Goal: Information Seeking & Learning: Learn about a topic

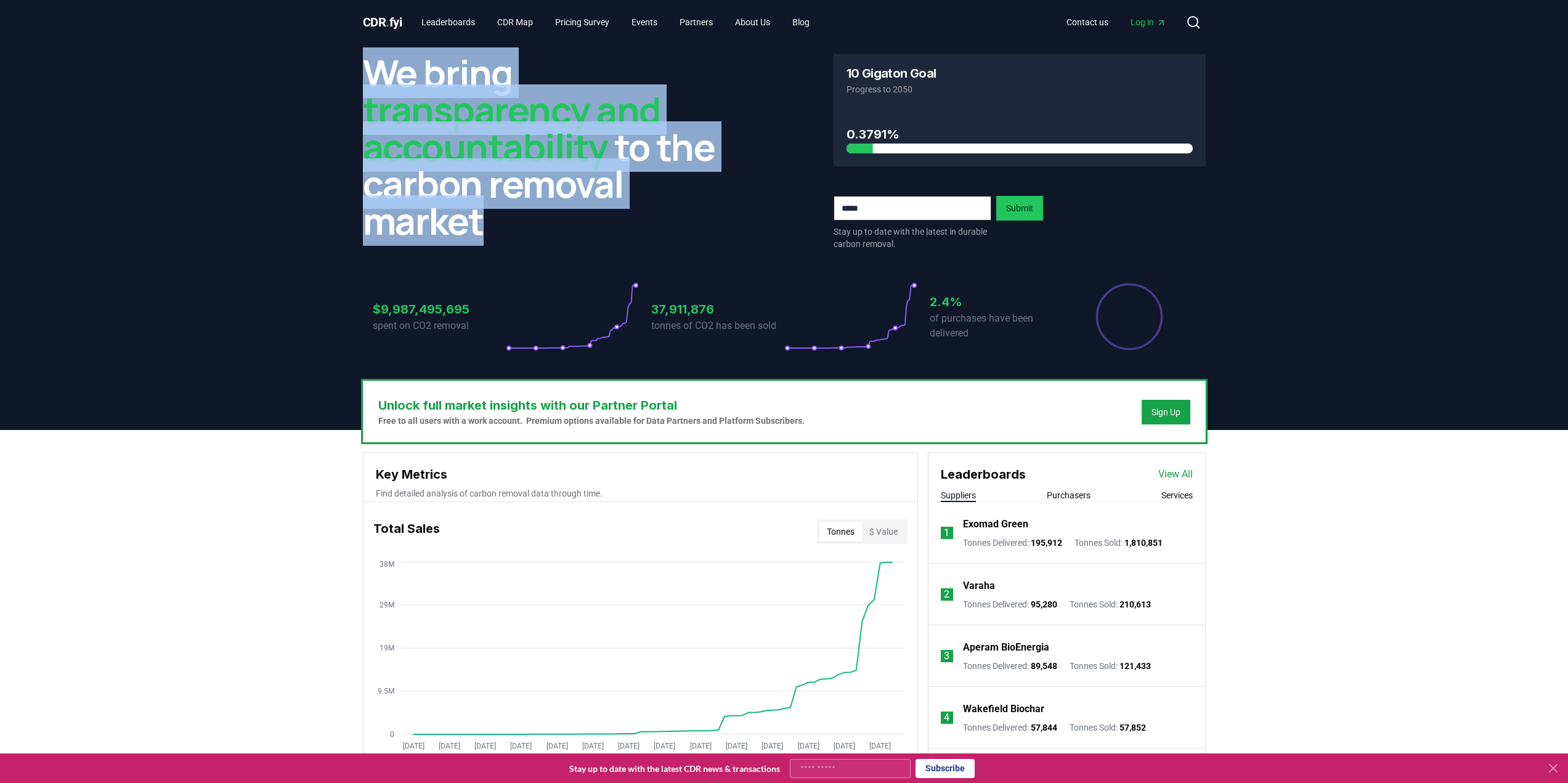
drag, startPoint x: 377, startPoint y: 67, endPoint x: 486, endPoint y: 222, distance: 189.5
click at [486, 222] on h2 "We bring transparency and accountability to the carbon removal market" at bounding box center [549, 147] width 372 height 185
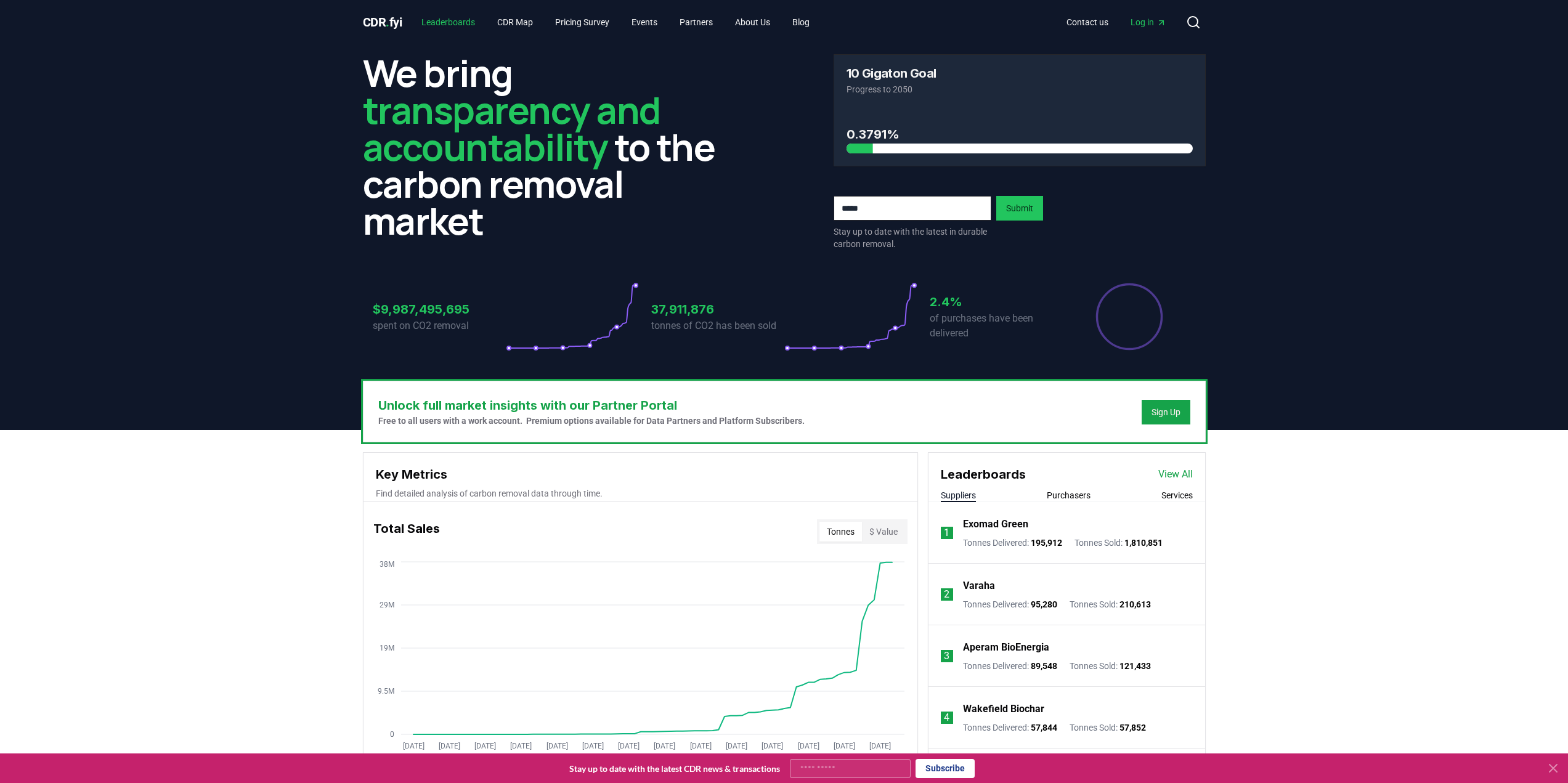
click at [441, 15] on link "Leaderboards" at bounding box center [448, 22] width 73 height 22
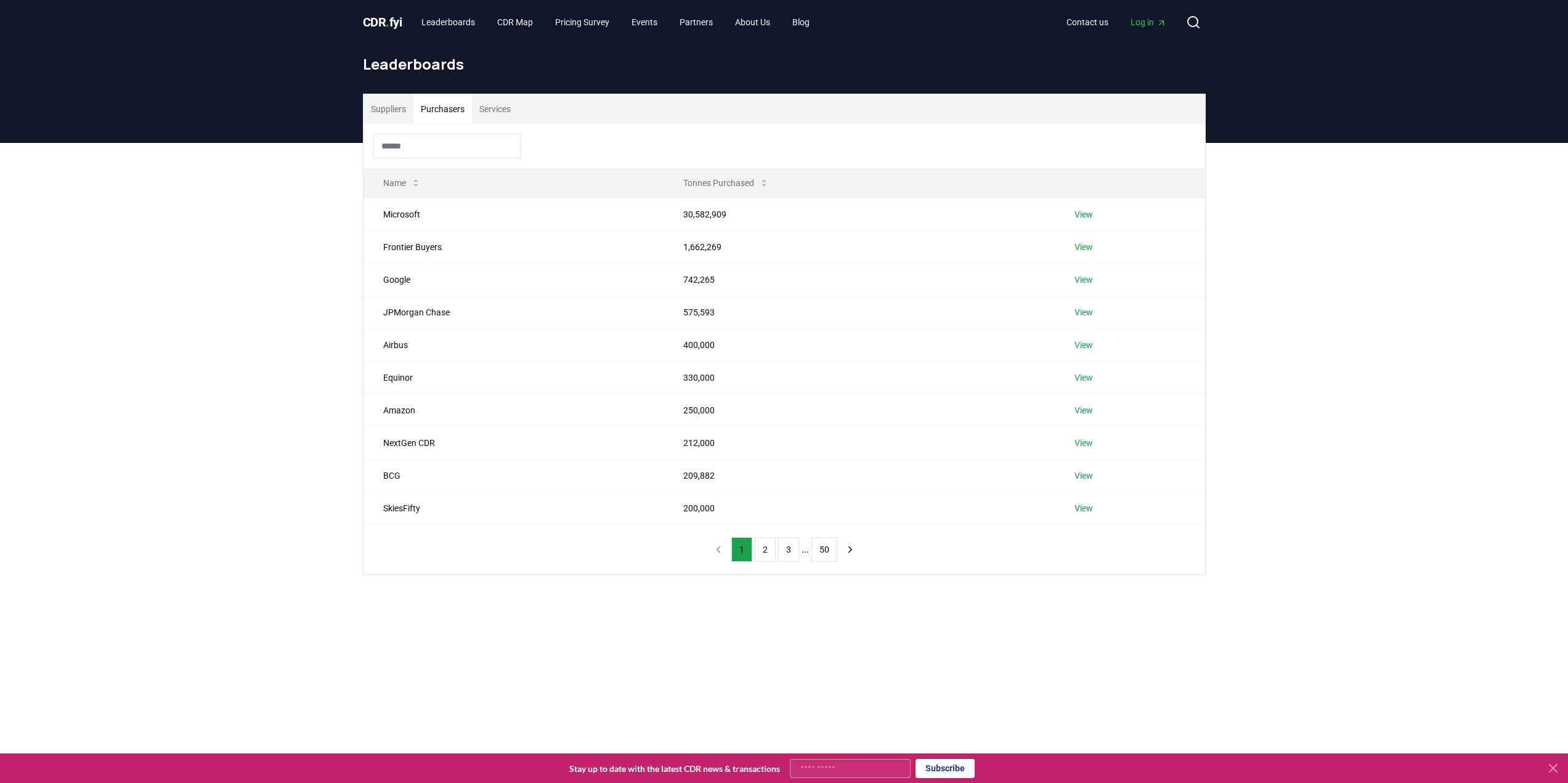
click at [452, 111] on button "Purchasers" at bounding box center [442, 109] width 59 height 30
click at [189, 449] on div "Suppliers Purchasers Services Name Tonnes Purchased Microsoft 30,582,909 View F…" at bounding box center [784, 384] width 1568 height 481
click at [597, 17] on link "Pricing Survey" at bounding box center [582, 22] width 74 height 22
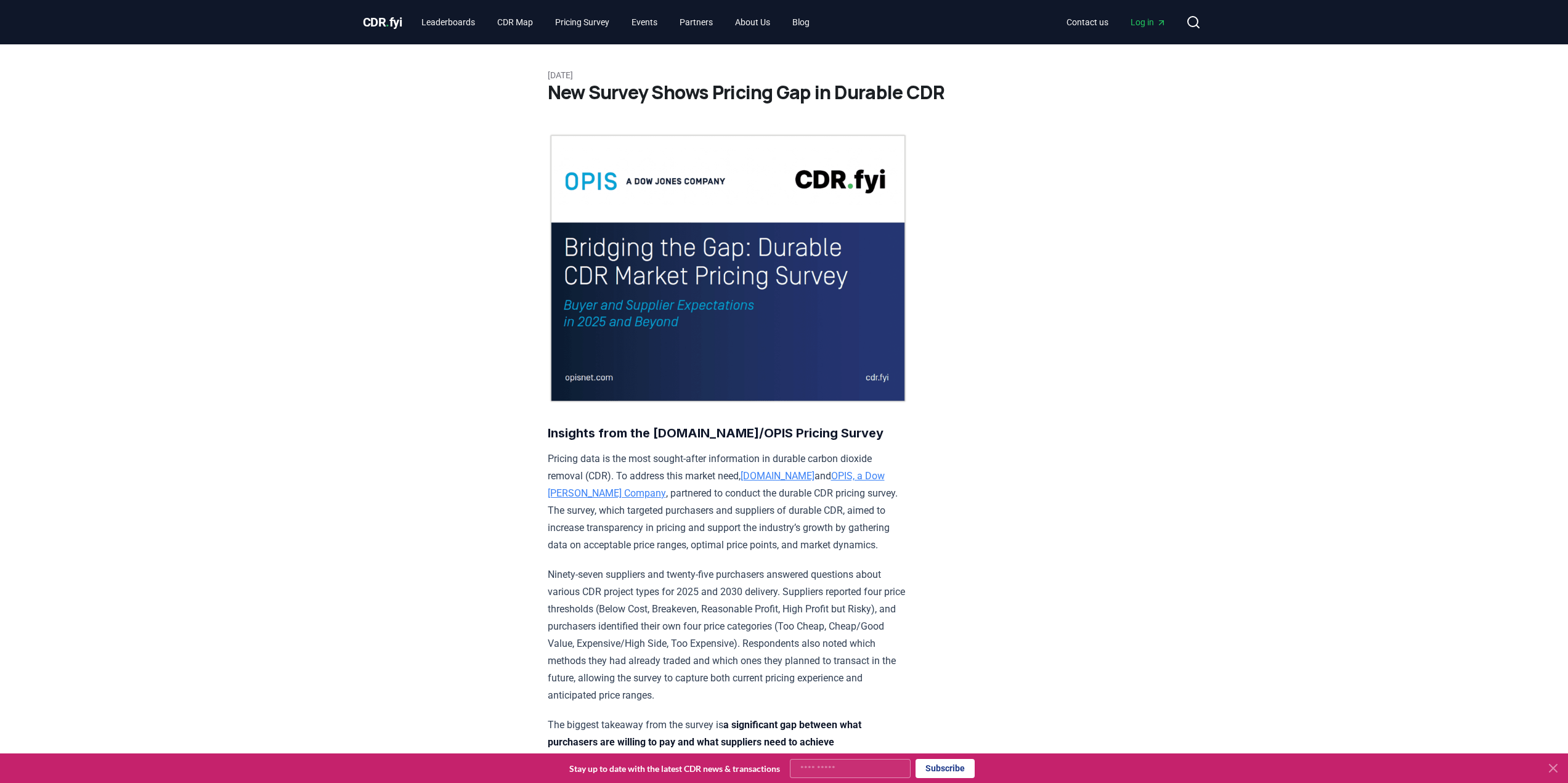
drag, startPoint x: 958, startPoint y: 320, endPoint x: 398, endPoint y: 303, distance: 560.3
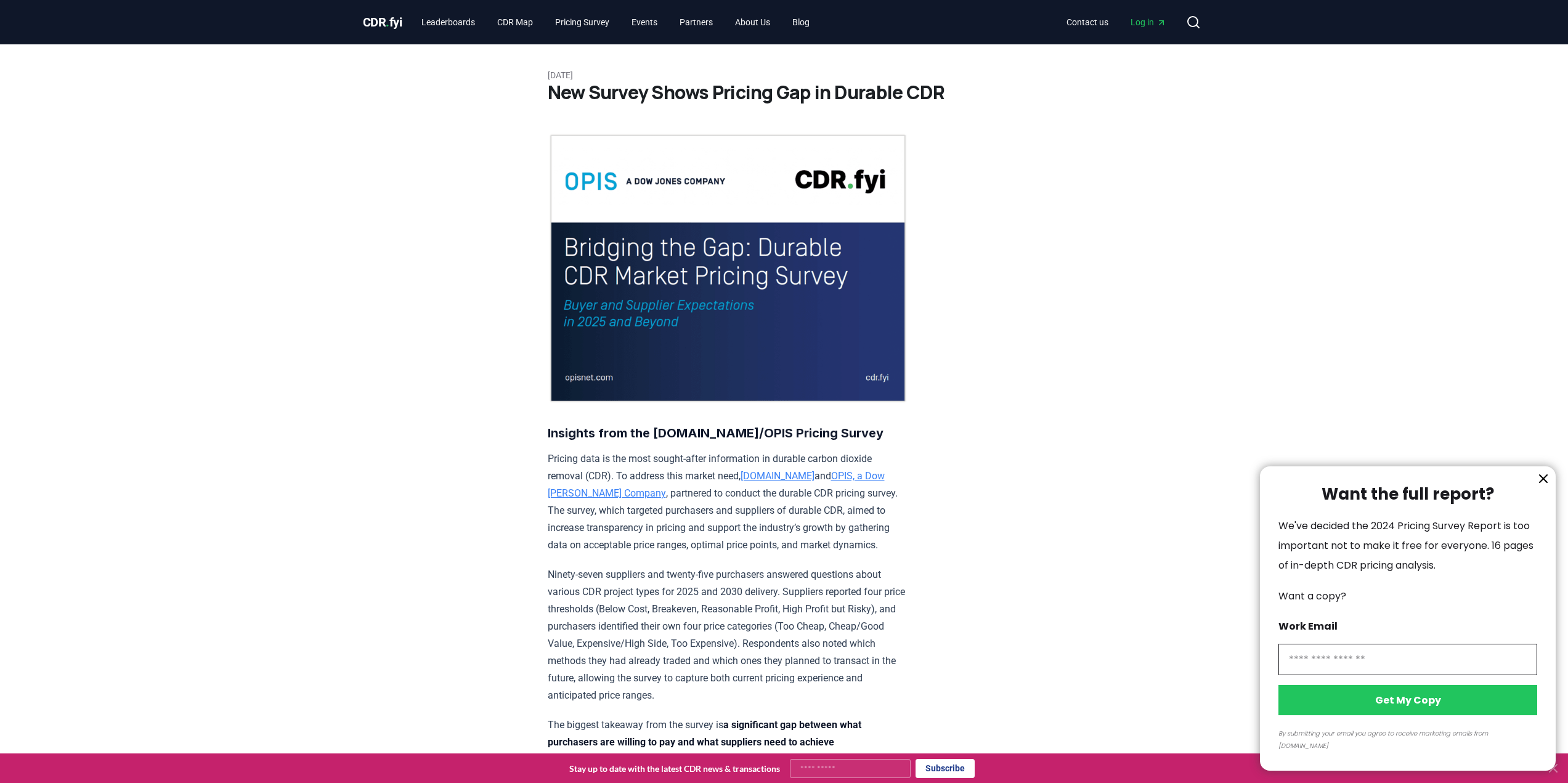
click at [398, 302] on div at bounding box center [784, 392] width 1568 height 783
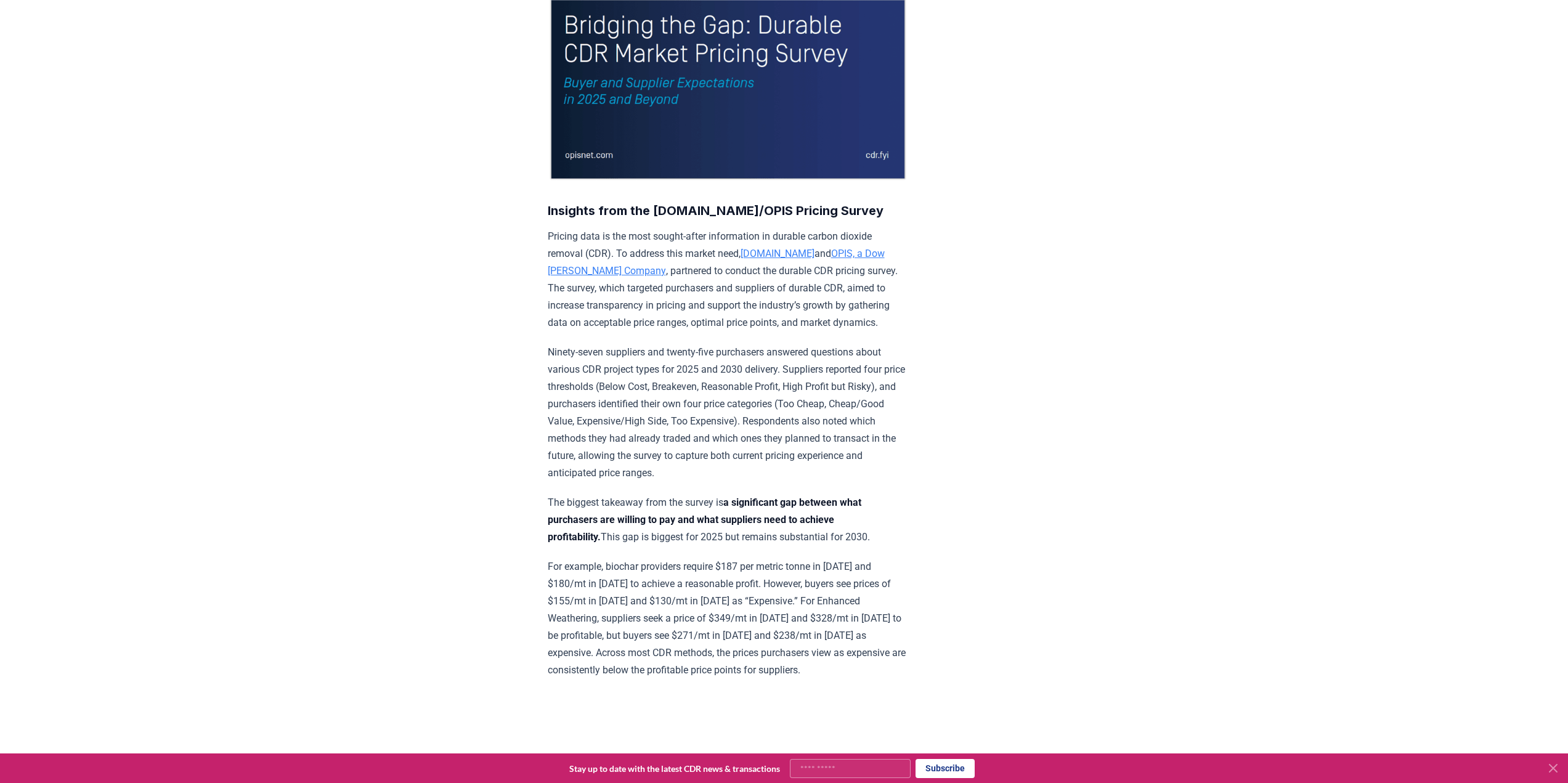
scroll to position [246, 0]
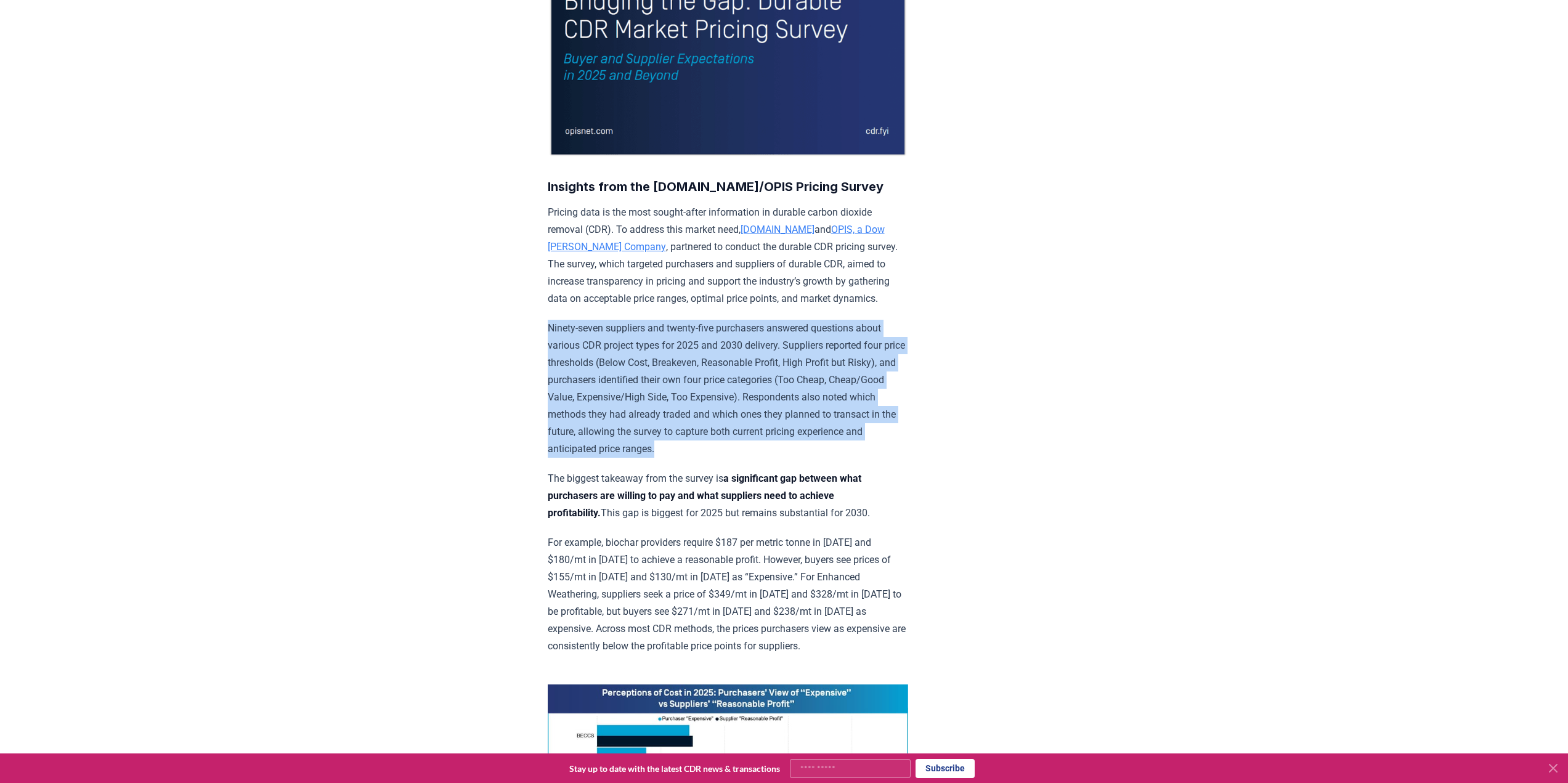
drag, startPoint x: 788, startPoint y: 447, endPoint x: 504, endPoint y: 318, distance: 311.9
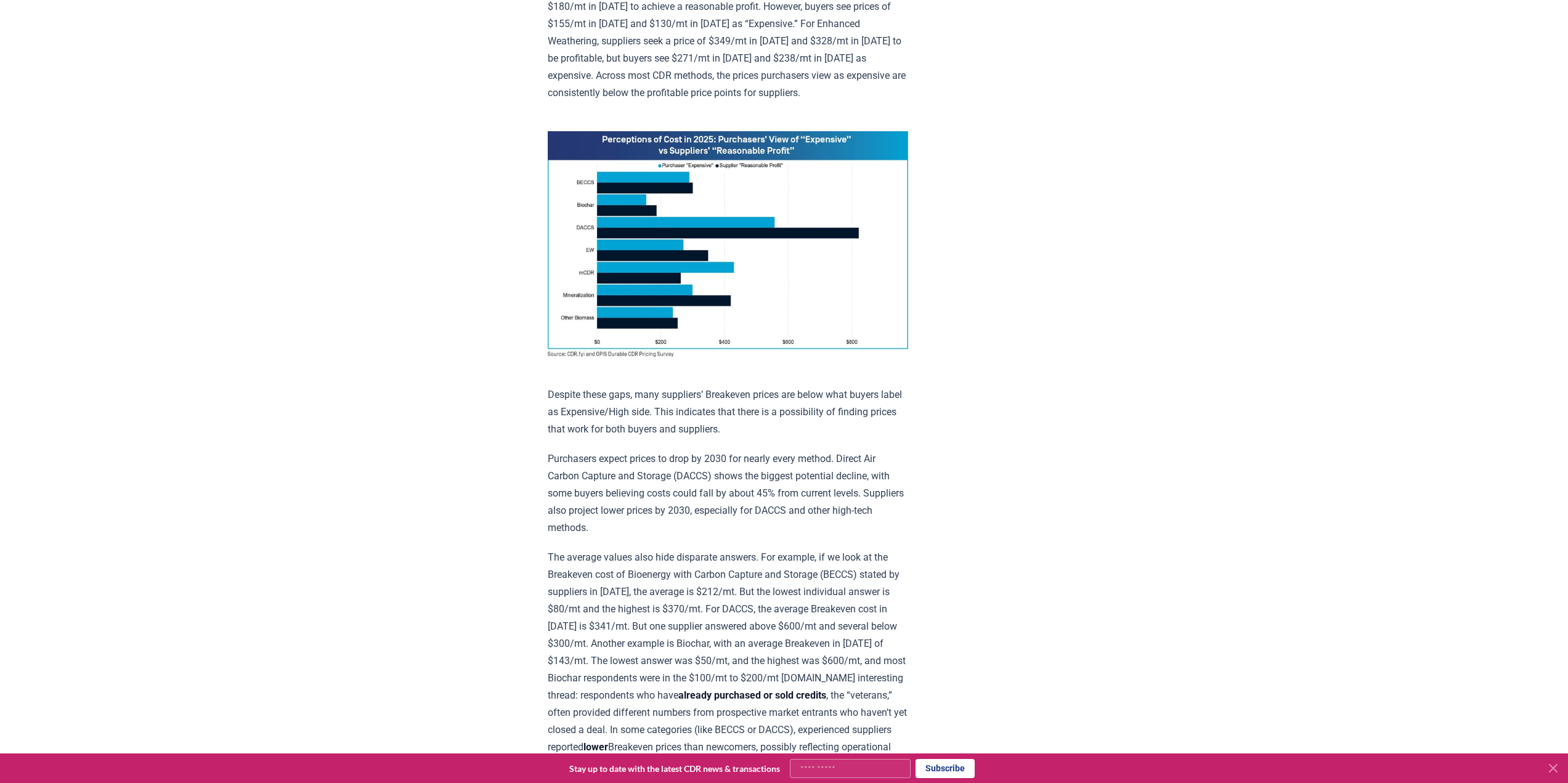
scroll to position [801, 0]
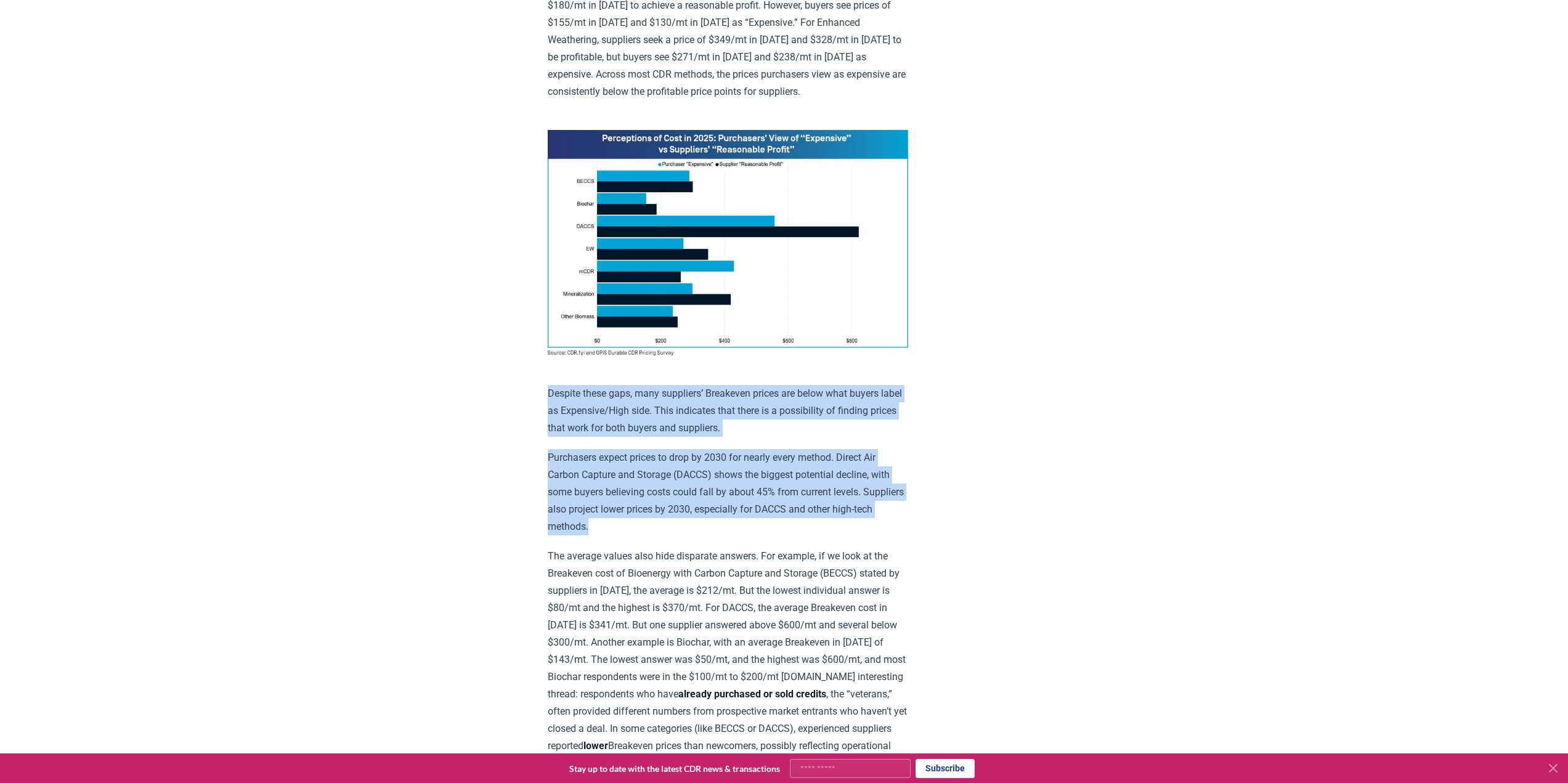
drag, startPoint x: 543, startPoint y: 386, endPoint x: 651, endPoint y: 521, distance: 172.9
click at [651, 521] on div "[DATE] New Survey Shows Pricing Gap in Durable CDR Insights from the [DOMAIN_NA…" at bounding box center [784, 671] width 863 height 2856
click at [651, 521] on p "Purchasers expect prices to drop by 2030 for nearly every method. Direct Air Ca…" at bounding box center [728, 492] width 360 height 86
drag, startPoint x: 607, startPoint y: 494, endPoint x: 533, endPoint y: 392, distance: 126.0
click at [533, 392] on div "[DATE] New Survey Shows Pricing Gap in Durable CDR Insights from the [DOMAIN_NA…" at bounding box center [784, 671] width 863 height 2856
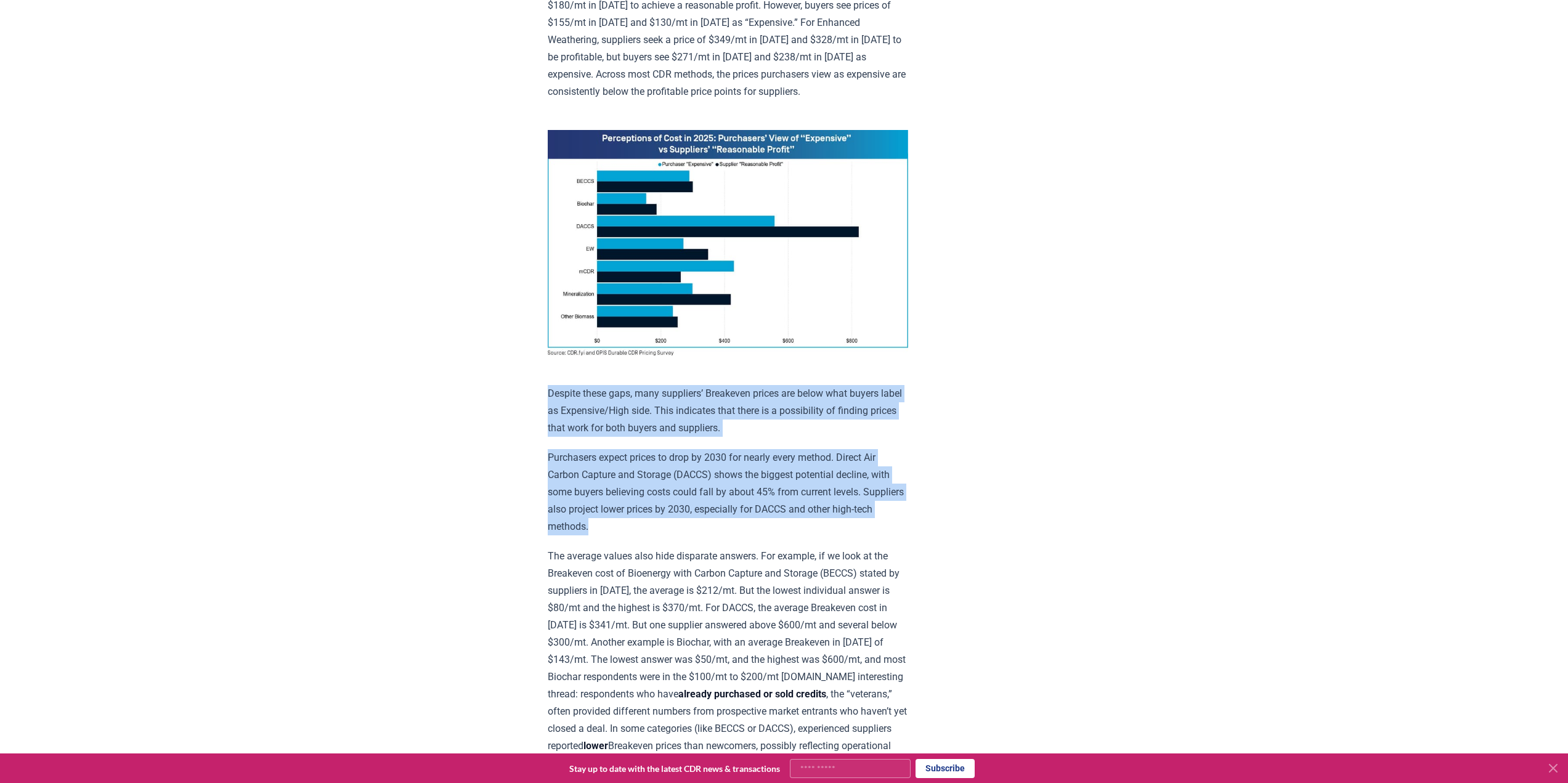
click at [555, 378] on div "Insights from the [DOMAIN_NAME]/OPIS Pricing Survey Pricing data is the most so…" at bounding box center [728, 700] width 360 height 2737
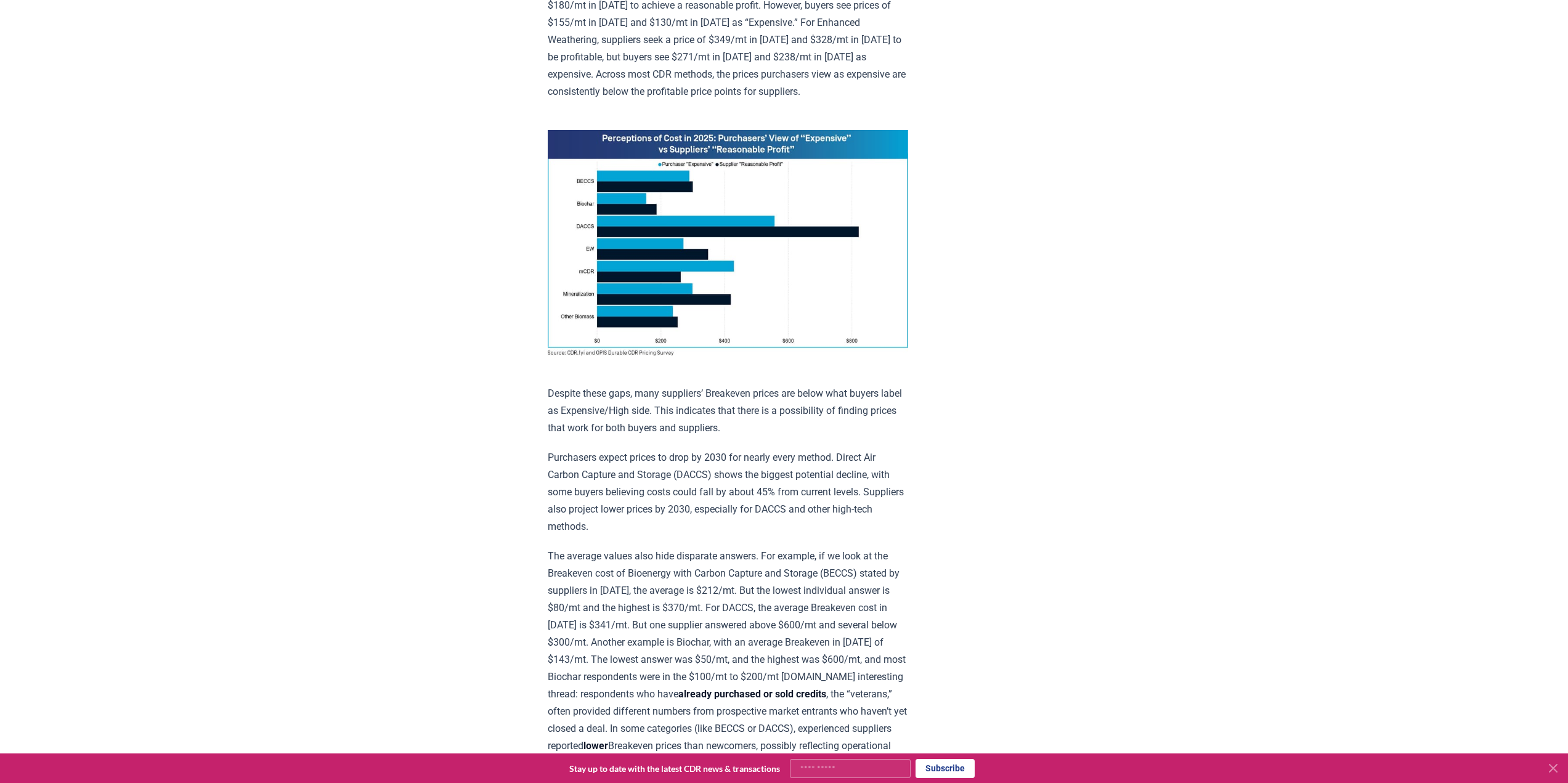
click at [1556, 769] on icon at bounding box center [1553, 768] width 15 height 15
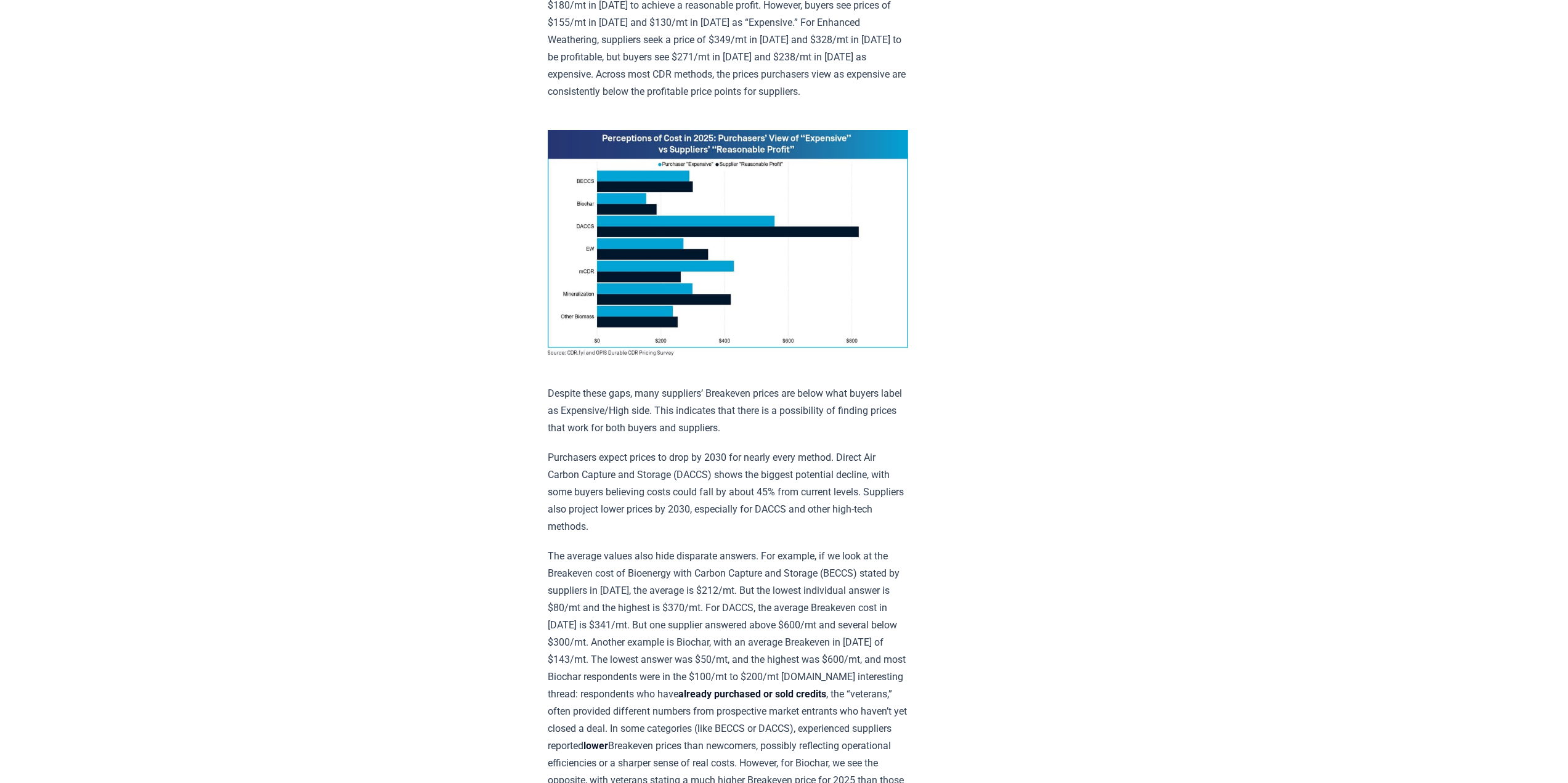
click at [1551, 766] on body "CDR . fyi Leaderboards CDR Map Pricing Survey Events Partners About Us Blog Con…" at bounding box center [784, 788] width 1568 height 3179
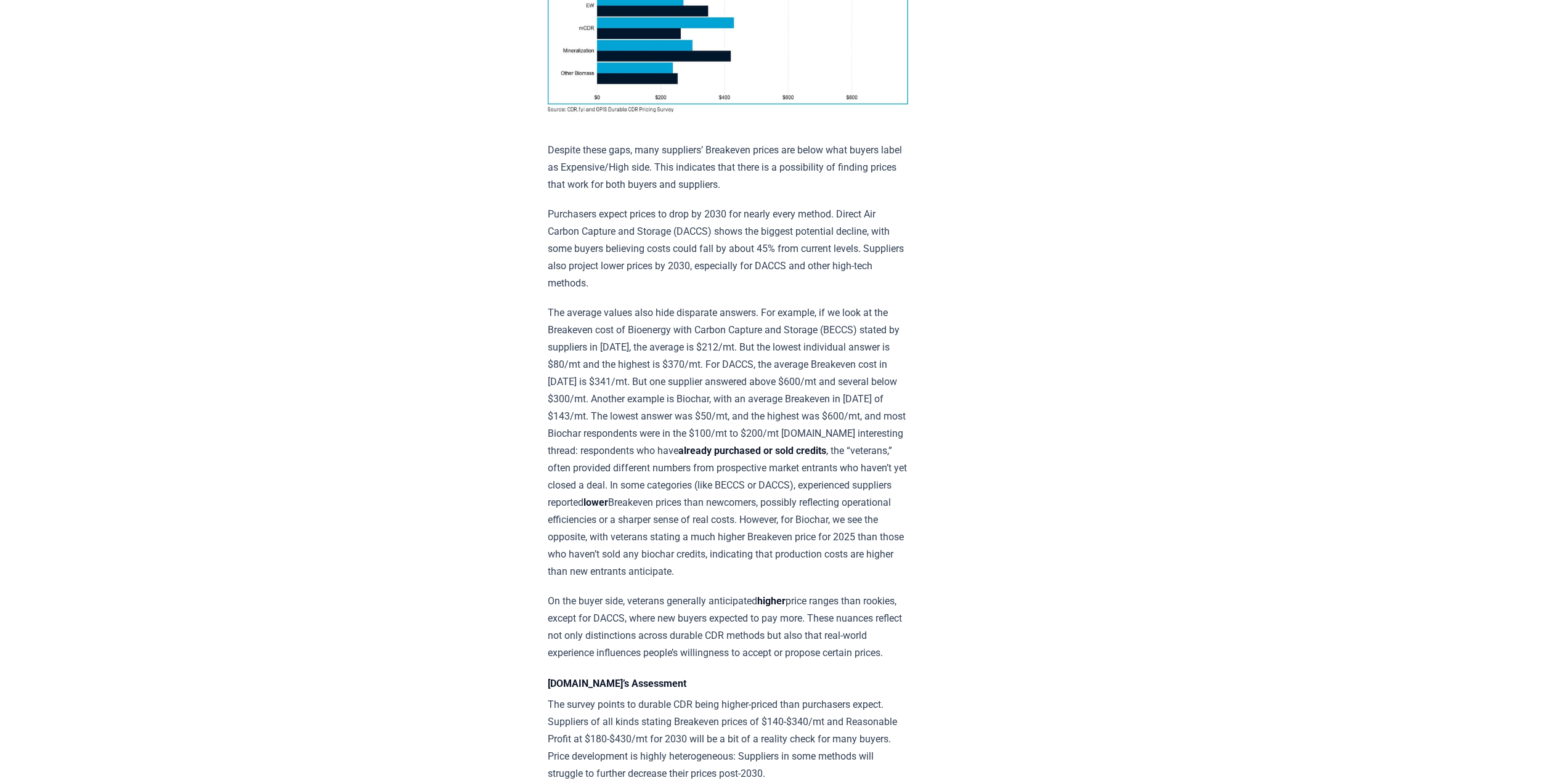
scroll to position [1048, 0]
drag, startPoint x: 545, startPoint y: 301, endPoint x: 612, endPoint y: 576, distance: 283.0
click at [612, 576] on div "[DATE] New Survey Shows Pricing Gap in Durable CDR Insights from the [DOMAIN_NA…" at bounding box center [784, 425] width 863 height 2856
click at [591, 425] on p "The average values also hide disparate answers. For example, if we look at the …" at bounding box center [728, 439] width 360 height 276
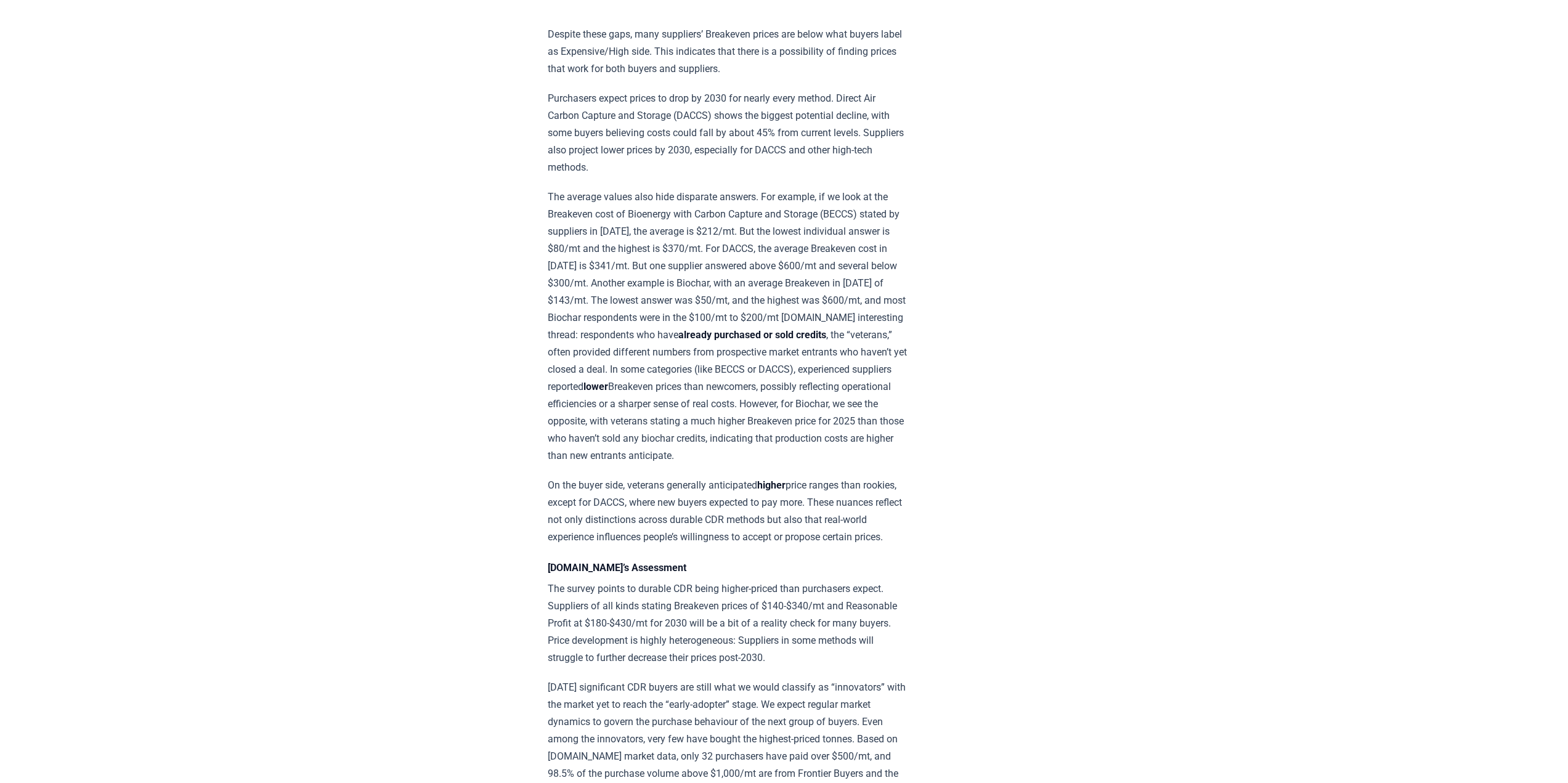
scroll to position [1171, 0]
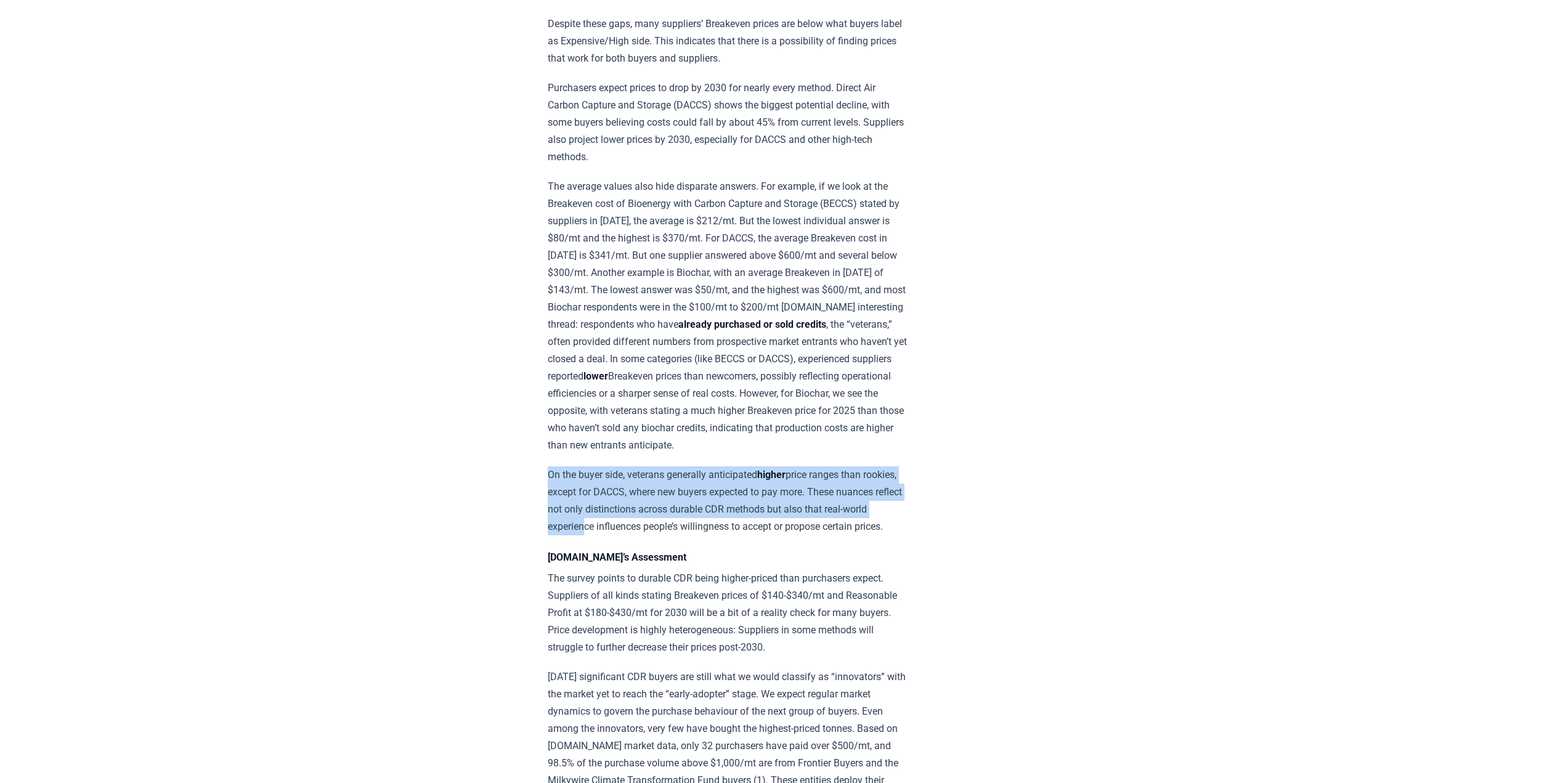
drag, startPoint x: 550, startPoint y: 483, endPoint x: 626, endPoint y: 545, distance: 98.1
click at [626, 535] on p "On the buyer side, veterans generally anticipated higher price ranges than rook…" at bounding box center [728, 501] width 360 height 69
drag, startPoint x: 606, startPoint y: 557, endPoint x: 546, endPoint y: 480, distance: 97.6
click at [546, 480] on div "[DATE] New Survey Shows Pricing Gap in Durable CDR Insights from the [DOMAIN_NA…" at bounding box center [784, 302] width 863 height 2856
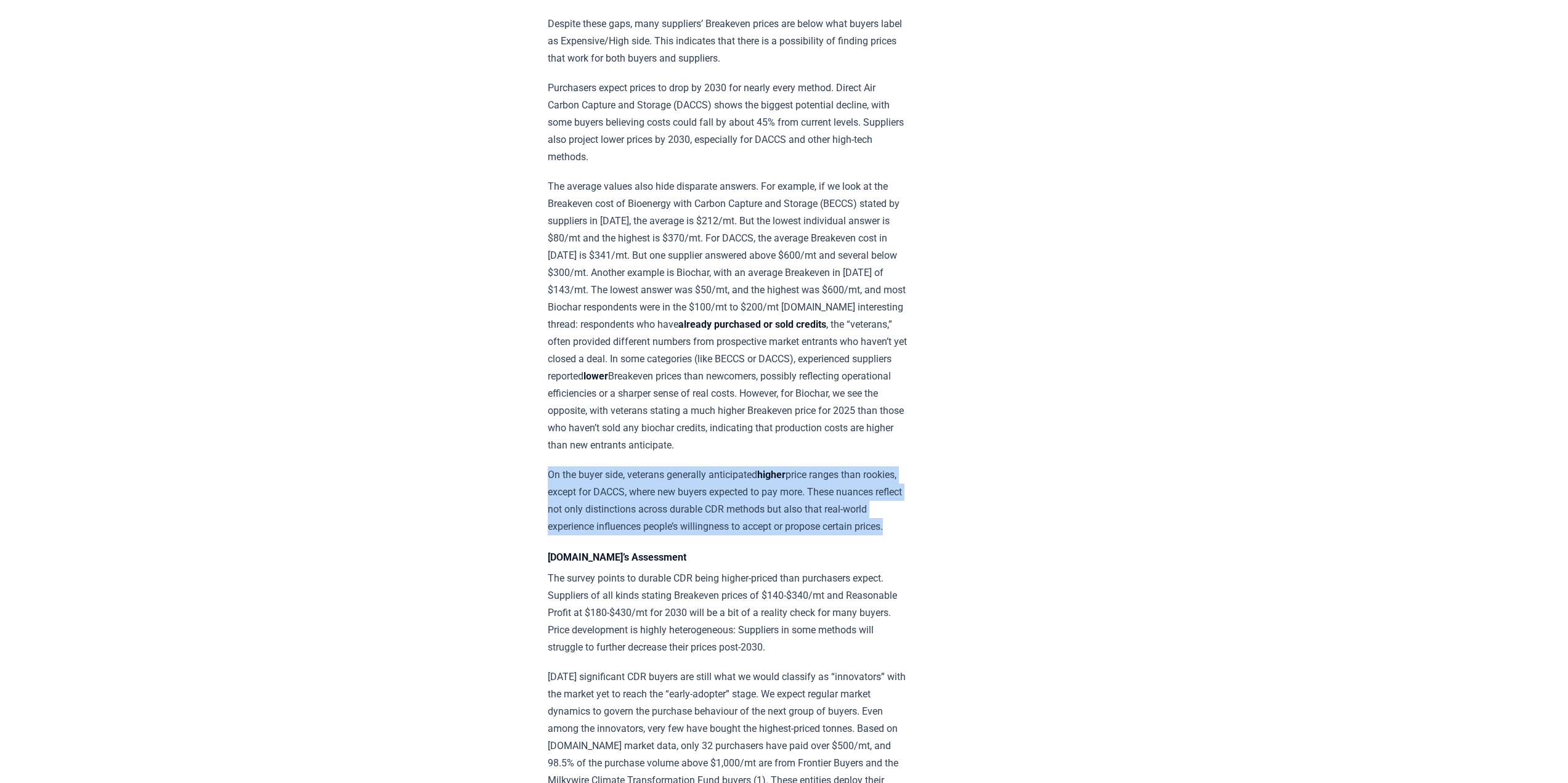
click at [553, 482] on p "On the buyer side, veterans generally anticipated higher price ranges than rook…" at bounding box center [728, 501] width 360 height 69
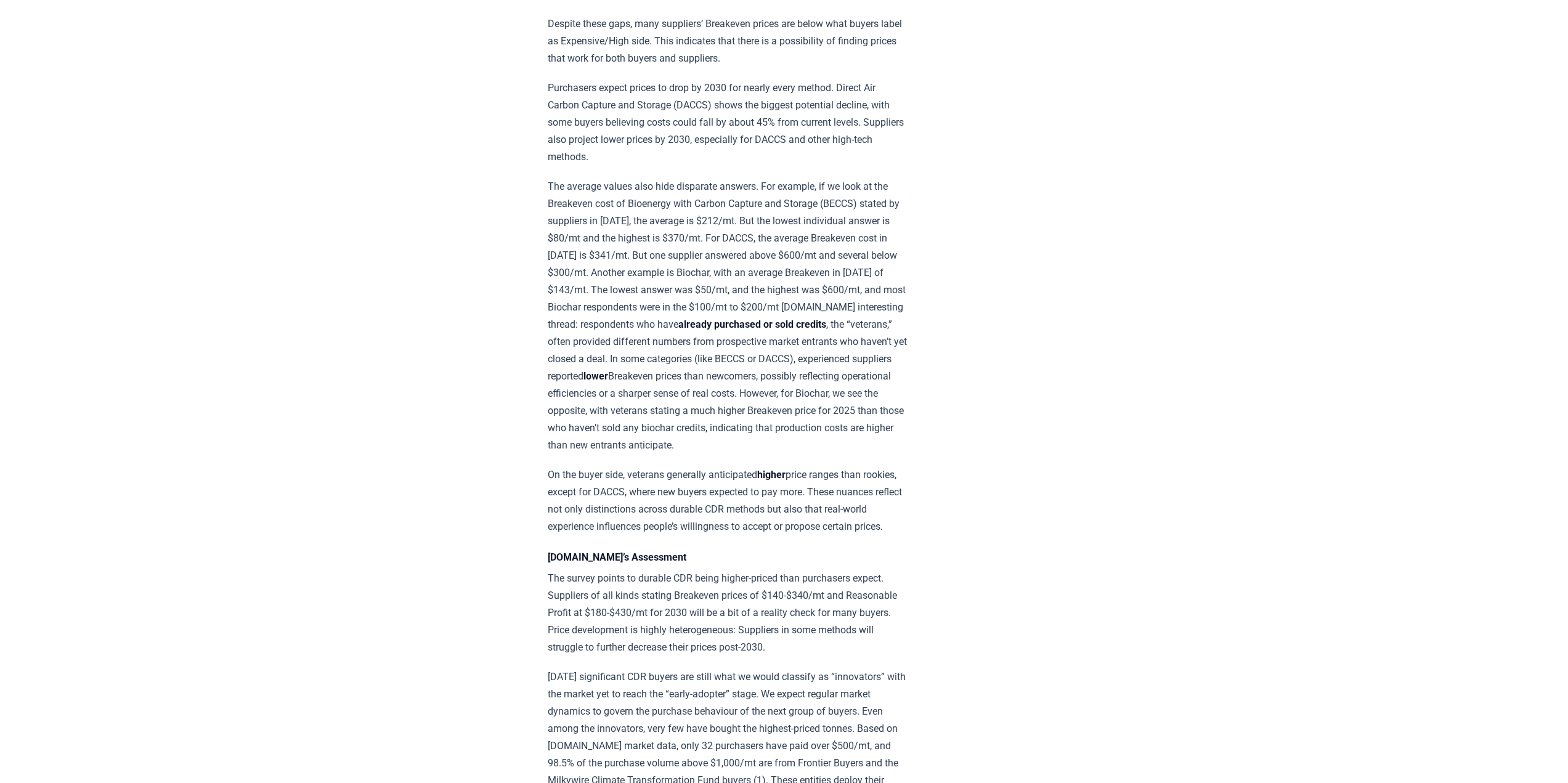
drag, startPoint x: 554, startPoint y: 491, endPoint x: 618, endPoint y: 564, distance: 97.1
click at [618, 535] on p "On the buyer side, veterans generally anticipated higher price ranges than rook…" at bounding box center [728, 501] width 360 height 69
click at [607, 508] on p "On the buyer side, veterans generally anticipated higher price ranges than rook…" at bounding box center [728, 501] width 360 height 69
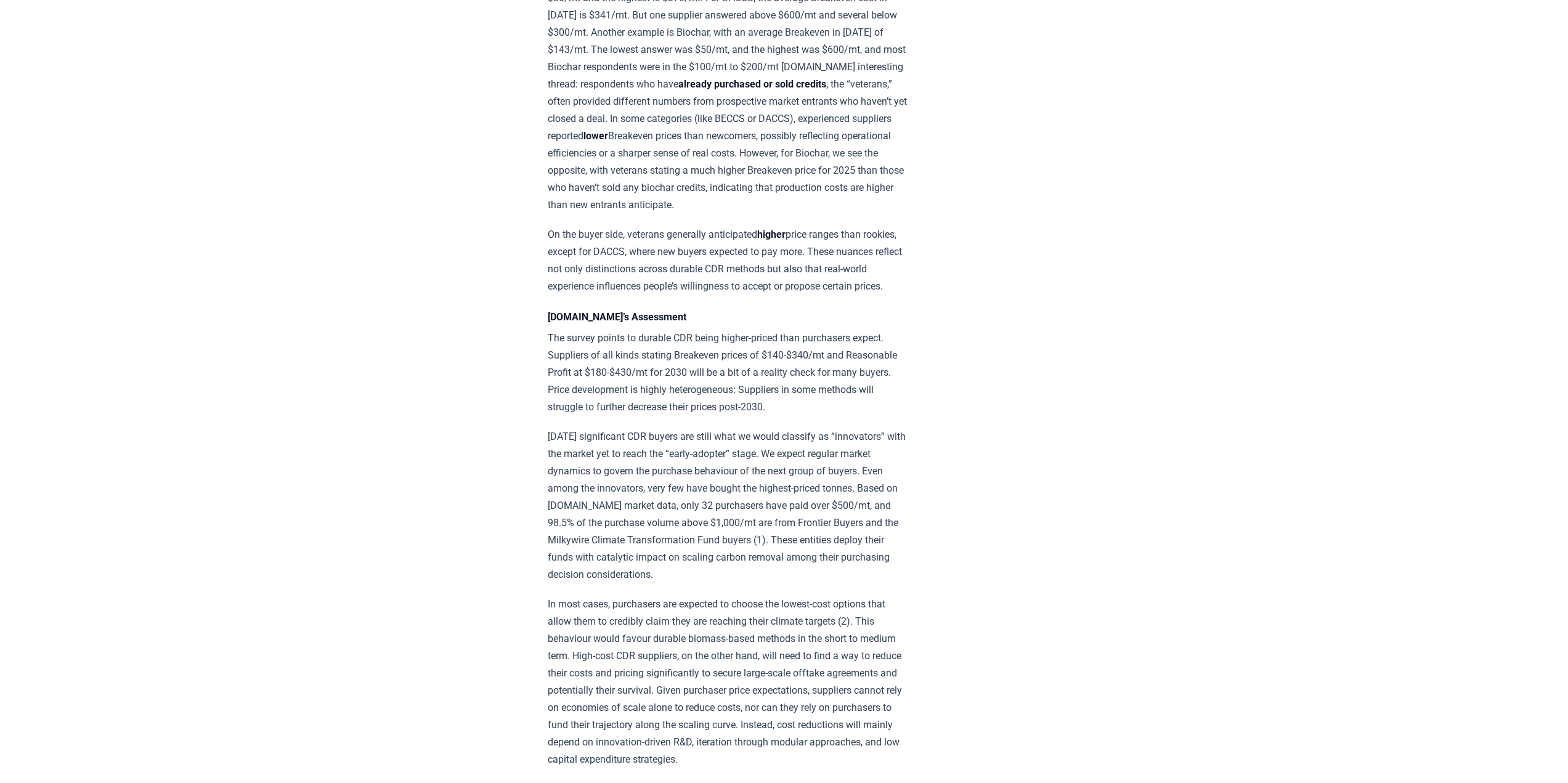
scroll to position [1479, 0]
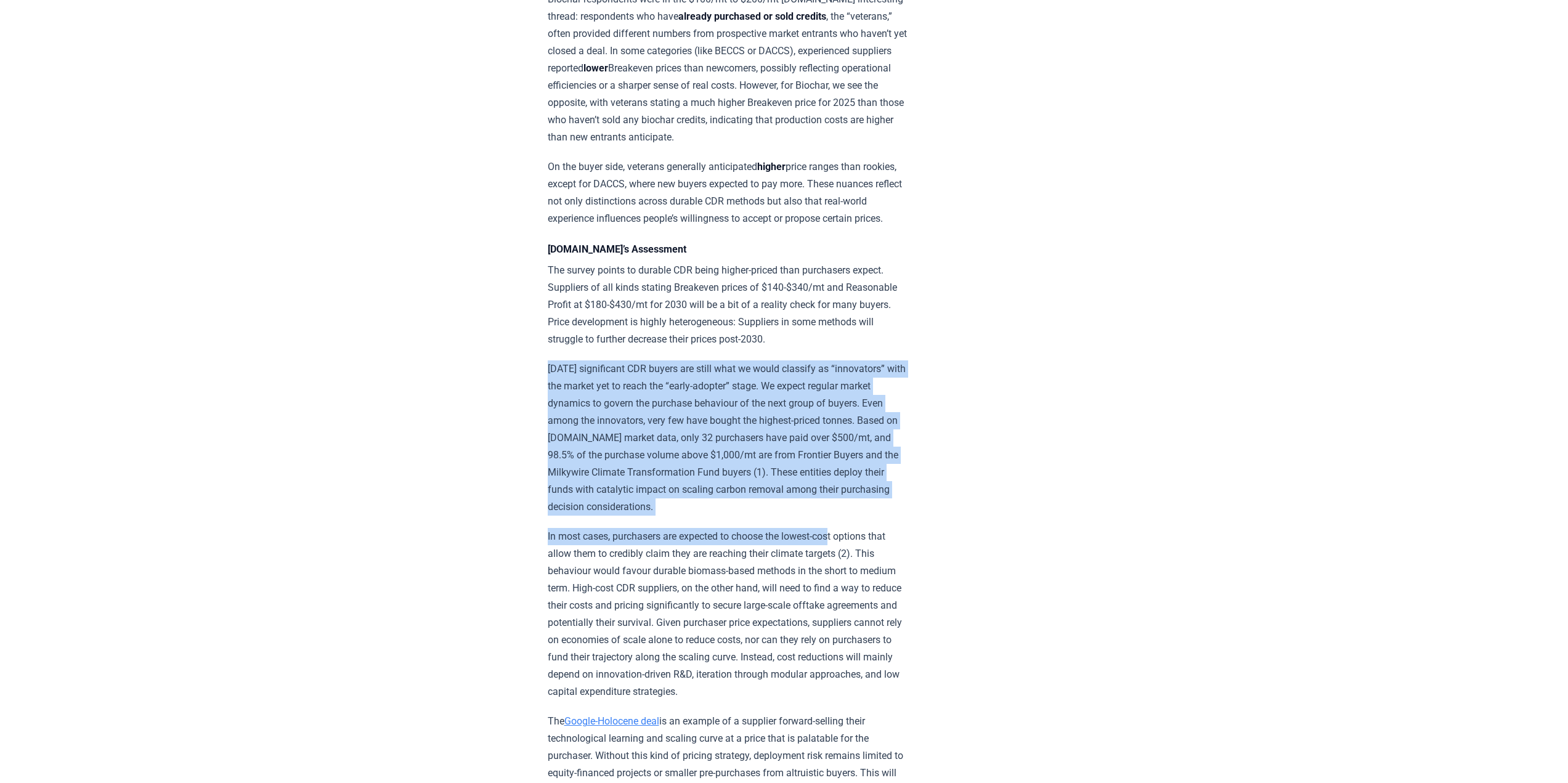
drag, startPoint x: 546, startPoint y: 391, endPoint x: 836, endPoint y: 545, distance: 328.4
click at [833, 516] on p "[DATE] significant CDR buyers are still what we would classify as “innovators” …" at bounding box center [728, 438] width 360 height 155
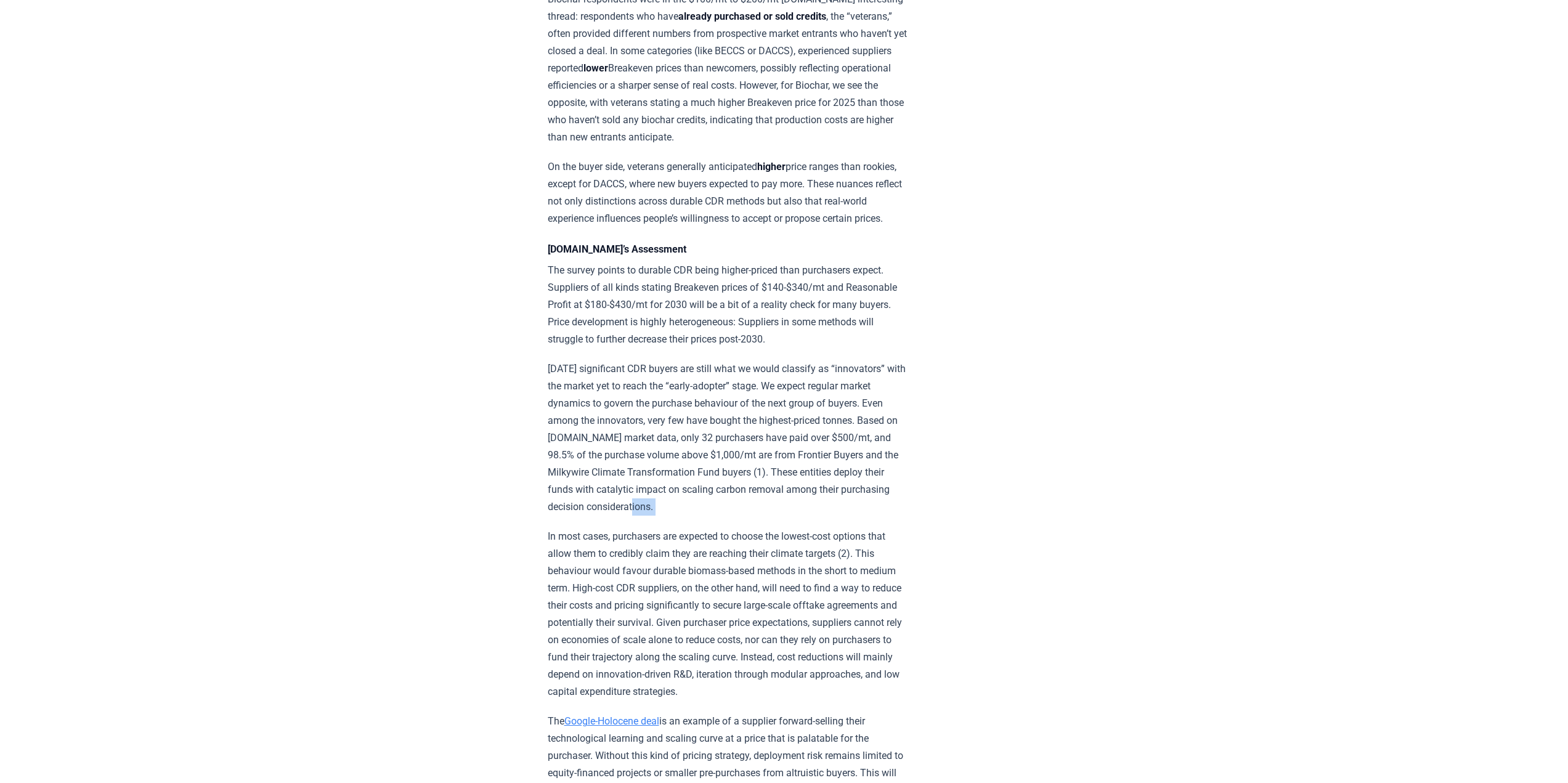
click at [833, 516] on p "[DATE] significant CDR buyers are still what we would classify as “innovators” …" at bounding box center [728, 438] width 360 height 155
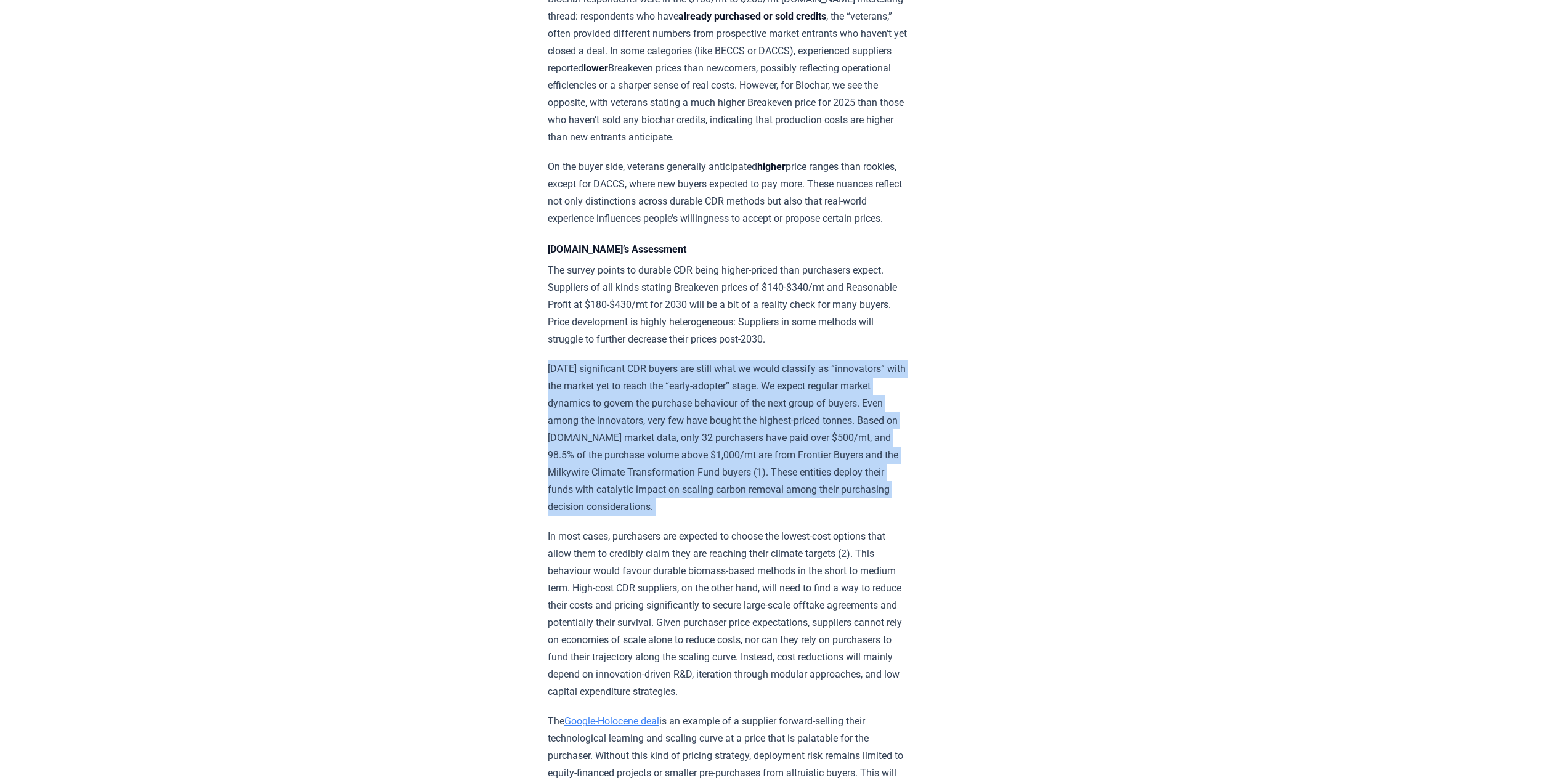
click at [833, 516] on p "[DATE] significant CDR buyers are still what we would classify as “innovators” …" at bounding box center [728, 438] width 360 height 155
click at [683, 398] on p "[DATE] significant CDR buyers are still what we would classify as “innovators” …" at bounding box center [728, 438] width 360 height 155
drag, startPoint x: 531, startPoint y: 392, endPoint x: 797, endPoint y: 529, distance: 299.2
click at [797, 516] on p "[DATE] significant CDR buyers are still what we would classify as “innovators” …" at bounding box center [728, 438] width 360 height 155
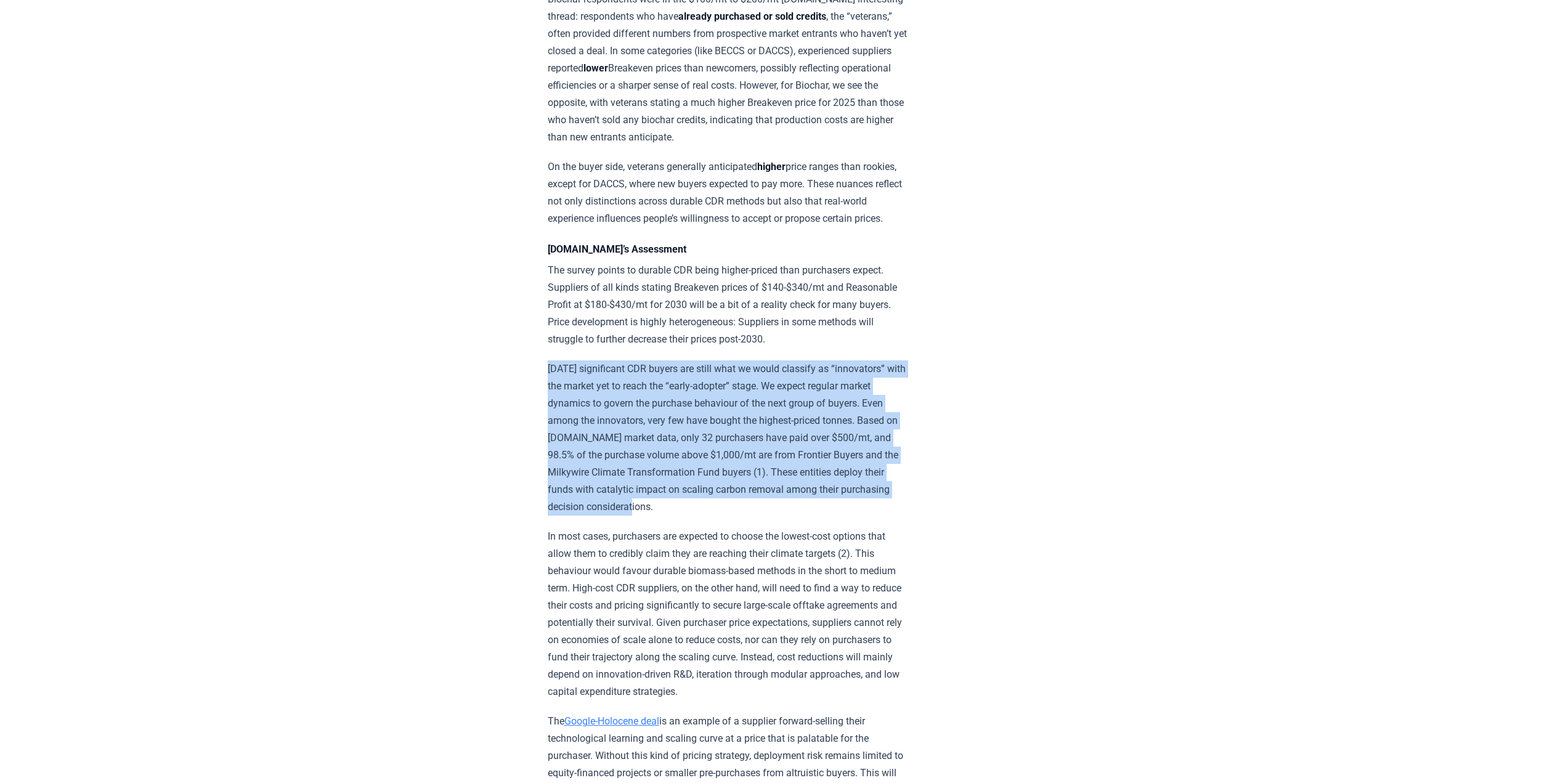
drag, startPoint x: 797, startPoint y: 529, endPoint x: 528, endPoint y: 401, distance: 297.9
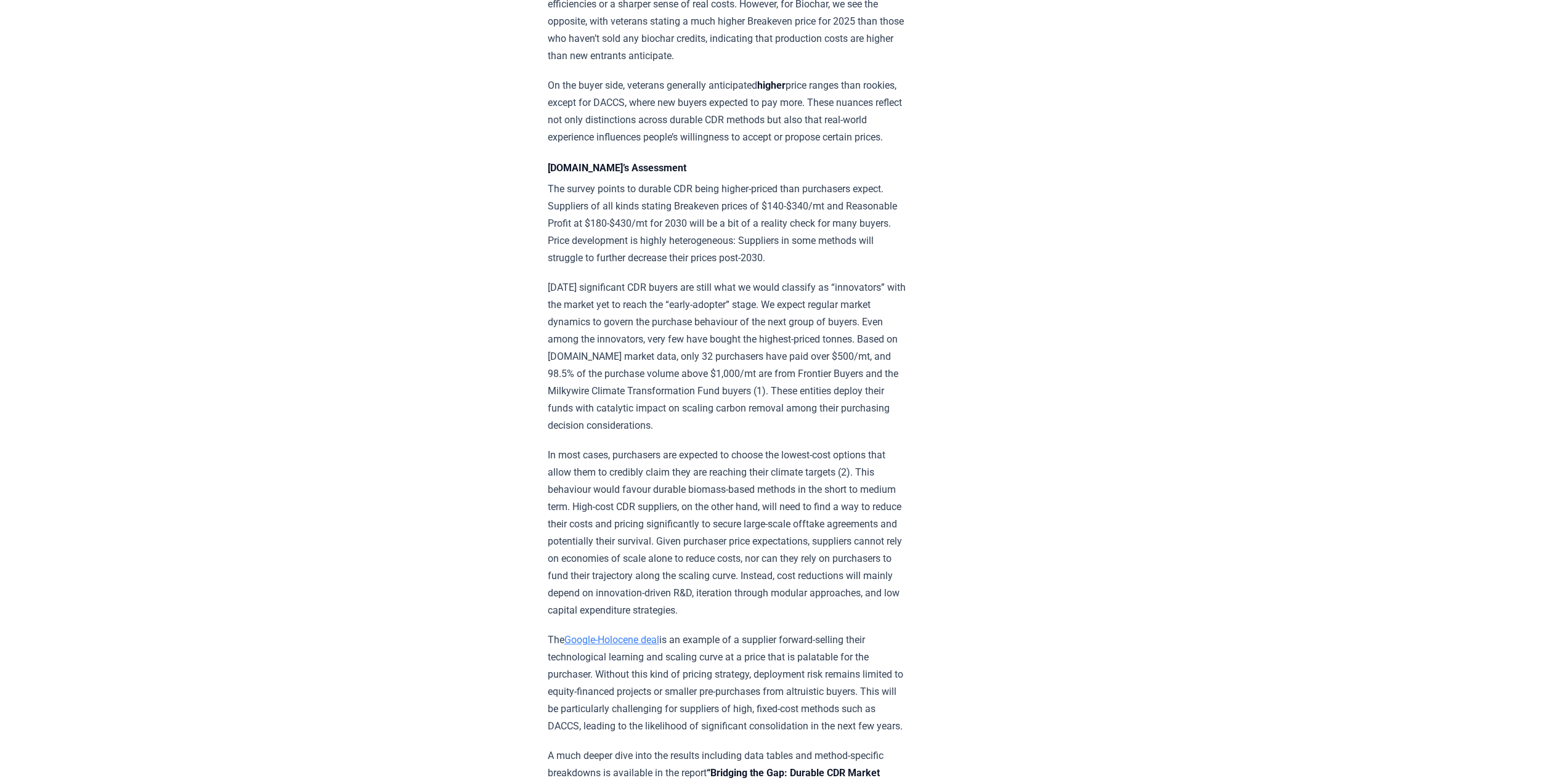
scroll to position [1602, 0]
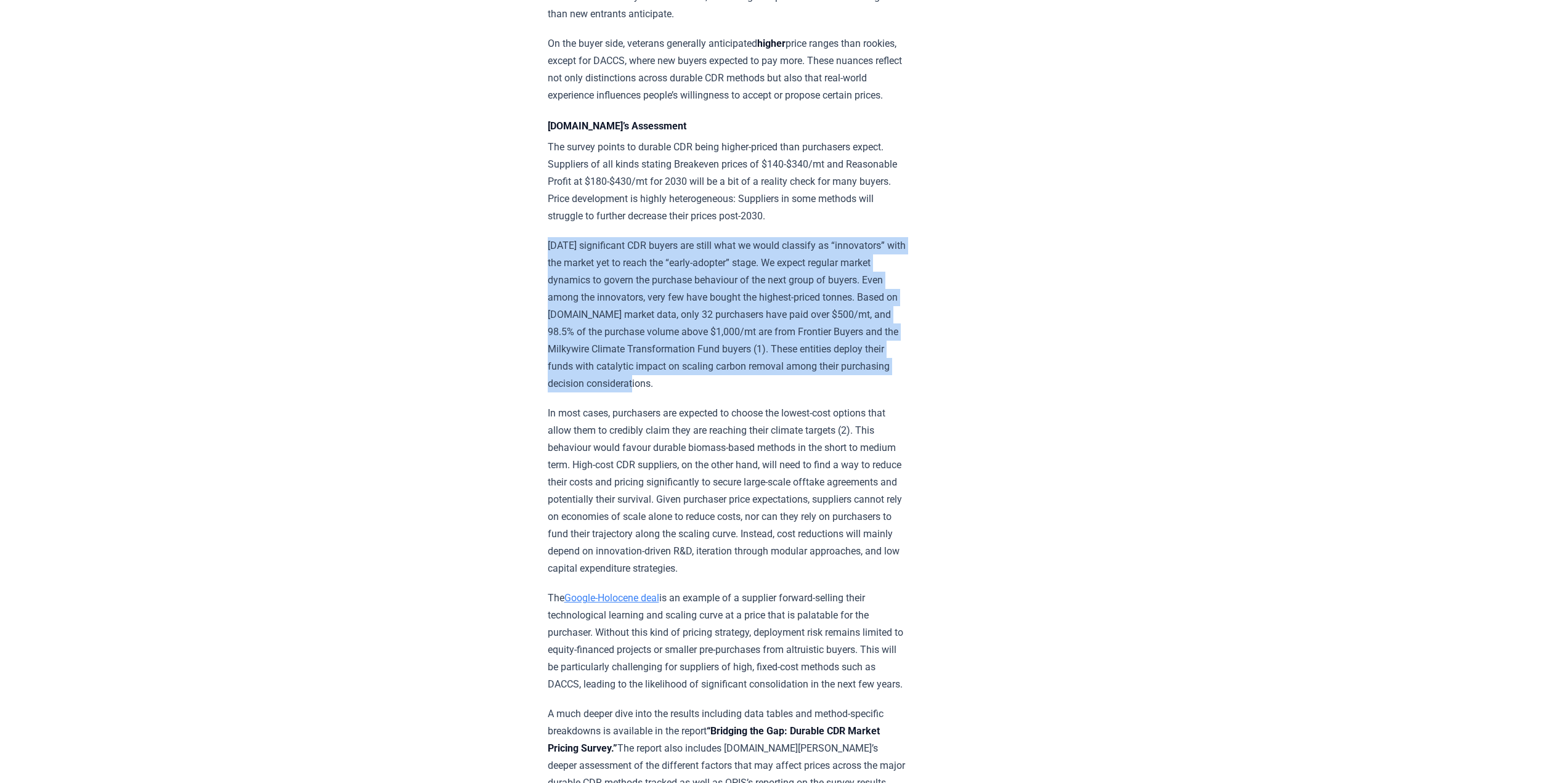
drag, startPoint x: 546, startPoint y: 265, endPoint x: 806, endPoint y: 411, distance: 298.2
click at [806, 393] on p "[DATE] significant CDR buyers are still what we would classify as “innovators” …" at bounding box center [728, 314] width 360 height 155
drag, startPoint x: 806, startPoint y: 411, endPoint x: 554, endPoint y: 283, distance: 282.6
click at [554, 283] on p "[DATE] significant CDR buyers are still what we would classify as “innovators” …" at bounding box center [728, 314] width 360 height 155
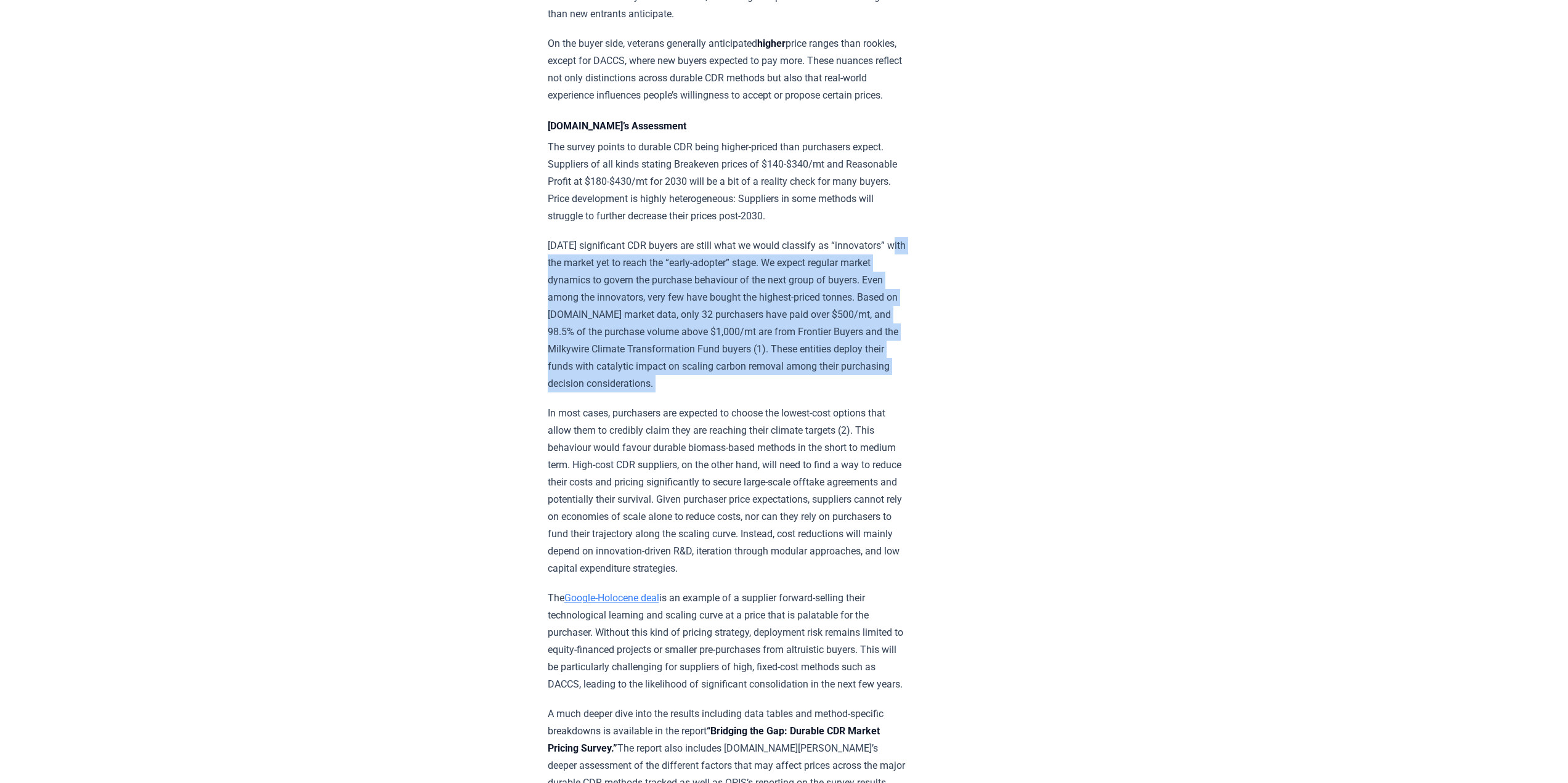
click at [554, 283] on p "[DATE] significant CDR buyers are still what we would classify as “innovators” …" at bounding box center [728, 314] width 360 height 155
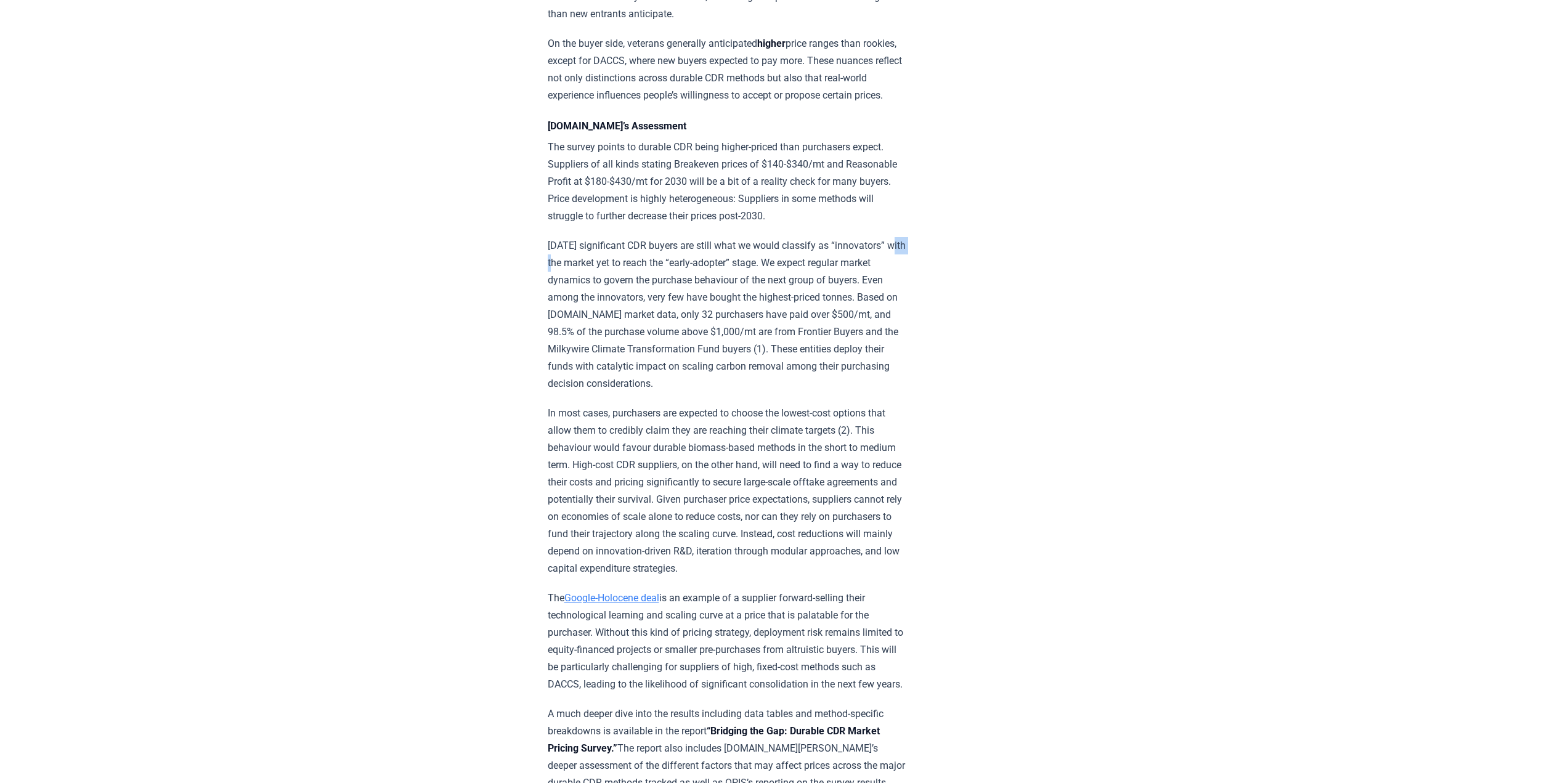
click at [554, 283] on p "[DATE] significant CDR buyers are still what we would classify as “innovators” …" at bounding box center [728, 314] width 360 height 155
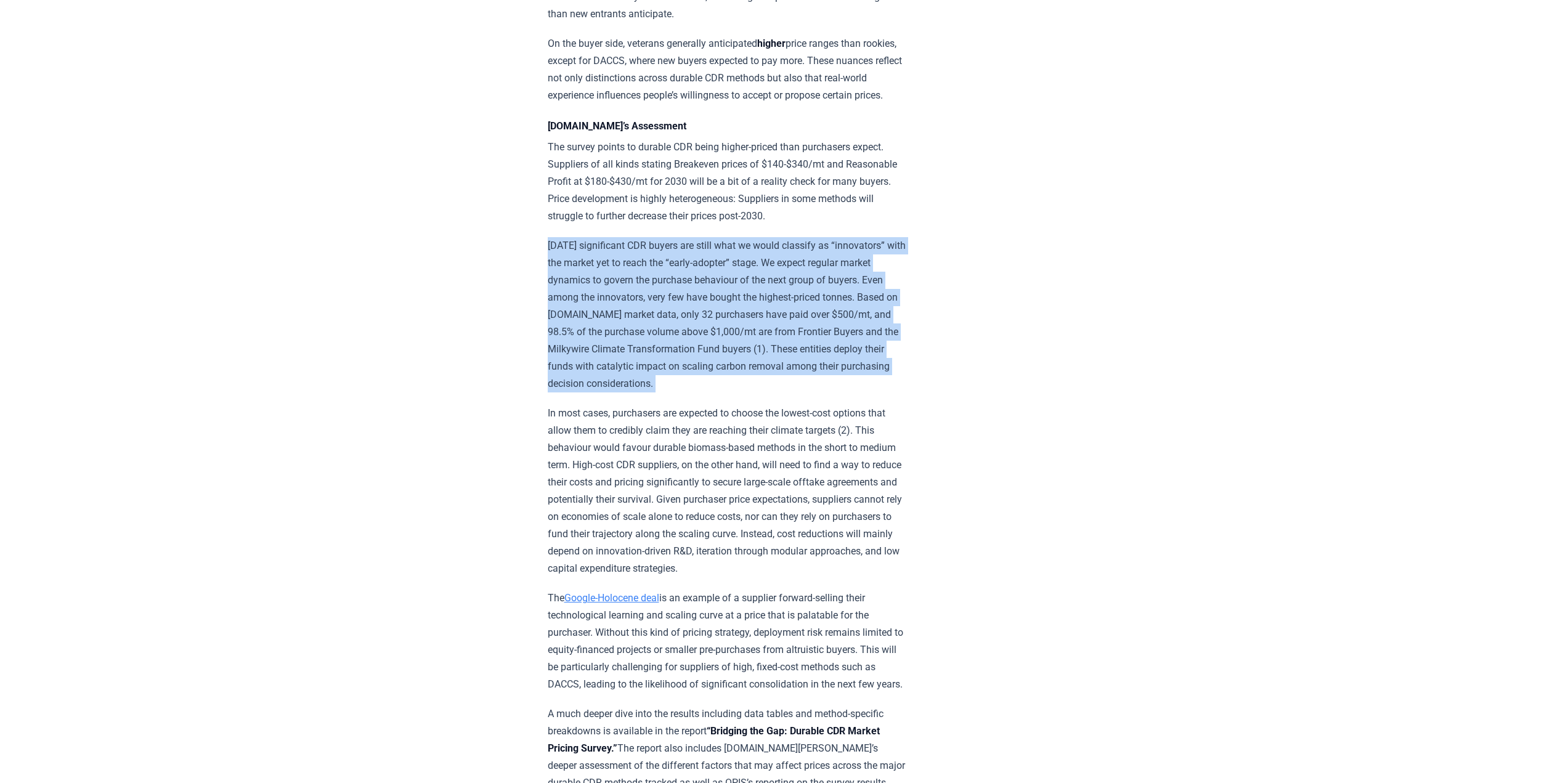
click at [554, 283] on p "[DATE] significant CDR buyers are still what we would classify as “innovators” …" at bounding box center [728, 314] width 360 height 155
click at [565, 277] on p "[DATE] significant CDR buyers are still what we would classify as “innovators” …" at bounding box center [728, 314] width 360 height 155
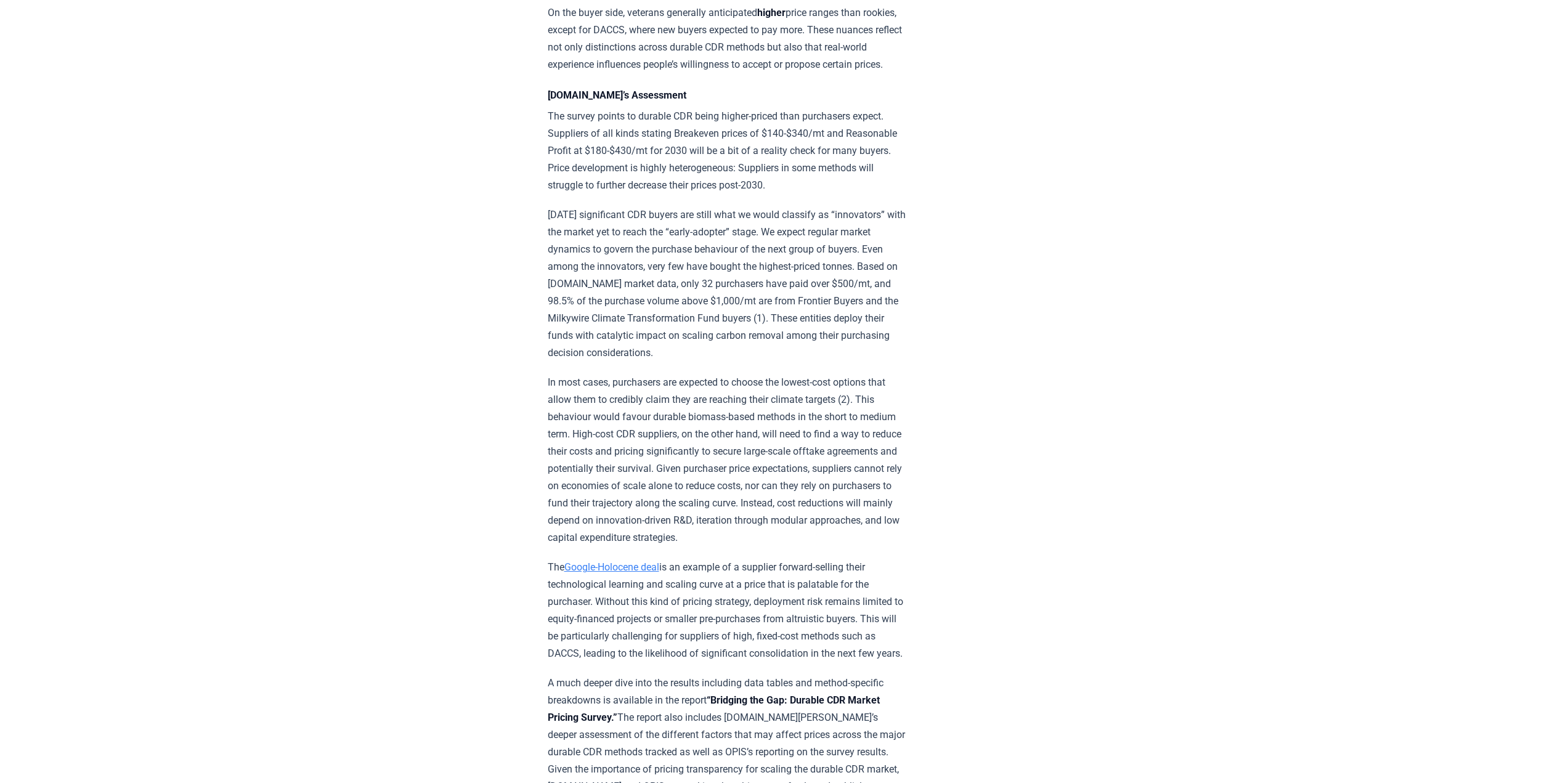
scroll to position [1664, 0]
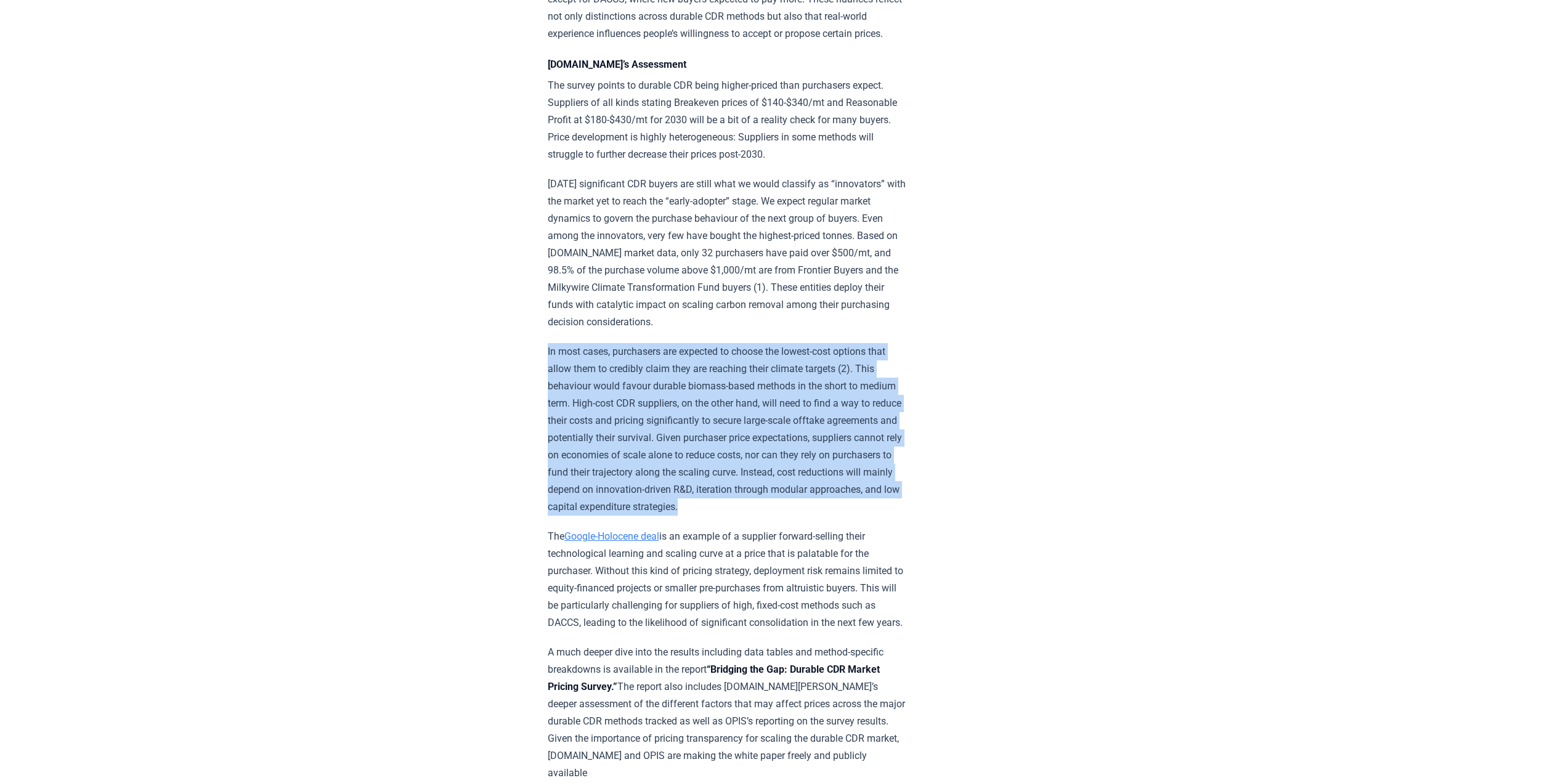
drag, startPoint x: 655, startPoint y: 406, endPoint x: 829, endPoint y: 533, distance: 215.4
click at [829, 516] on p "In most cases, purchasers are expected to choose the lowest-cost options that a…" at bounding box center [728, 429] width 360 height 172
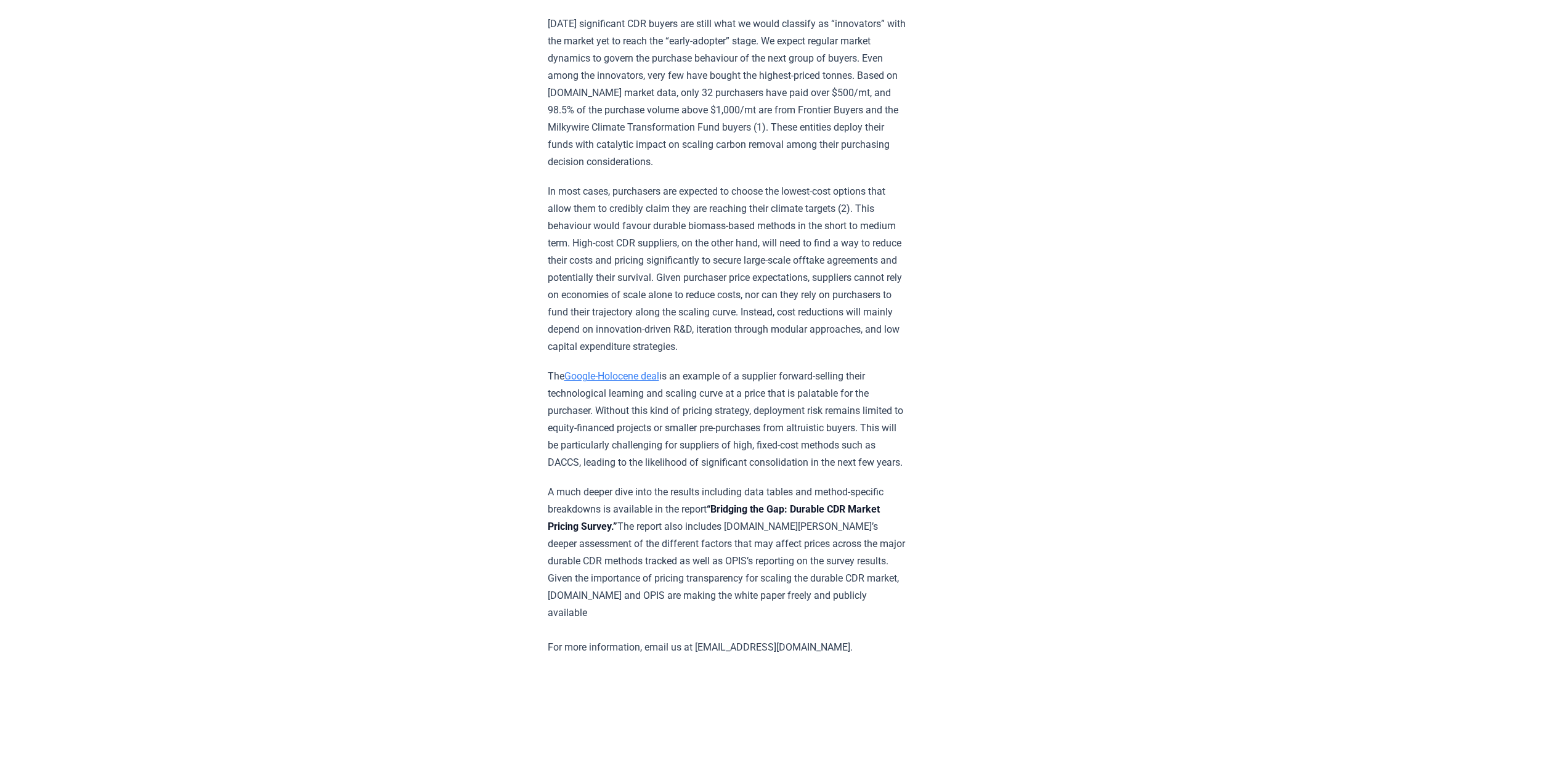
scroll to position [1849, 0]
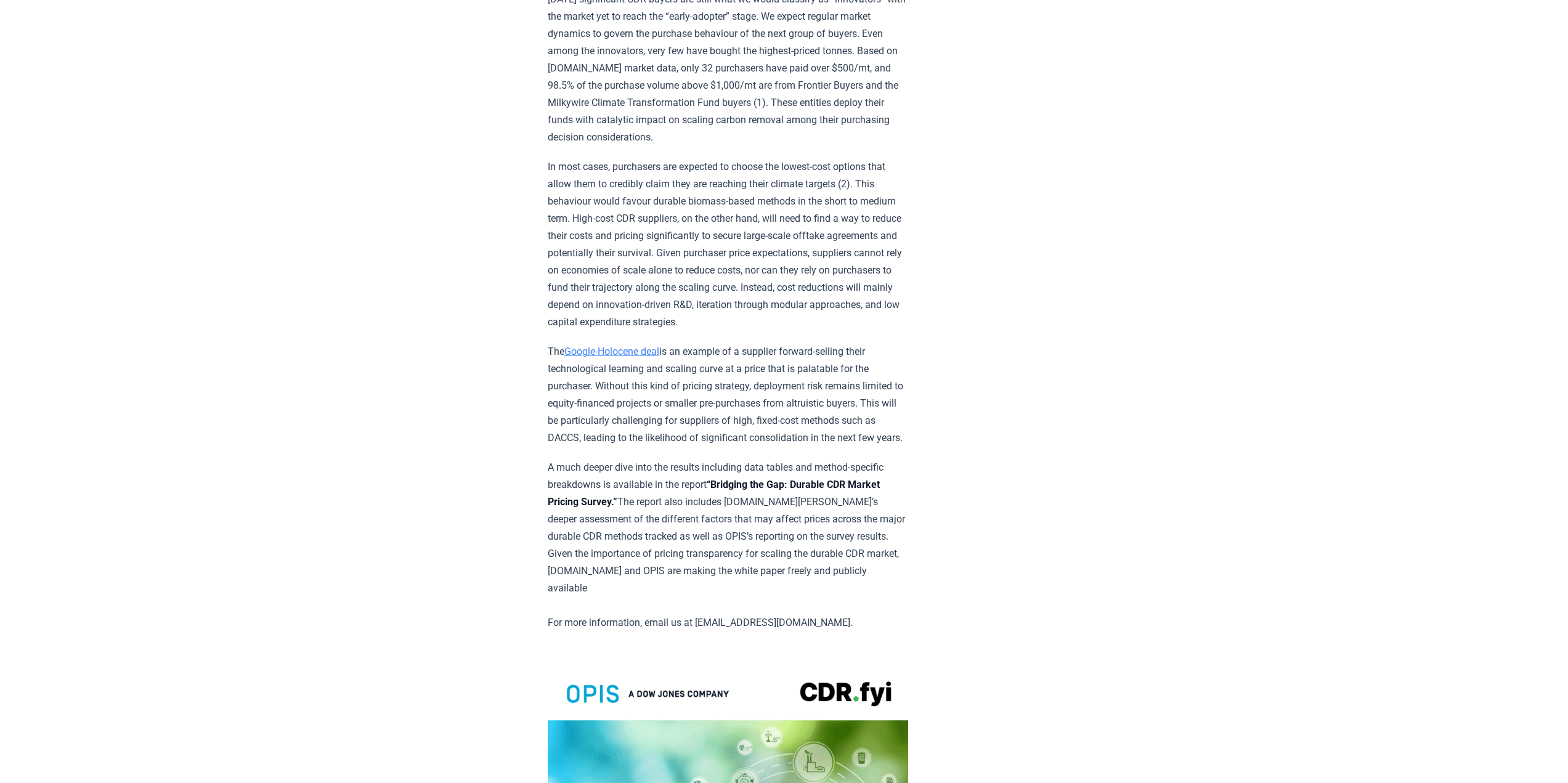
drag, startPoint x: 804, startPoint y: 476, endPoint x: 496, endPoint y: 366, distance: 327.1
click at [548, 392] on p "The Google-Holocene deal is an example of a supplier forward-selling their tech…" at bounding box center [728, 395] width 360 height 104
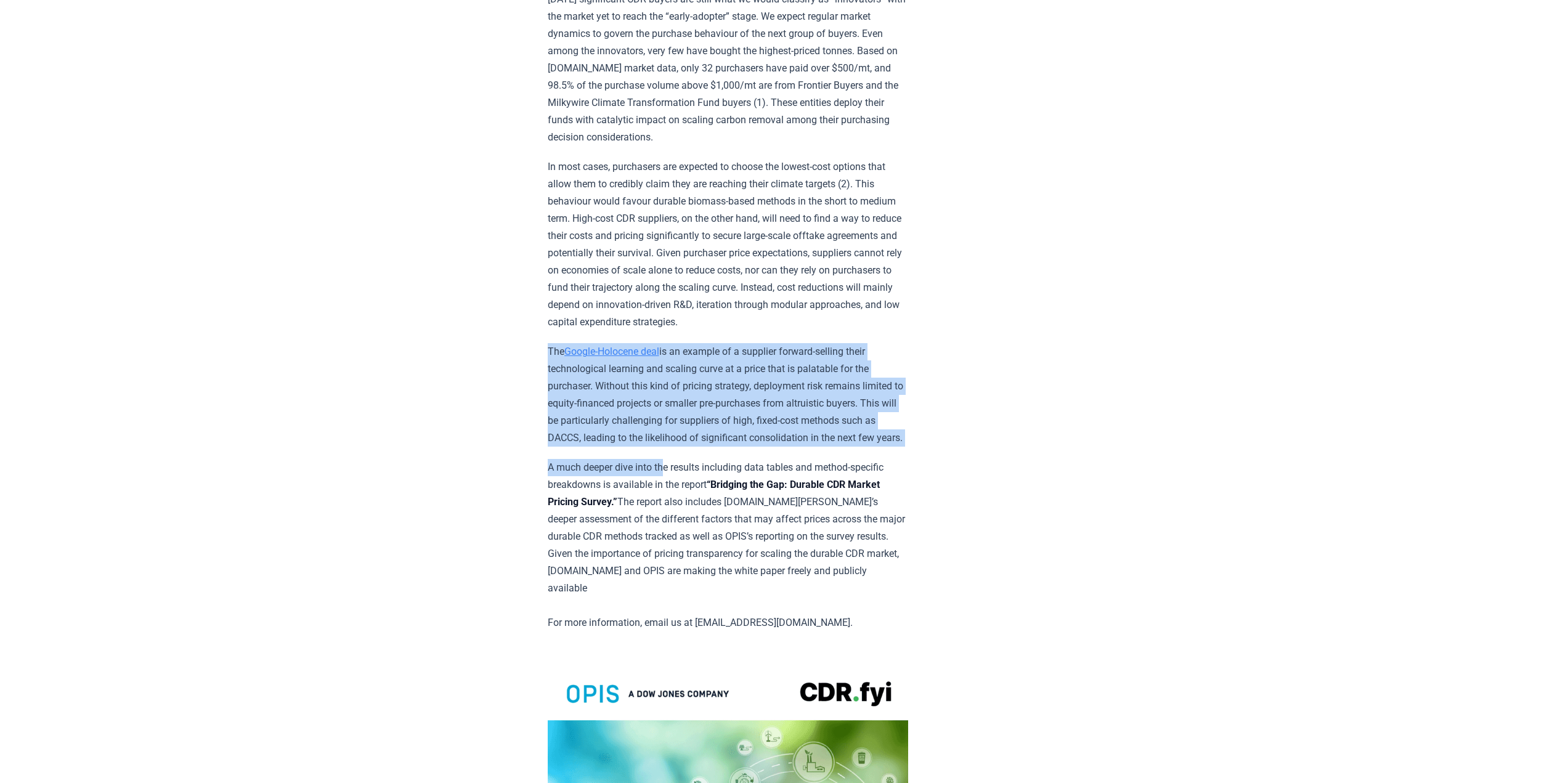
drag, startPoint x: 547, startPoint y: 382, endPoint x: 702, endPoint y: 510, distance: 201.0
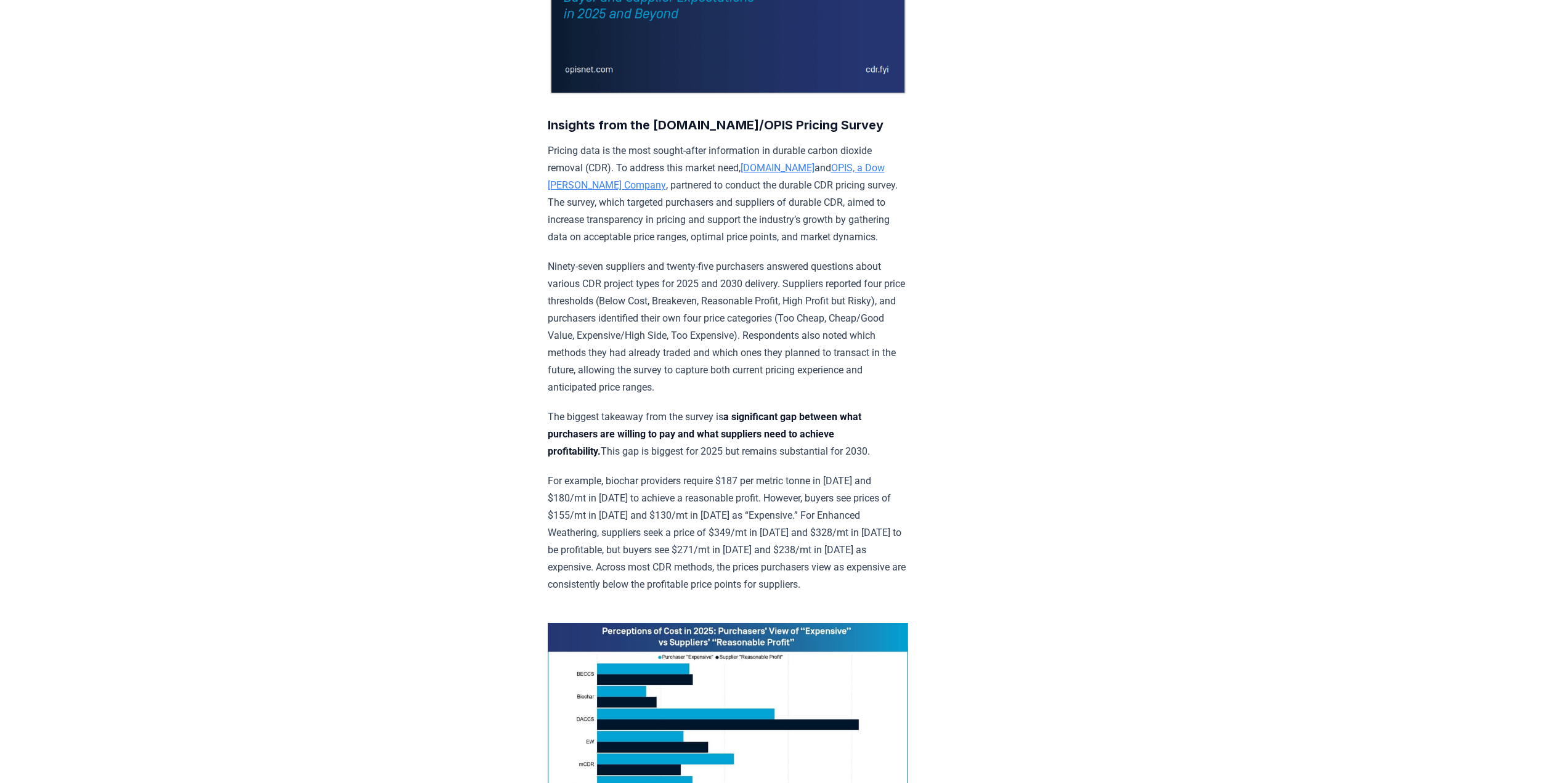
scroll to position [0, 0]
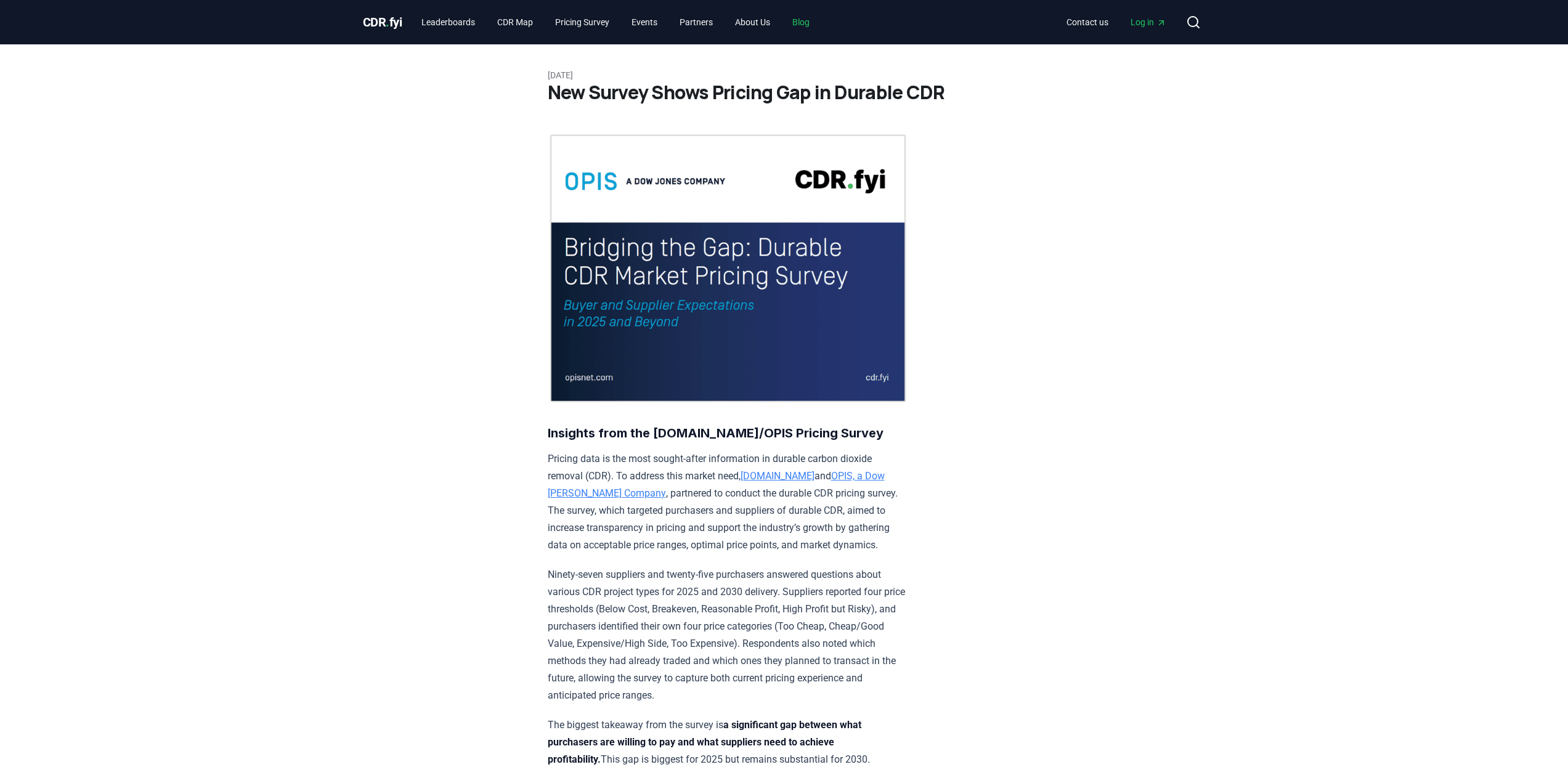
click at [810, 20] on link "Blog" at bounding box center [800, 22] width 37 height 22
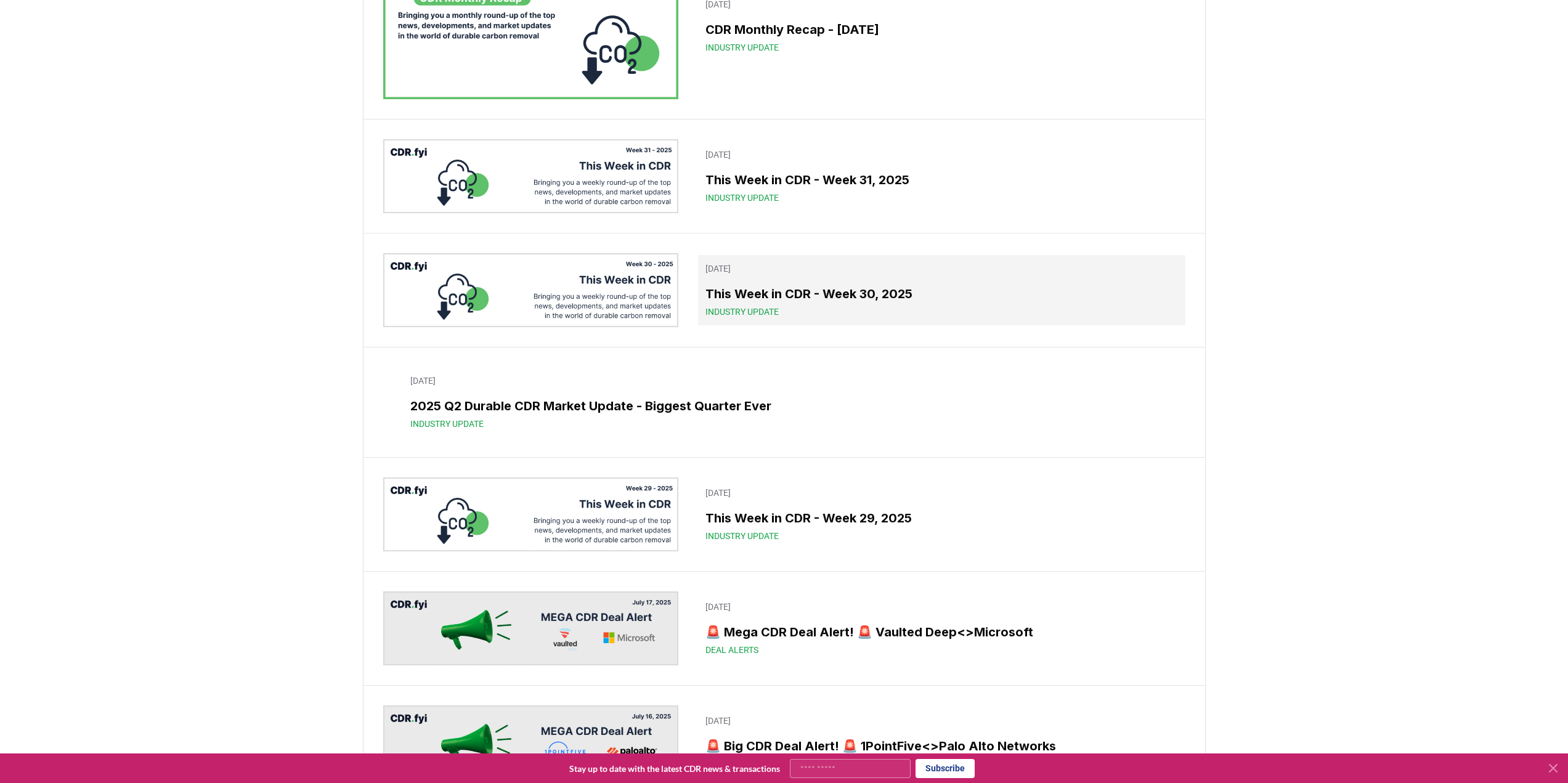
scroll to position [739, 0]
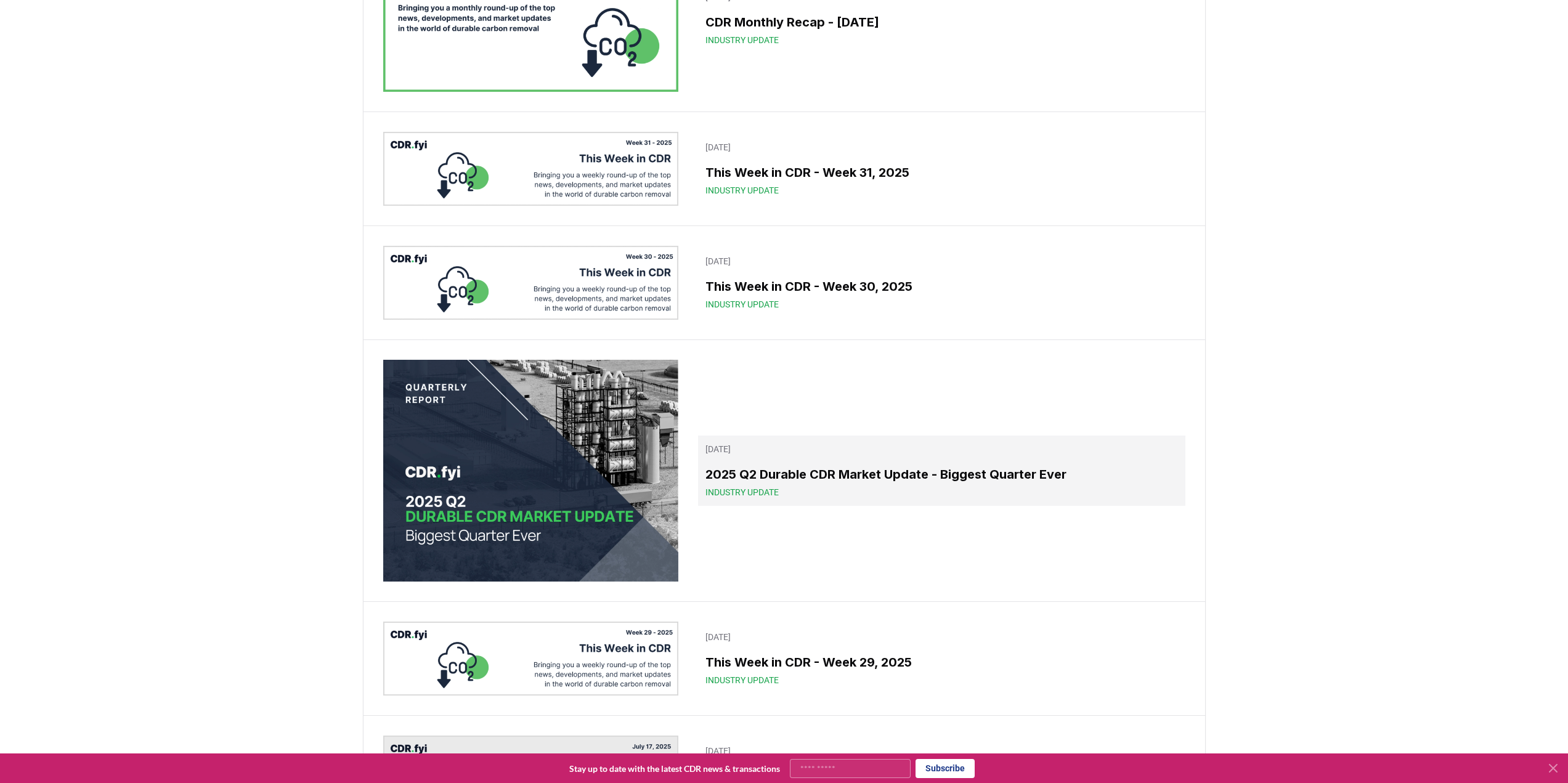
click at [832, 461] on link "[DATE] 2025 Q2 Durable CDR Market Update - Biggest Quarter Ever Industry Update" at bounding box center [941, 471] width 486 height 70
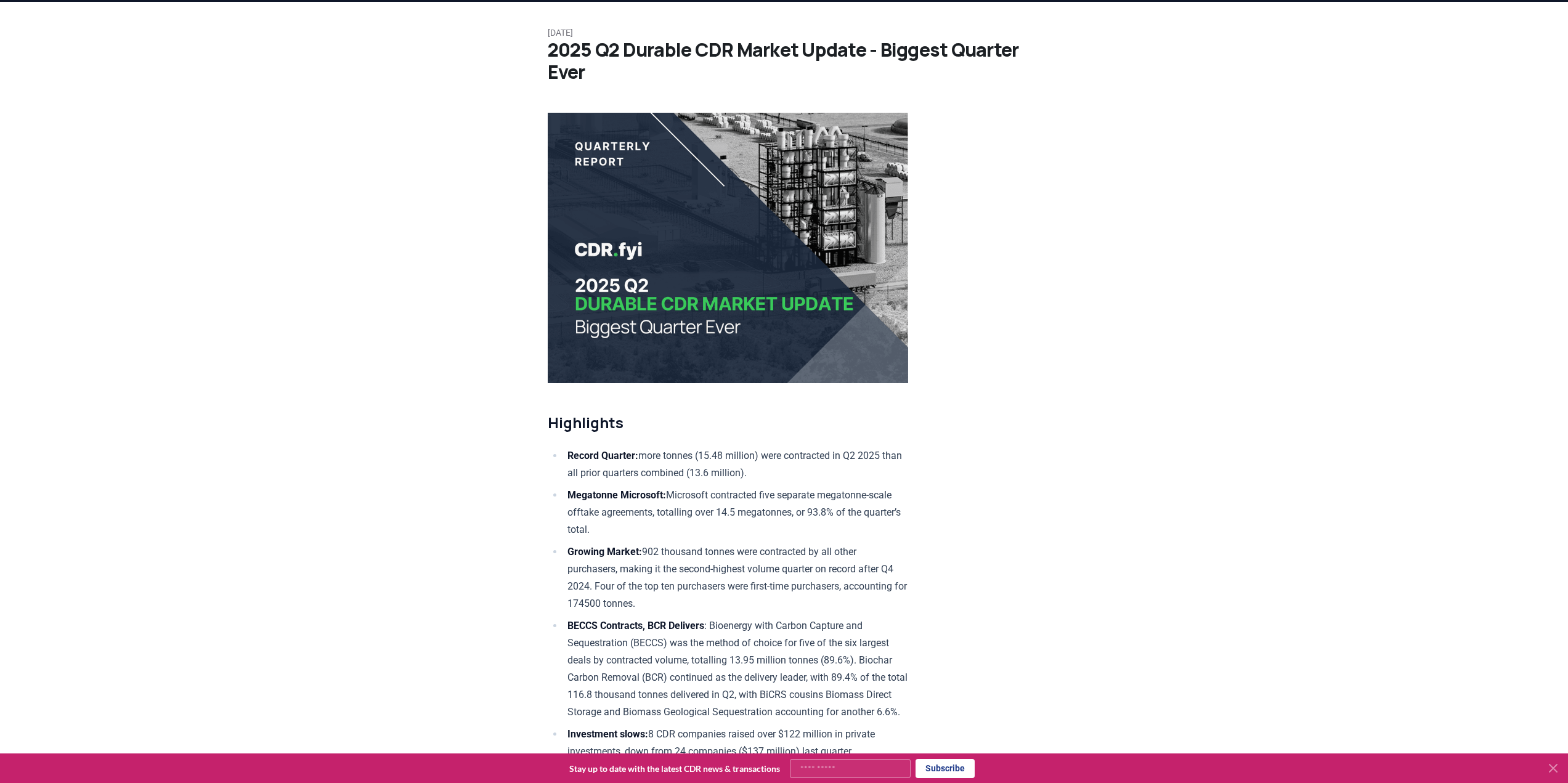
scroll to position [123, 0]
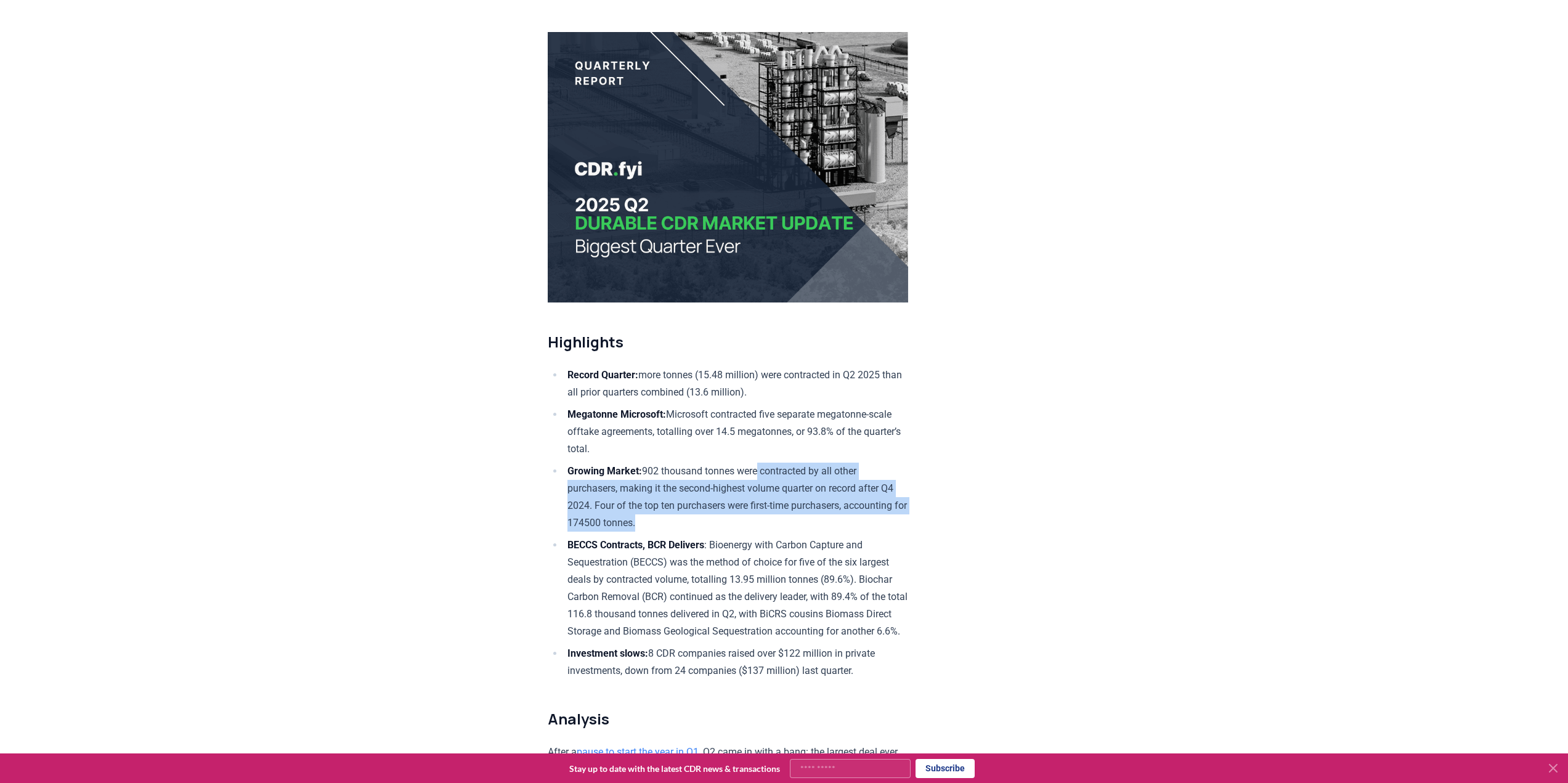
drag, startPoint x: 769, startPoint y: 460, endPoint x: 775, endPoint y: 519, distance: 59.3
click at [775, 519] on li "Growing Market: 902 thousand tonnes were contracted by all other purchasers, ma…" at bounding box center [736, 497] width 344 height 69
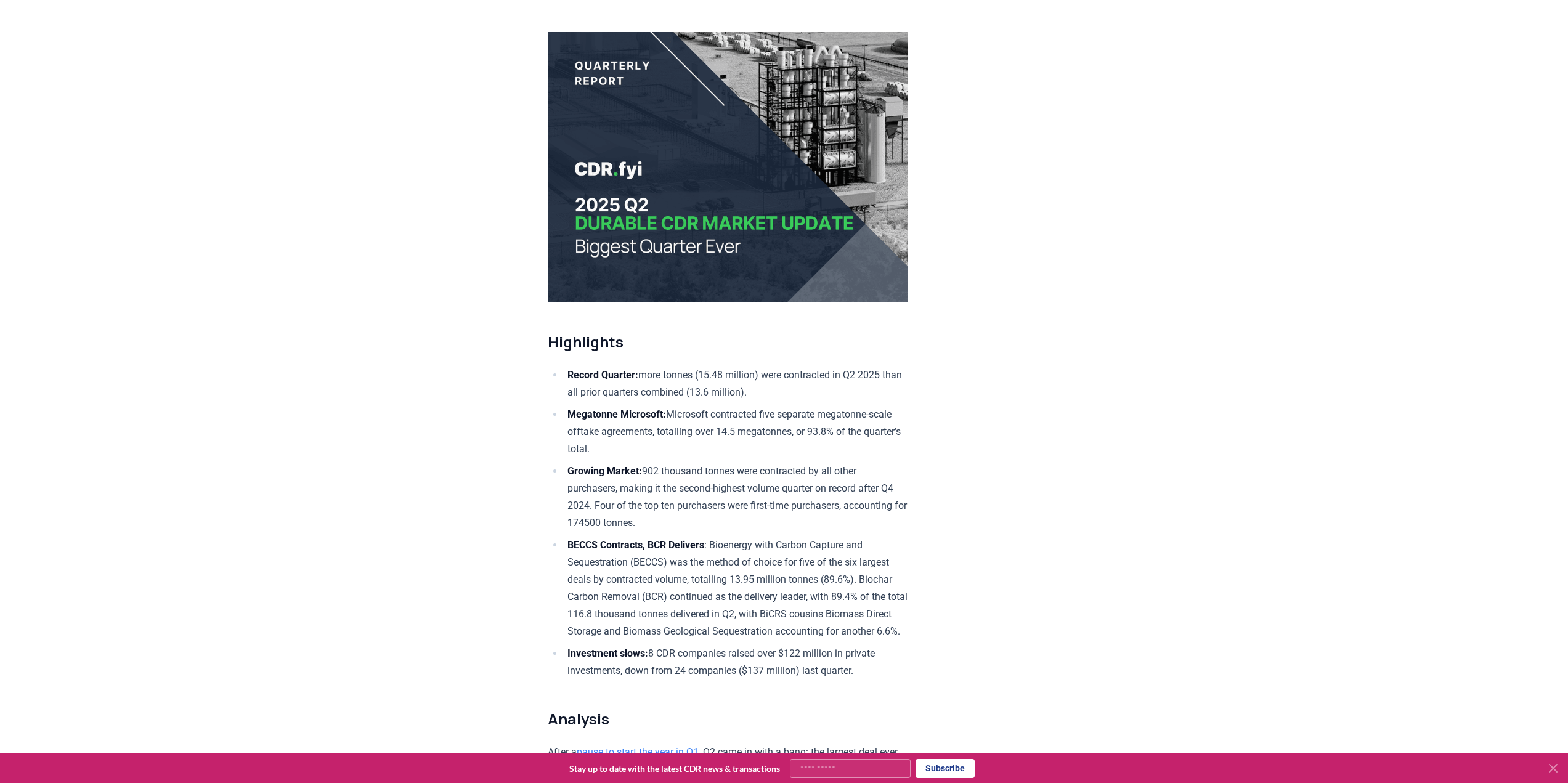
click at [775, 519] on li "Growing Market: 902 thousand tonnes were contracted by all other purchasers, ma…" at bounding box center [736, 497] width 344 height 69
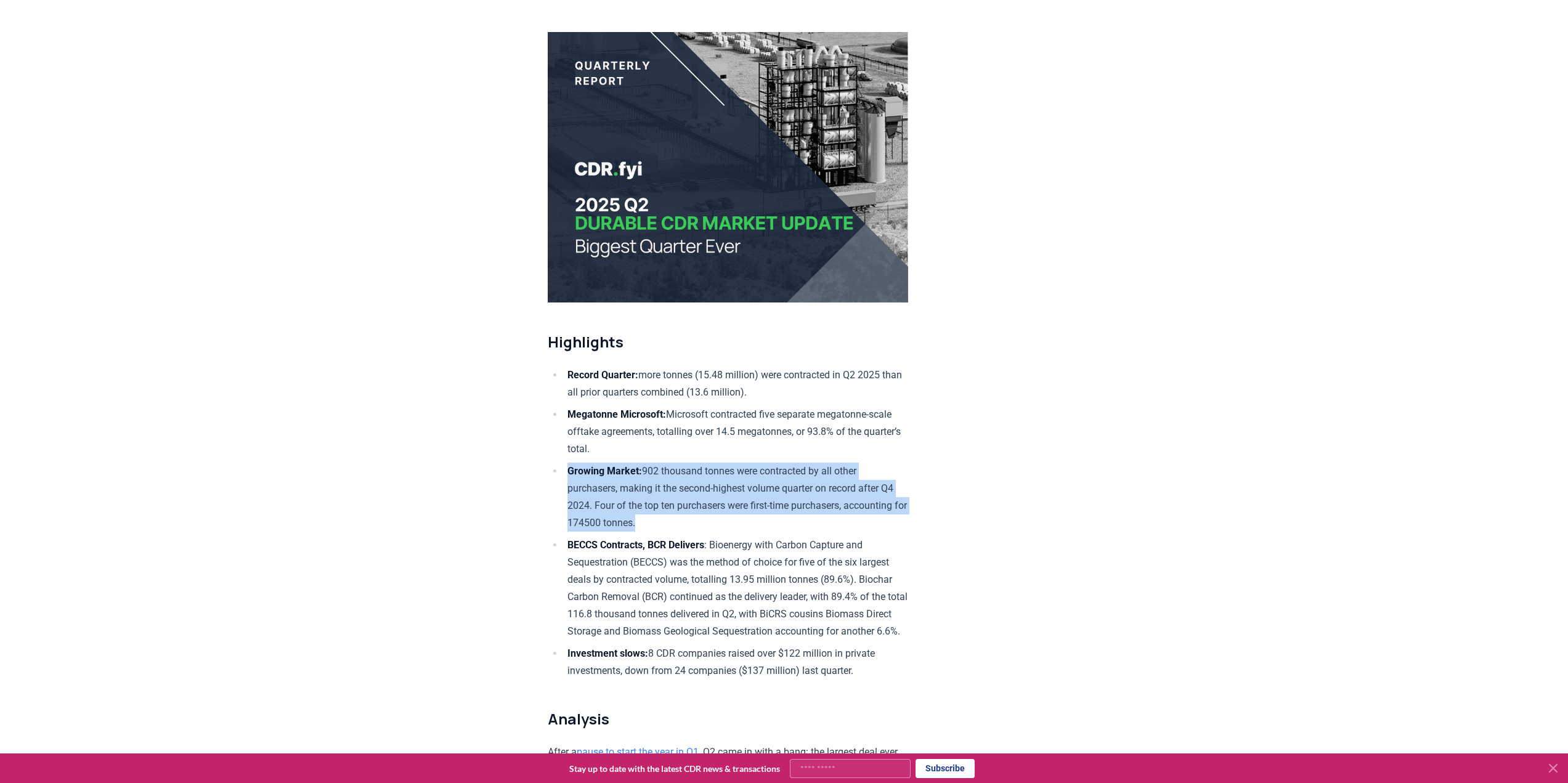
drag, startPoint x: 775, startPoint y: 519, endPoint x: 700, endPoint y: 505, distance: 76.3
click at [773, 519] on li "Growing Market: 902 thousand tonnes were contracted by all other purchasers, ma…" at bounding box center [736, 497] width 344 height 69
click at [662, 489] on li "Growing Market: 902 thousand tonnes were contracted by all other purchasers, ma…" at bounding box center [736, 497] width 344 height 69
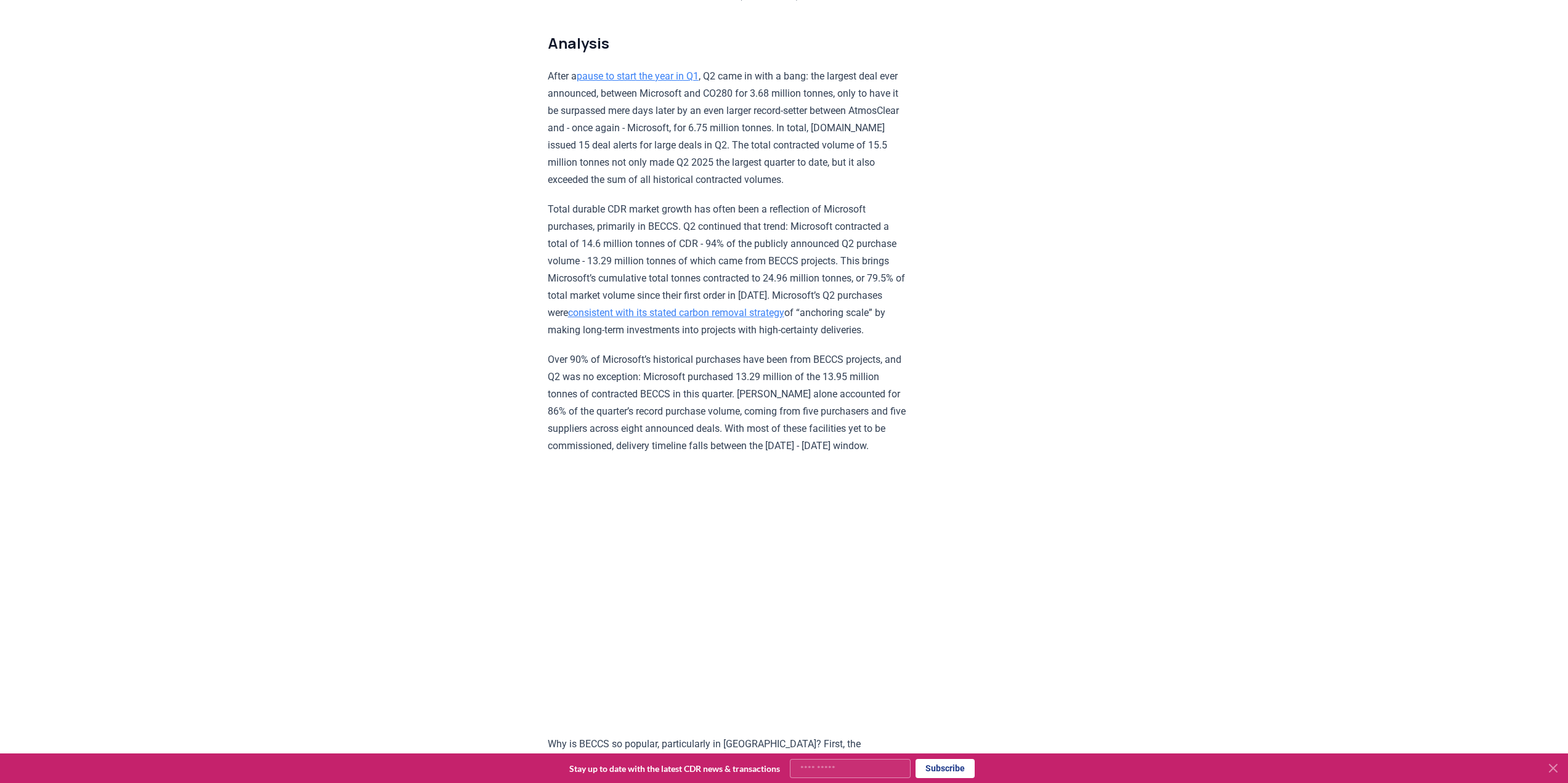
scroll to position [809, 0]
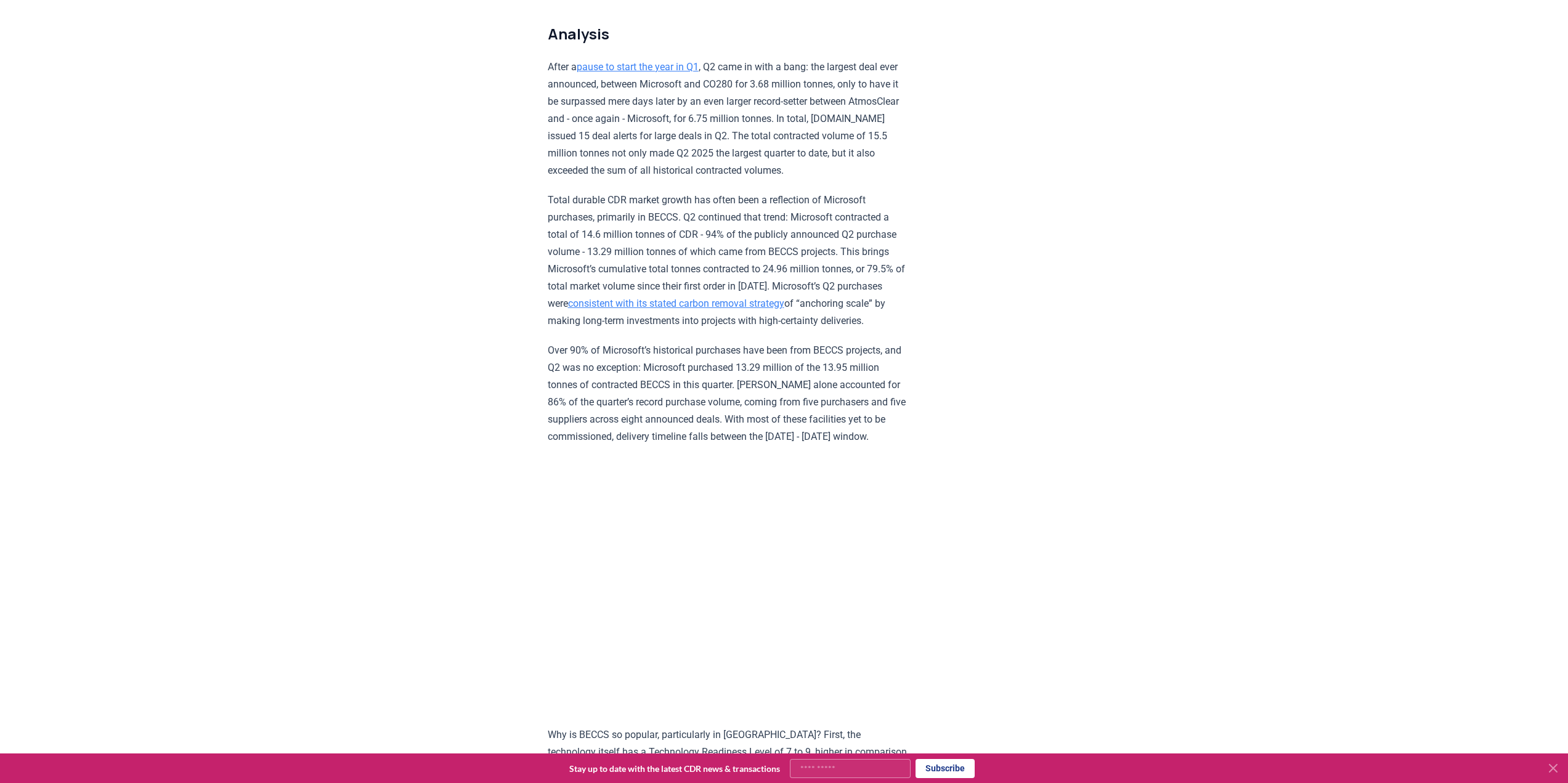
click at [689, 401] on p "Over 90% of Microsoft’s historical purchases have been from BECCS projects, and…" at bounding box center [728, 393] width 360 height 104
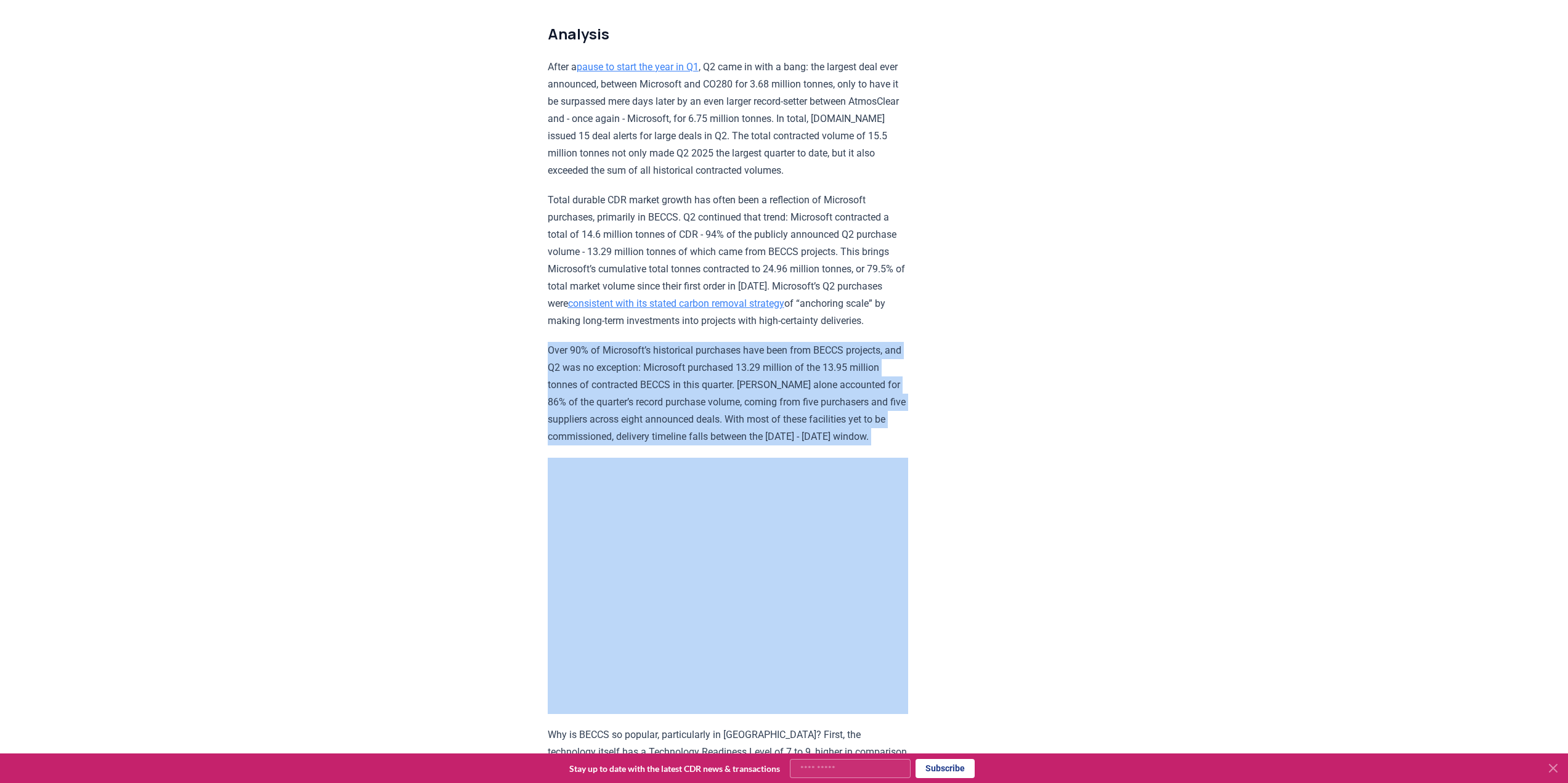
click at [689, 401] on p "Over 90% of Microsoft’s historical purchases have been from BECCS projects, and…" at bounding box center [728, 393] width 360 height 104
click at [698, 390] on p "Over 90% of Microsoft’s historical purchases have been from BECCS projects, and…" at bounding box center [728, 393] width 360 height 104
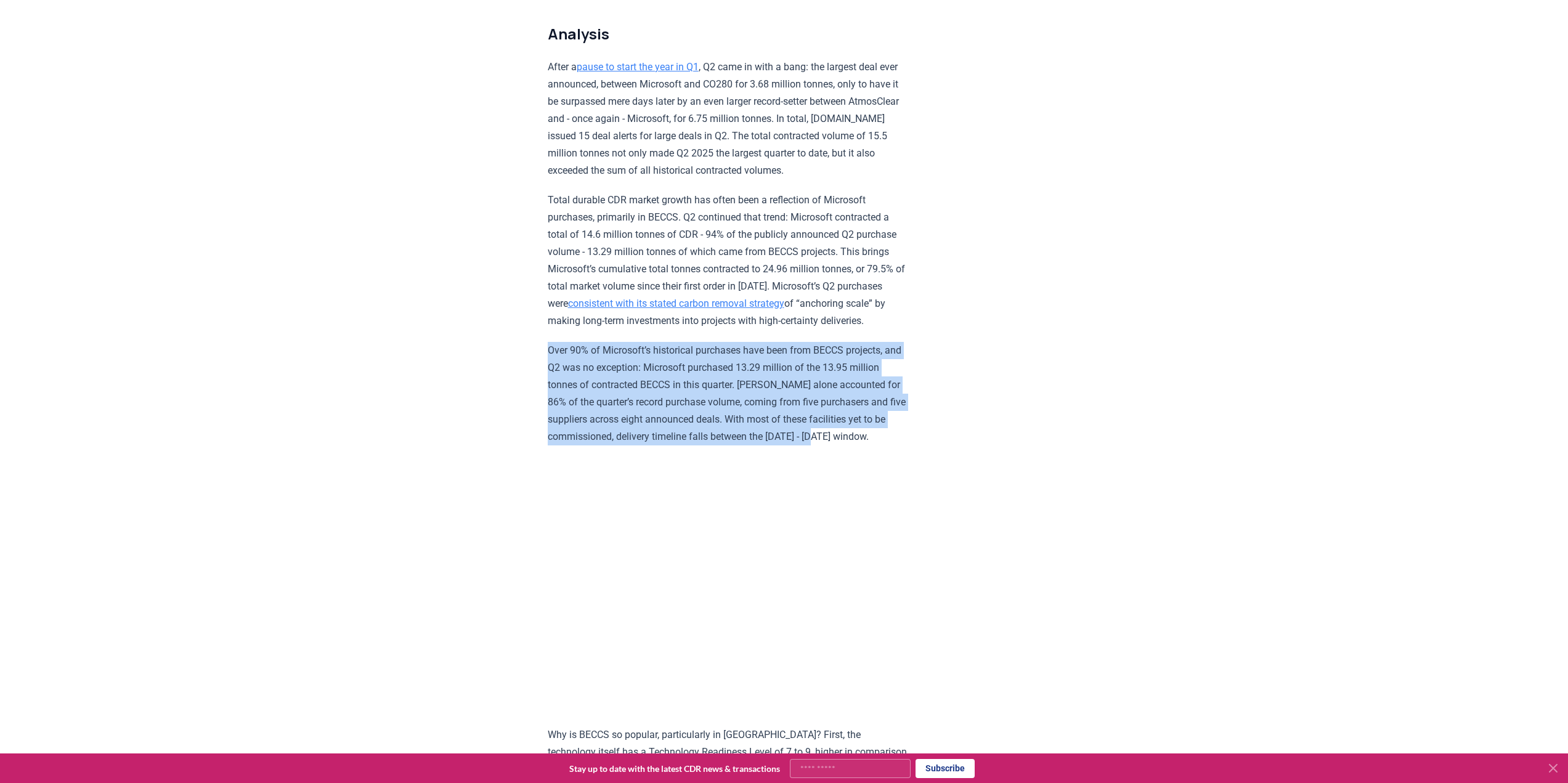
drag, startPoint x: 549, startPoint y: 379, endPoint x: 934, endPoint y: 477, distance: 397.3
click at [645, 417] on p "Over 90% of Microsoft’s historical purchases have been from BECCS projects, and…" at bounding box center [728, 393] width 360 height 104
drag, startPoint x: 539, startPoint y: 382, endPoint x: 905, endPoint y: 467, distance: 375.7
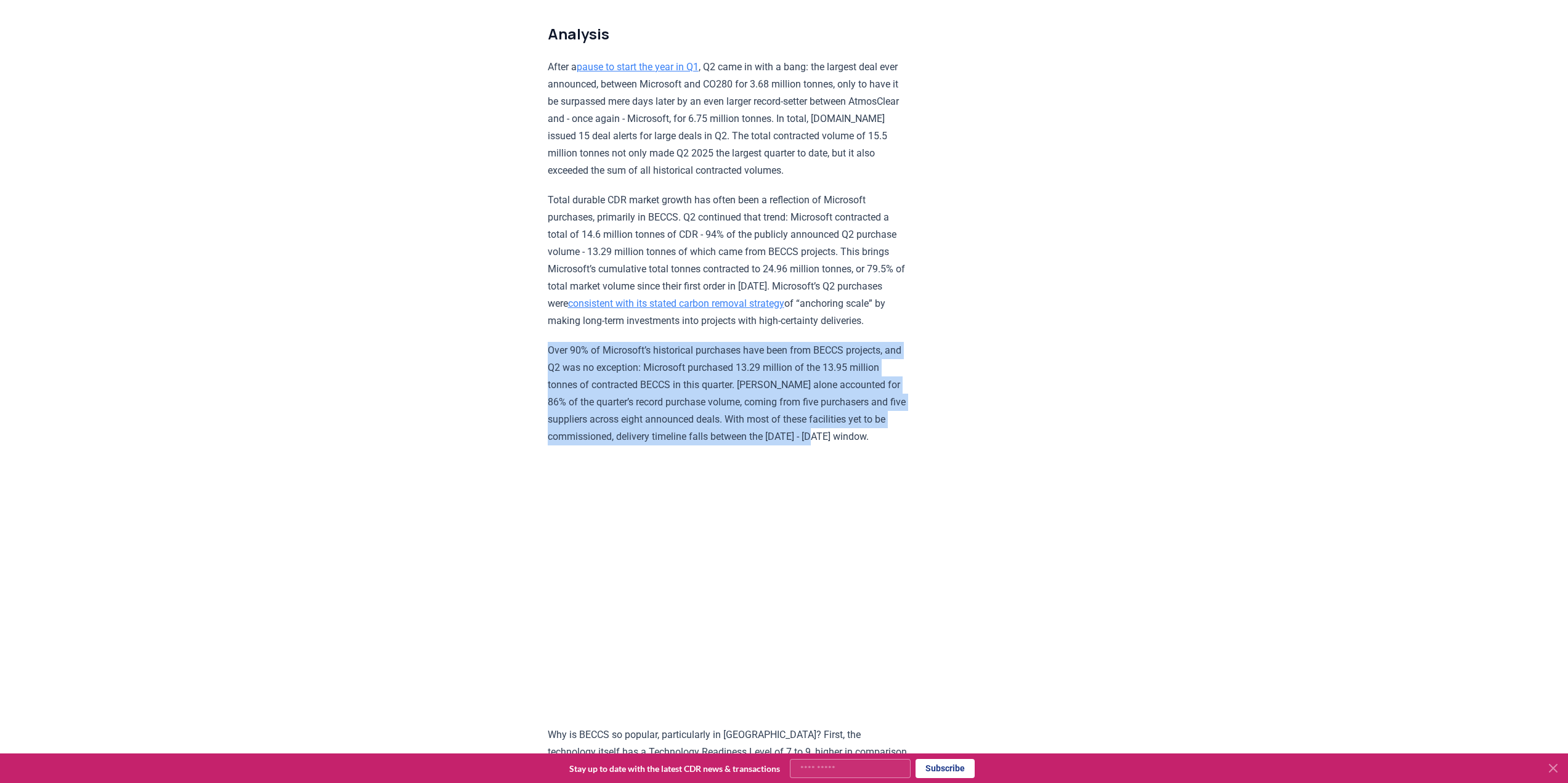
click at [708, 404] on p "Over 90% of Microsoft’s historical purchases have been from BECCS projects, and…" at bounding box center [728, 393] width 360 height 104
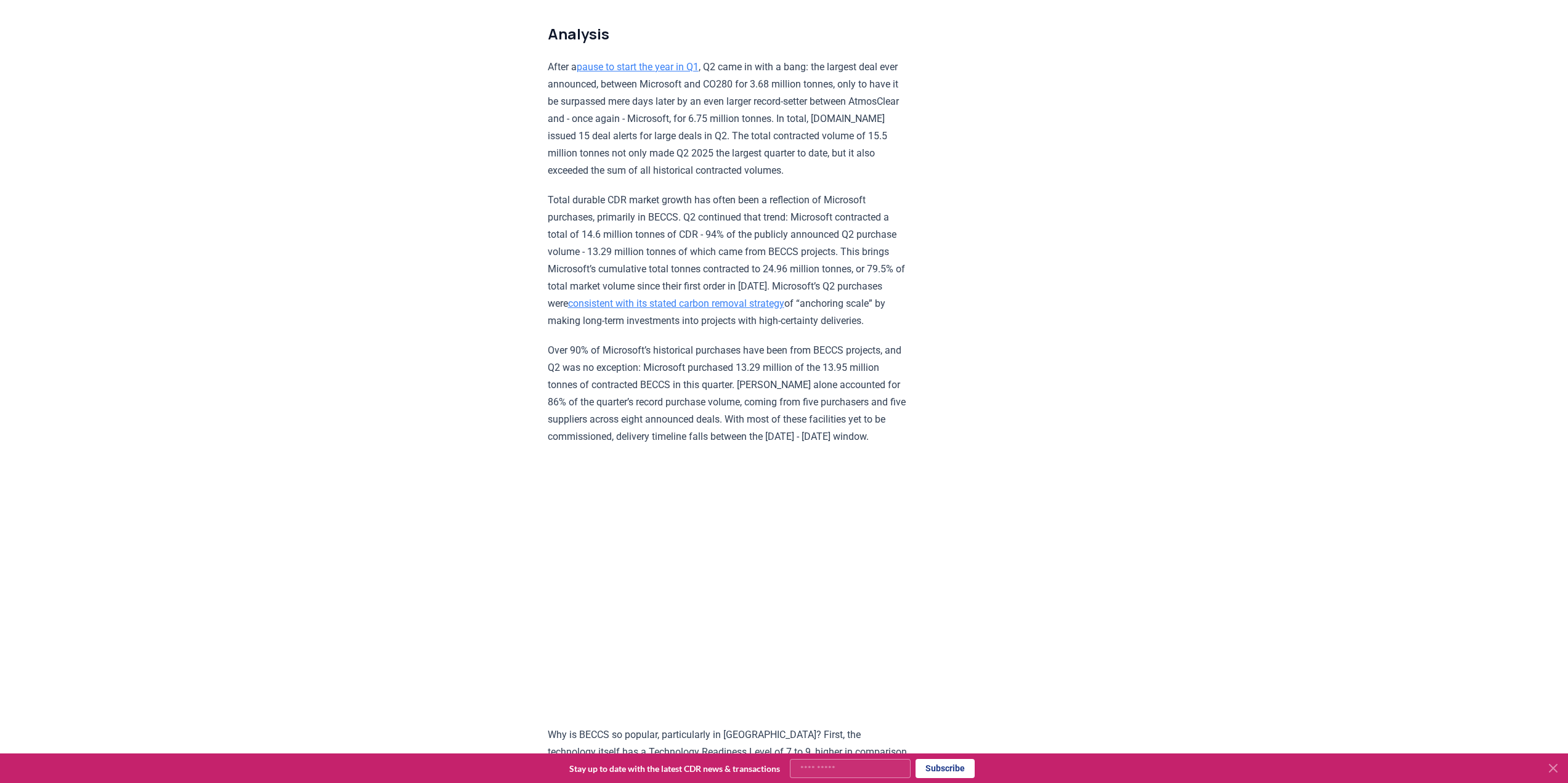
click at [656, 154] on p "After a pause to start the year in Q1 , Q2 came in with a bang: the largest dea…" at bounding box center [728, 119] width 360 height 121
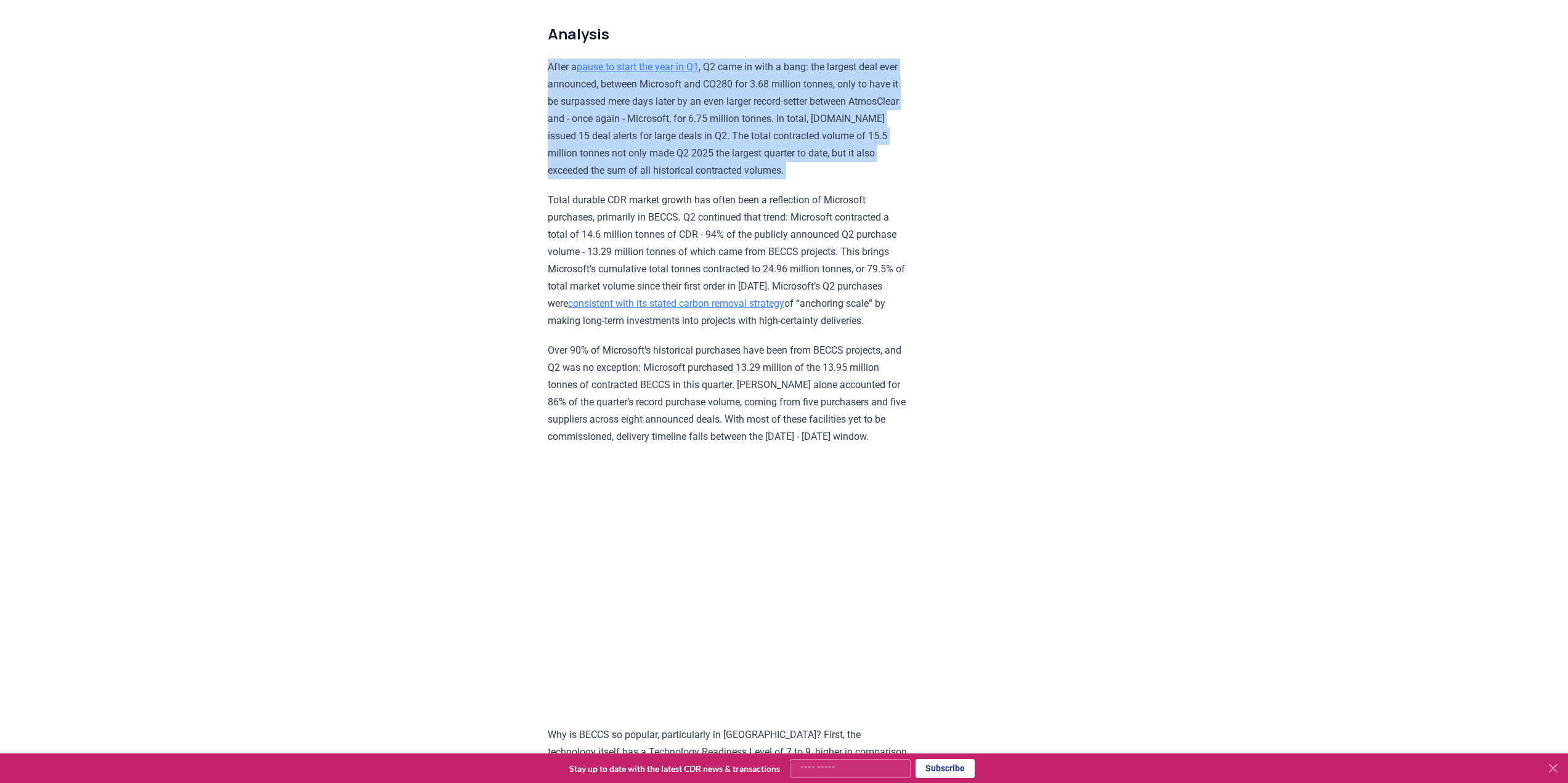
click at [656, 154] on p "After a pause to start the year in Q1 , Q2 came in with a bang: the largest dea…" at bounding box center [728, 119] width 360 height 121
click at [618, 132] on p "After a pause to start the year in Q1 , Q2 came in with a bang: the largest dea…" at bounding box center [728, 119] width 360 height 121
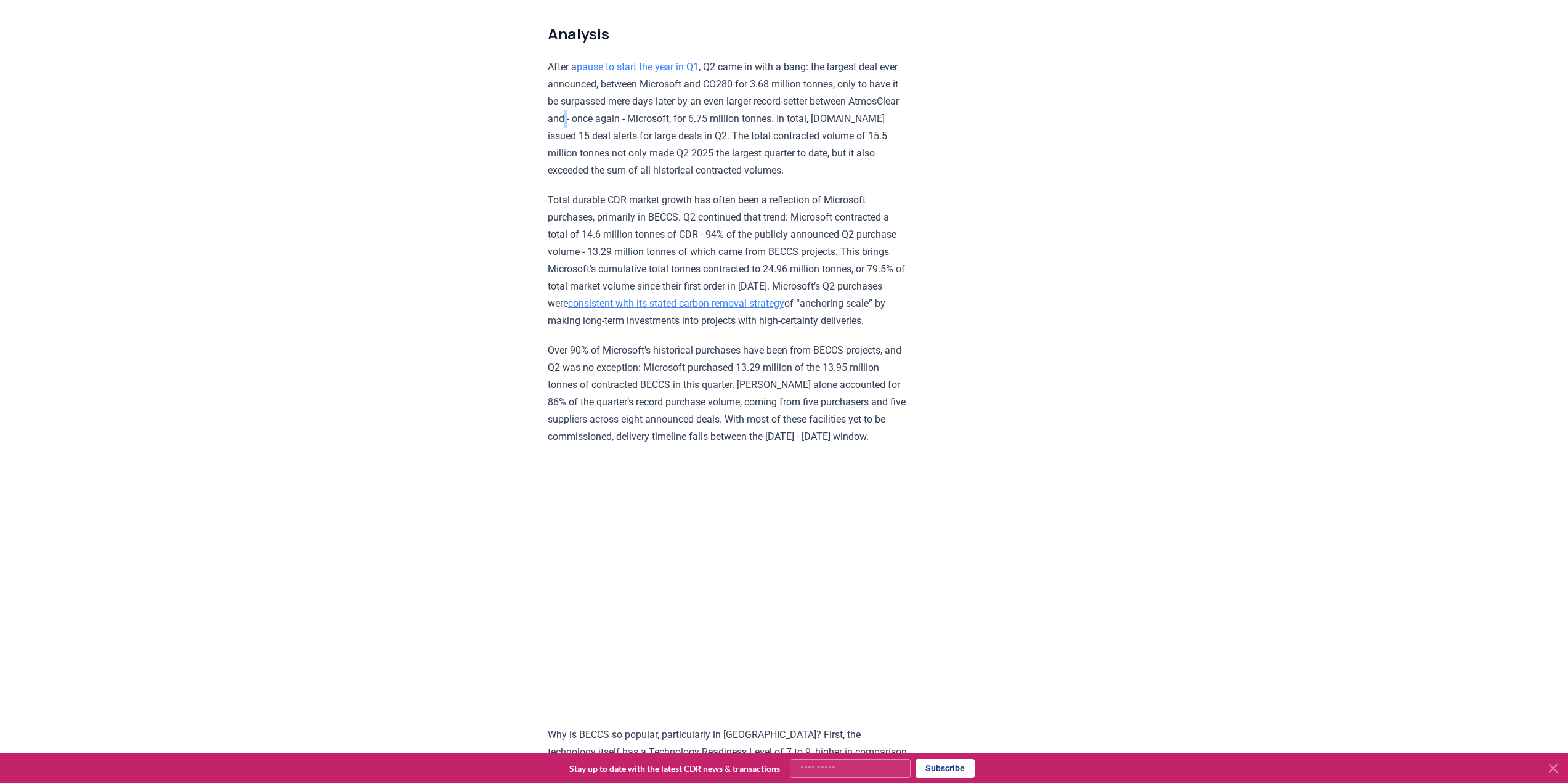
click at [618, 132] on p "After a pause to start the year in Q1 , Q2 came in with a bang: the largest dea…" at bounding box center [728, 119] width 360 height 121
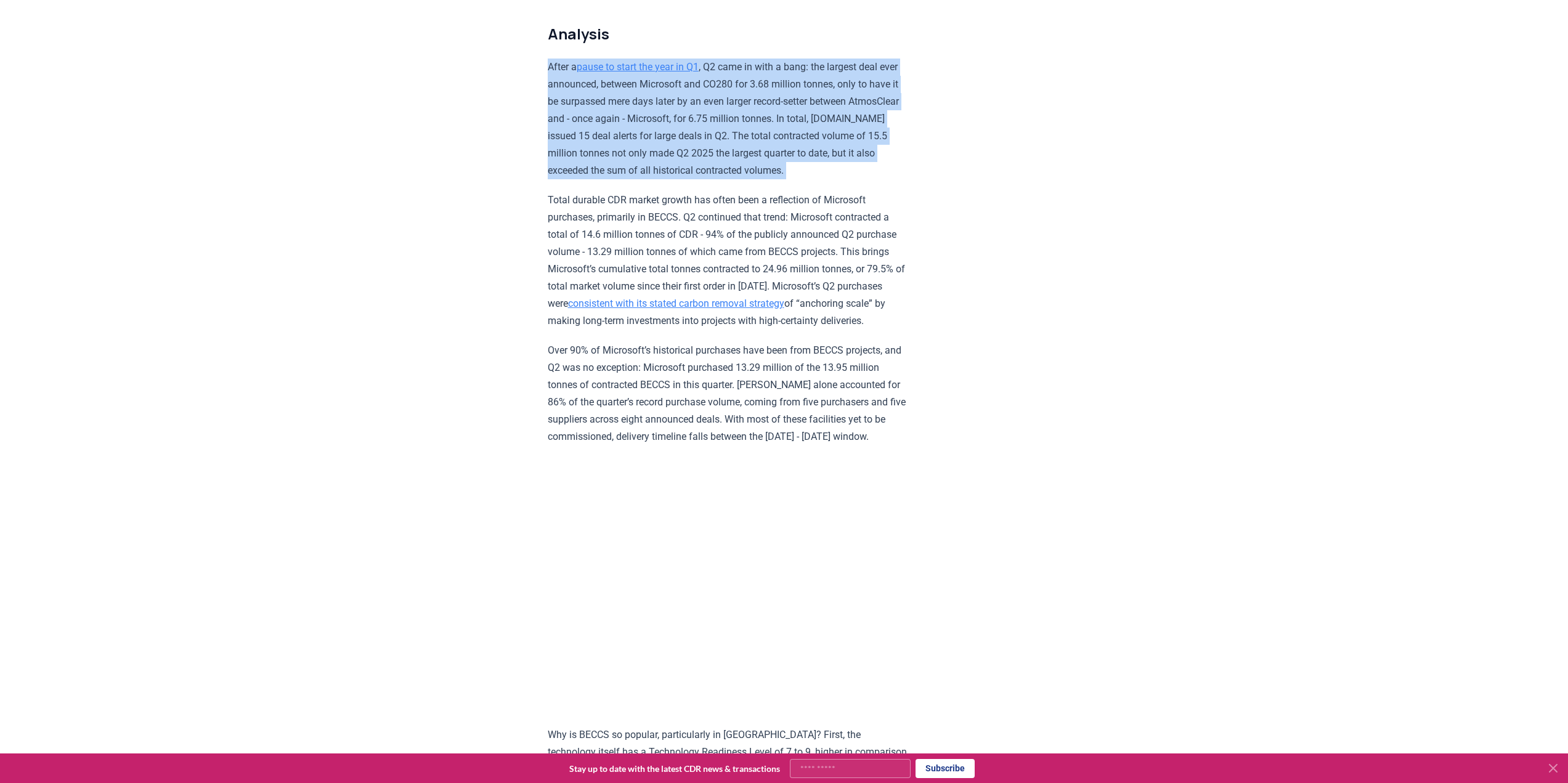
click at [618, 132] on p "After a pause to start the year in Q1 , Q2 came in with a bang: the largest dea…" at bounding box center [728, 119] width 360 height 121
click at [621, 134] on p "After a pause to start the year in Q1 , Q2 came in with a bang: the largest dea…" at bounding box center [728, 119] width 360 height 121
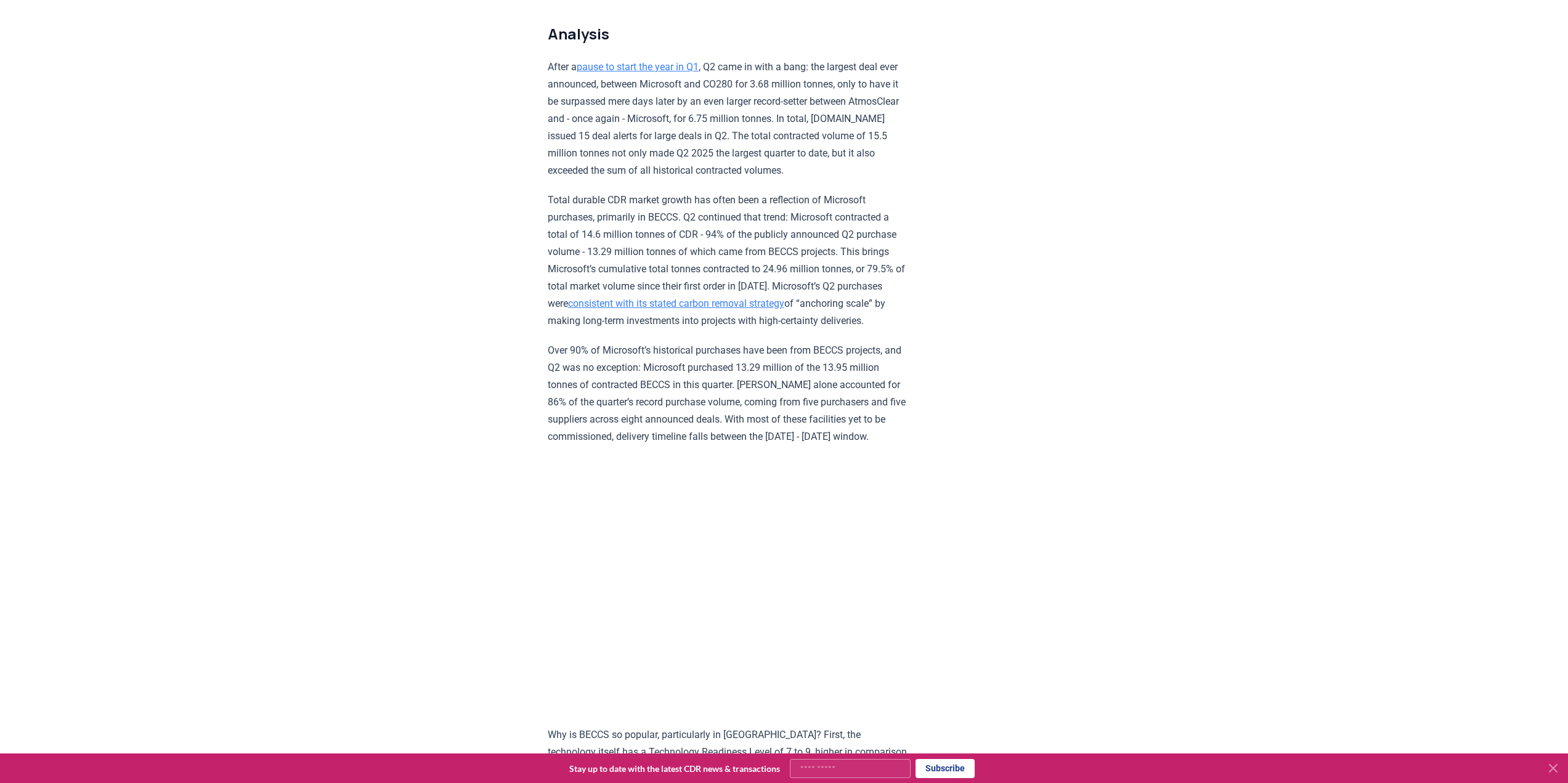
click at [663, 381] on p "Over 90% of Microsoft’s historical purchases have been from BECCS projects, and…" at bounding box center [728, 393] width 360 height 104
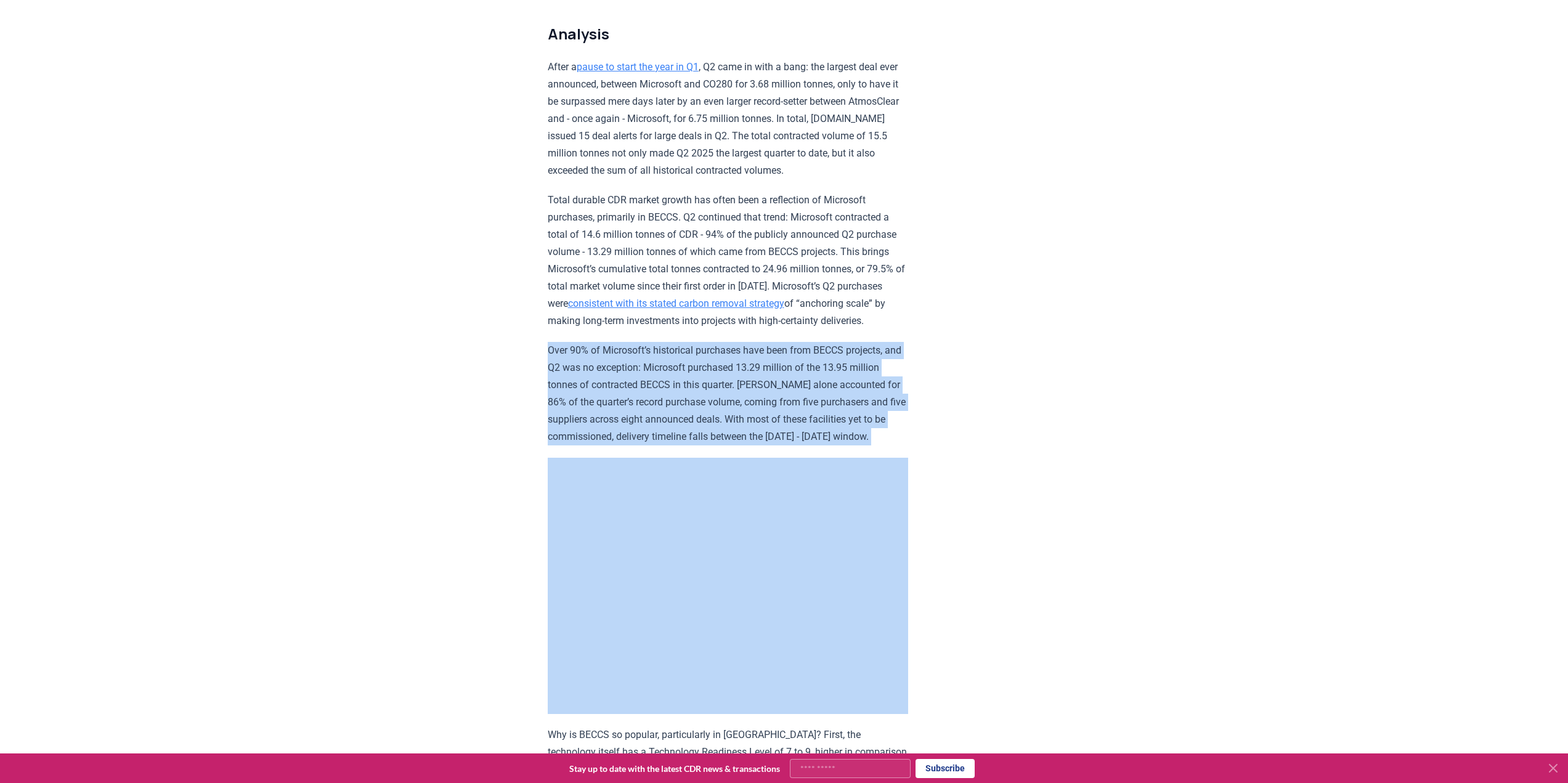
click at [663, 381] on p "Over 90% of Microsoft’s historical purchases have been from BECCS projects, and…" at bounding box center [728, 393] width 360 height 104
click at [684, 380] on p "Over 90% of Microsoft’s historical purchases have been from BECCS projects, and…" at bounding box center [728, 393] width 360 height 104
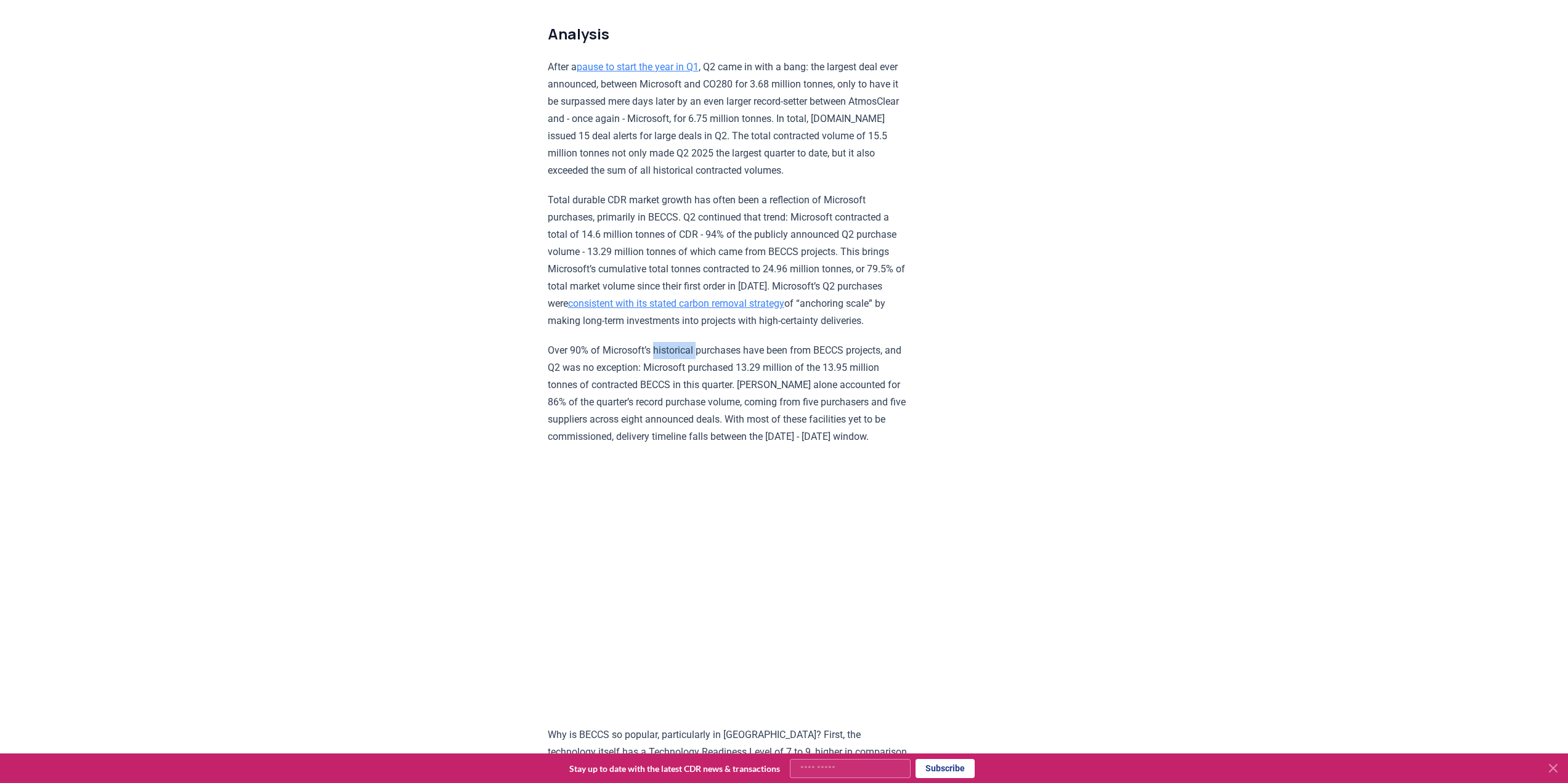
click at [684, 380] on p "Over 90% of Microsoft’s historical purchases have been from BECCS projects, and…" at bounding box center [728, 393] width 360 height 104
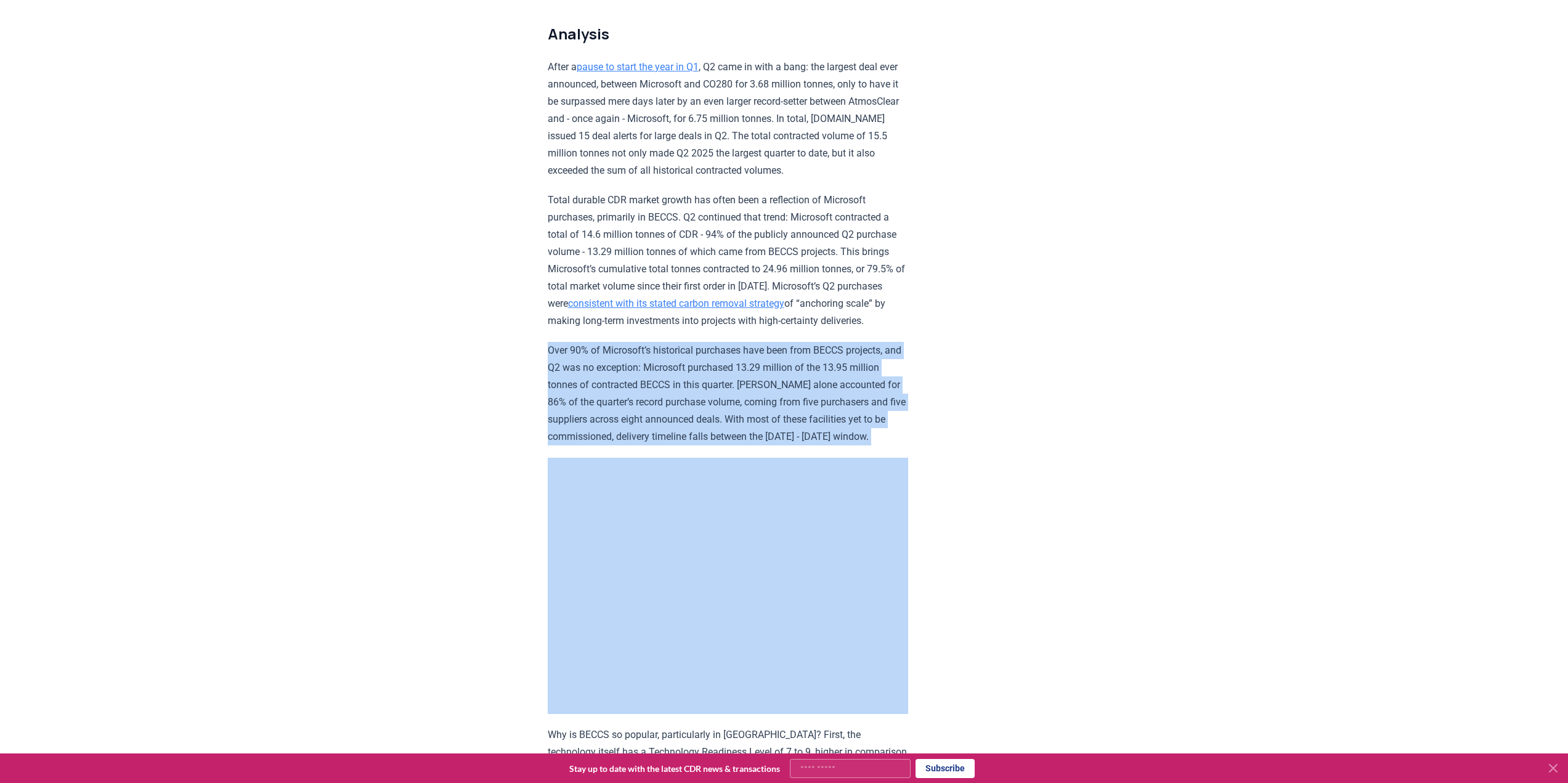
click at [684, 380] on p "Over 90% of Microsoft’s historical purchases have been from BECCS projects, and…" at bounding box center [728, 393] width 360 height 104
click at [690, 377] on p "Over 90% of Microsoft’s historical purchases have been from BECCS projects, and…" at bounding box center [728, 393] width 360 height 104
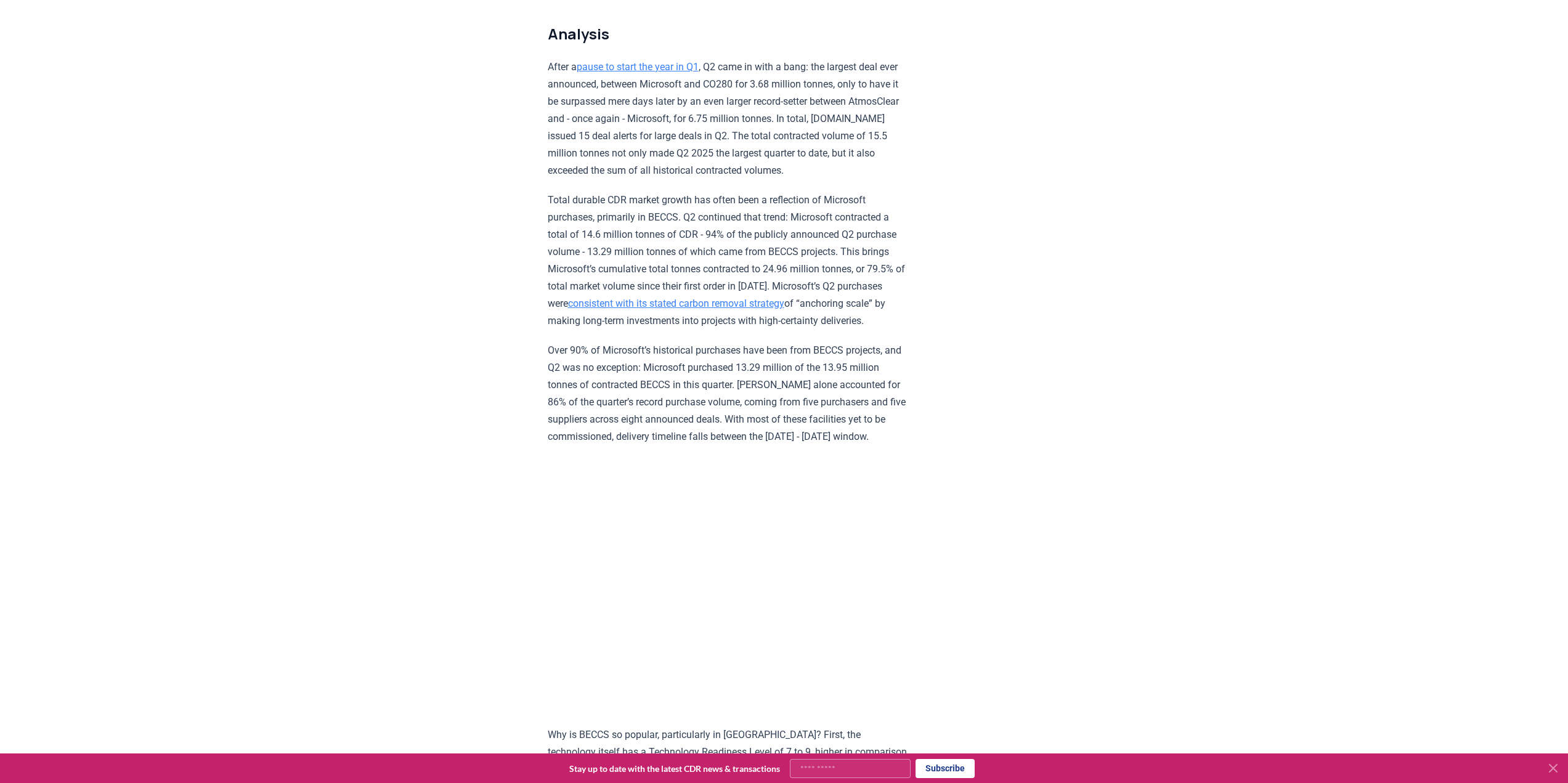
drag, startPoint x: 696, startPoint y: 360, endPoint x: 888, endPoint y: 473, distance: 222.8
click at [888, 446] on p "Over 90% of Microsoft’s historical purchases have been from BECCS projects, and…" at bounding box center [728, 393] width 360 height 104
click at [597, 222] on p "Total durable CDR market growth has often been a reflection of Microsoft purcha…" at bounding box center [728, 260] width 360 height 138
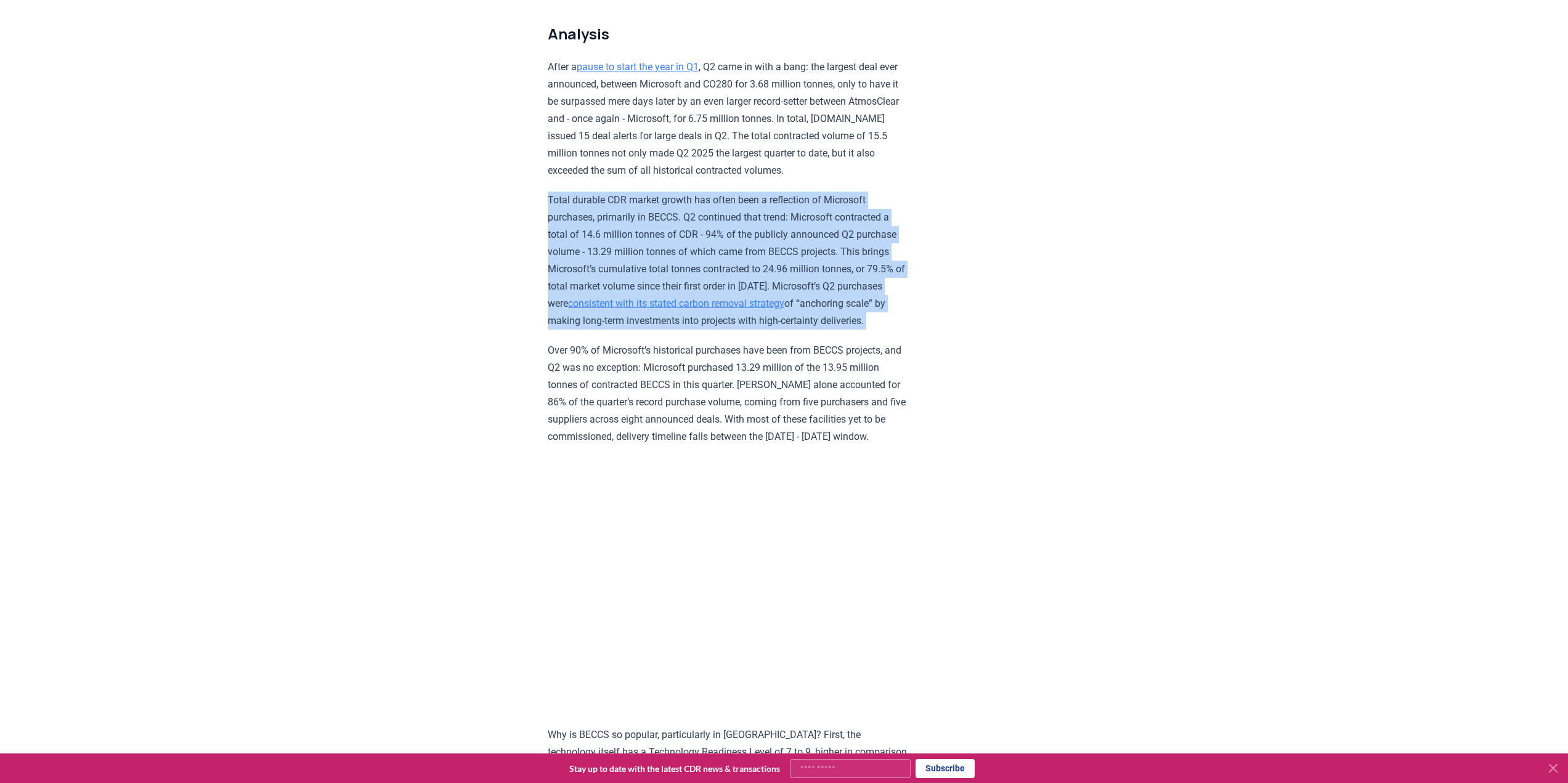
click at [597, 222] on p "Total durable CDR market growth has often been a reflection of Microsoft purcha…" at bounding box center [728, 260] width 360 height 138
click at [601, 218] on p "Total durable CDR market growth has often been a reflection of Microsoft purcha…" at bounding box center [728, 260] width 360 height 138
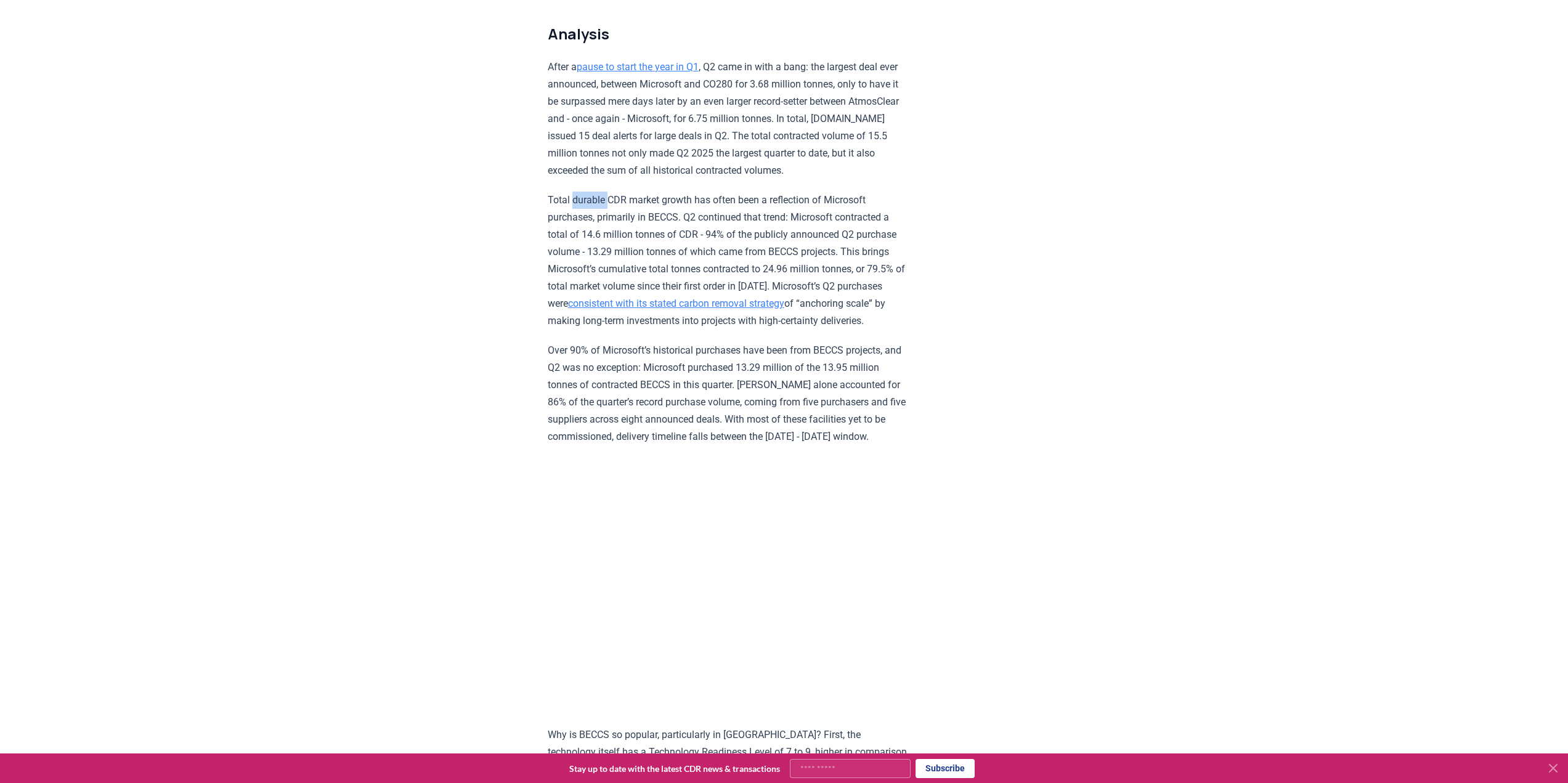
click at [601, 218] on p "Total durable CDR market growth has often been a reflection of Microsoft purcha…" at bounding box center [728, 260] width 360 height 138
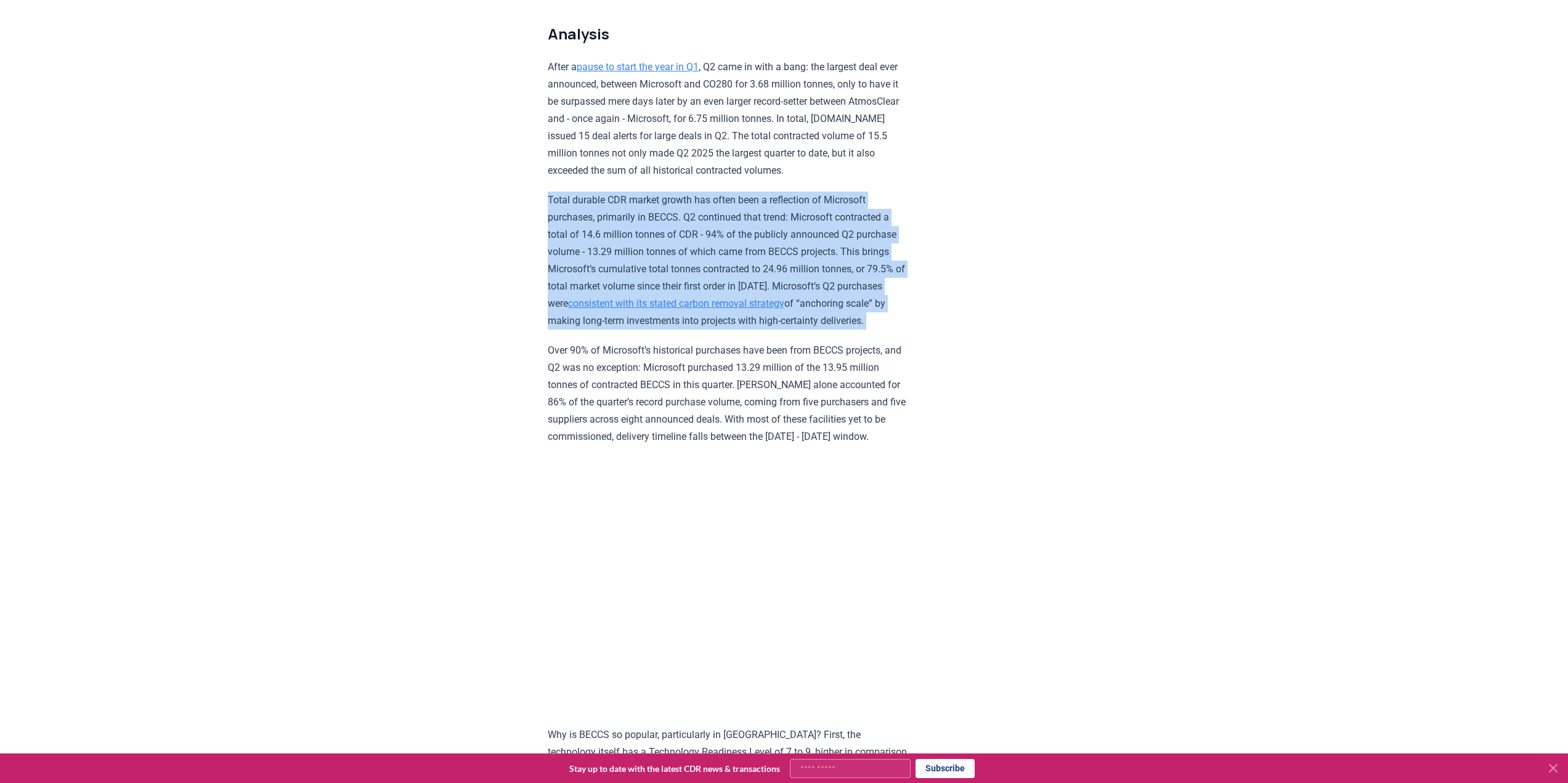
click at [601, 218] on p "Total durable CDR market growth has often been a reflection of Microsoft purcha…" at bounding box center [728, 260] width 360 height 138
click at [607, 219] on p "Total durable CDR market growth has often been a reflection of Microsoft purcha…" at bounding box center [728, 260] width 360 height 138
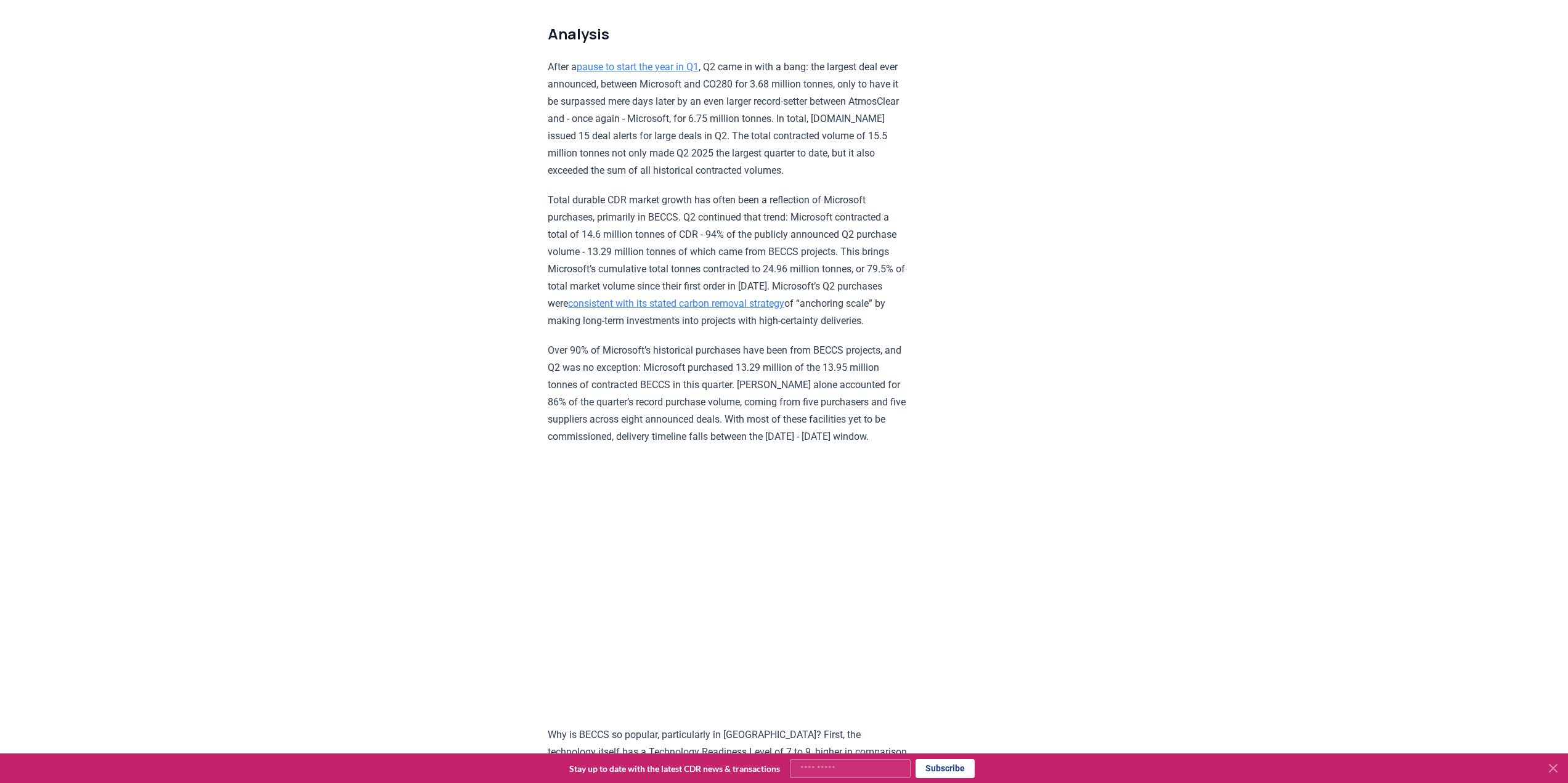
drag, startPoint x: 891, startPoint y: 399, endPoint x: 912, endPoint y: 469, distance: 73.1
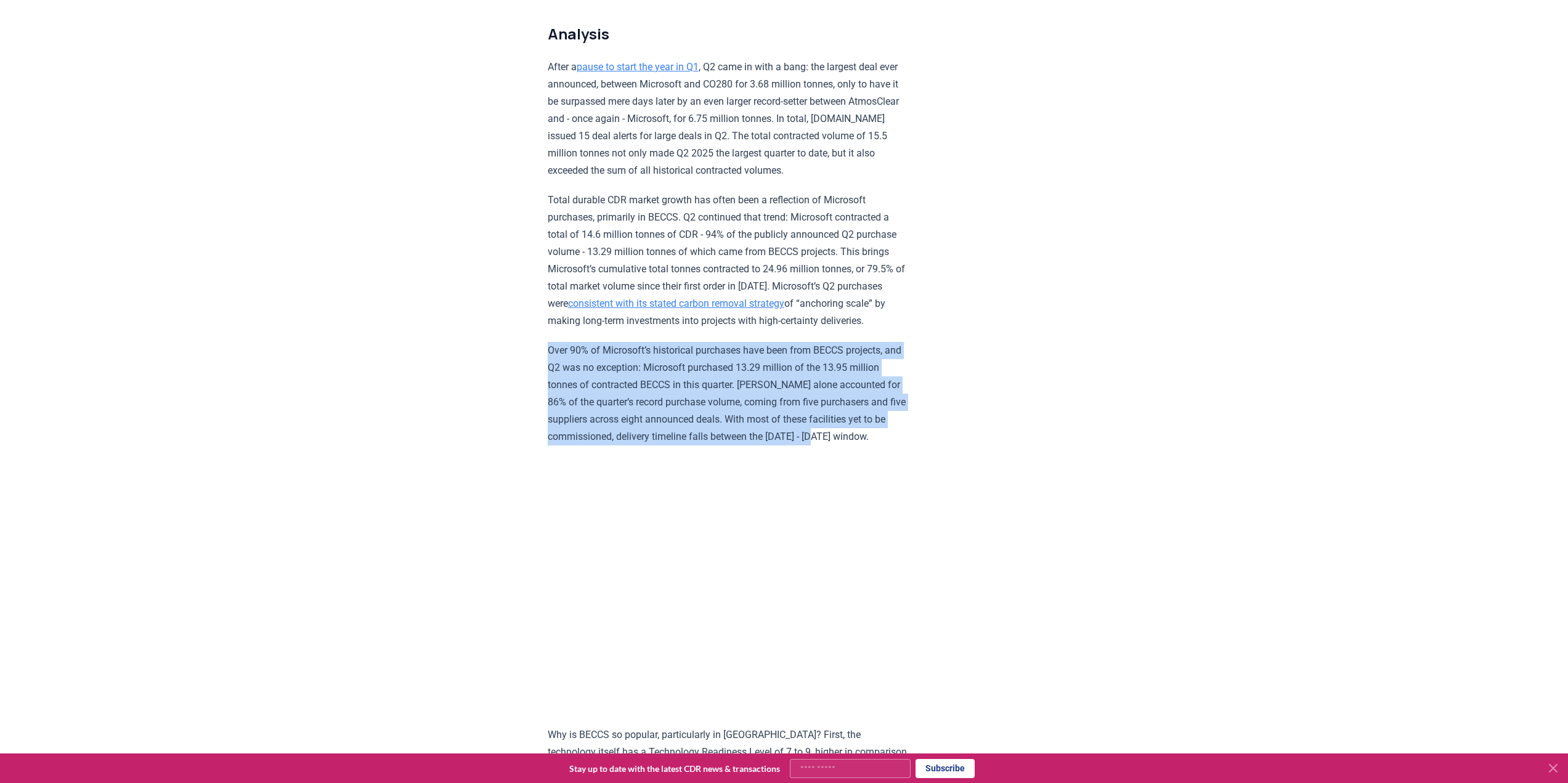
drag, startPoint x: 906, startPoint y: 465, endPoint x: 535, endPoint y: 381, distance: 380.4
click at [551, 374] on p "Over 90% of Microsoft’s historical purchases have been from BECCS projects, and…" at bounding box center [728, 393] width 360 height 104
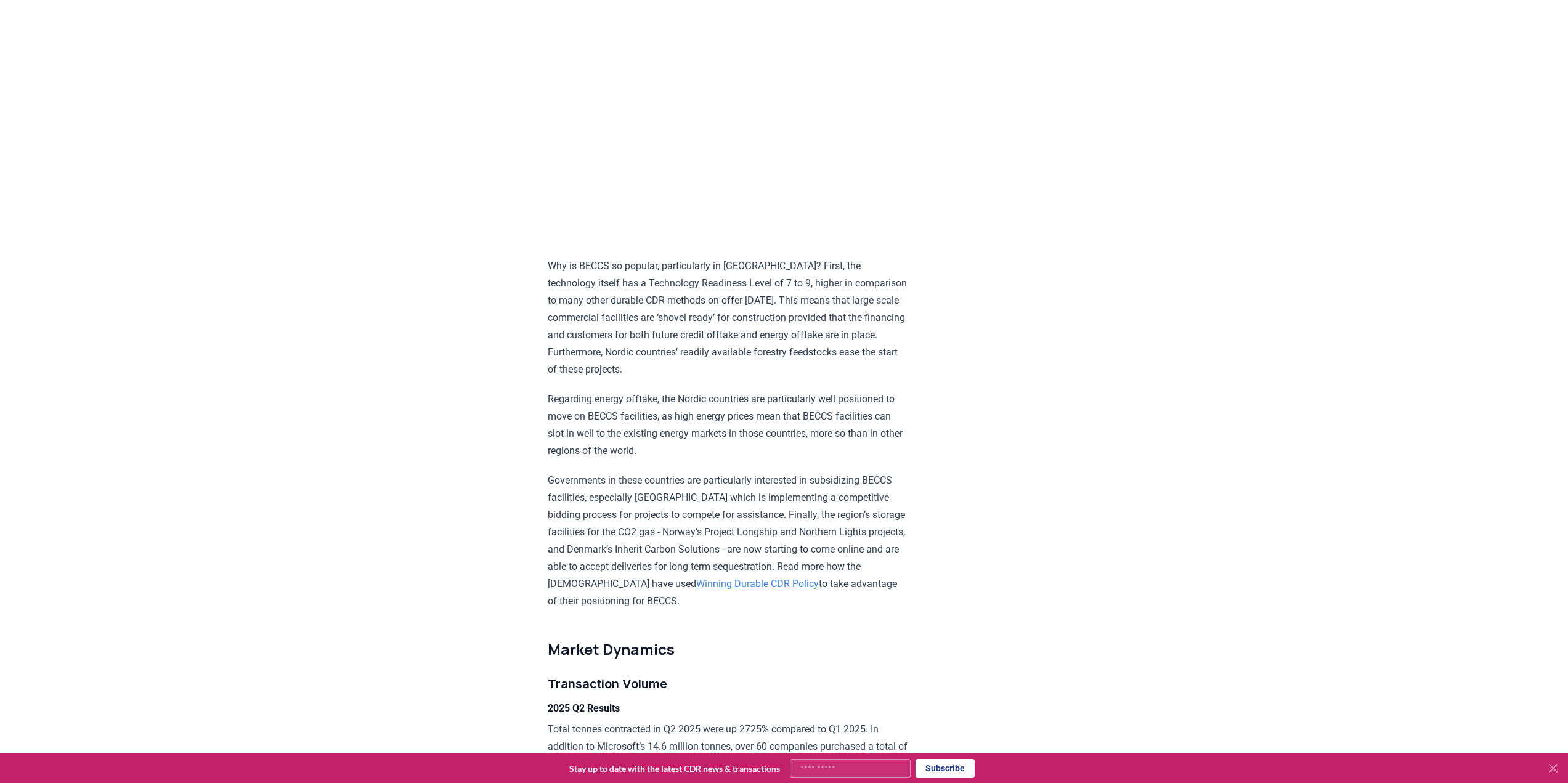
scroll to position [1301, 0]
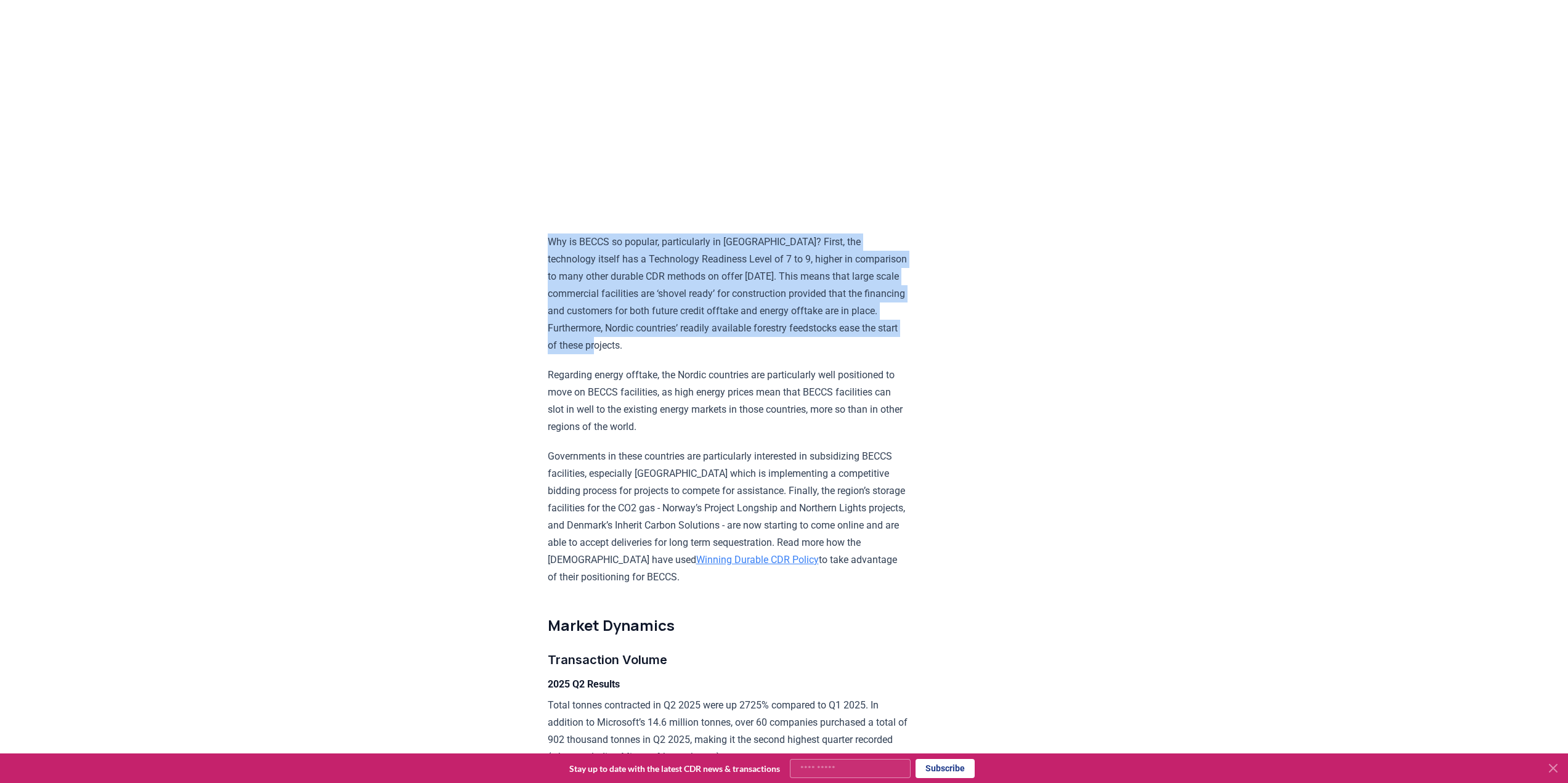
drag, startPoint x: 541, startPoint y: 273, endPoint x: 719, endPoint y: 376, distance: 205.7
click at [695, 341] on p "Why is BECCS so popular, particularly in [GEOGRAPHIC_DATA]? First, the technolo…" at bounding box center [728, 294] width 360 height 121
click at [696, 341] on p "Why is BECCS so popular, particularly in [GEOGRAPHIC_DATA]? First, the technolo…" at bounding box center [728, 294] width 360 height 121
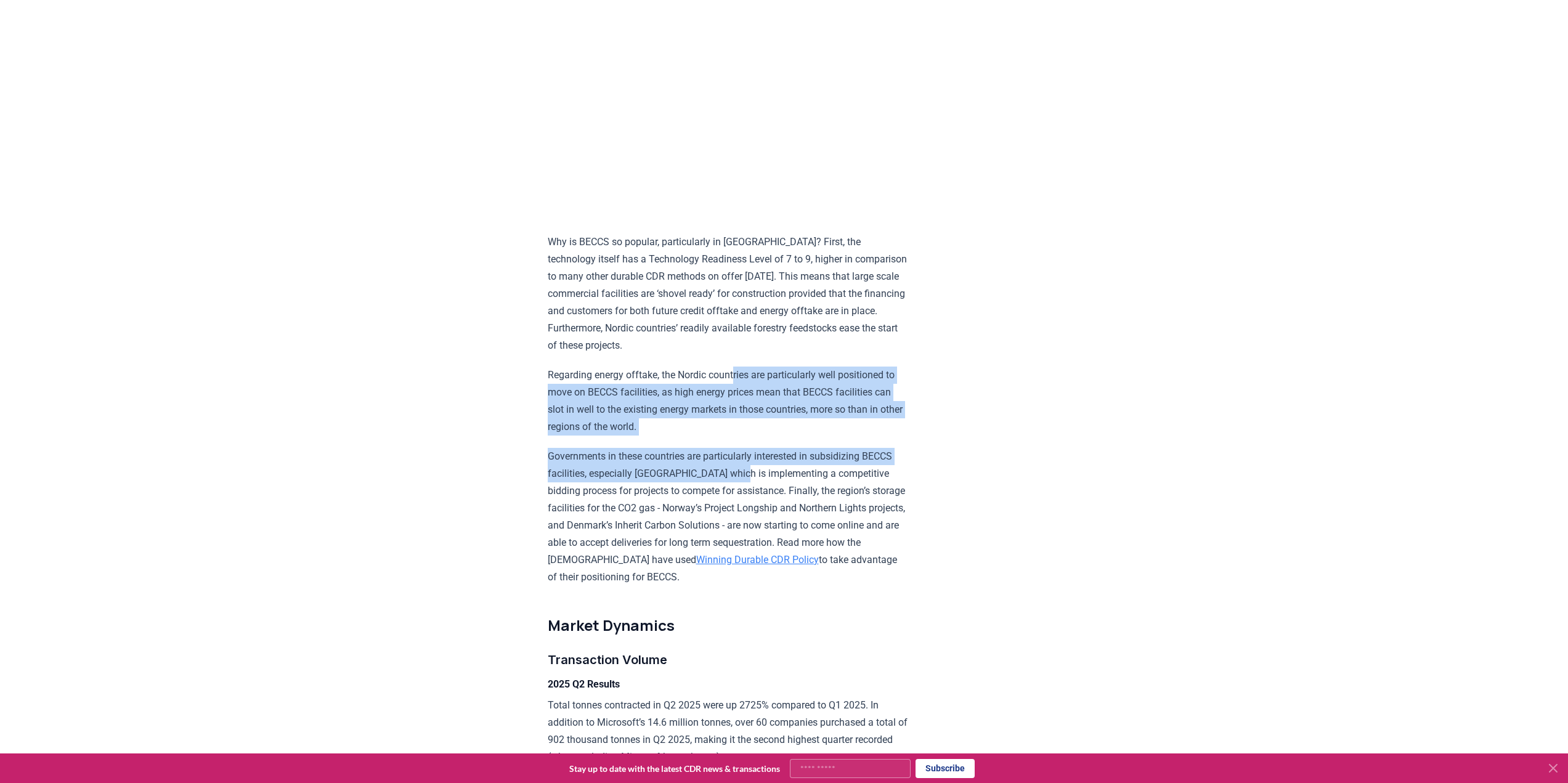
drag, startPoint x: 742, startPoint y: 388, endPoint x: 741, endPoint y: 497, distance: 109.0
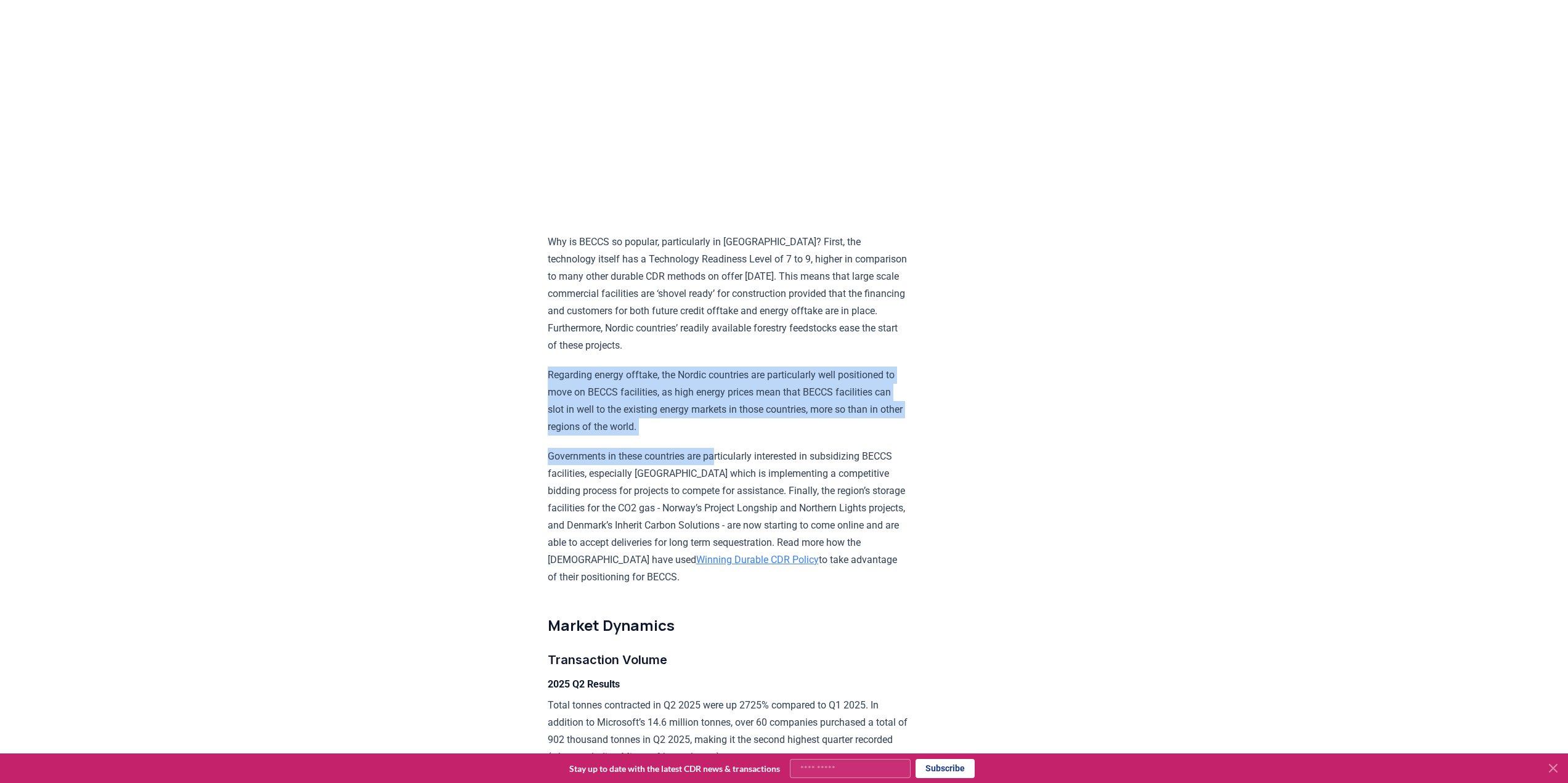
drag, startPoint x: 720, startPoint y: 467, endPoint x: 537, endPoint y: 397, distance: 195.9
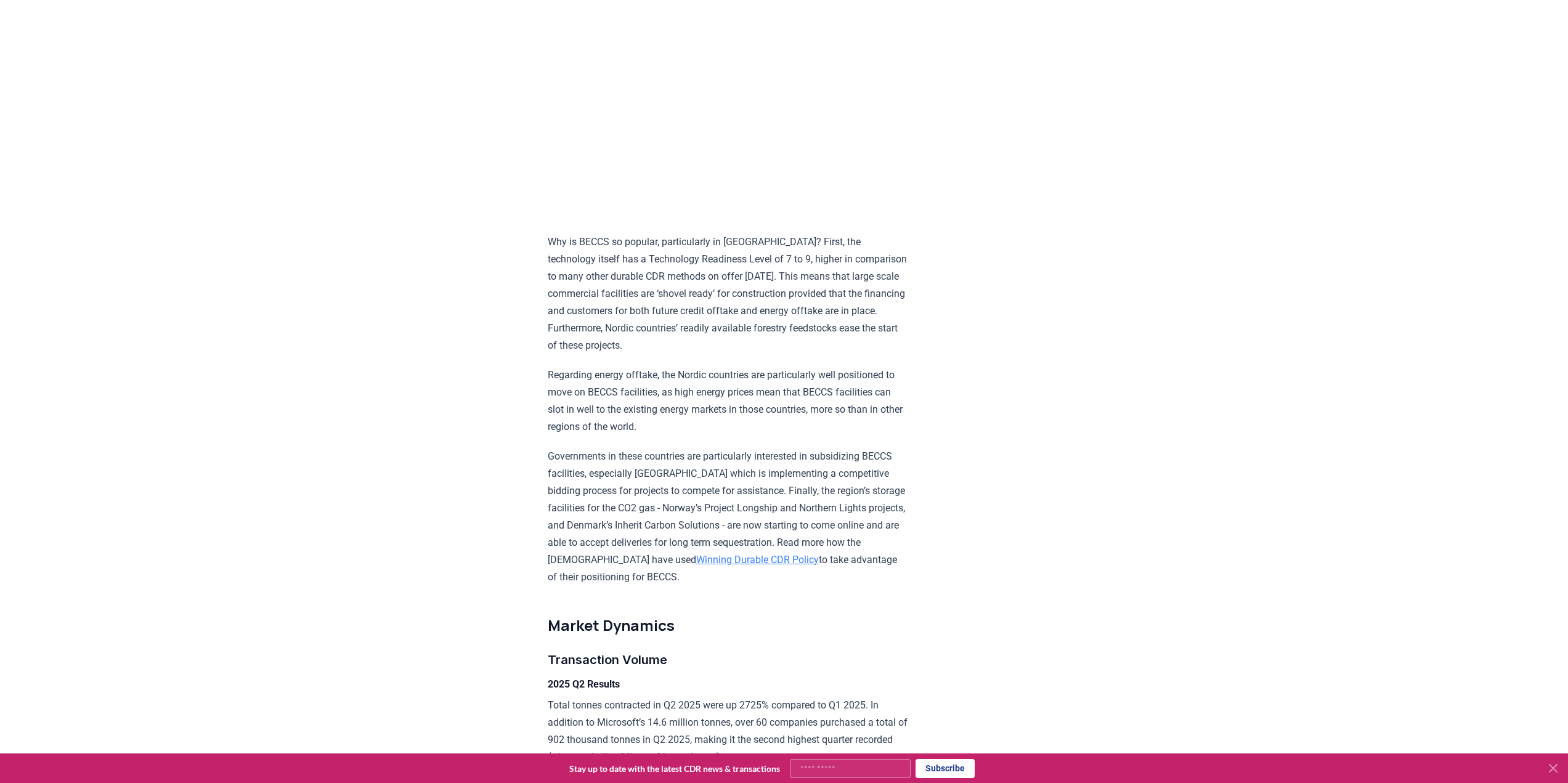
drag, startPoint x: 665, startPoint y: 460, endPoint x: 798, endPoint y: 610, distance: 200.5
click at [774, 514] on p "Governments in these countries are particularly interested in subsidizing BECCS…" at bounding box center [728, 517] width 360 height 138
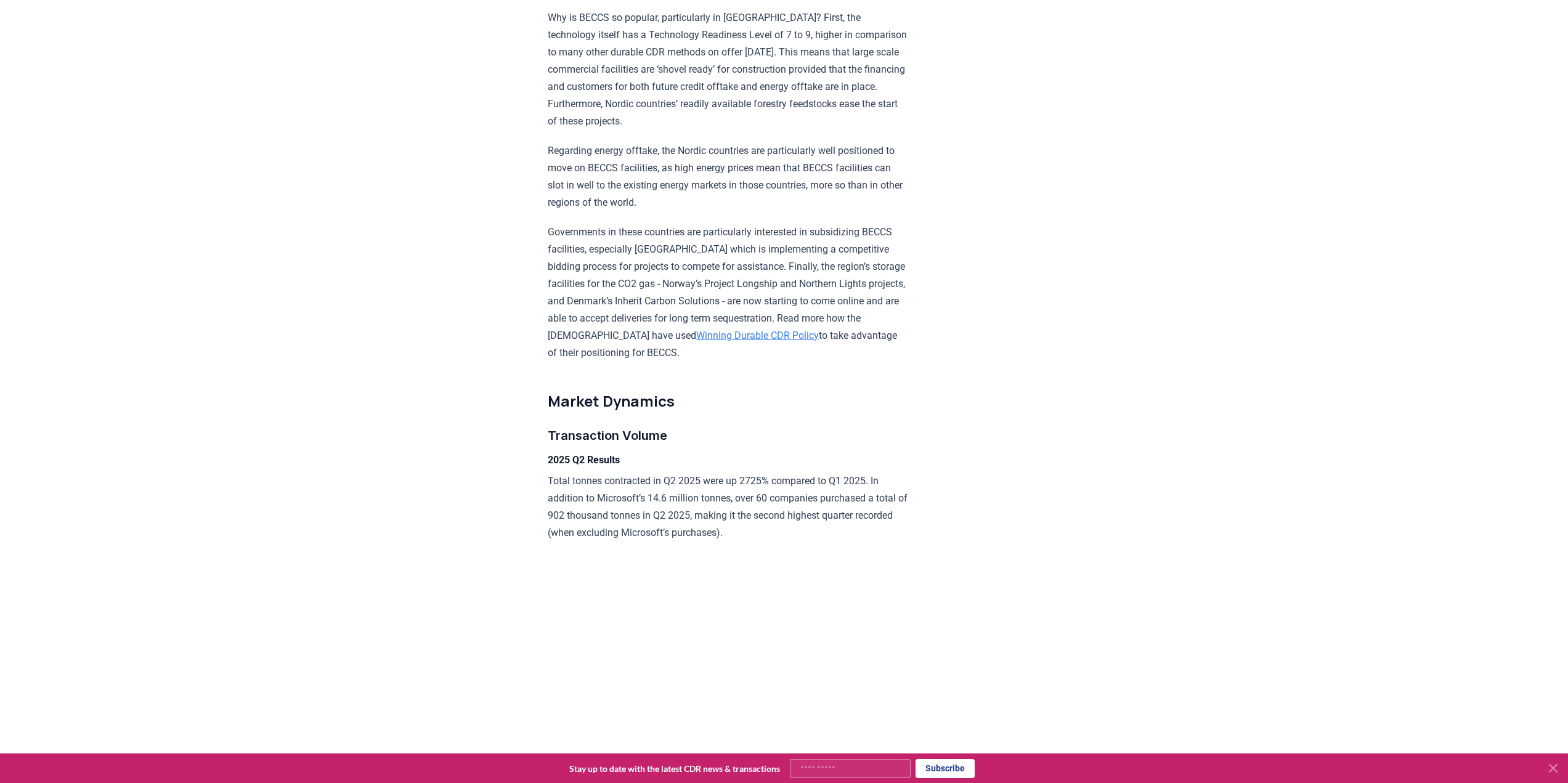
scroll to position [1548, 0]
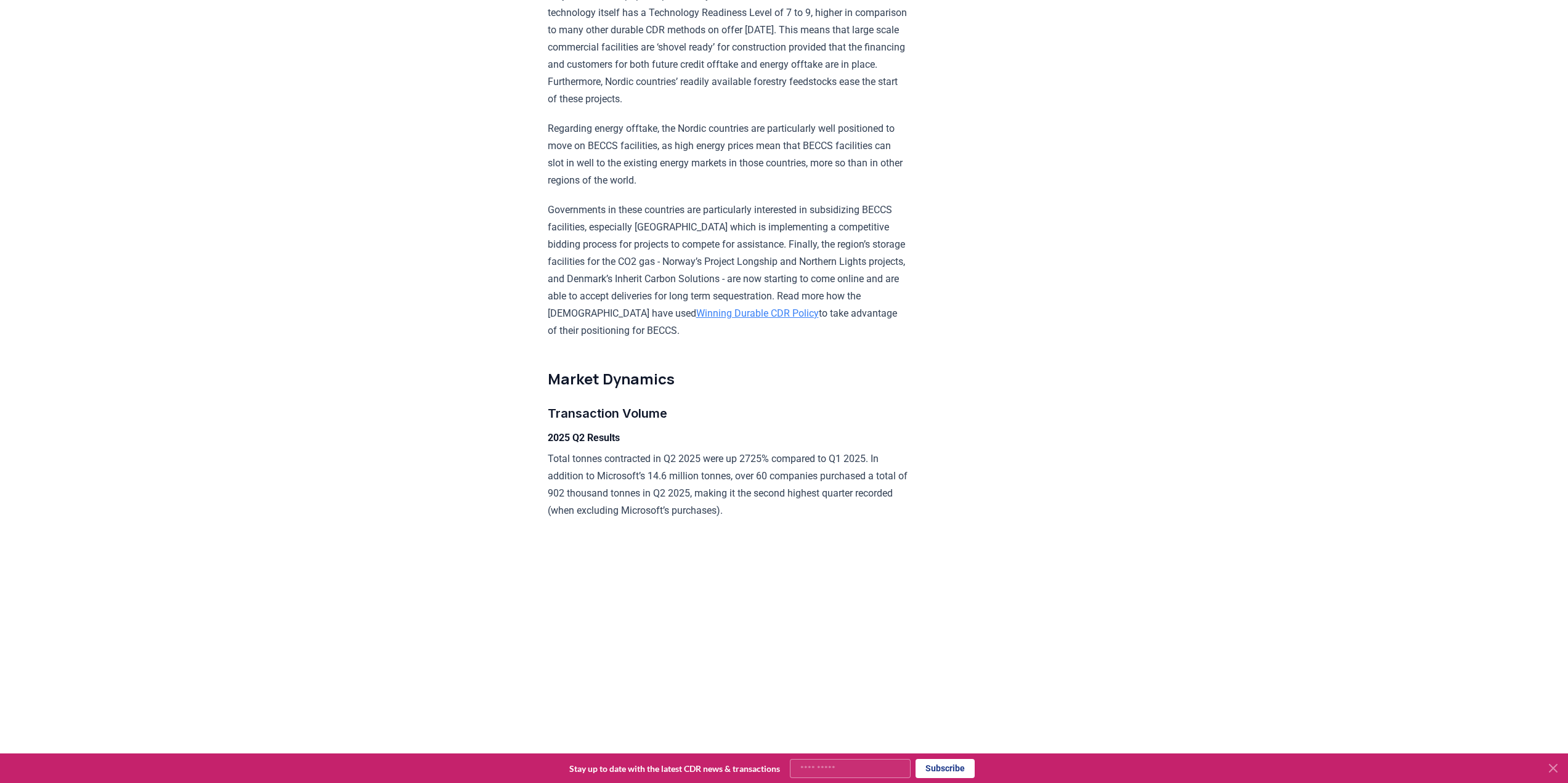
click at [774, 514] on p "Total tonnes contracted in Q2 2025 were up 2725% compared to Q1 2025. In additi…" at bounding box center [728, 485] width 360 height 69
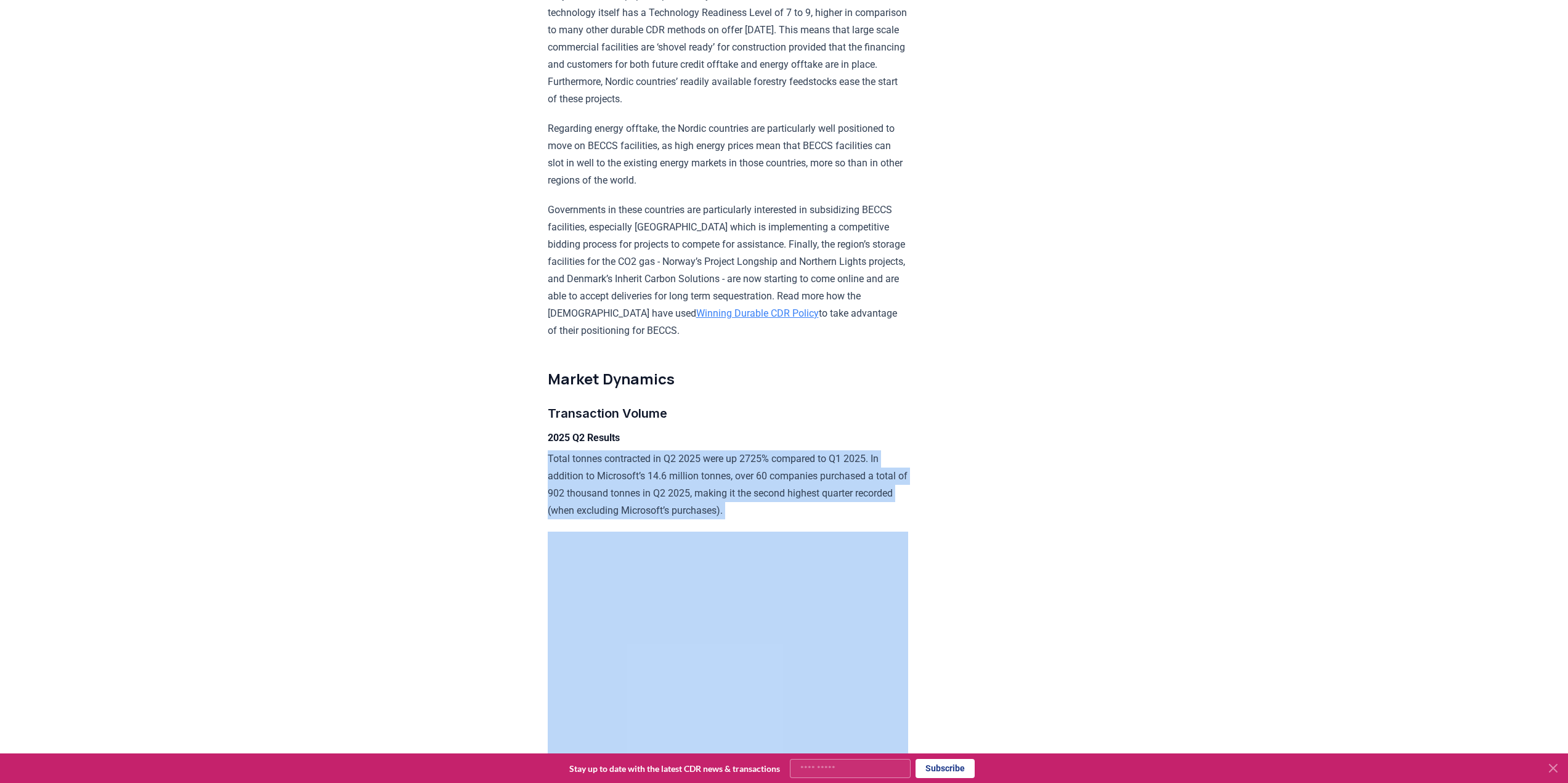
click at [774, 514] on p "Total tonnes contracted in Q2 2025 were up 2725% compared to Q1 2025. In additi…" at bounding box center [728, 485] width 360 height 69
click at [774, 512] on p "Total tonnes contracted in Q2 2025 were up 2725% compared to Q1 2025. In additi…" at bounding box center [728, 485] width 360 height 69
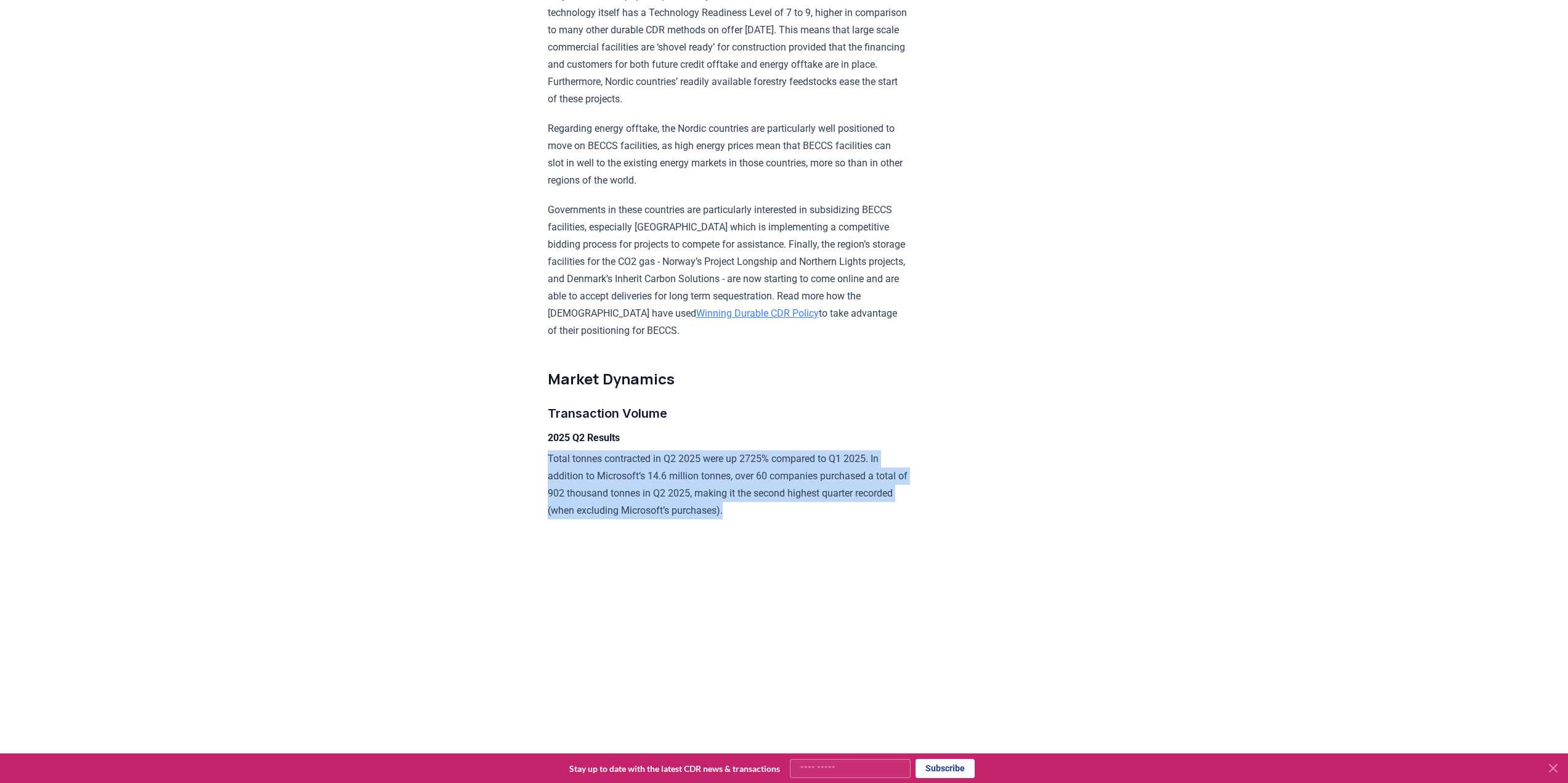
drag, startPoint x: 543, startPoint y: 487, endPoint x: 796, endPoint y: 537, distance: 257.9
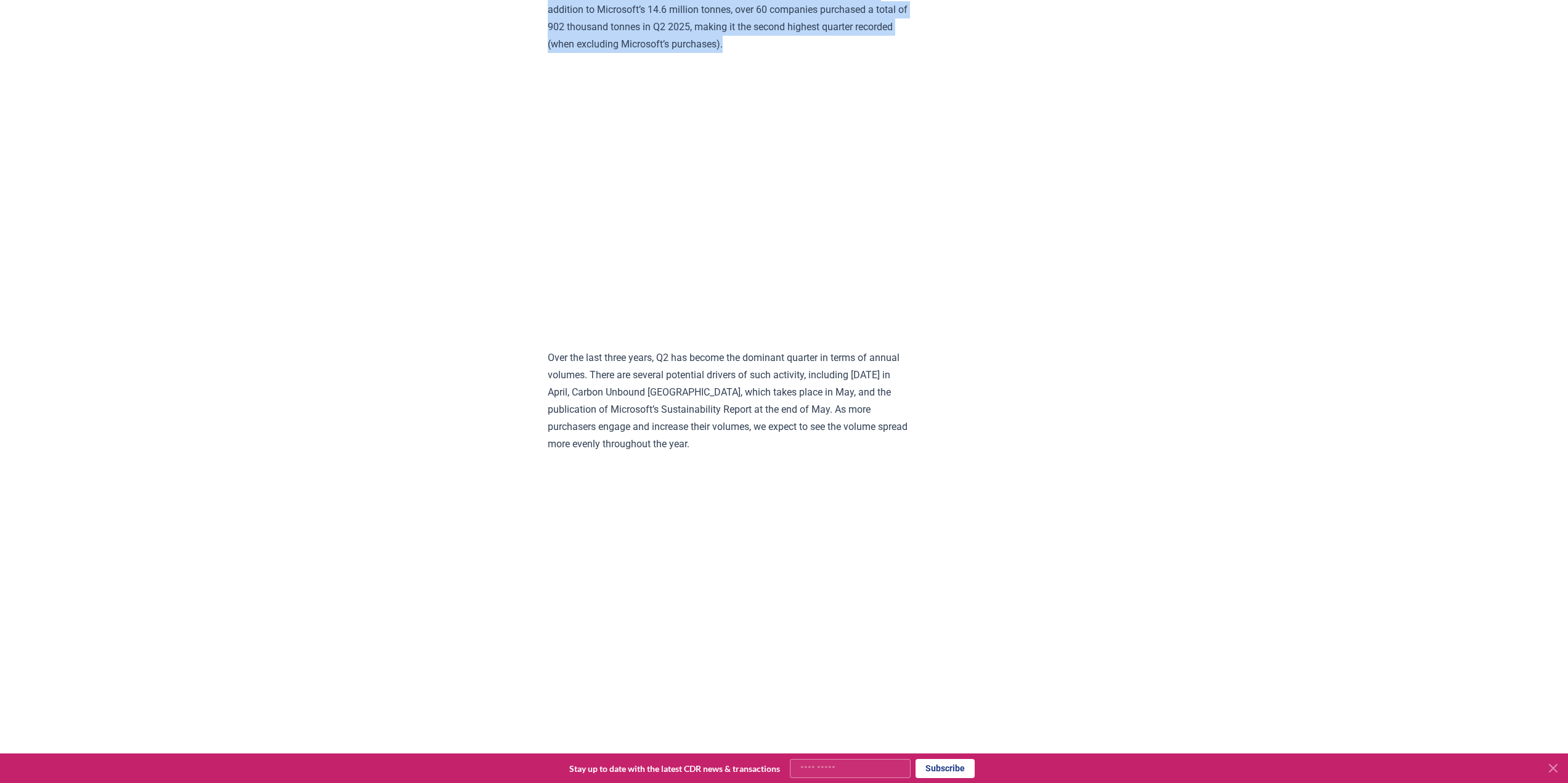
scroll to position [2041, 0]
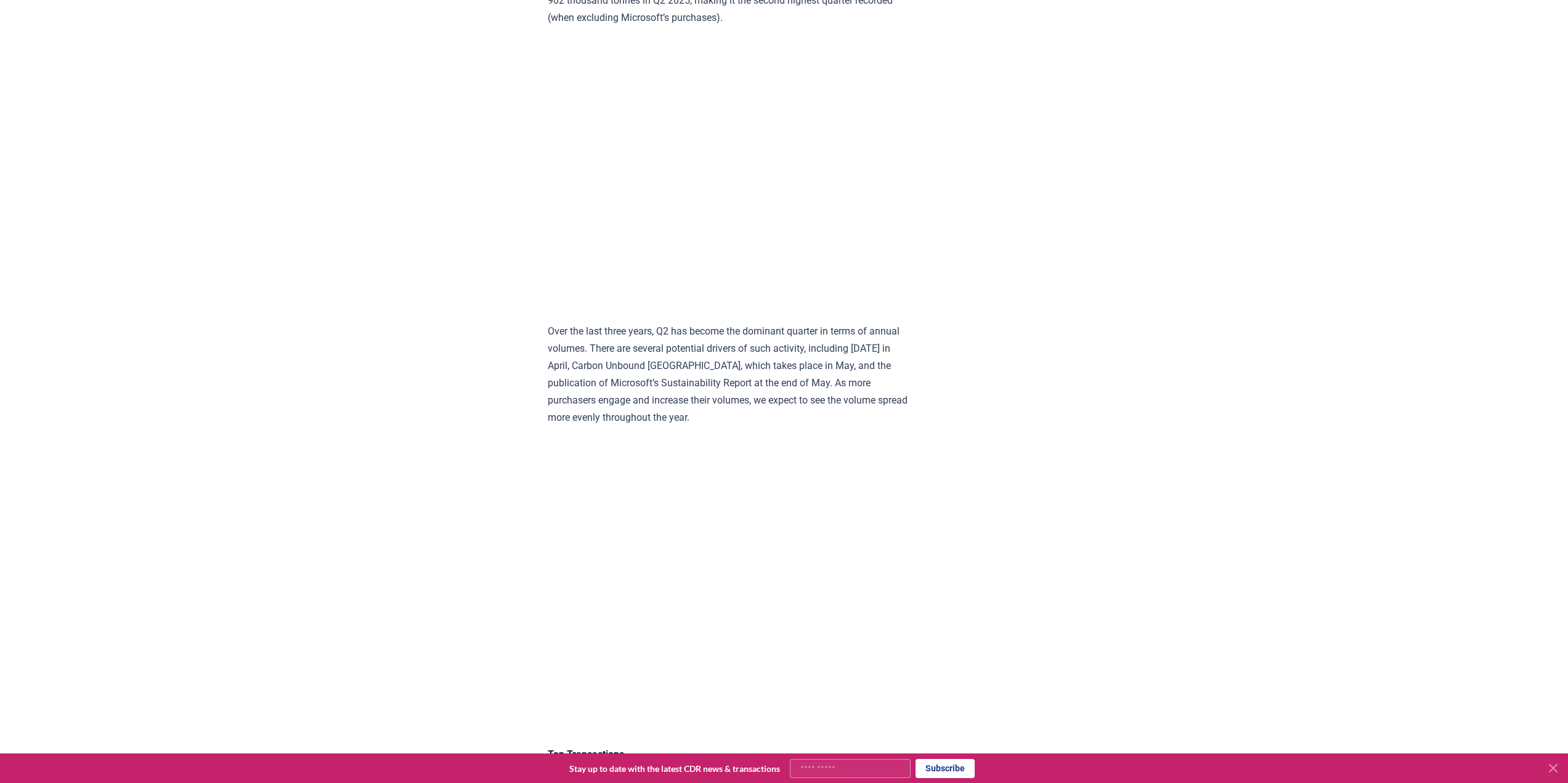
click at [573, 361] on p "Over the last three years, Q2 has become the dominant quarter in terms of annua…" at bounding box center [728, 374] width 360 height 104
click at [566, 372] on p "Over the last three years, Q2 has become the dominant quarter in terms of annua…" at bounding box center [728, 374] width 360 height 104
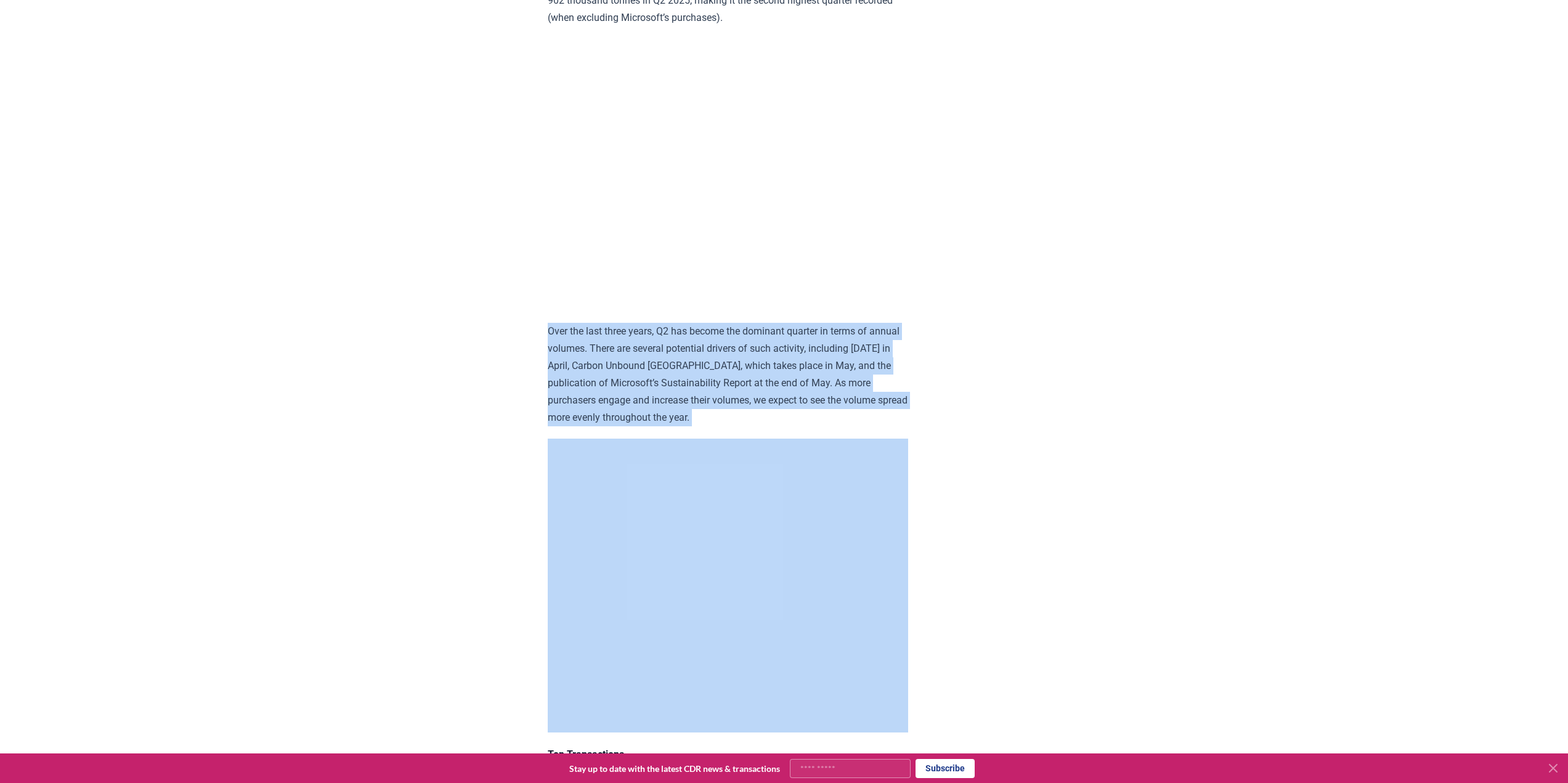
click at [566, 372] on p "Over the last three years, Q2 has become the dominant quarter in terms of annua…" at bounding box center [728, 374] width 360 height 104
click at [573, 363] on p "Over the last three years, Q2 has become the dominant quarter in terms of annua…" at bounding box center [728, 374] width 360 height 104
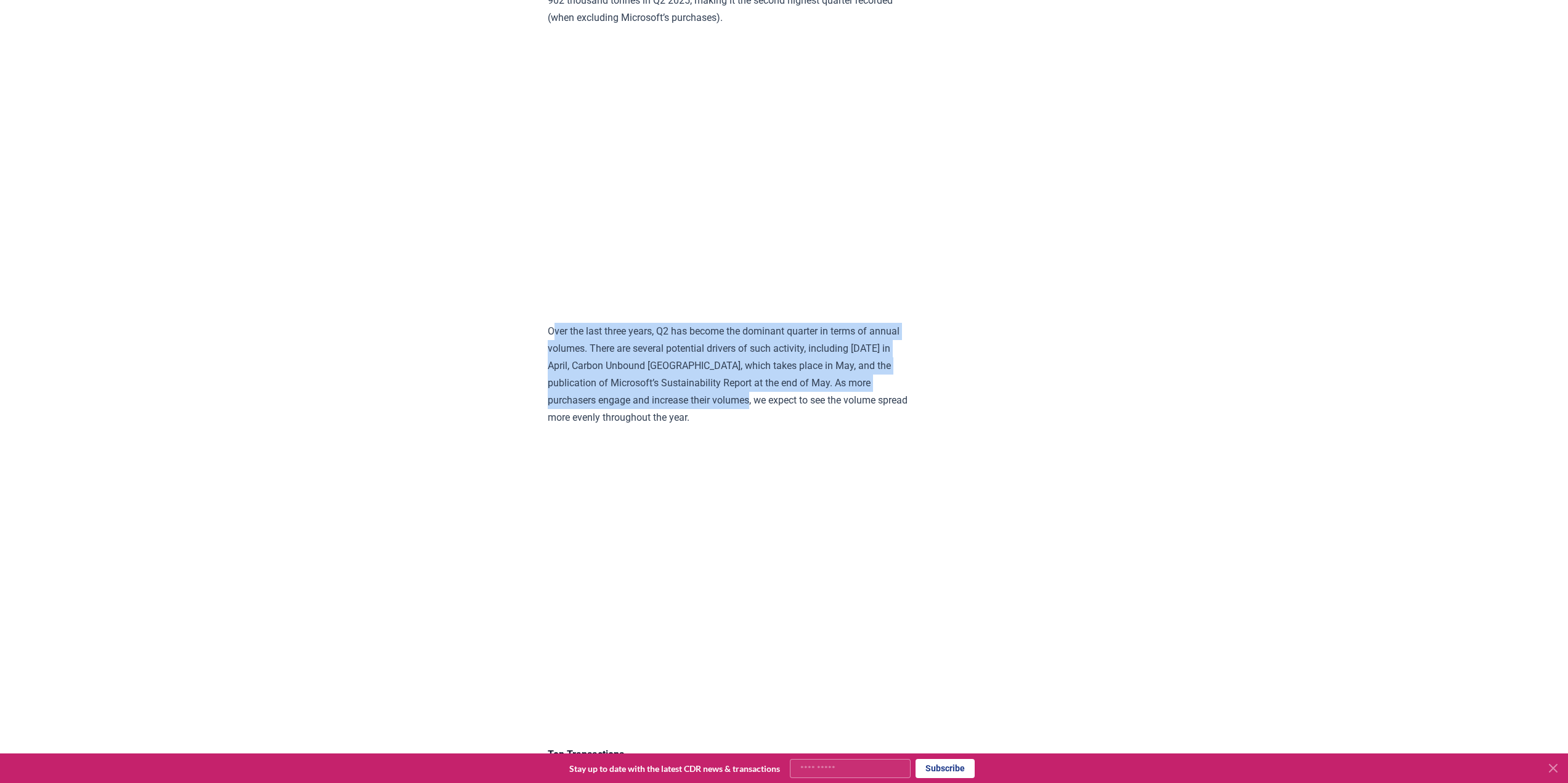
drag, startPoint x: 554, startPoint y: 364, endPoint x: 771, endPoint y: 440, distance: 229.9
click at [771, 426] on p "Over the last three years, Q2 has become the dominant quarter in terms of annua…" at bounding box center [728, 374] width 360 height 104
drag, startPoint x: 542, startPoint y: 392, endPoint x: 504, endPoint y: 360, distance: 49.7
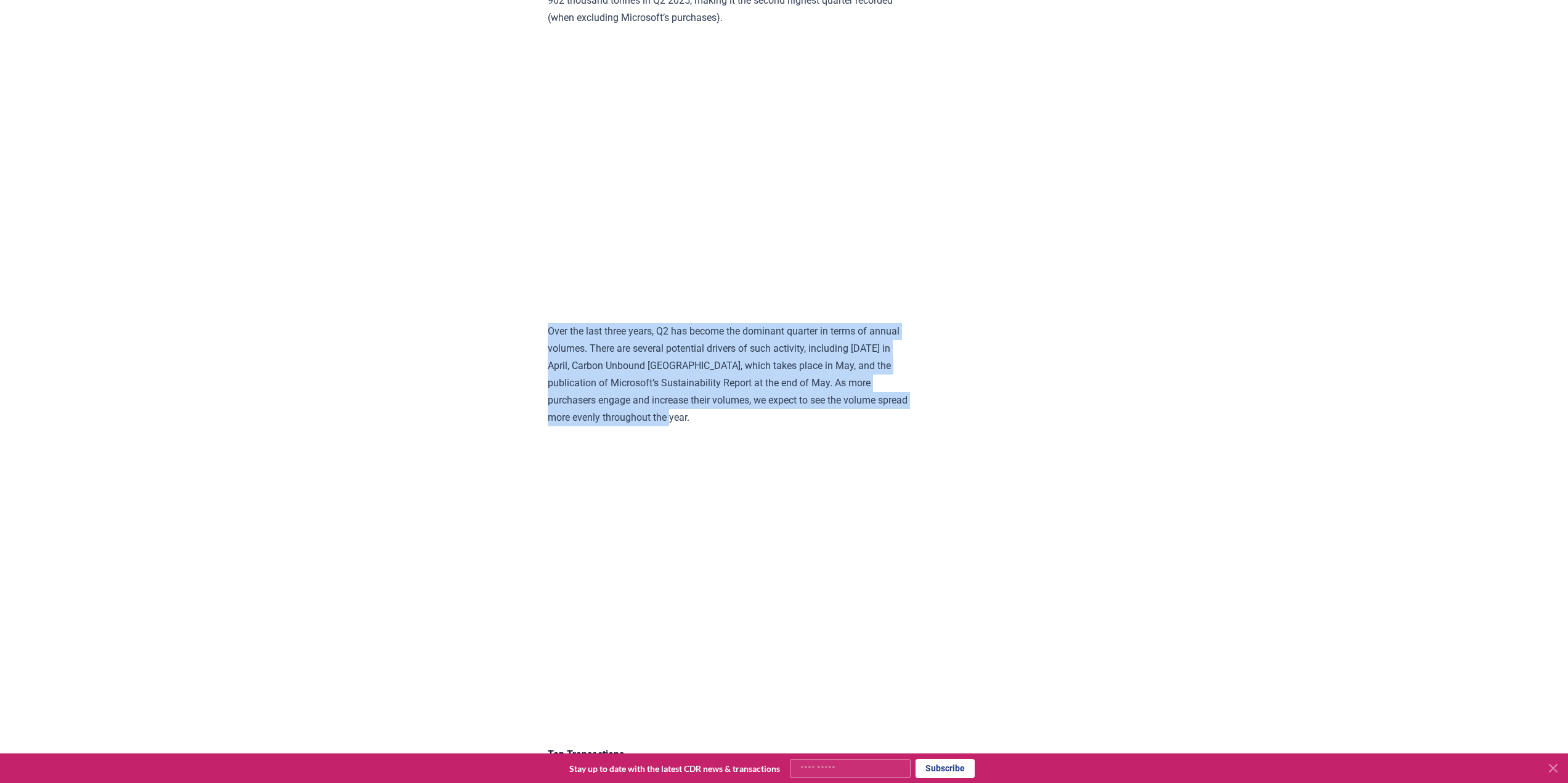
click at [617, 366] on p "Over the last three years, Q2 has become the dominant quarter in terms of annua…" at bounding box center [728, 374] width 360 height 104
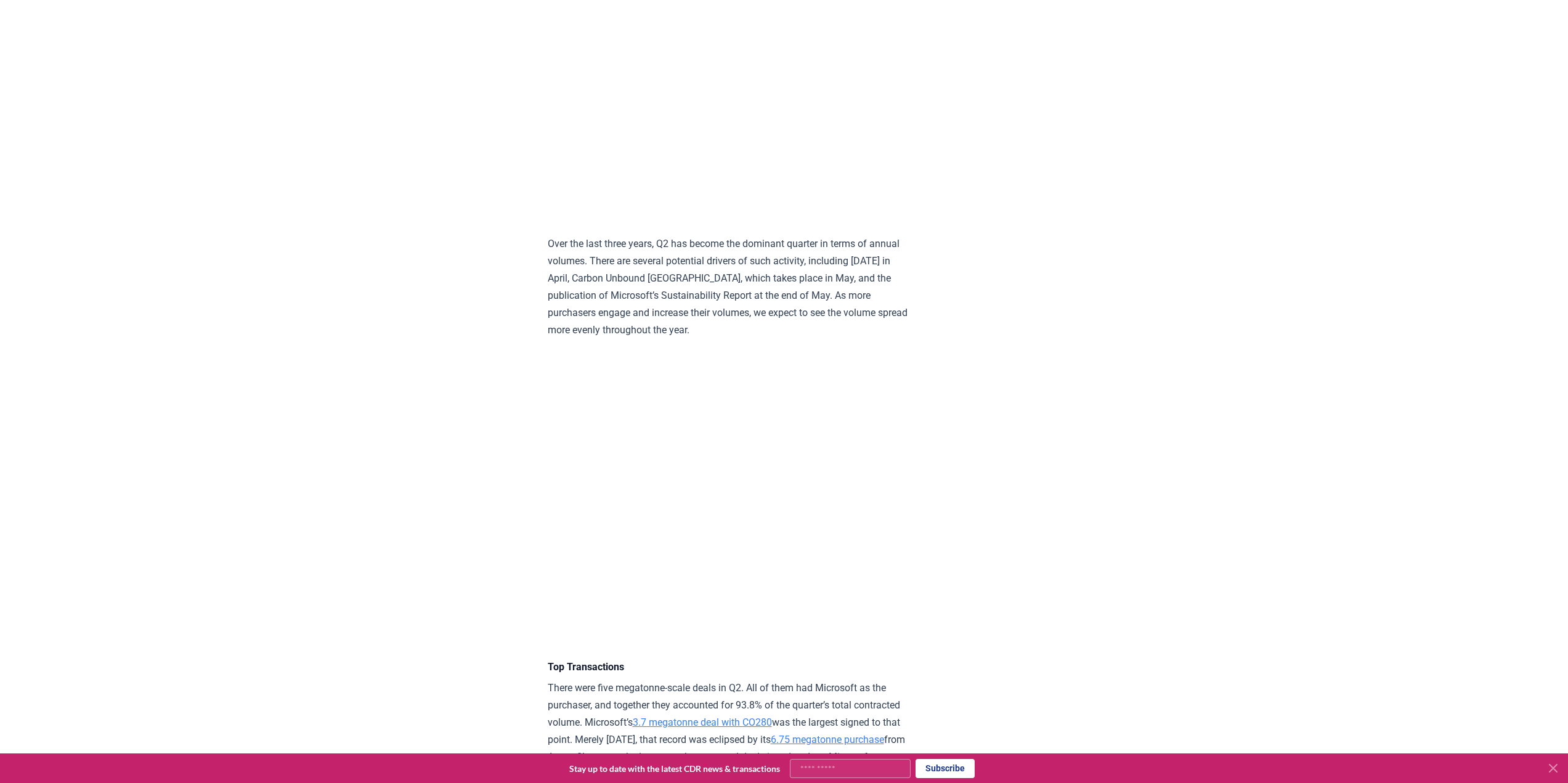
scroll to position [2411, 0]
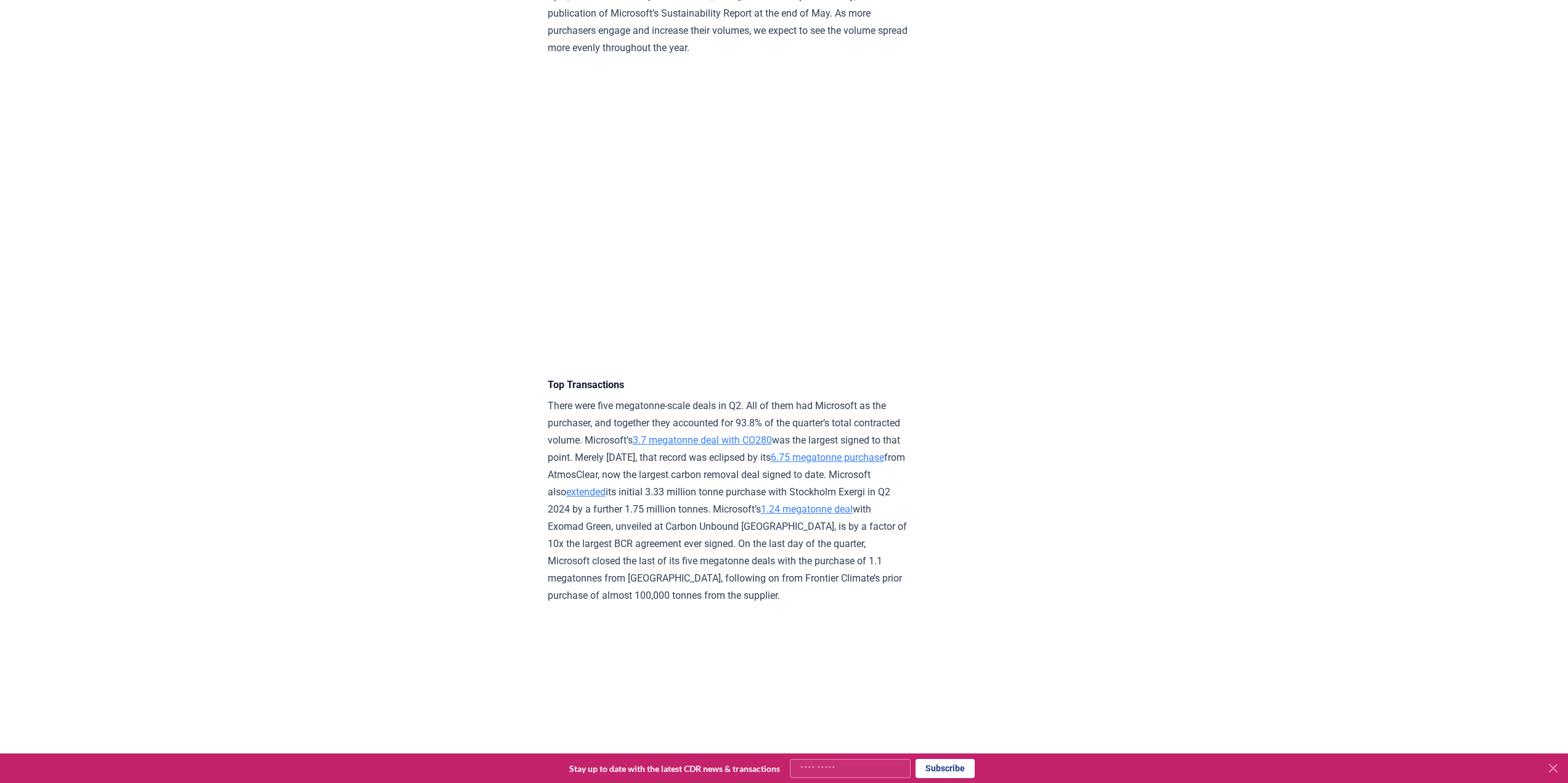
click at [561, 441] on p "There were five megatonne-scale deals in Q2. All of them had Microsoft as the p…" at bounding box center [728, 501] width 360 height 207
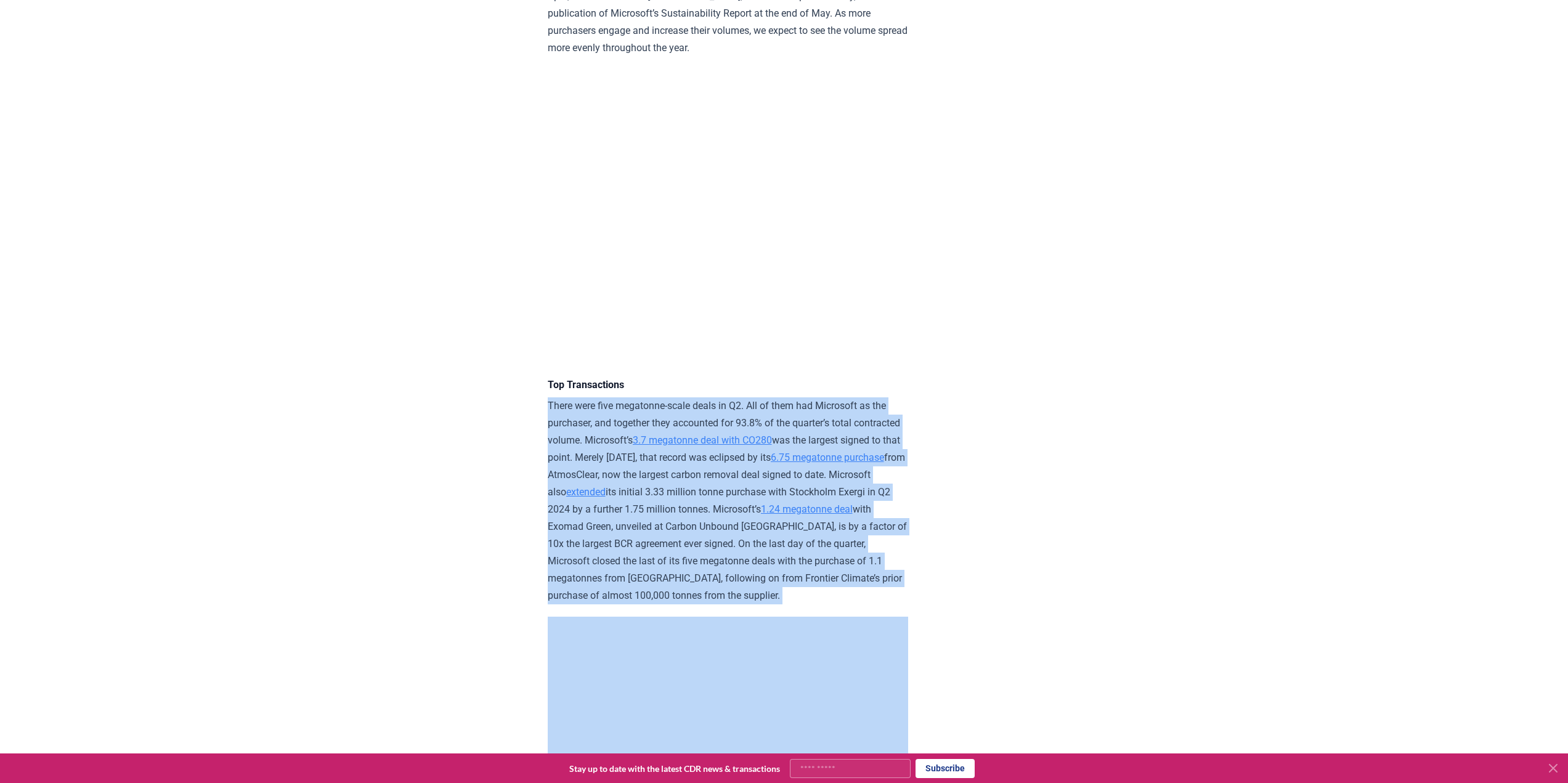
click at [561, 441] on p "There were five megatonne-scale deals in Q2. All of them had Microsoft as the p…" at bounding box center [728, 501] width 360 height 207
click at [557, 431] on p "There were five megatonne-scale deals in Q2. All of them had Microsoft as the p…" at bounding box center [728, 501] width 360 height 207
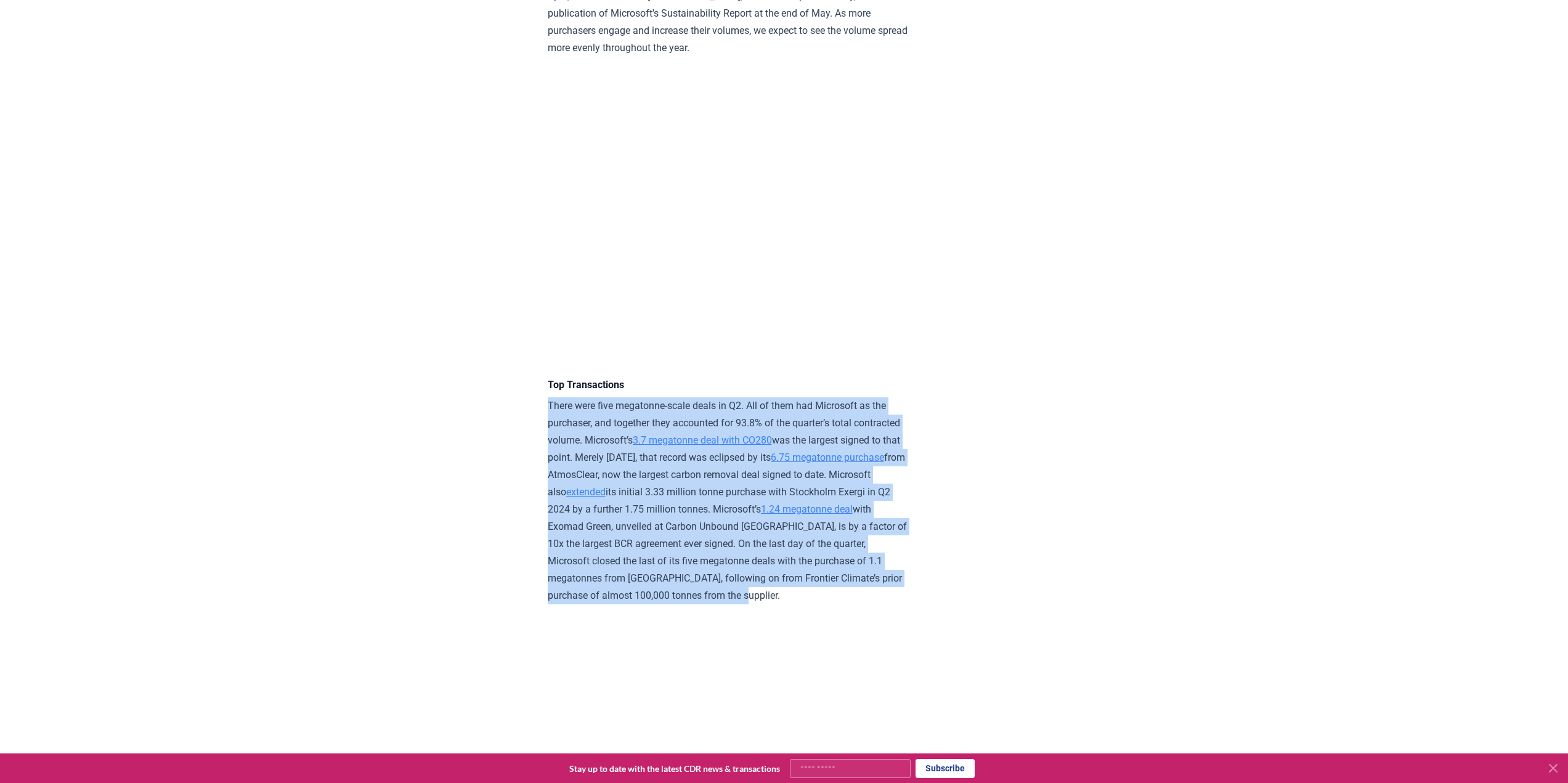
drag, startPoint x: 540, startPoint y: 435, endPoint x: 665, endPoint y: 648, distance: 247.0
click at [599, 438] on p "There were five megatonne-scale deals in Q2. All of them had Microsoft as the p…" at bounding box center [728, 501] width 360 height 207
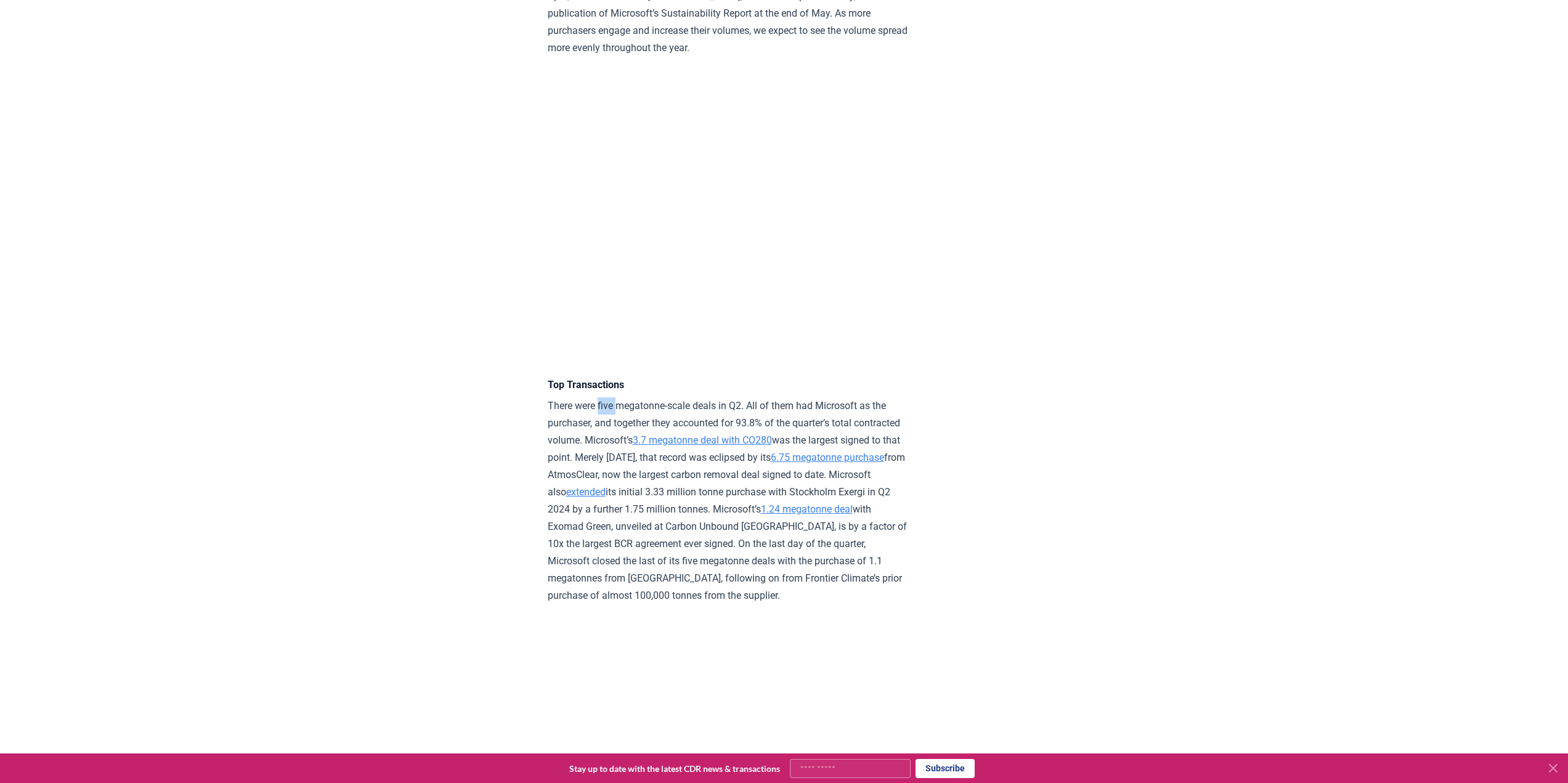
click at [599, 438] on p "There were five megatonne-scale deals in Q2. All of them had Microsoft as the p…" at bounding box center [728, 501] width 360 height 207
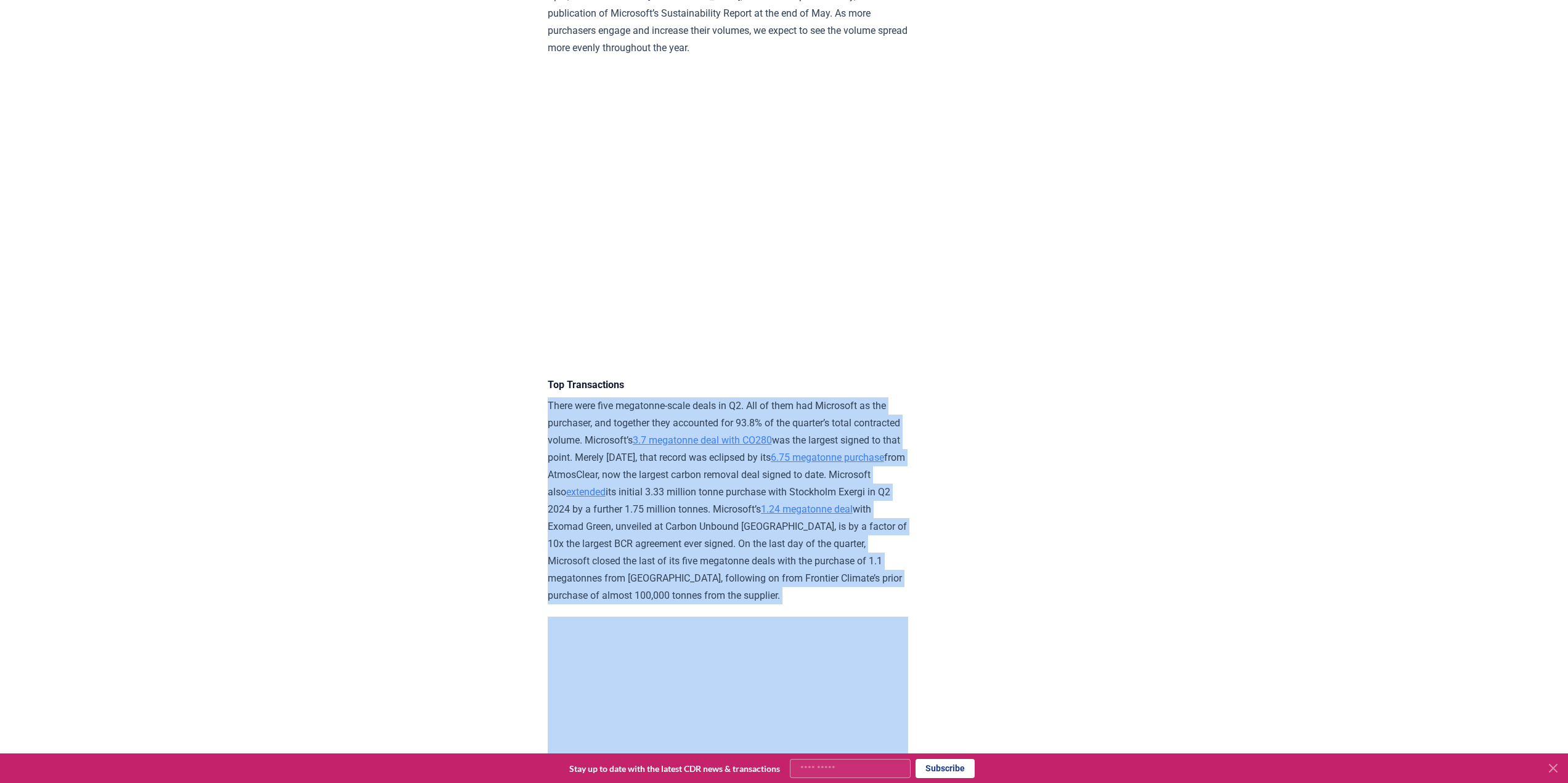
click at [599, 438] on p "There were five megatonne-scale deals in Q2. All of them had Microsoft as the p…" at bounding box center [728, 501] width 360 height 207
click at [614, 435] on p "There were five megatonne-scale deals in Q2. All of them had Microsoft as the p…" at bounding box center [728, 501] width 360 height 207
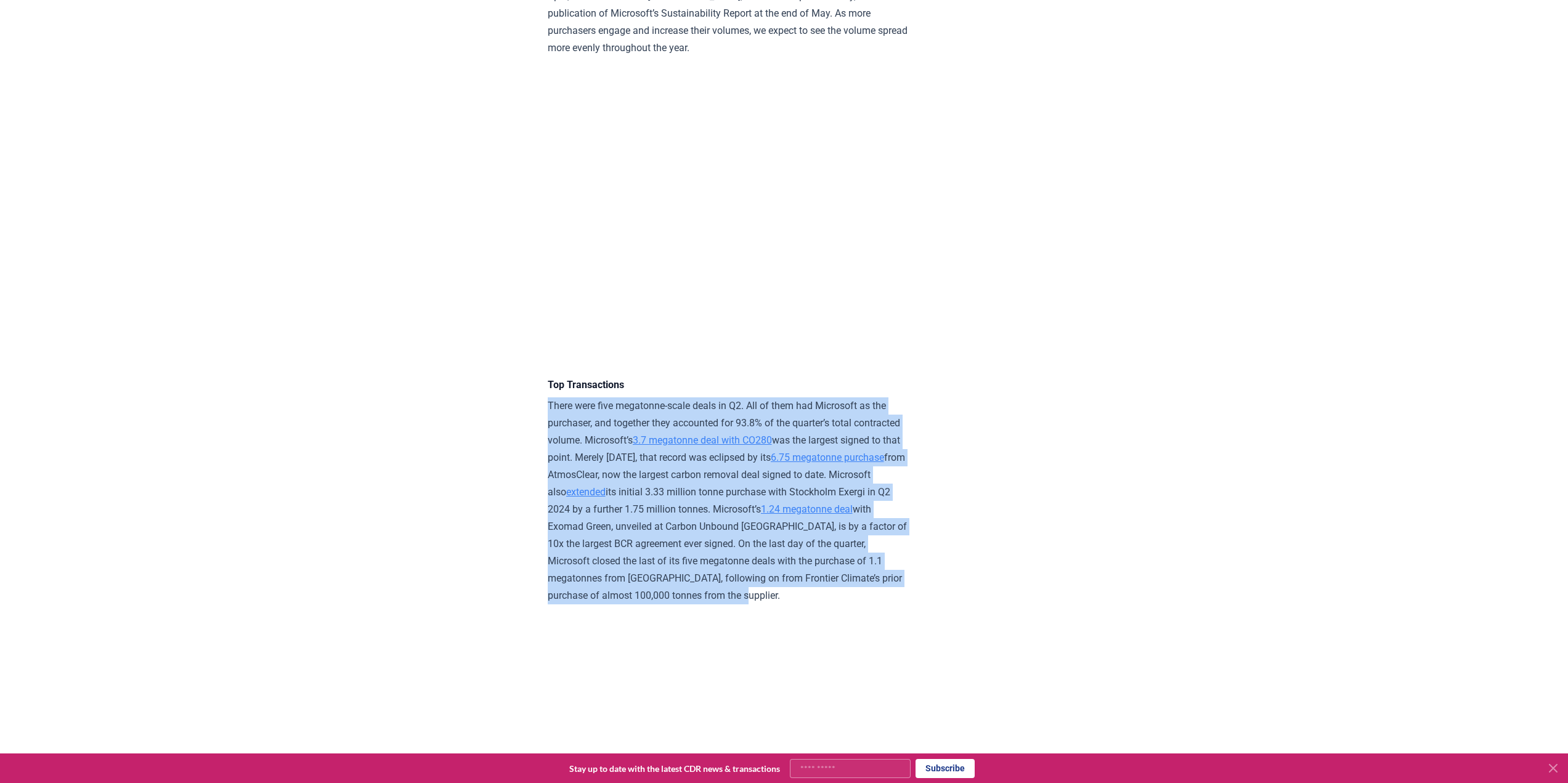
drag, startPoint x: 539, startPoint y: 438, endPoint x: 661, endPoint y: 644, distance: 239.4
click at [661, 605] on p "There were five megatonne-scale deals in Q2. All of them had Microsoft as the p…" at bounding box center [728, 501] width 360 height 207
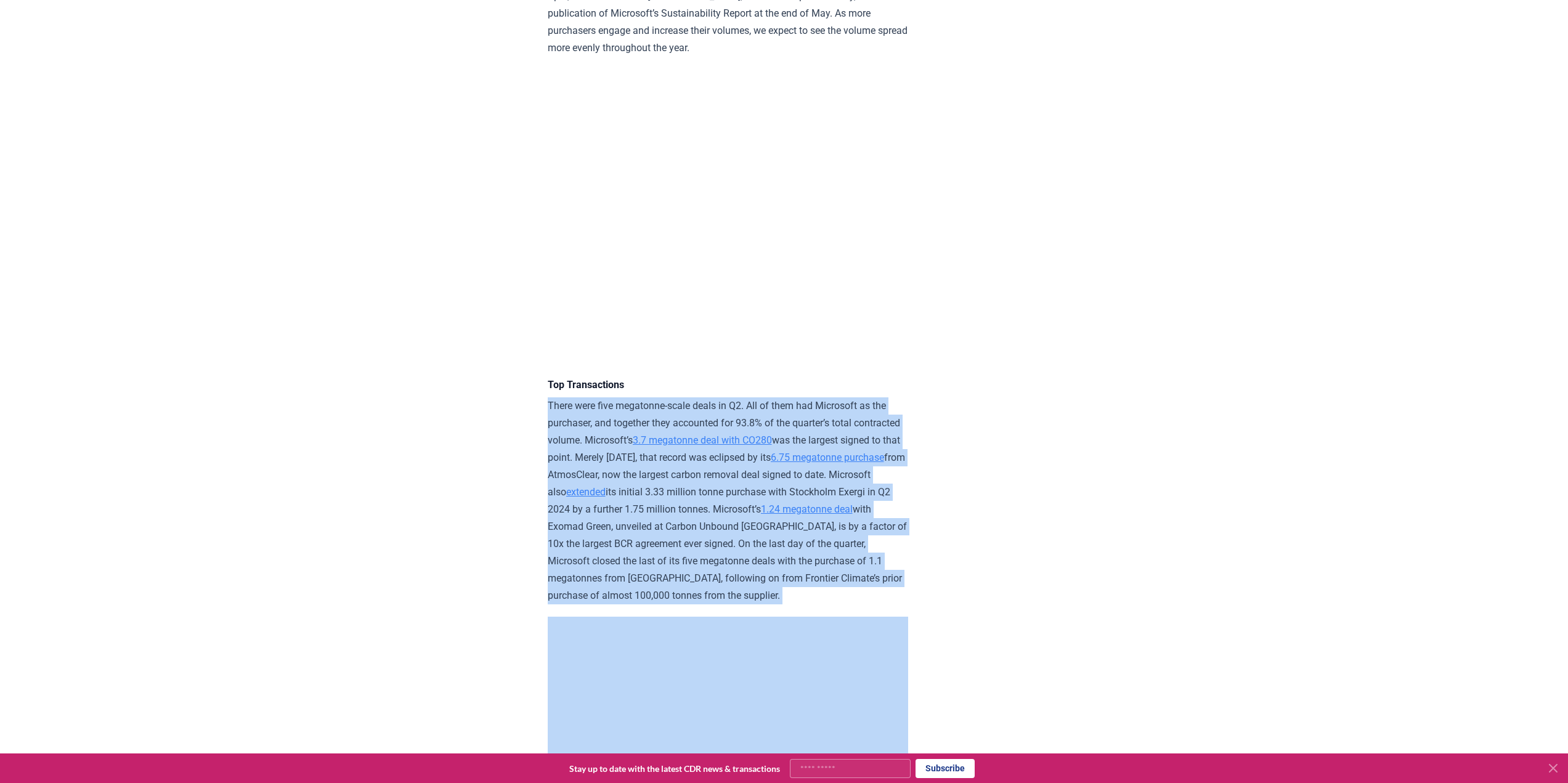
drag, startPoint x: 661, startPoint y: 644, endPoint x: 528, endPoint y: 428, distance: 253.7
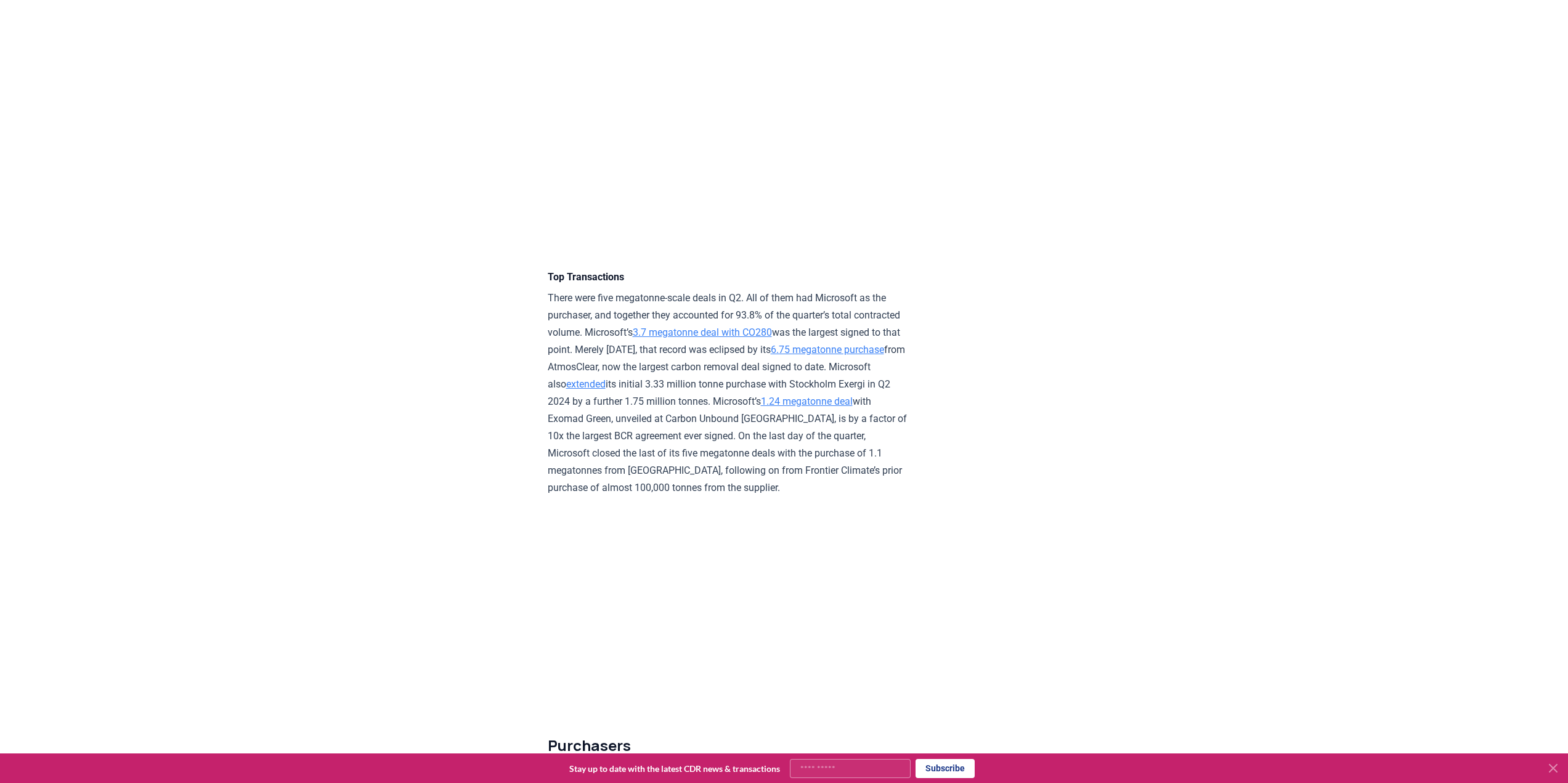
scroll to position [2534, 0]
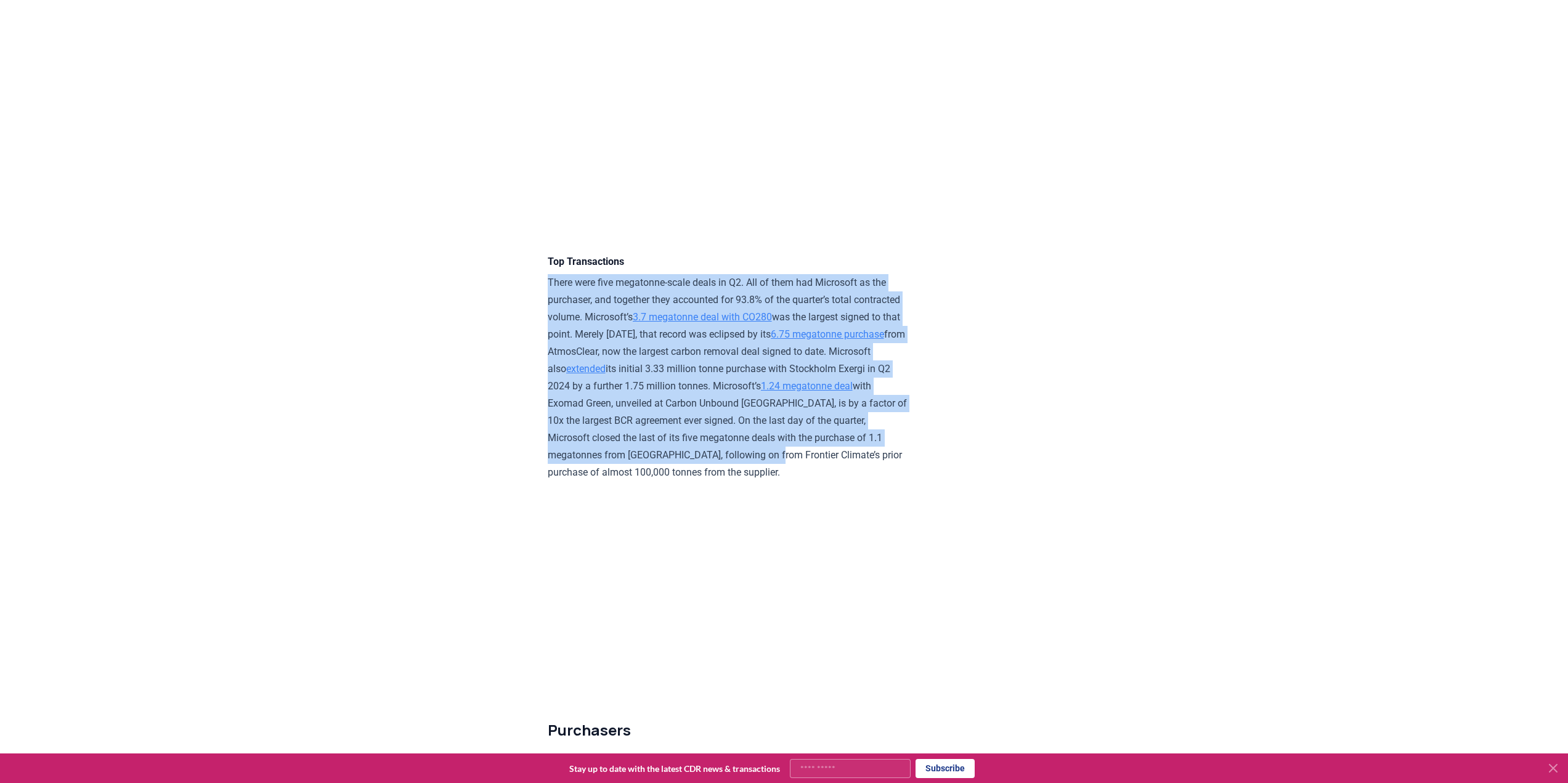
drag, startPoint x: 649, startPoint y: 510, endPoint x: 544, endPoint y: 318, distance: 218.8
drag, startPoint x: 546, startPoint y: 315, endPoint x: 660, endPoint y: 518, distance: 232.8
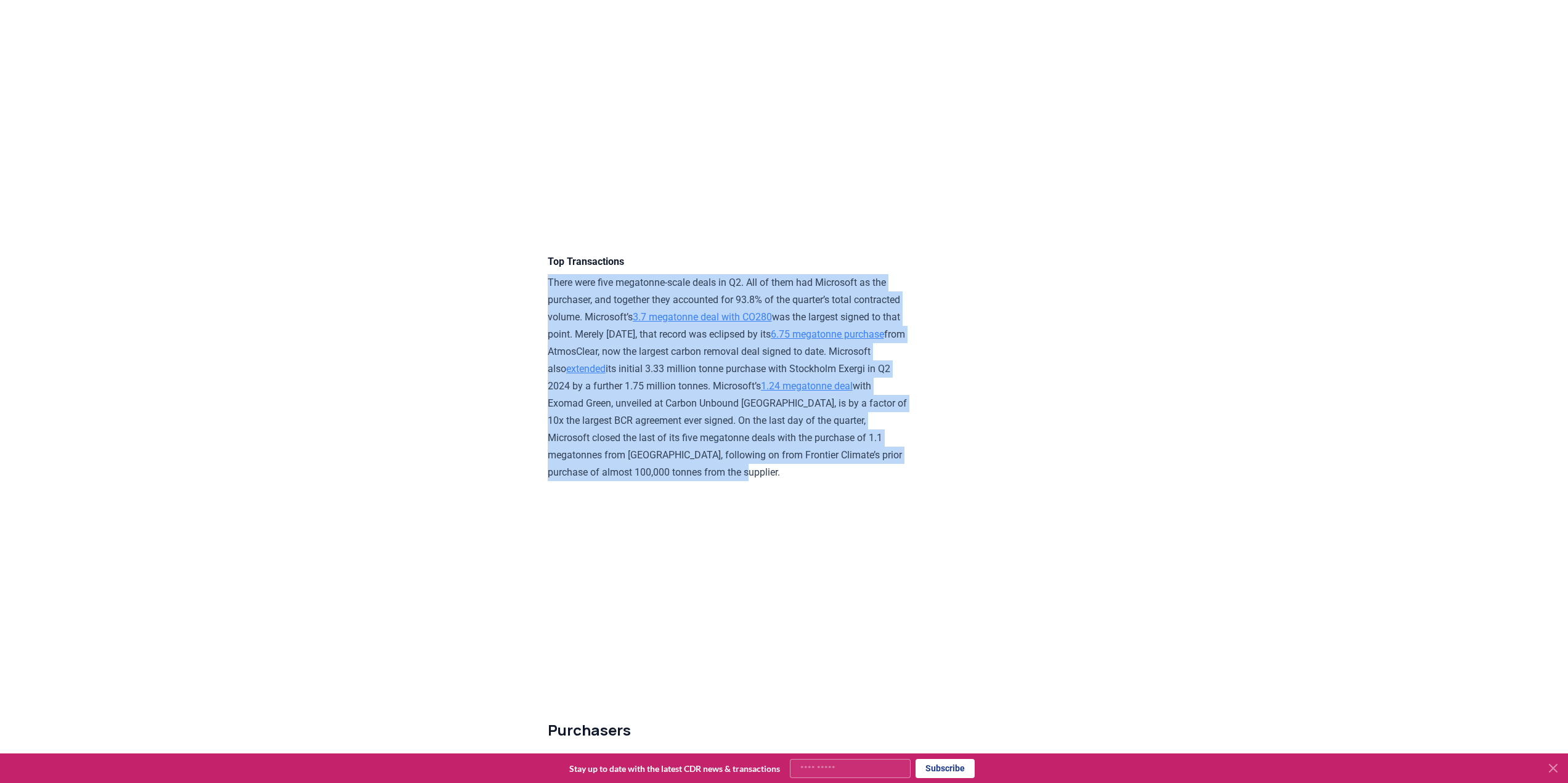
click at [660, 481] on p "There were five megatonne-scale deals in Q2. All of them had Microsoft as the p…" at bounding box center [728, 378] width 360 height 207
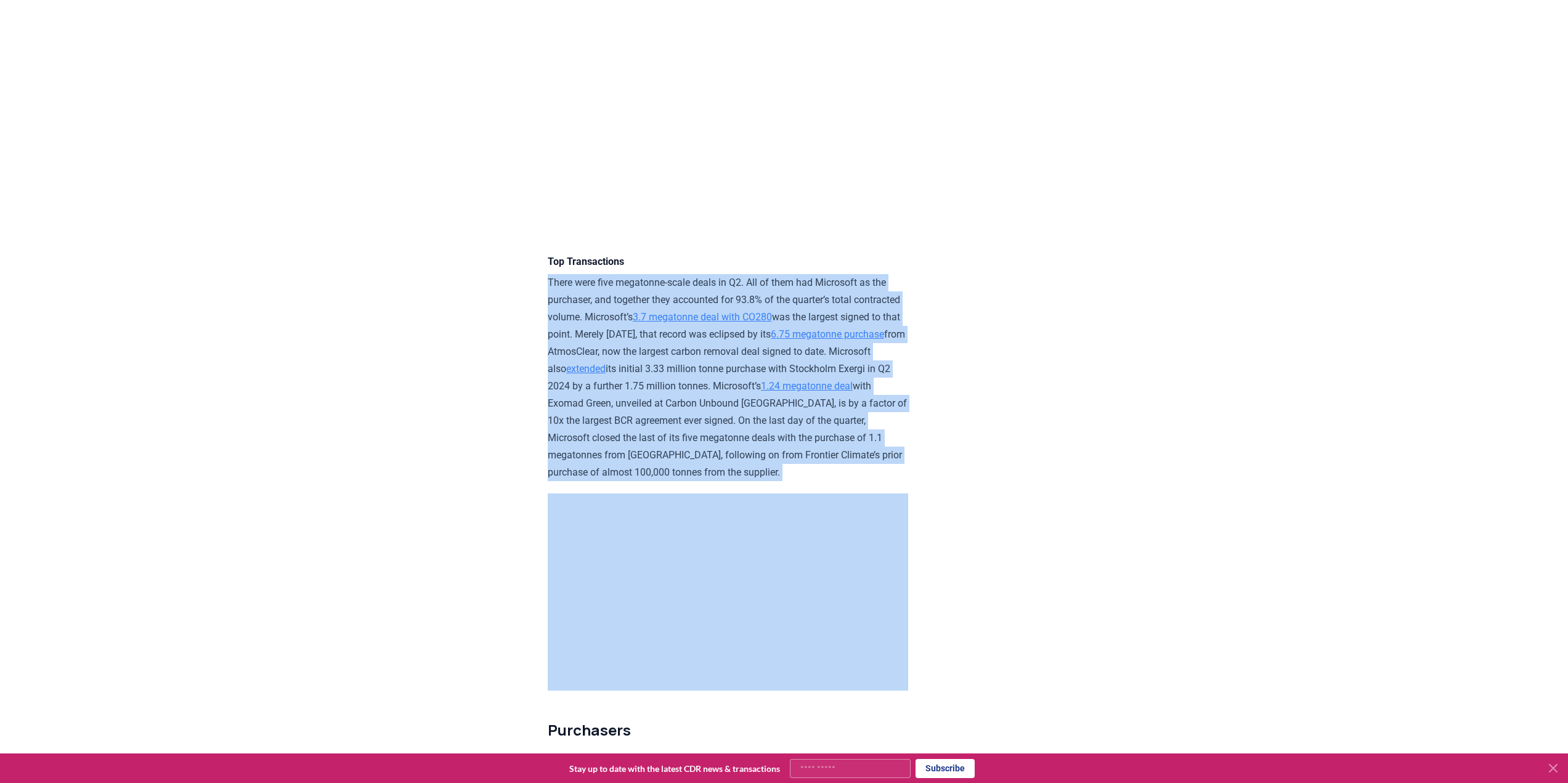
drag, startPoint x: 660, startPoint y: 518, endPoint x: 550, endPoint y: 321, distance: 225.6
click at [550, 321] on p "There were five megatonne-scale deals in Q2. All of them had Microsoft as the p…" at bounding box center [728, 378] width 360 height 207
click at [551, 316] on p "There were five megatonne-scale deals in Q2. All of them had Microsoft as the p…" at bounding box center [728, 378] width 360 height 207
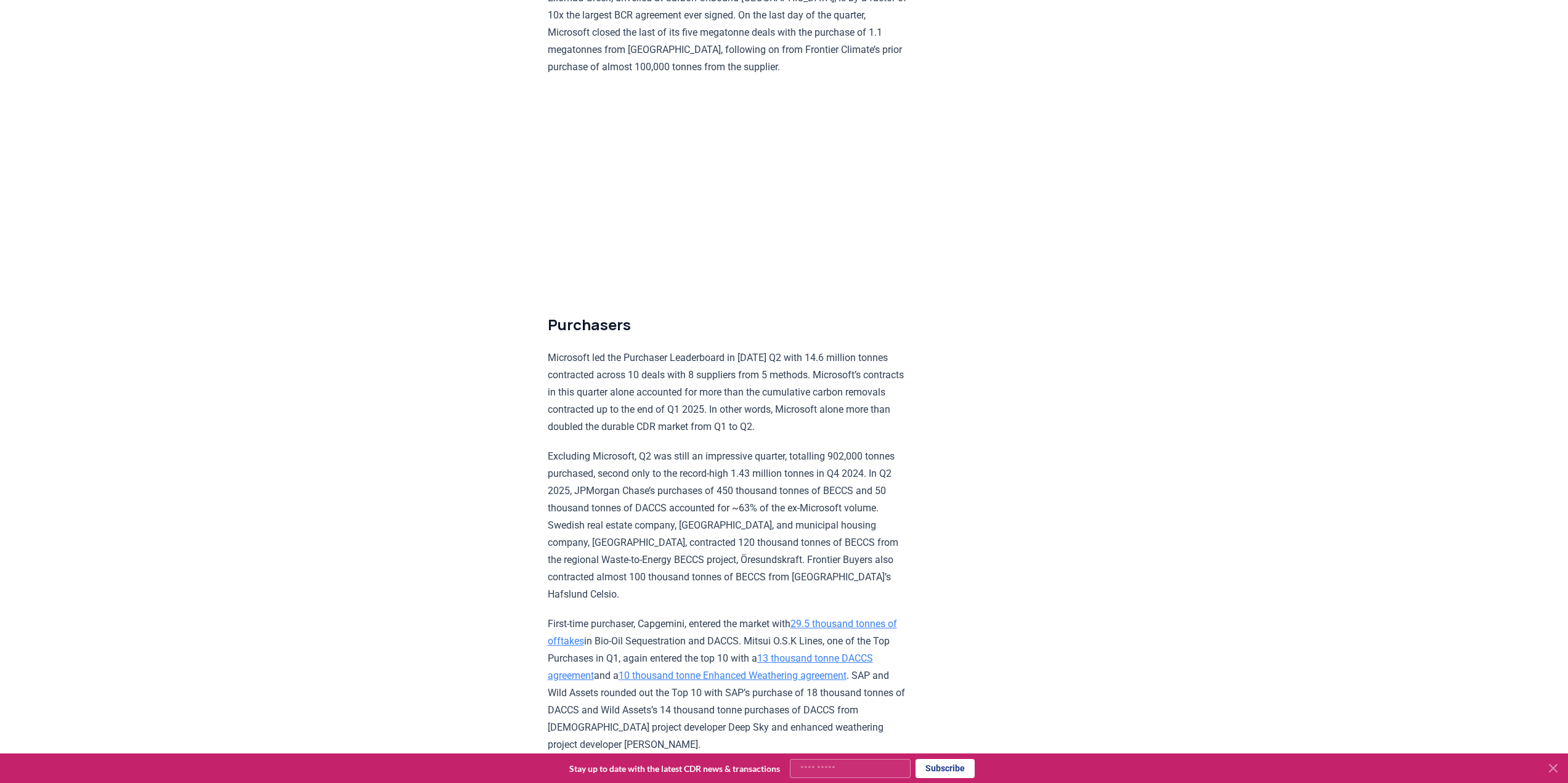
scroll to position [3088, 0]
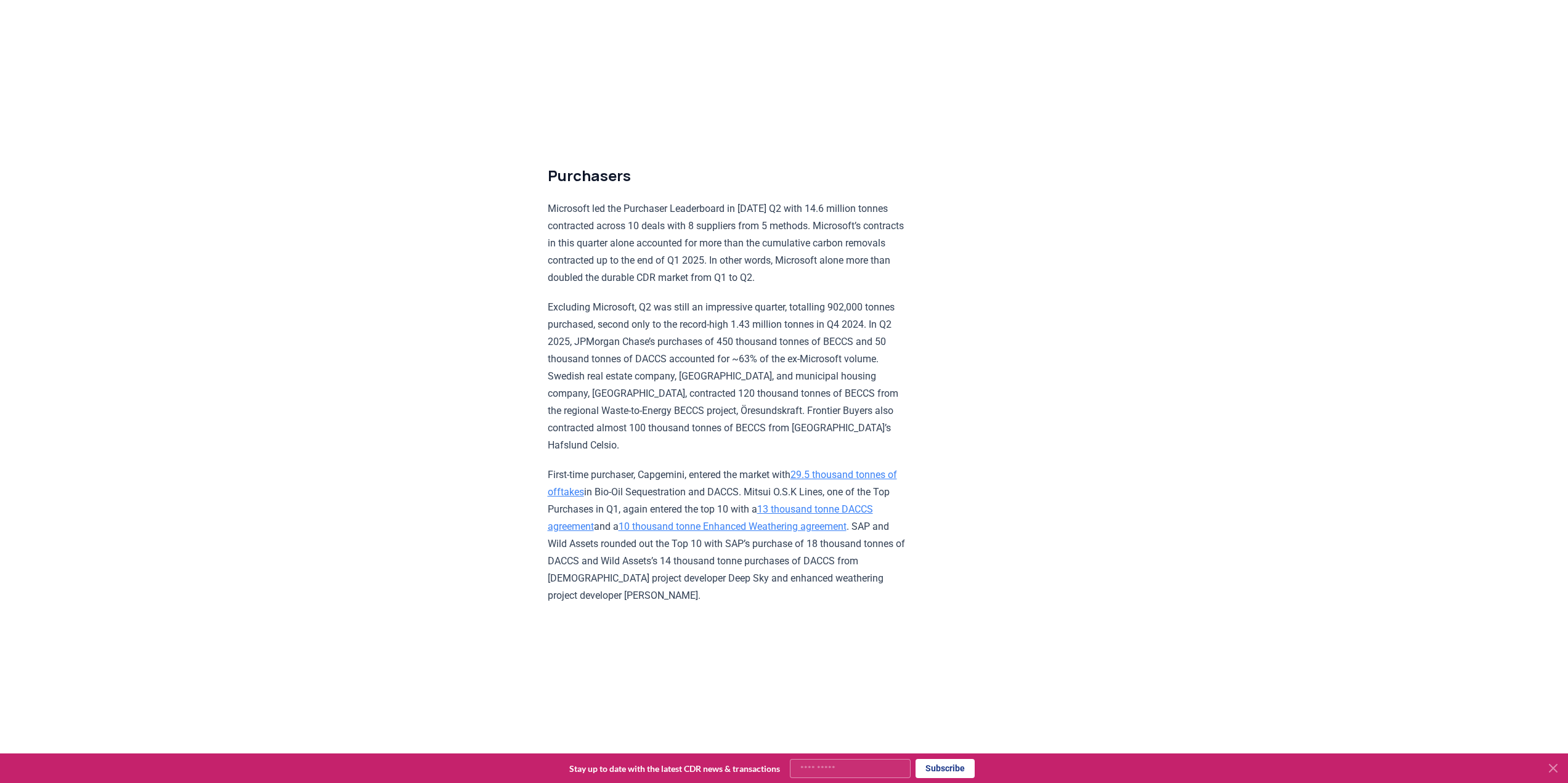
click at [617, 454] on p "Excluding Microsoft, Q2 was still an impressive quarter, totalling 902,000 tonn…" at bounding box center [728, 376] width 360 height 155
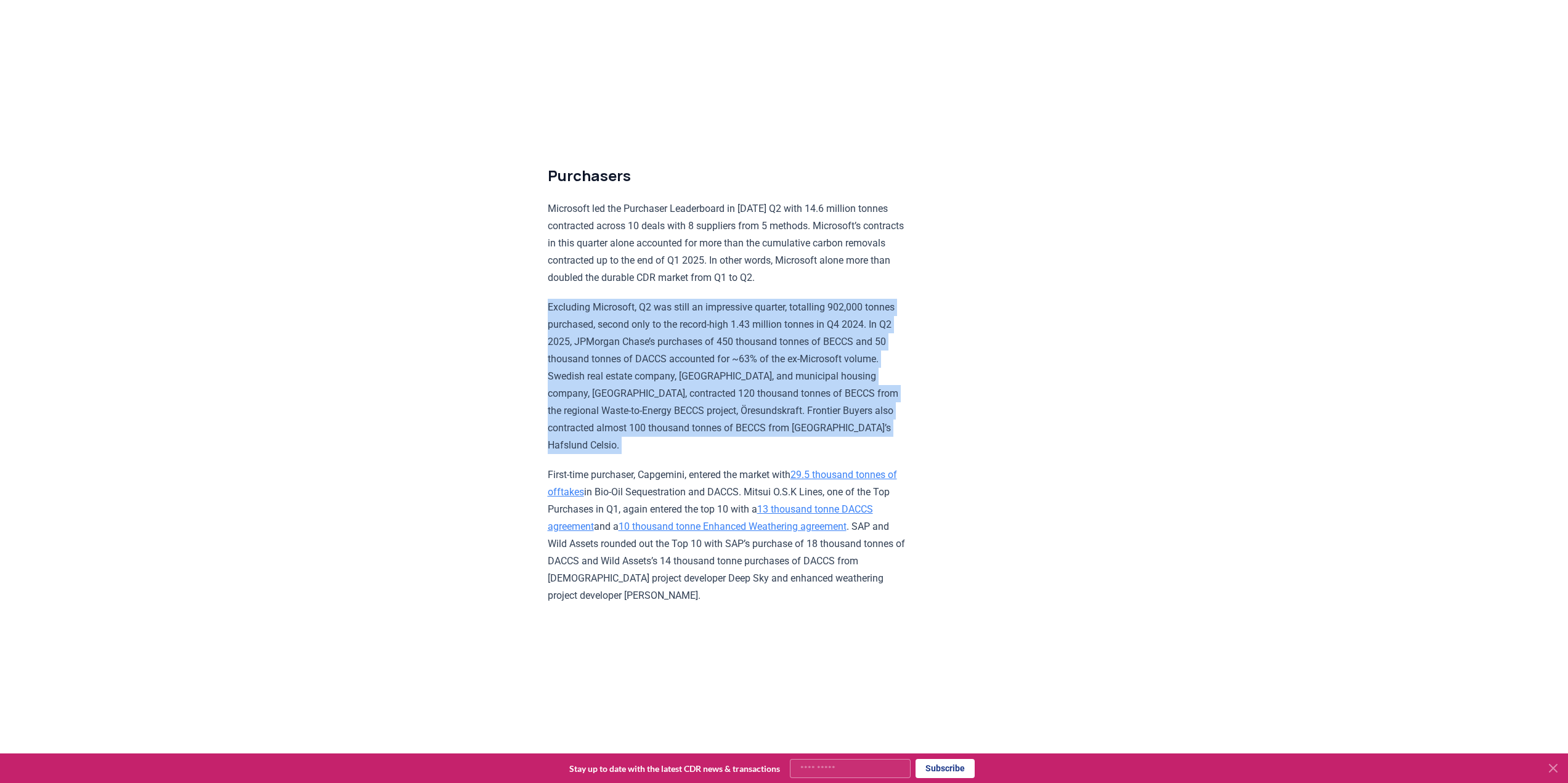
click at [617, 454] on p "Excluding Microsoft, Q2 was still an impressive quarter, totalling 902,000 tonn…" at bounding box center [728, 376] width 360 height 155
click at [595, 370] on p "Excluding Microsoft, Q2 was still an impressive quarter, totalling 902,000 tonn…" at bounding box center [728, 376] width 360 height 155
drag, startPoint x: 557, startPoint y: 366, endPoint x: 667, endPoint y: 496, distance: 170.3
click at [661, 389] on p "Excluding Microsoft, Q2 was still an impressive quarter, totalling 902,000 tonn…" at bounding box center [728, 376] width 360 height 155
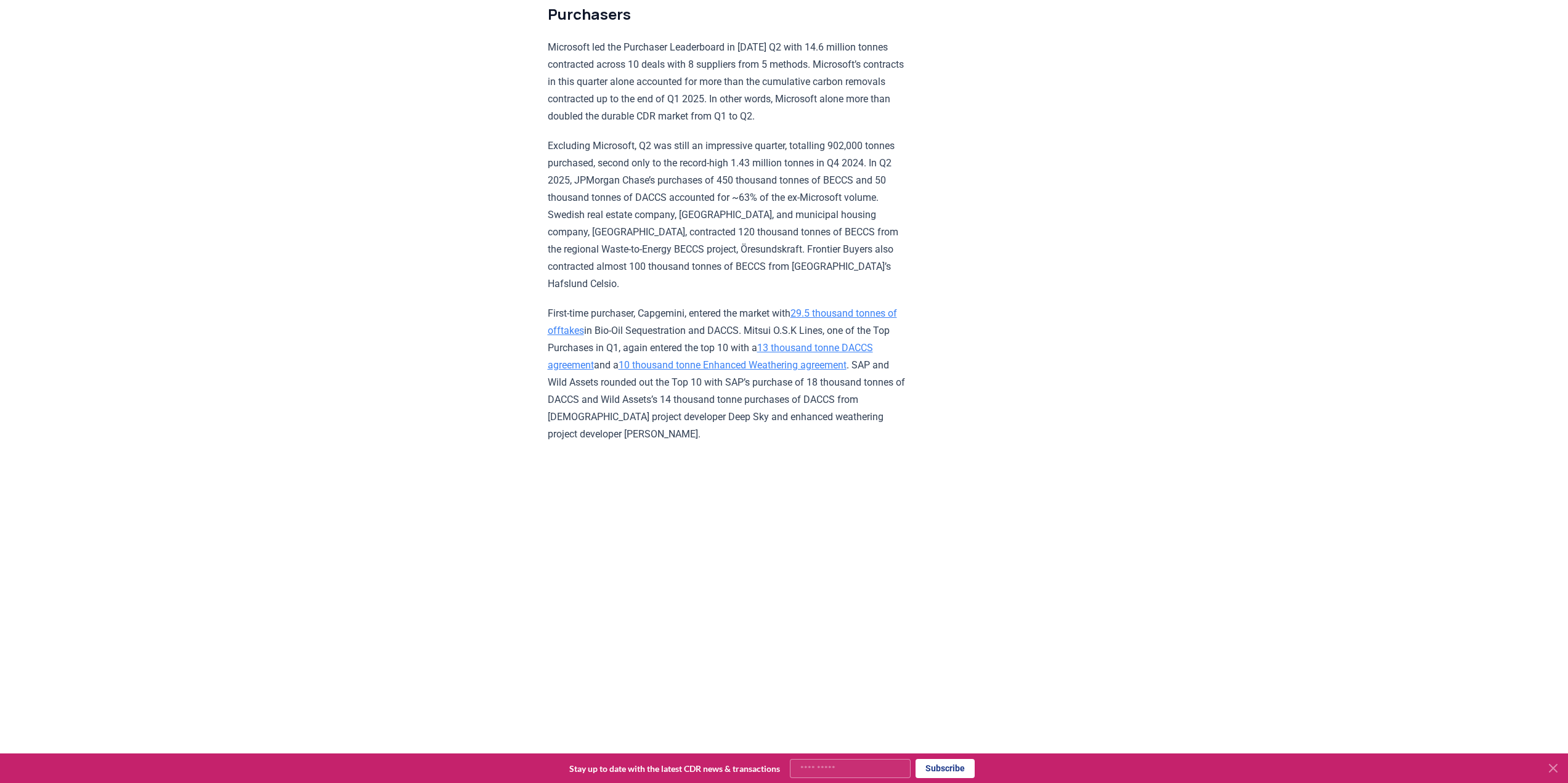
scroll to position [3335, 0]
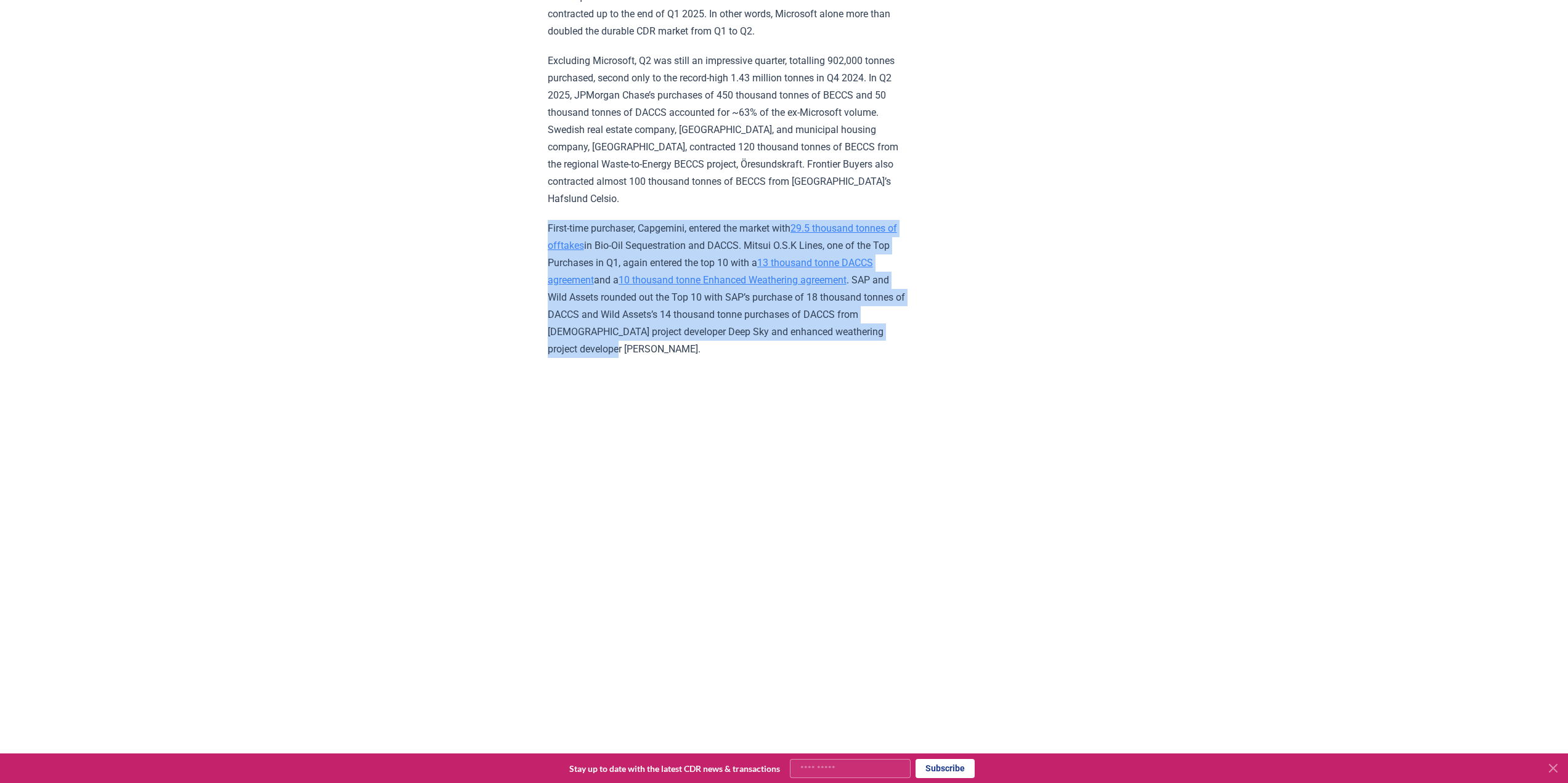
drag, startPoint x: 741, startPoint y: 311, endPoint x: 787, endPoint y: 392, distance: 93.2
click at [673, 280] on p "First-time purchaser, Capgemini, entered the market with 29.5 thousand tonnes o…" at bounding box center [728, 289] width 360 height 138
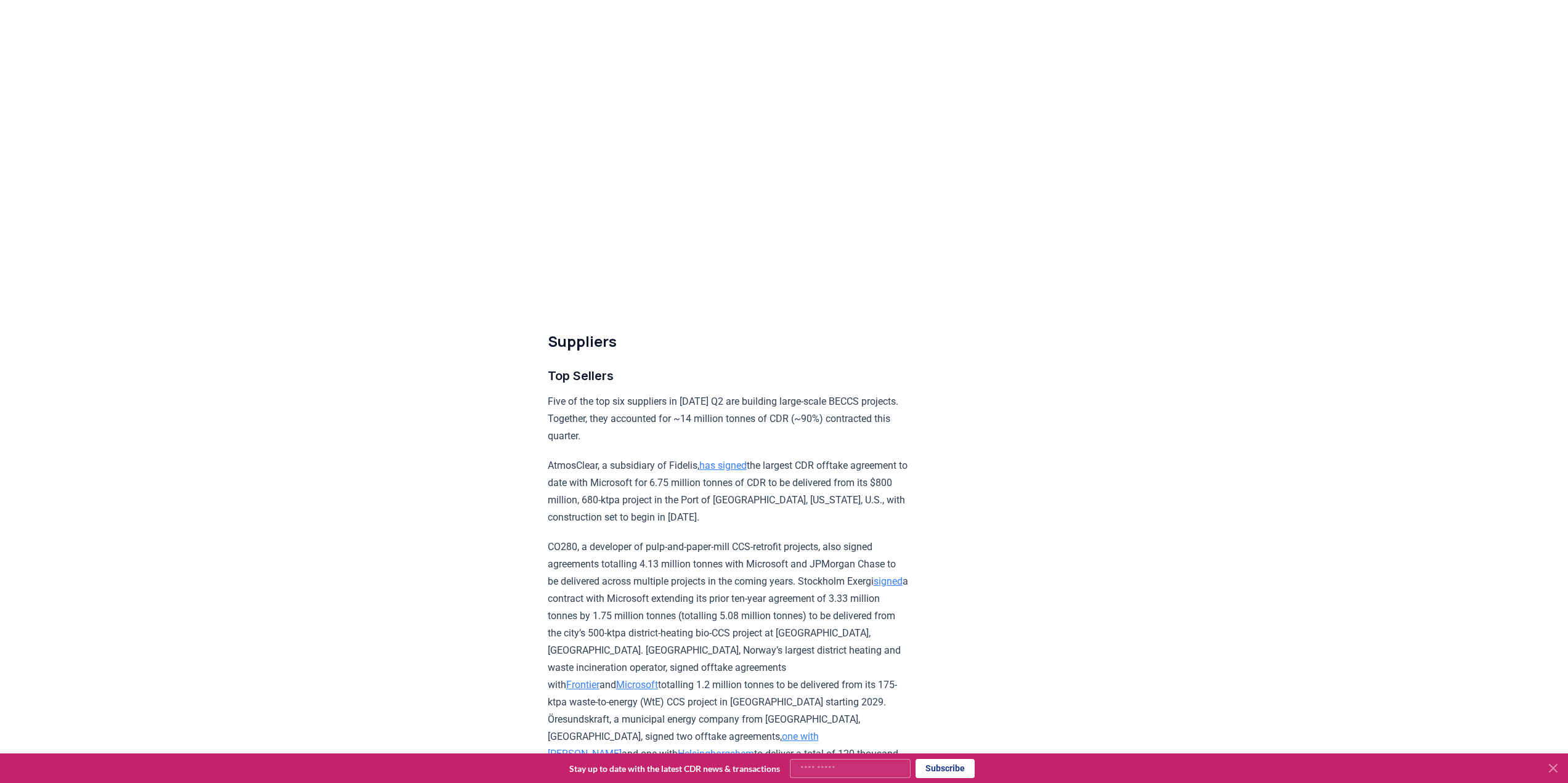
scroll to position [3829, 0]
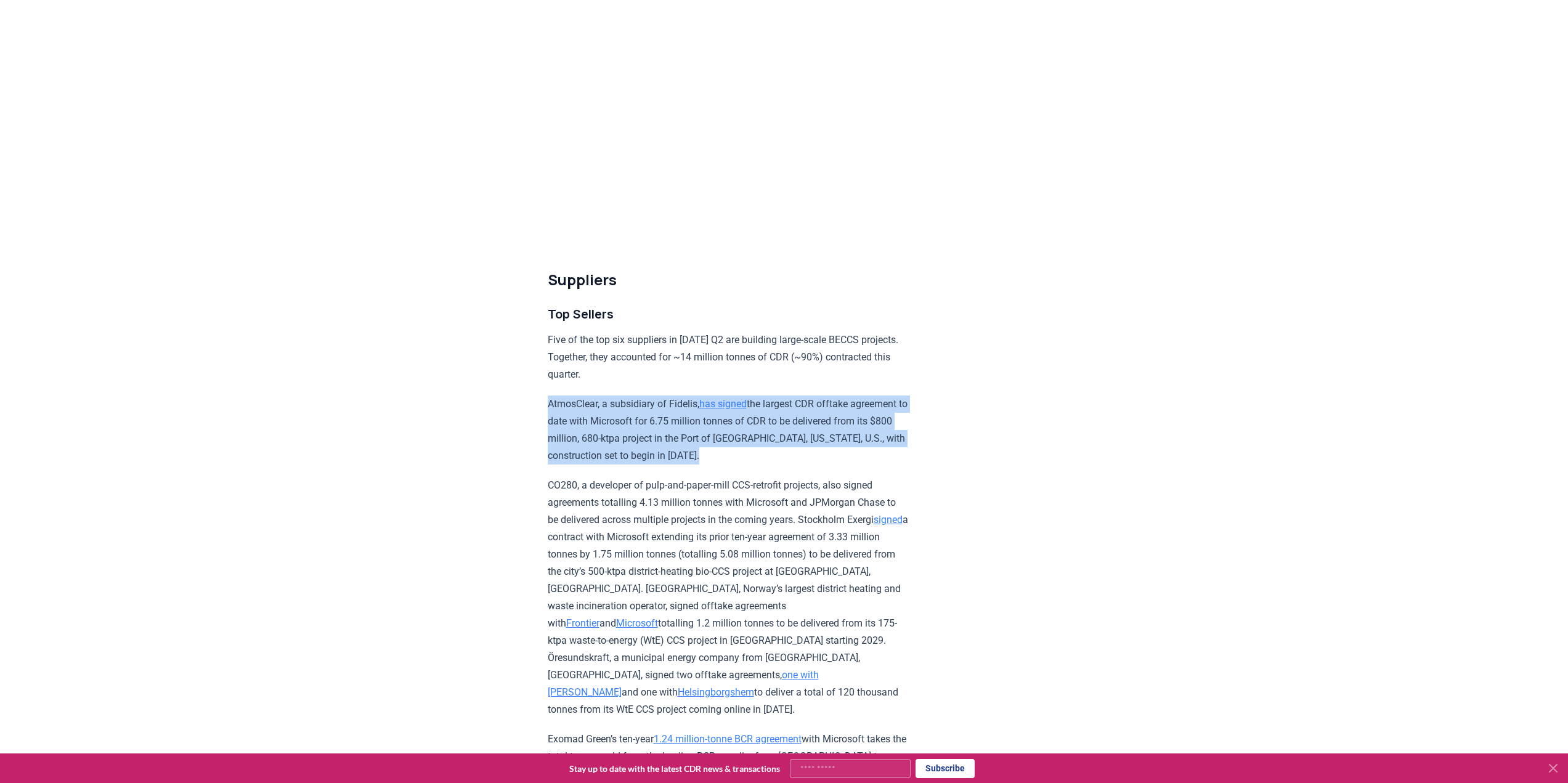
drag, startPoint x: 560, startPoint y: 456, endPoint x: 834, endPoint y: 502, distance: 277.8
click at [834, 465] on p "AtmosClear, a subsidiary of Fidelis, has signed the largest CDR offtake agreeme…" at bounding box center [728, 430] width 360 height 69
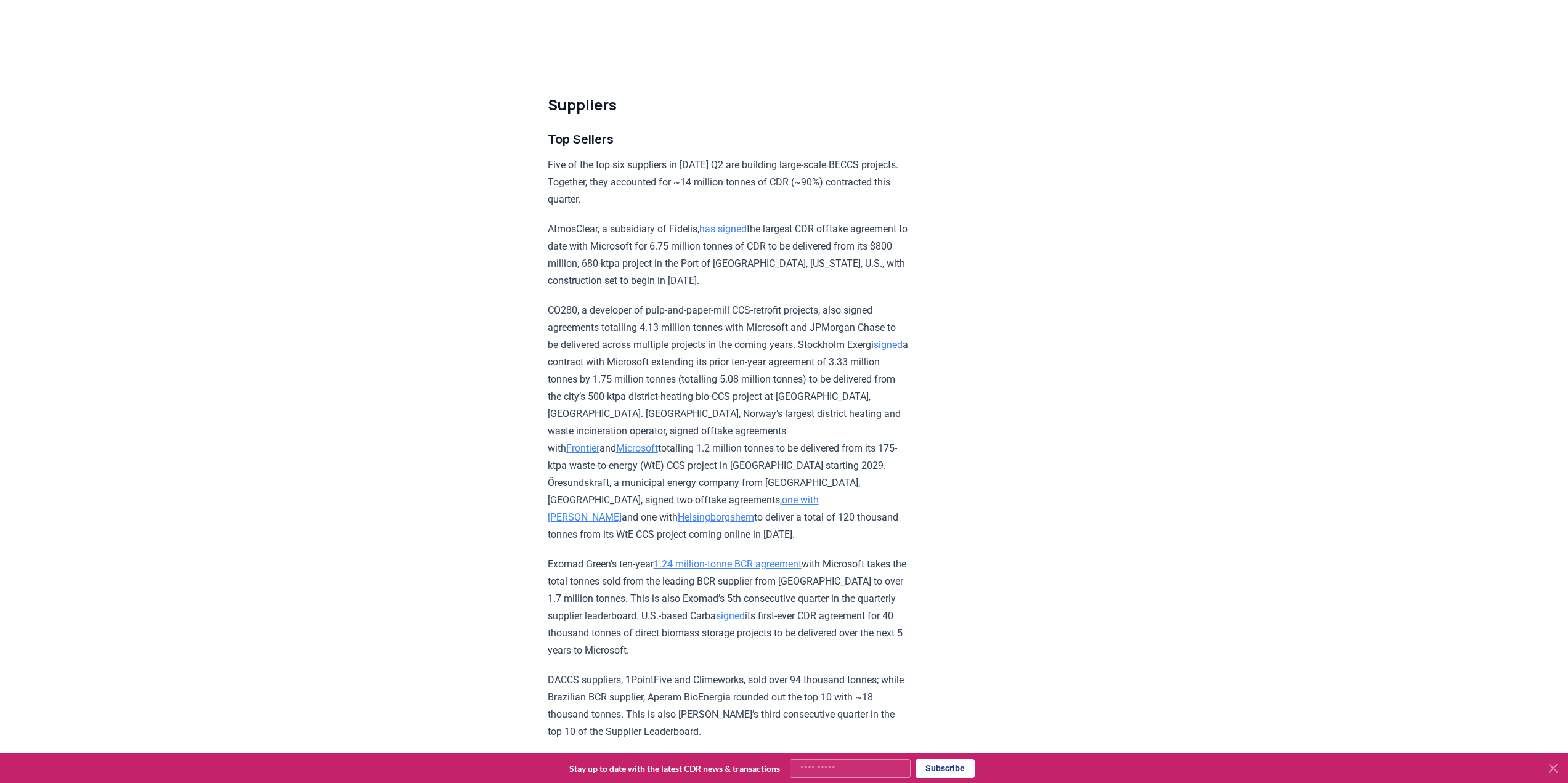
scroll to position [4013, 0]
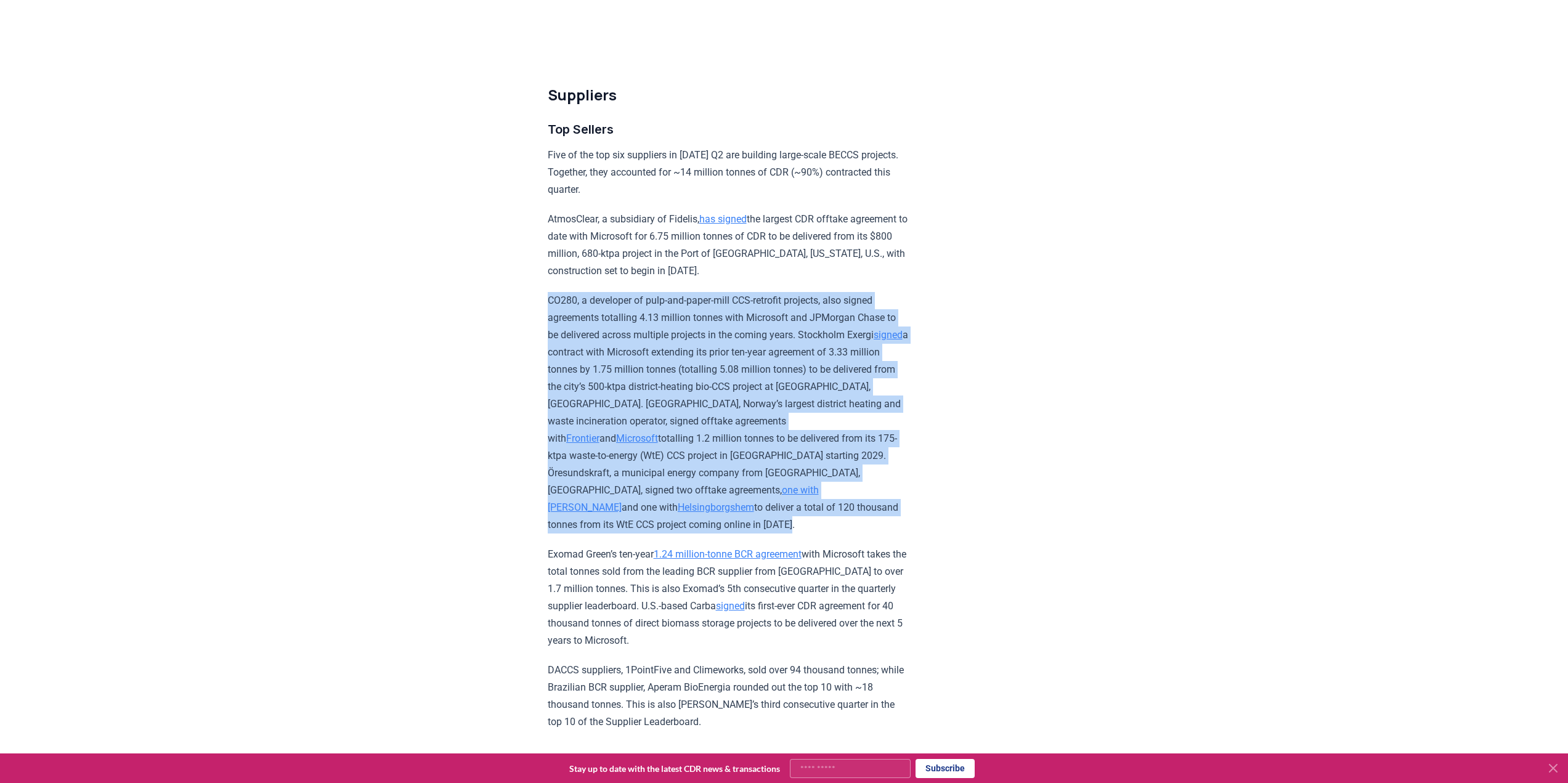
drag, startPoint x: 820, startPoint y: 549, endPoint x: 525, endPoint y: 353, distance: 354.2
click at [525, 353] on div "[DATE] 2025 Q2 Durable CDR Market Update - Biggest Quarter Ever Highlights Reco…" at bounding box center [784, 226] width 863 height 8390
click at [624, 361] on p "CO280, a developer of pulp-and-paper-mill CCS-retrofit projects, also signed ag…" at bounding box center [728, 413] width 360 height 242
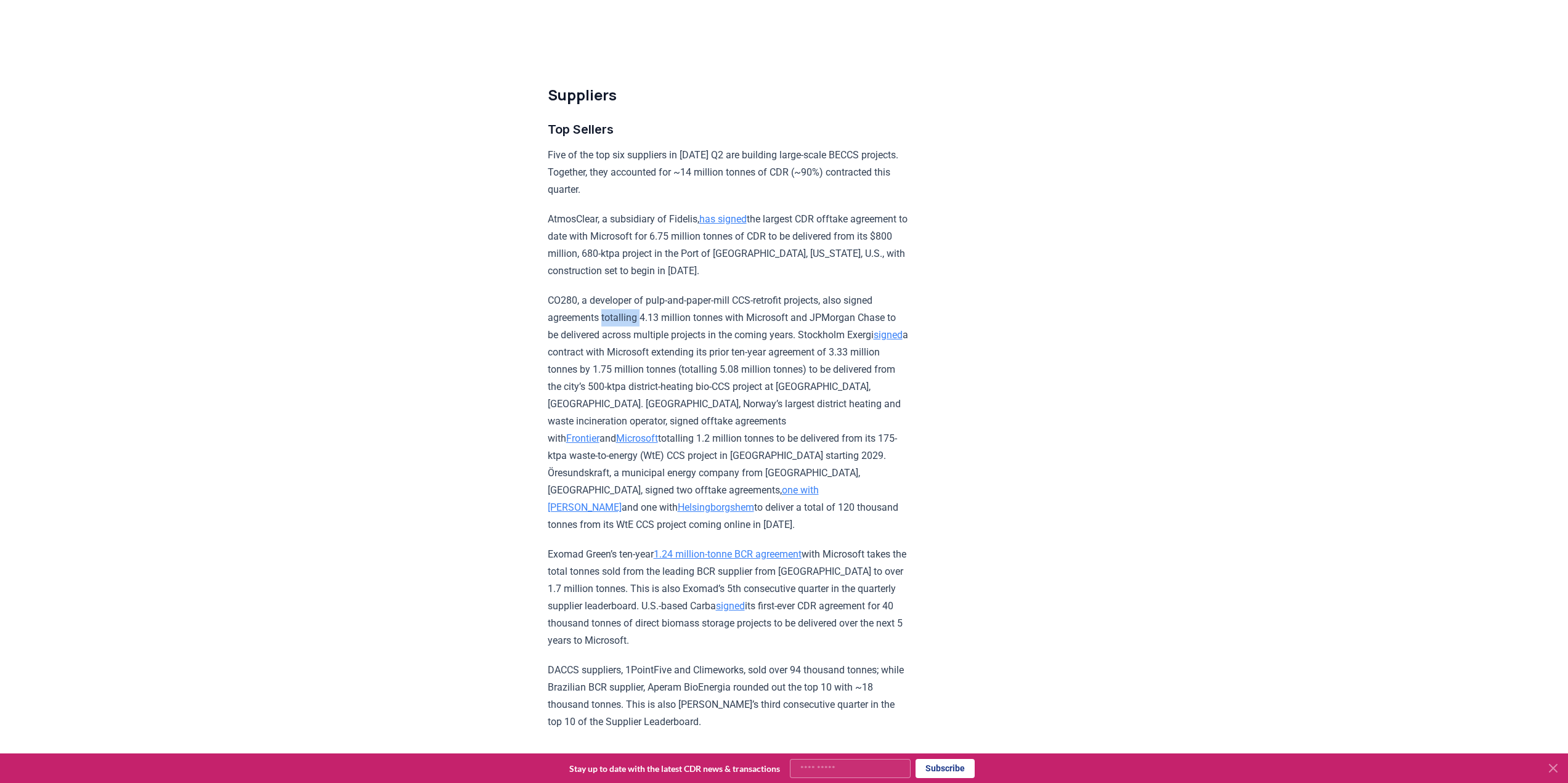
click at [624, 361] on p "CO280, a developer of pulp-and-paper-mill CCS-retrofit projects, also signed ag…" at bounding box center [728, 413] width 360 height 242
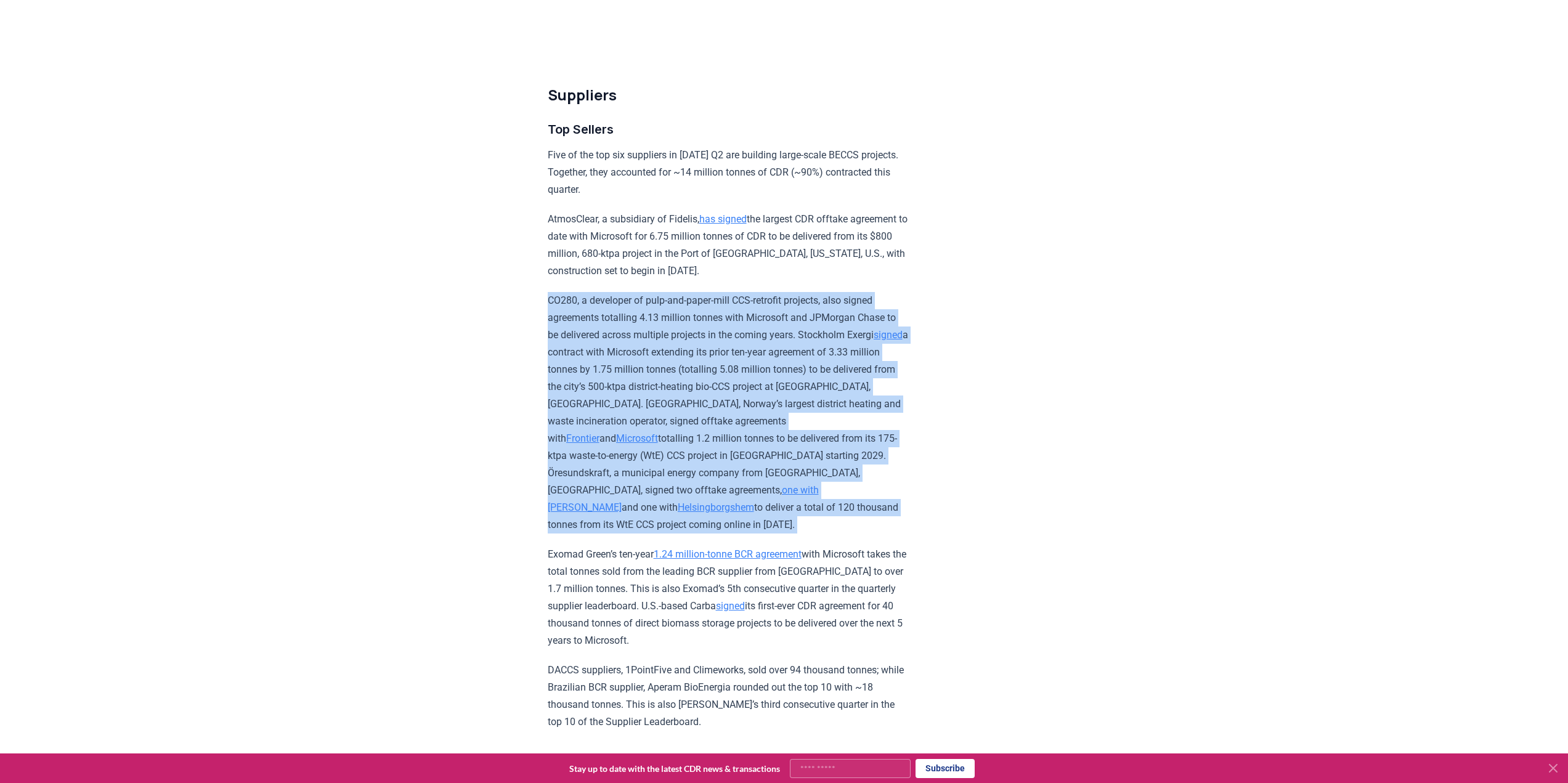
click at [624, 361] on p "CO280, a developer of pulp-and-paper-mill CCS-retrofit projects, also signed ag…" at bounding box center [728, 413] width 360 height 242
click at [634, 357] on p "CO280, a developer of pulp-and-paper-mill CCS-retrofit projects, also signed ag…" at bounding box center [728, 413] width 360 height 242
drag, startPoint x: 531, startPoint y: 352, endPoint x: 859, endPoint y: 572, distance: 394.9
click at [860, 574] on div "[DATE] 2025 Q2 Durable CDR Market Update - Biggest Quarter Ever Highlights Reco…" at bounding box center [784, 226] width 863 height 8390
click at [856, 533] on p "CO280, a developer of pulp-and-paper-mill CCS-retrofit projects, also signed ag…" at bounding box center [728, 413] width 360 height 242
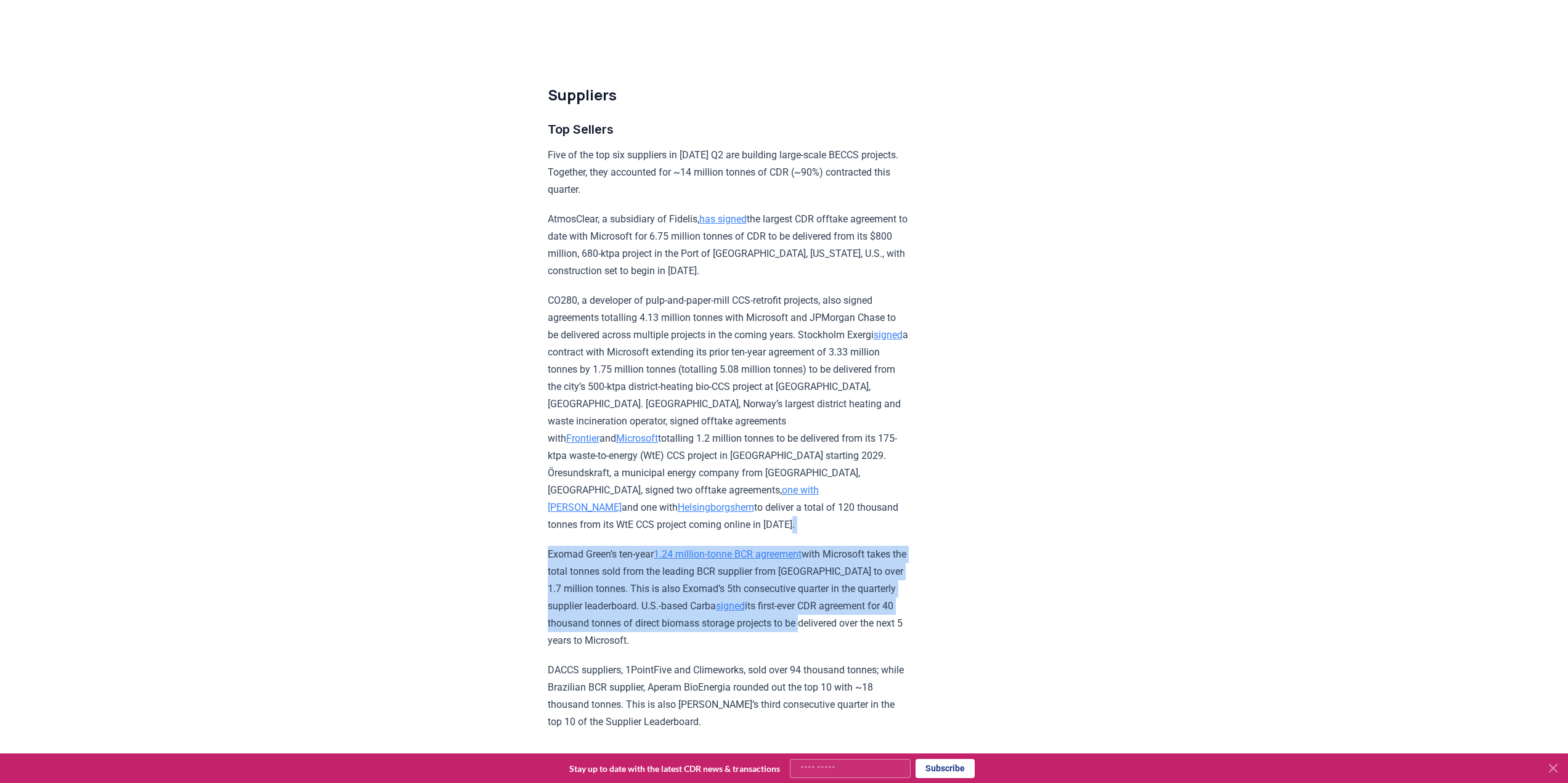
drag, startPoint x: 894, startPoint y: 638, endPoint x: 895, endPoint y: 659, distance: 21.0
click at [895, 659] on div "Highlights Record Quarter: more tonnes (15.48 million) were contracted in Q2 20…" at bounding box center [728, 282] width 360 height 8279
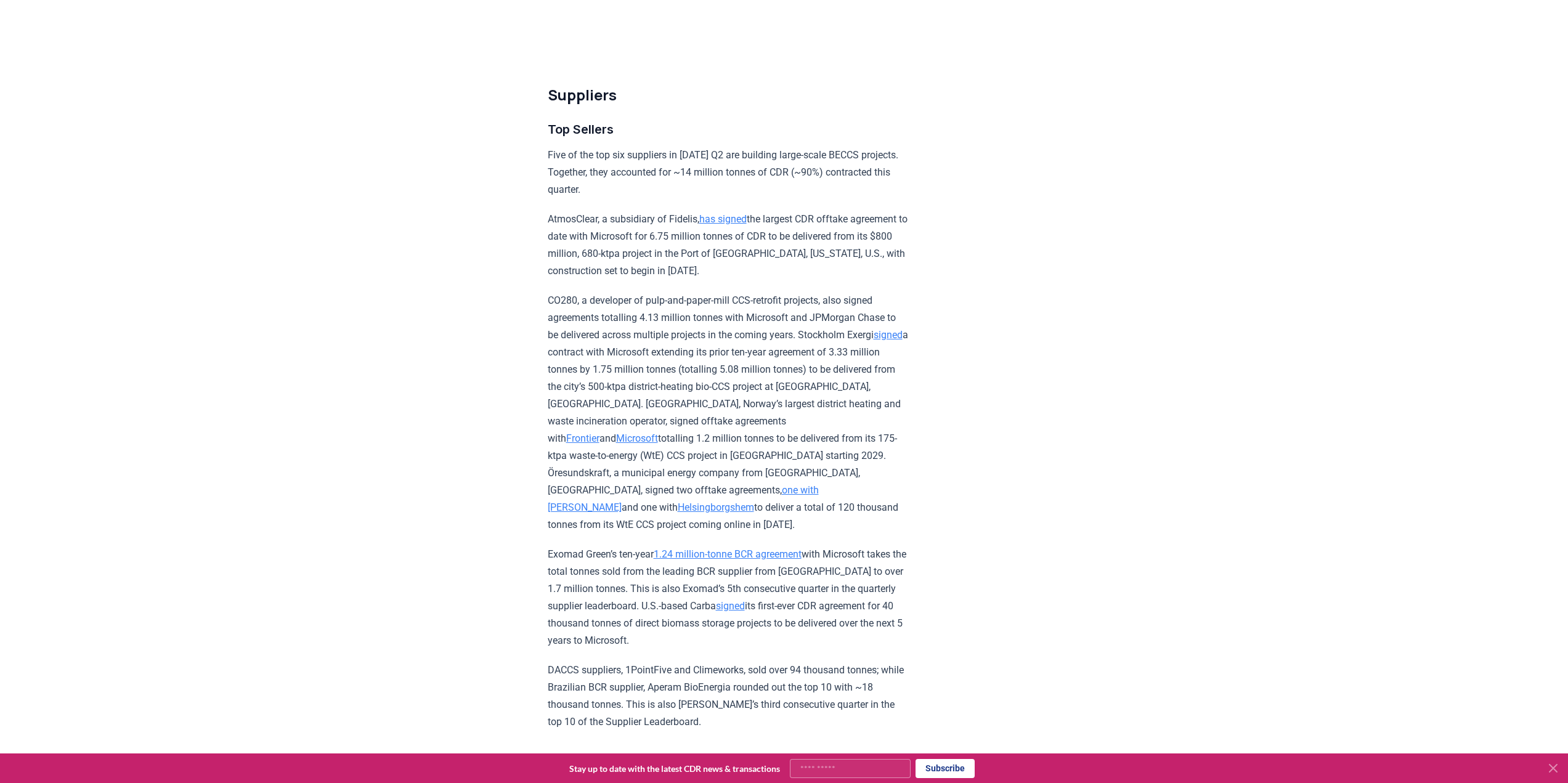
click at [880, 650] on p "Exomad Green’s ten-year 1.24 million-tonne BCR agreement with Microsoft takes t…" at bounding box center [728, 597] width 360 height 104
drag, startPoint x: 880, startPoint y: 671, endPoint x: 449, endPoint y: 565, distance: 443.8
click at [454, 588] on div "[DATE] 2025 Q2 Durable CDR Market Update - Biggest Quarter Ever Highlights Reco…" at bounding box center [784, 226] width 863 height 8390
click at [449, 561] on div "[DATE] 2025 Q2 Durable CDR Market Update - Biggest Quarter Ever Highlights Reco…" at bounding box center [784, 226] width 863 height 8390
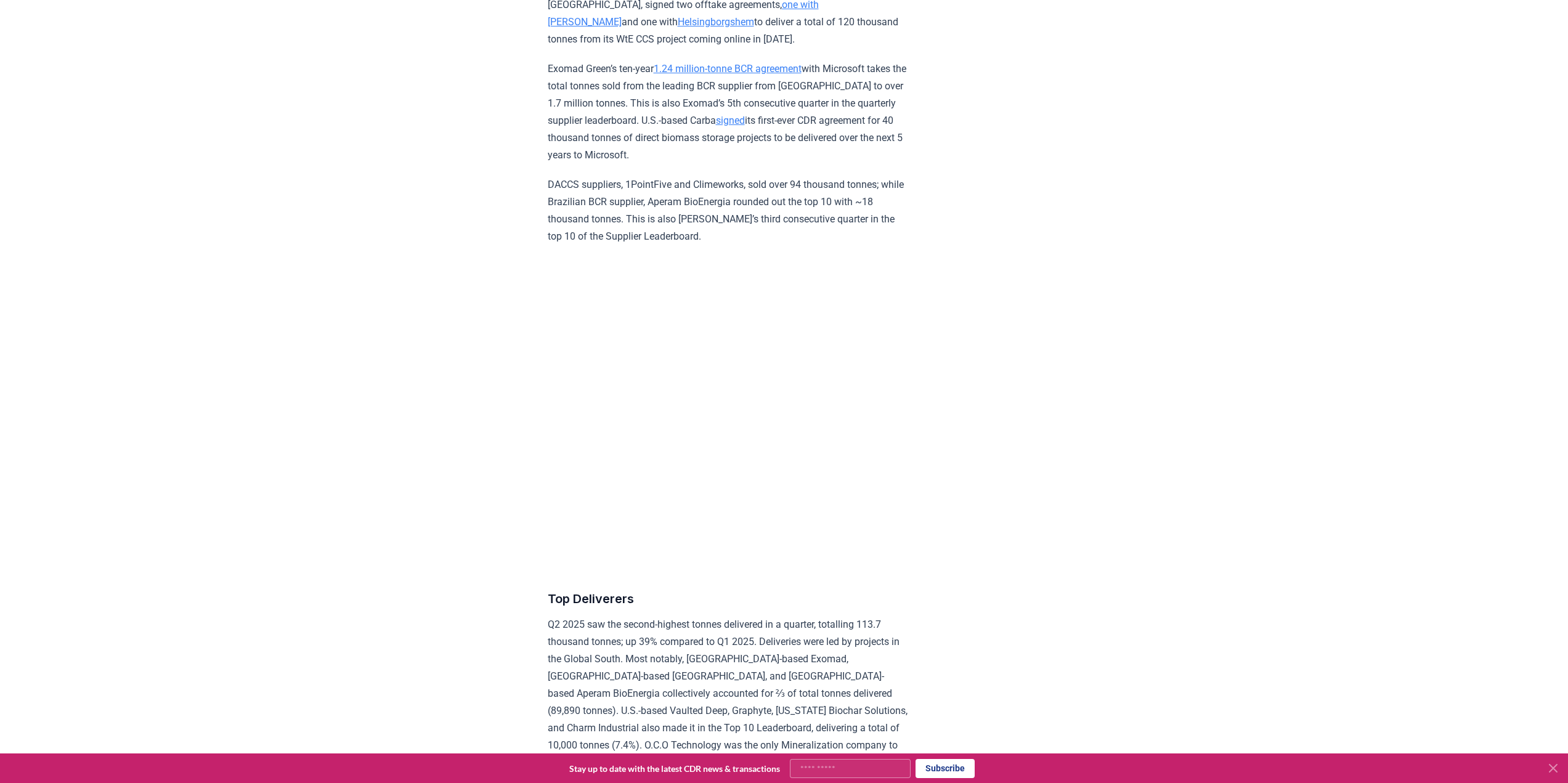
scroll to position [4506, 0]
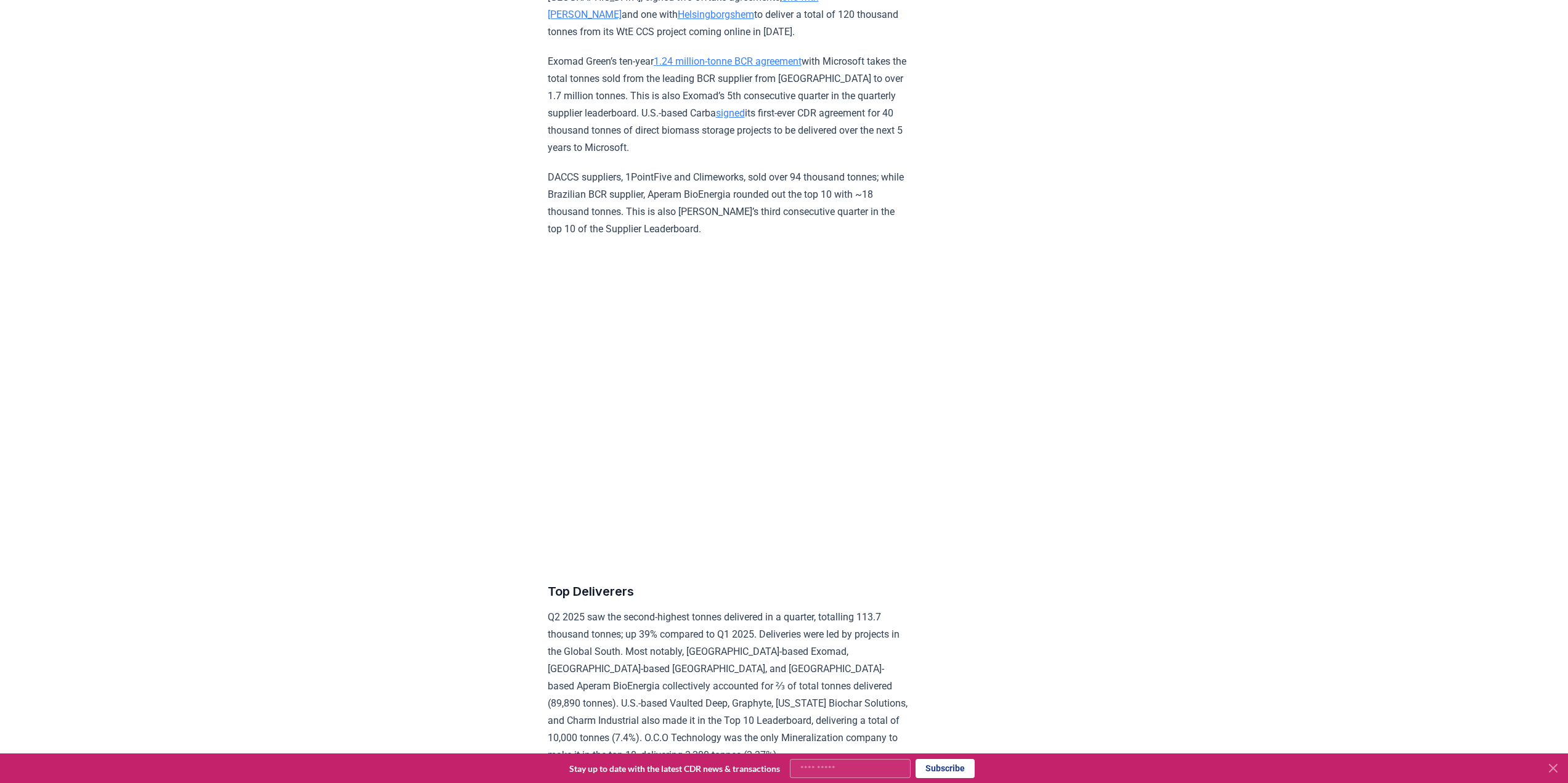
click at [838, 644] on p "Q2 2025 saw the second-highest tonnes delivered in a quarter, totalling 113.7 t…" at bounding box center [728, 686] width 360 height 155
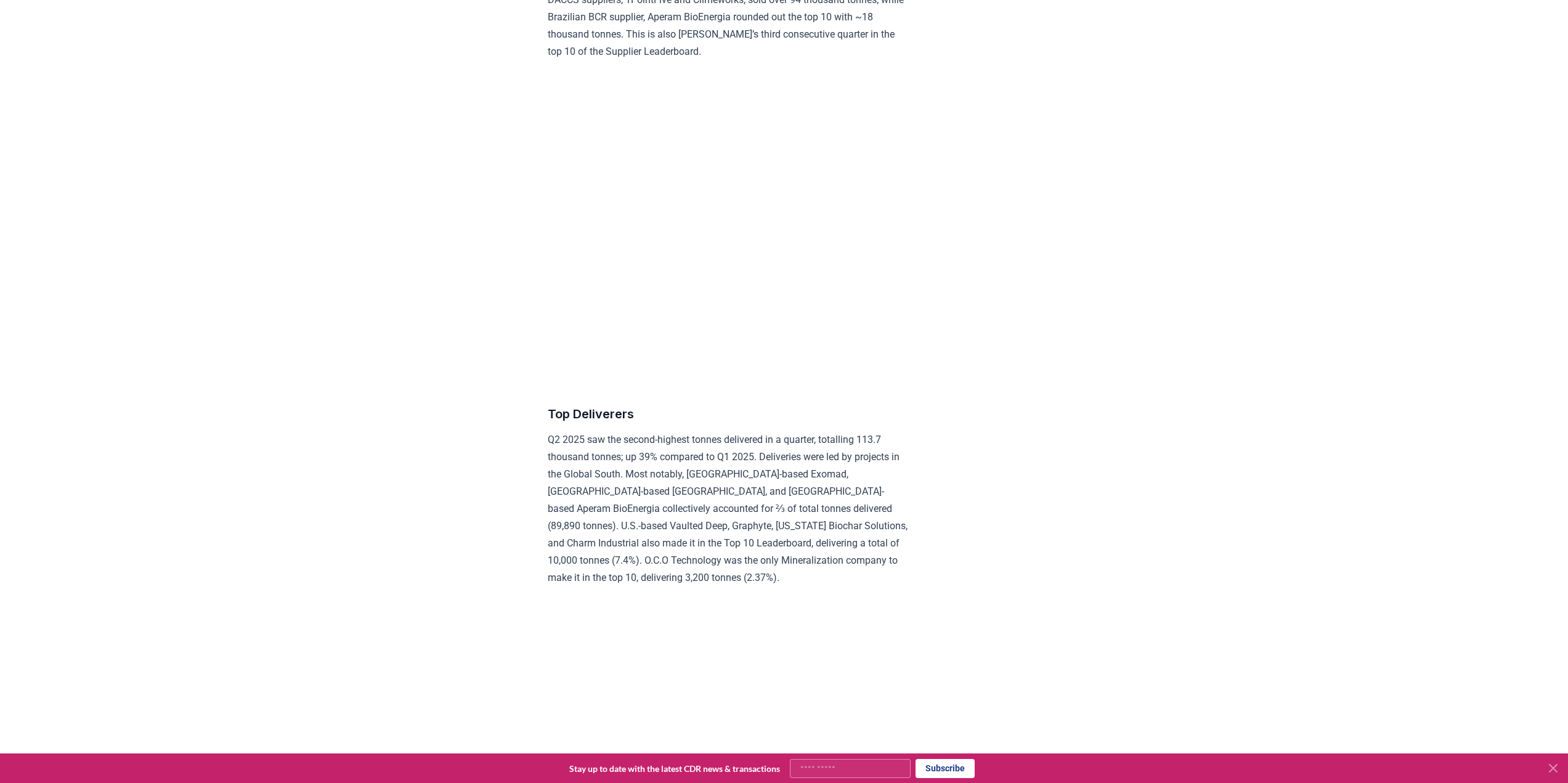
scroll to position [4691, 0]
click at [661, 508] on p "Q2 2025 saw the second-highest tonnes delivered in a quarter, totalling 113.7 t…" at bounding box center [728, 501] width 360 height 155
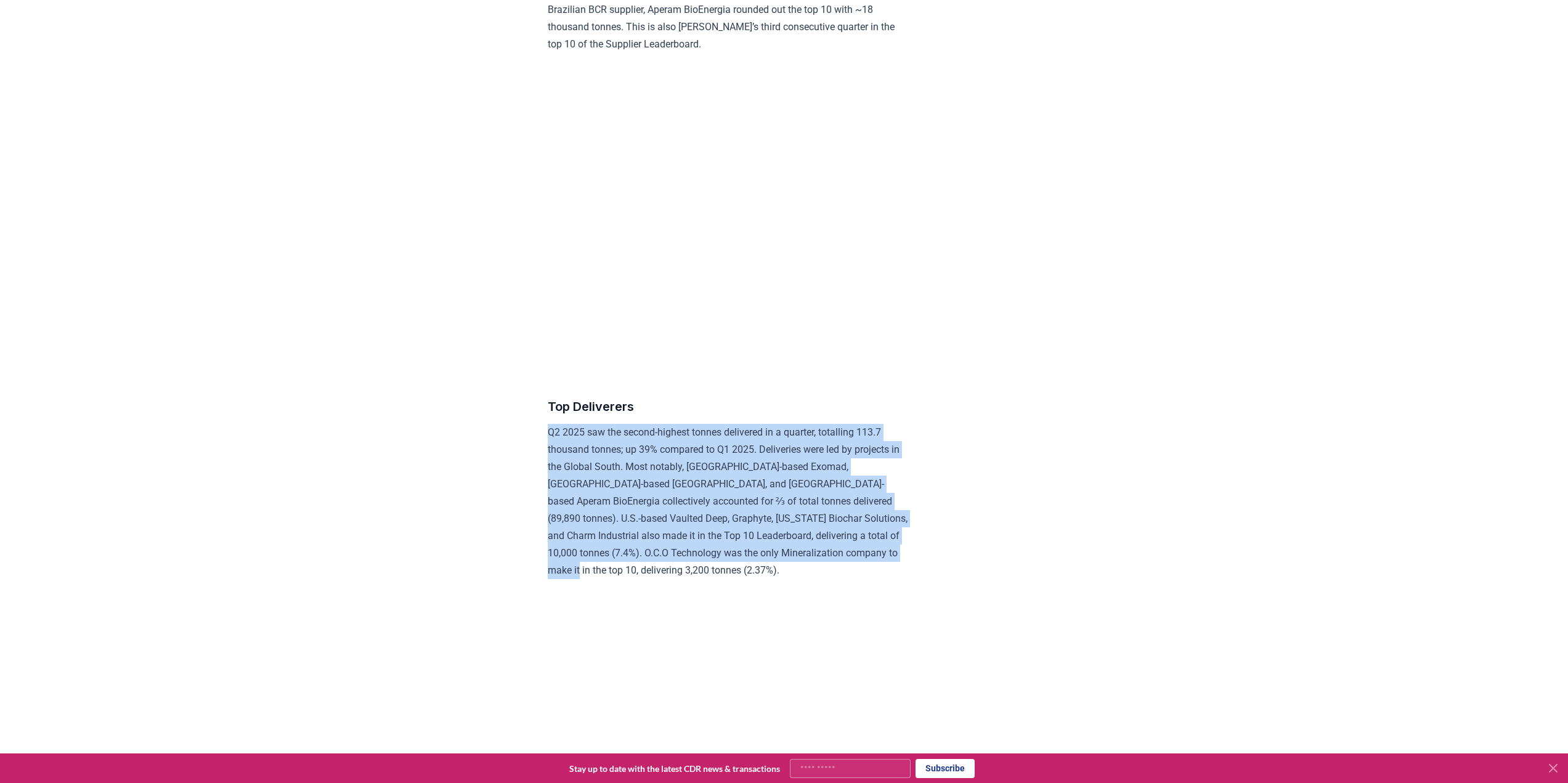
drag, startPoint x: 544, startPoint y: 457, endPoint x: 634, endPoint y: 594, distance: 163.9
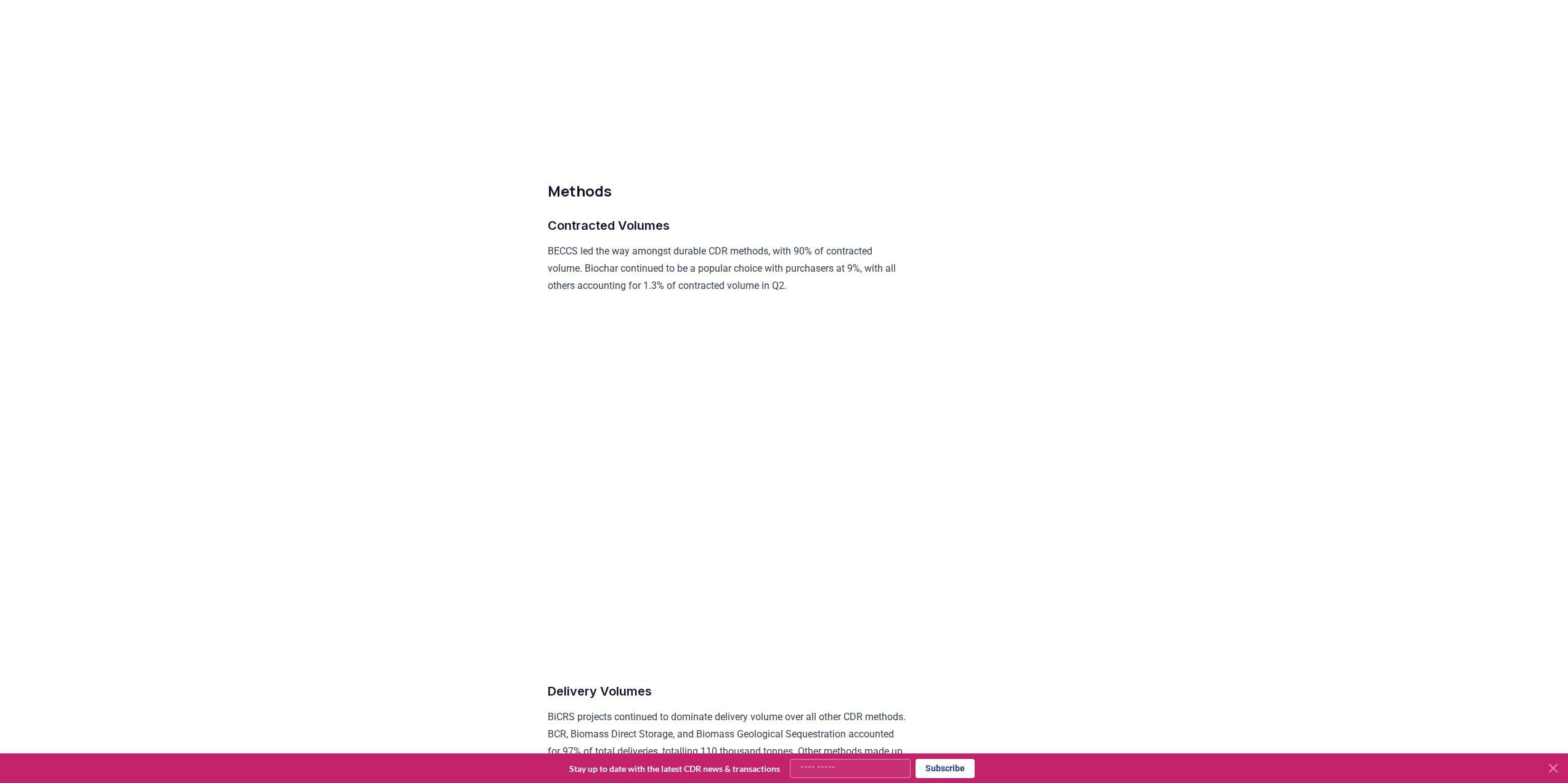
scroll to position [5492, 0]
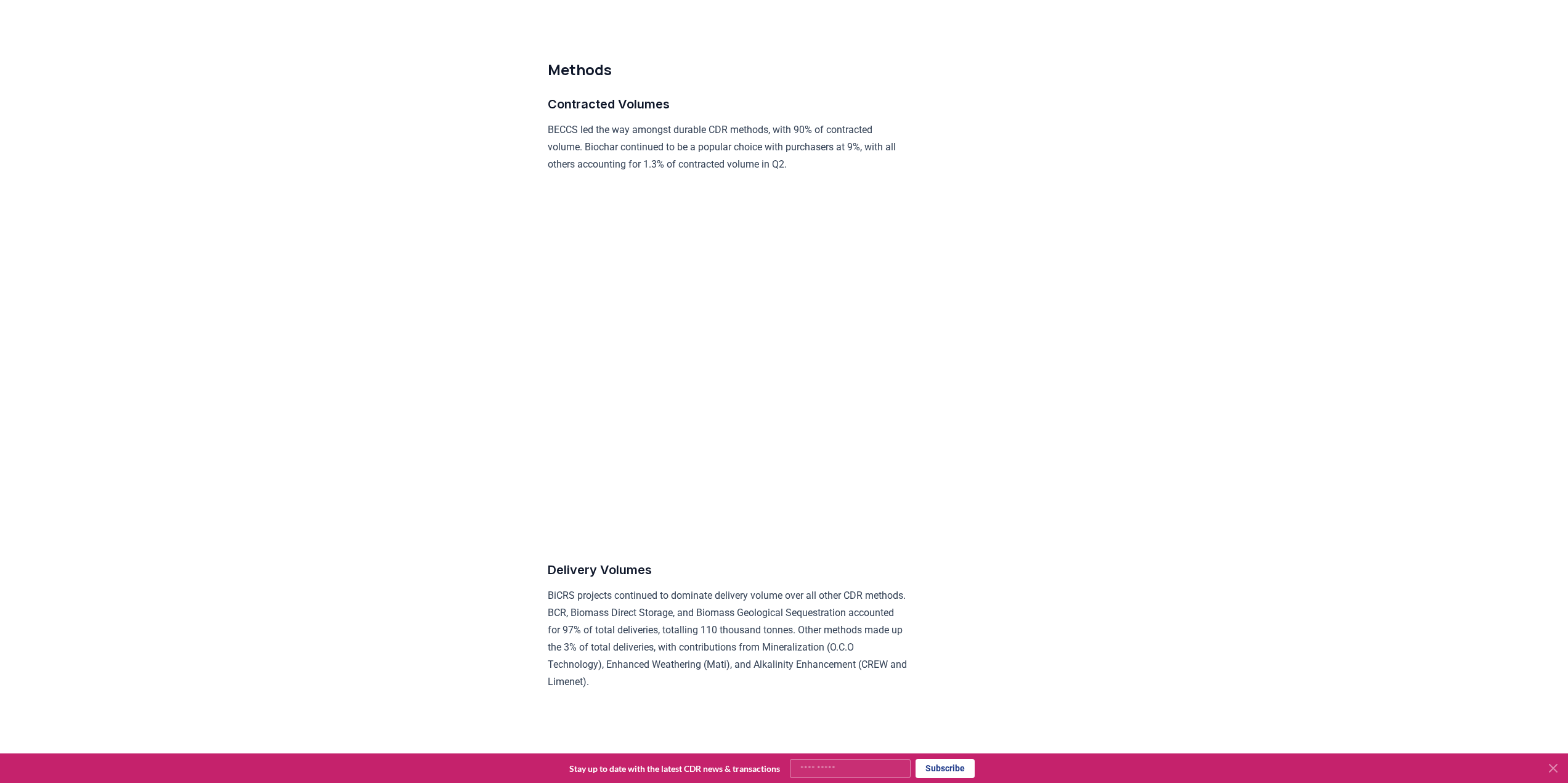
scroll to position [5801, 0]
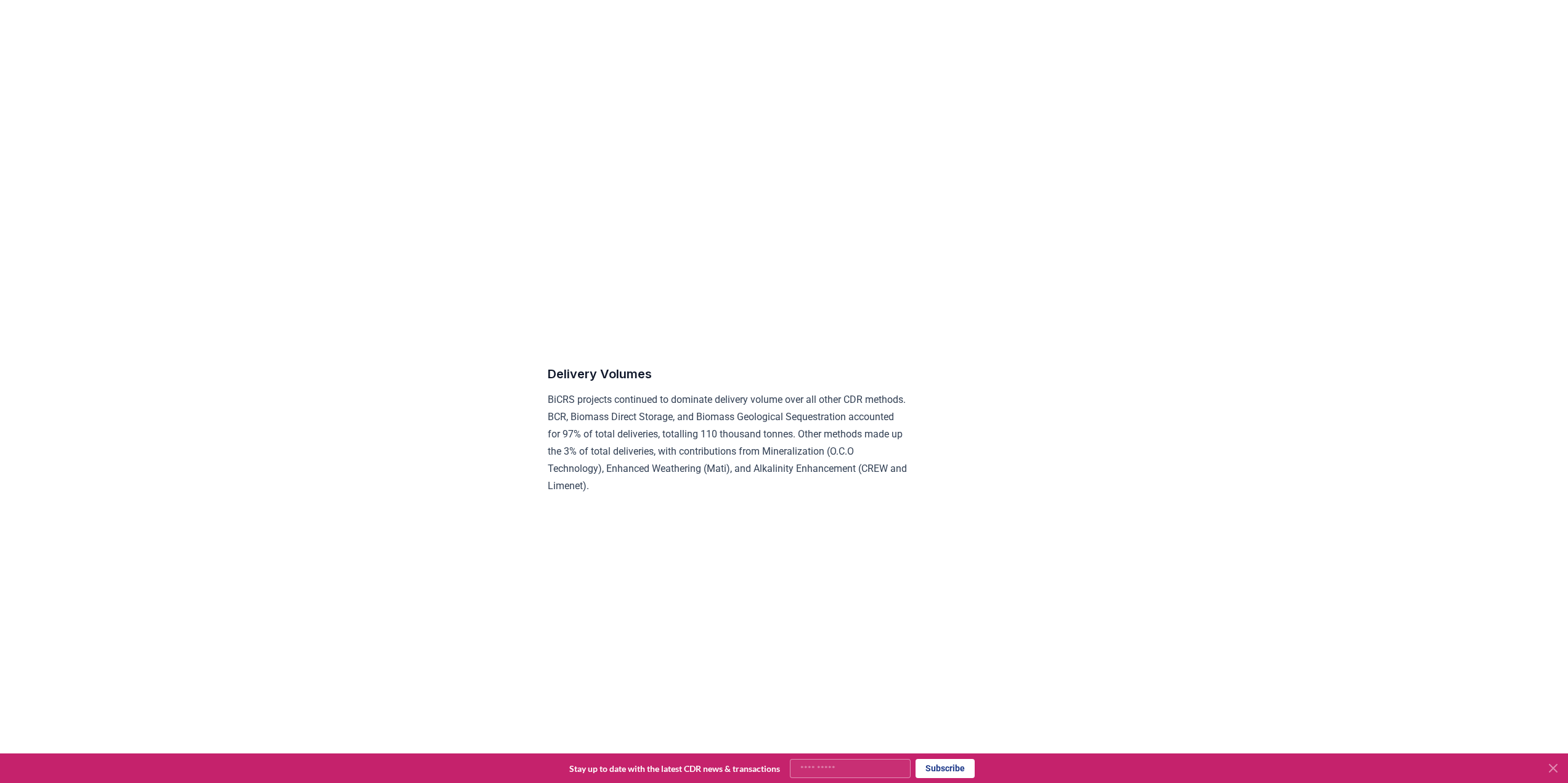
click at [570, 444] on p "BiCRS projects continued to dominate delivery volume over all other CDR methods…" at bounding box center [728, 443] width 360 height 104
click at [595, 436] on p "BiCRS projects continued to dominate delivery volume over all other CDR methods…" at bounding box center [728, 443] width 360 height 104
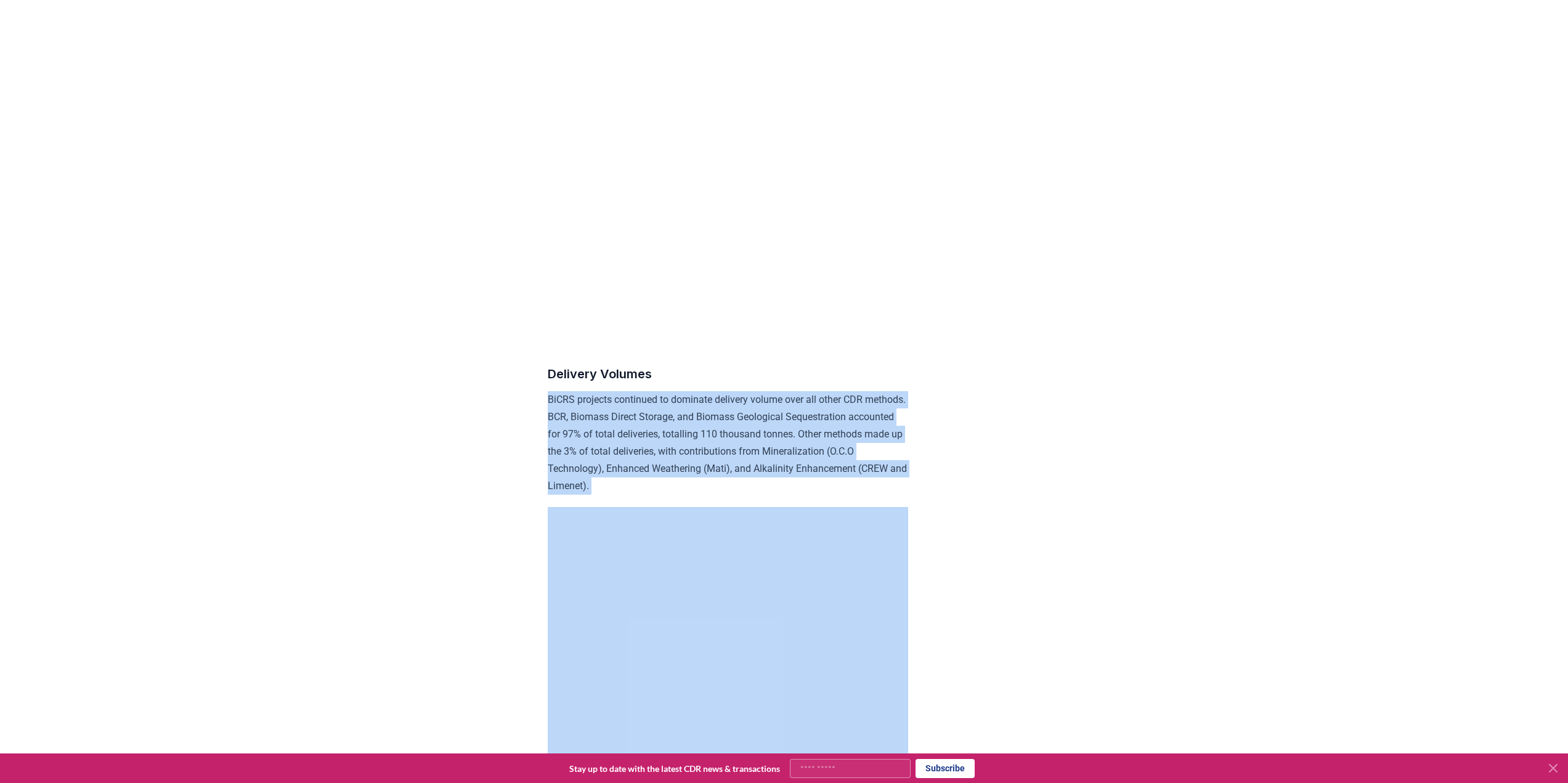
click at [595, 436] on p "BiCRS projects continued to dominate delivery volume over all other CDR methods…" at bounding box center [728, 443] width 360 height 104
click at [612, 429] on p "BiCRS projects continued to dominate delivery volume over all other CDR methods…" at bounding box center [728, 443] width 360 height 104
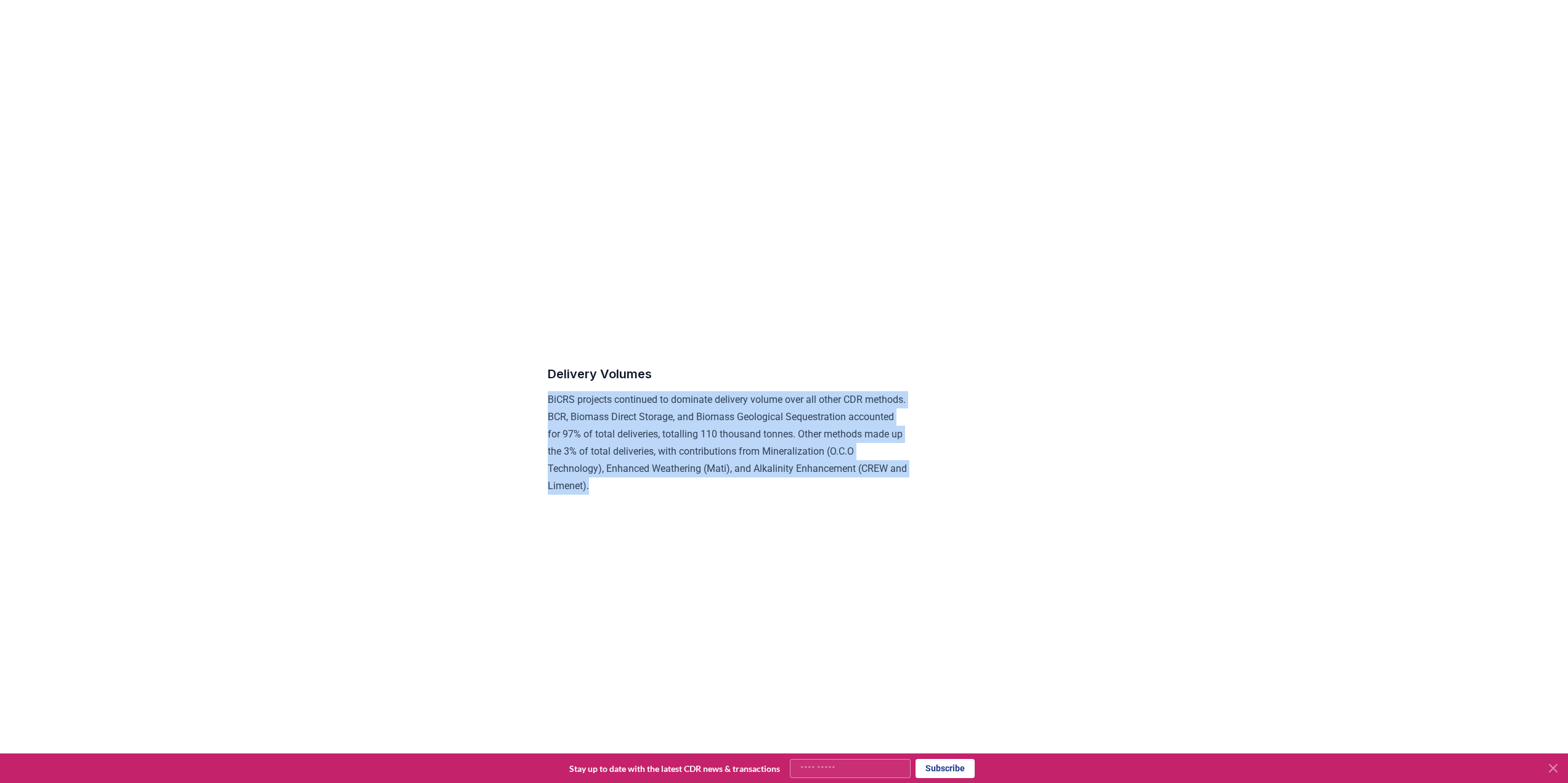
drag, startPoint x: 548, startPoint y: 430, endPoint x: 738, endPoint y: 516, distance: 208.6
click at [745, 495] on p "BiCRS projects continued to dominate delivery volume over all other CDR methods…" at bounding box center [728, 443] width 360 height 104
click at [692, 471] on p "BiCRS projects continued to dominate delivery volume over all other CDR methods…" at bounding box center [728, 443] width 360 height 104
drag, startPoint x: 703, startPoint y: 515, endPoint x: 539, endPoint y: 432, distance: 183.8
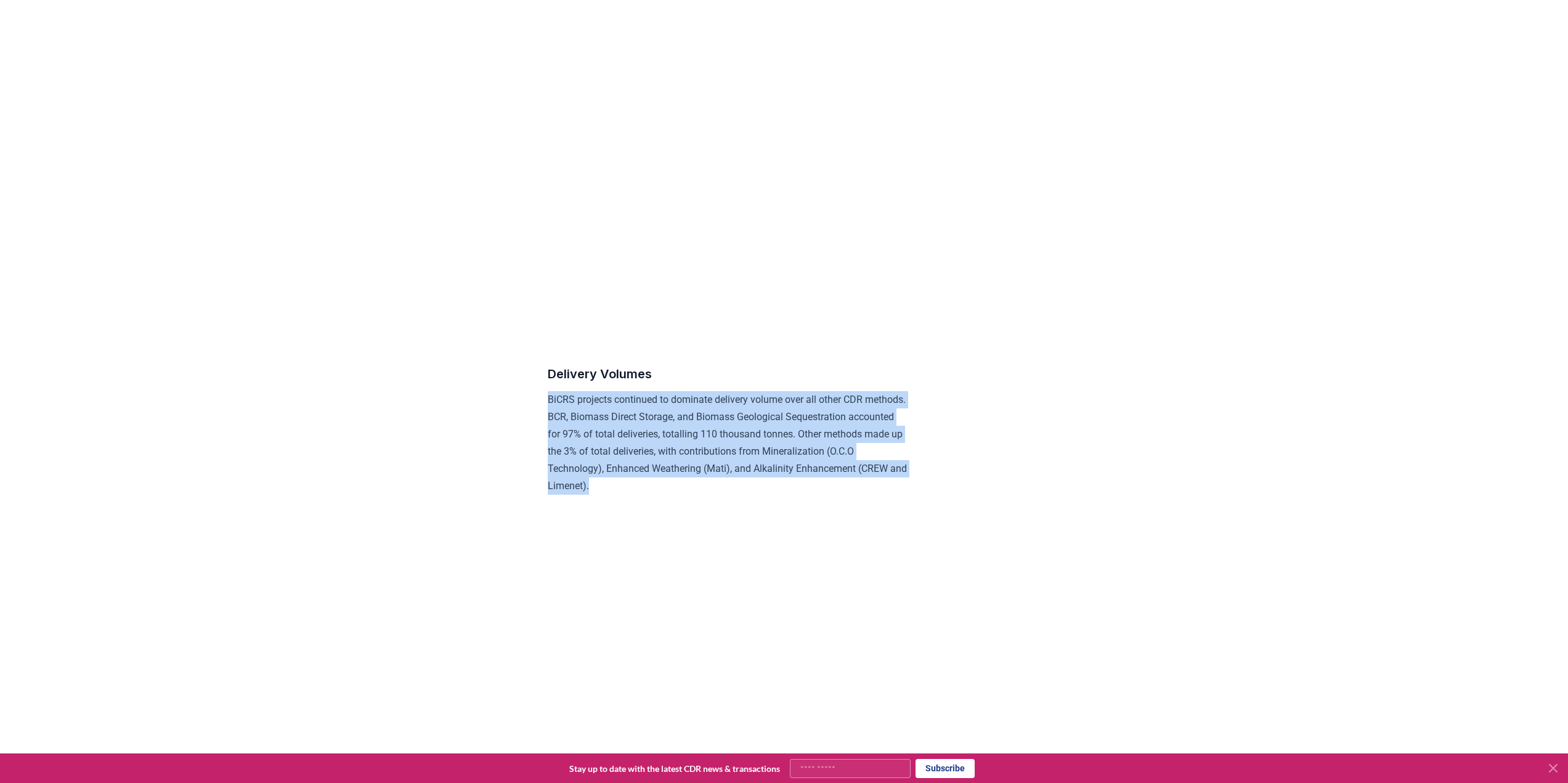
click at [562, 434] on p "BiCRS projects continued to dominate delivery volume over all other CDR methods…" at bounding box center [728, 443] width 360 height 104
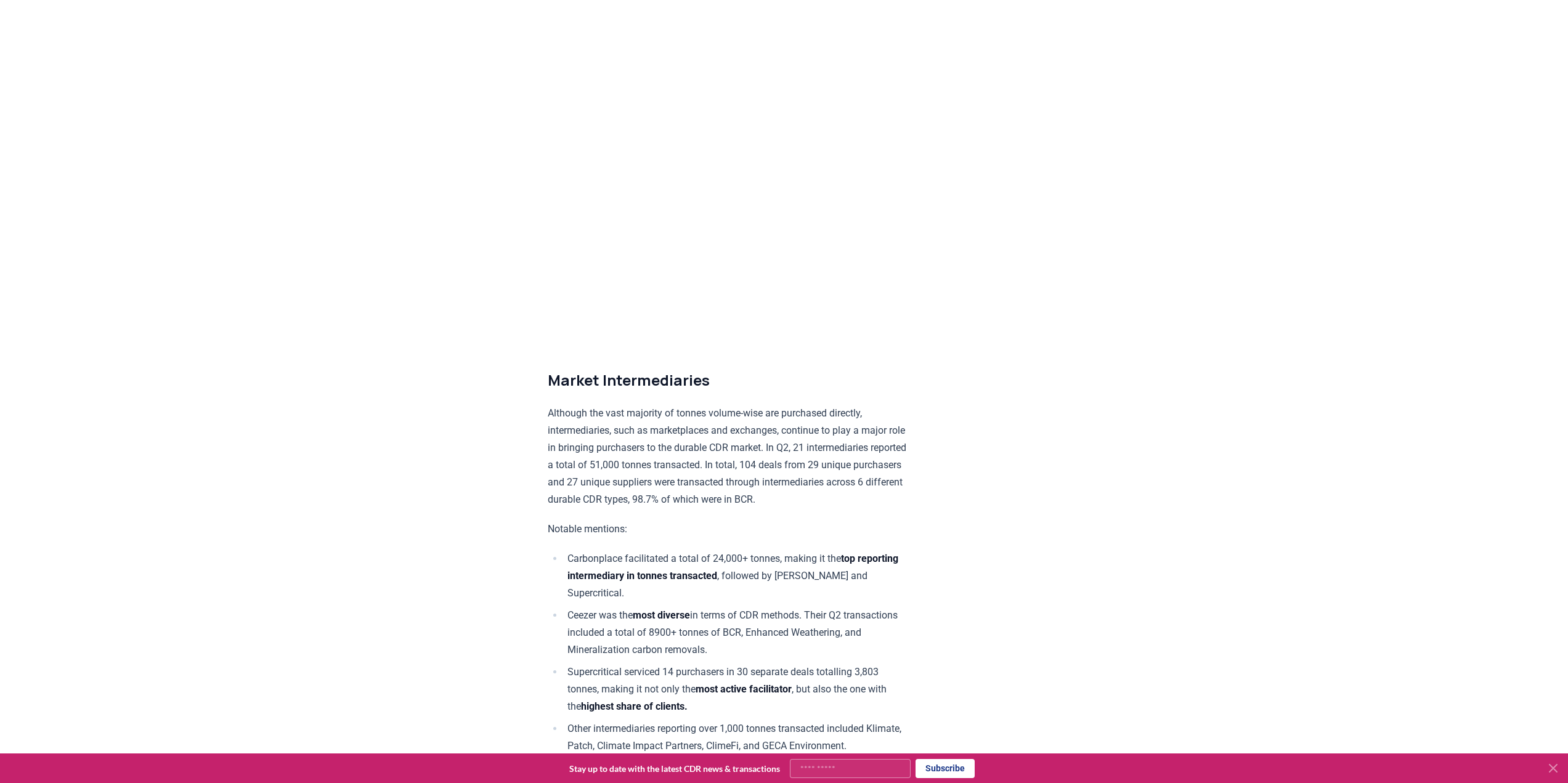
scroll to position [6441, 0]
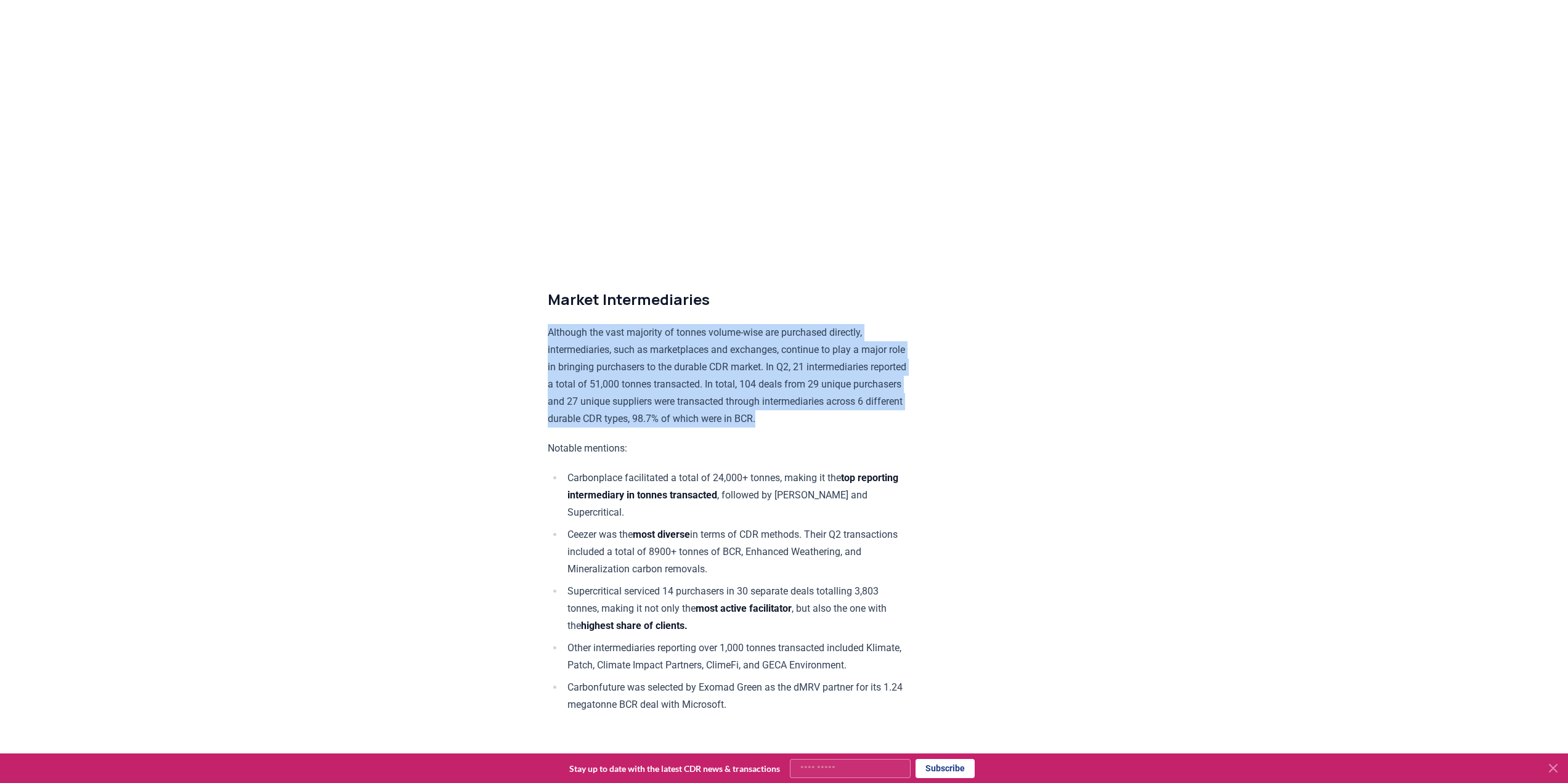
drag, startPoint x: 546, startPoint y: 360, endPoint x: 860, endPoint y: 446, distance: 325.6
click at [581, 371] on p "Although the vast majority of tonnes volume-wise are purchased directly, interm…" at bounding box center [728, 376] width 360 height 104
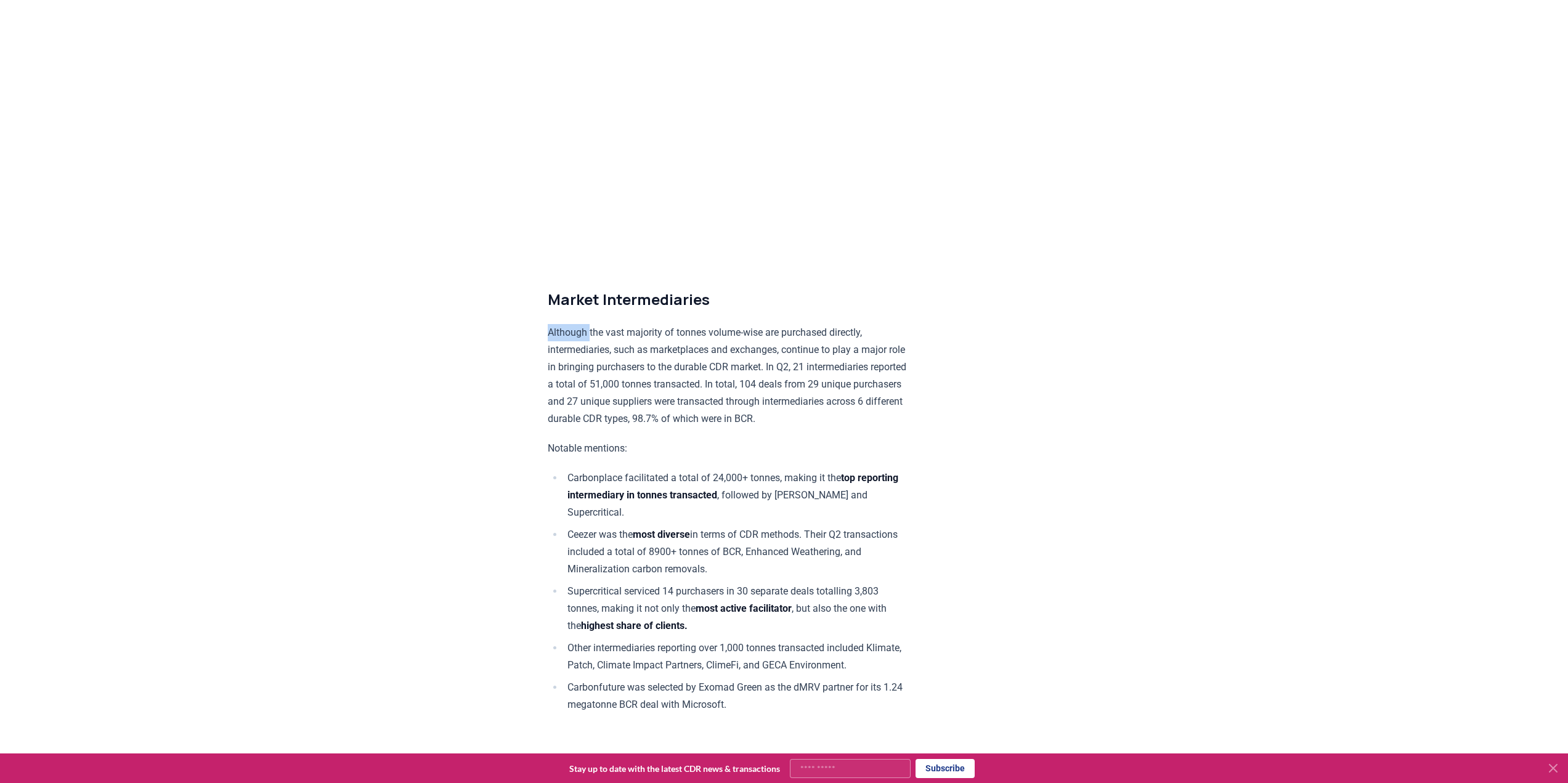
click at [581, 371] on p "Although the vast majority of tonnes volume-wise are purchased directly, interm…" at bounding box center [728, 376] width 360 height 104
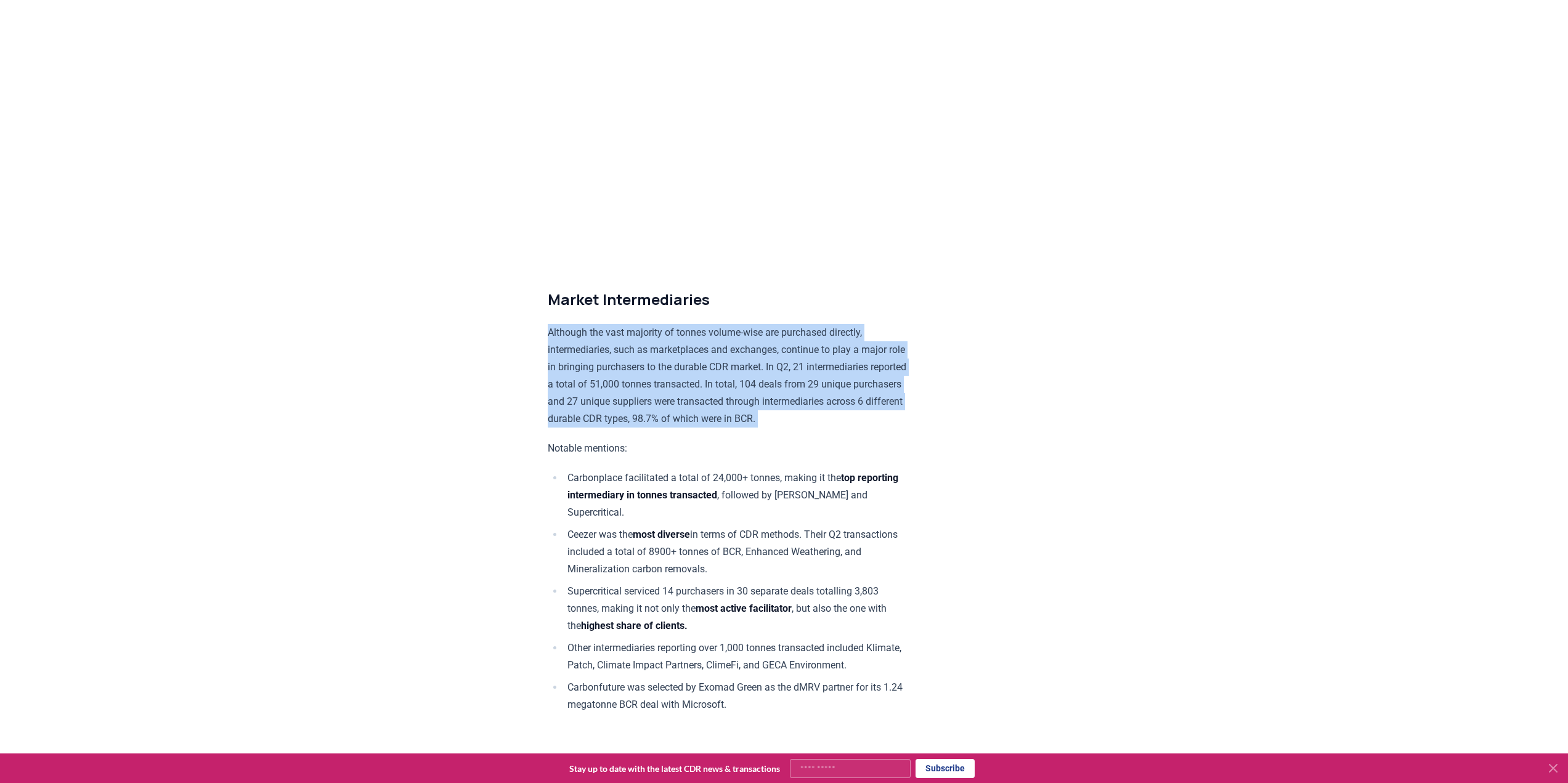
click at [581, 371] on p "Although the vast majority of tonnes volume-wise are purchased directly, interm…" at bounding box center [728, 376] width 360 height 104
click at [585, 366] on p "Although the vast majority of tonnes volume-wise are purchased directly, interm…" at bounding box center [728, 376] width 360 height 104
drag, startPoint x: 517, startPoint y: 369, endPoint x: 851, endPoint y: 461, distance: 346.4
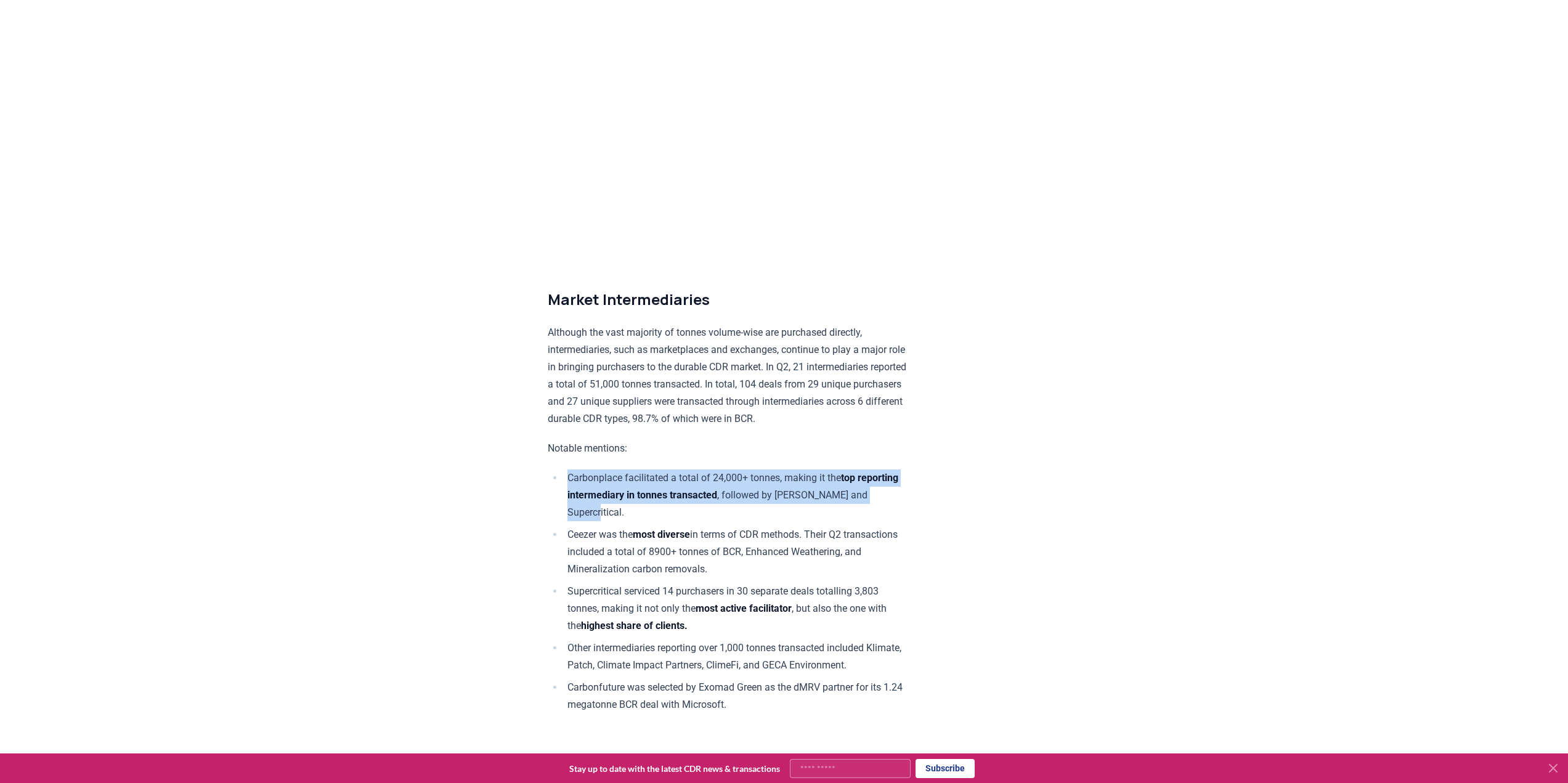
drag, startPoint x: 832, startPoint y: 479, endPoint x: 836, endPoint y: 551, distance: 72.1
click at [694, 508] on li "Carbonplace facilitated a total of 24,000+ tonnes, making it the top reporting …" at bounding box center [736, 495] width 344 height 51
drag, startPoint x: 544, startPoint y: 564, endPoint x: 803, endPoint y: 599, distance: 261.4
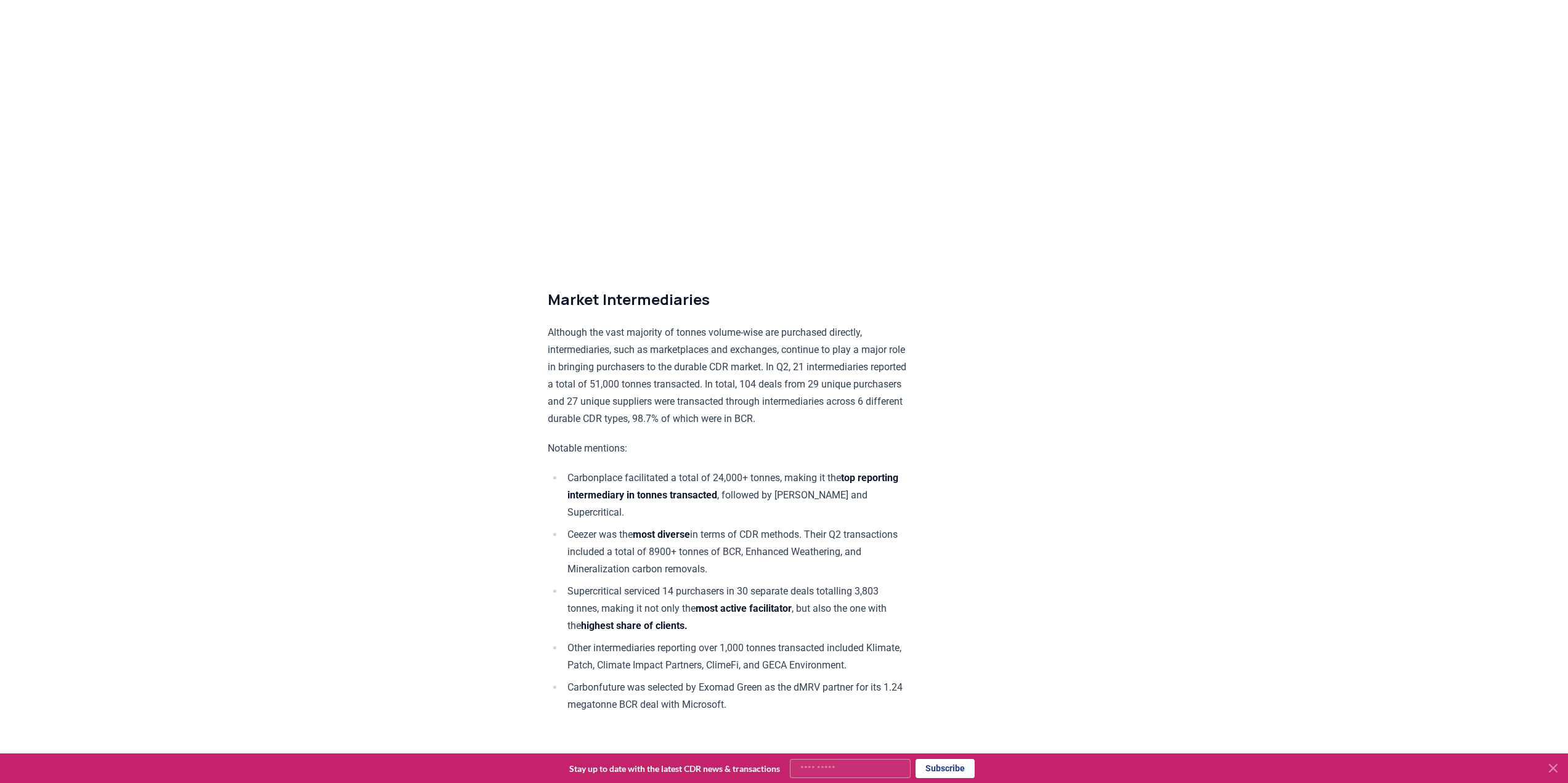
click at [797, 577] on li "Ceezer was the most diverse in terms of CDR methods. Their Q2 transactions incl…" at bounding box center [736, 552] width 344 height 51
drag, startPoint x: 799, startPoint y: 607, endPoint x: 791, endPoint y: 677, distance: 70.5
click at [791, 677] on ul "Carbonplace facilitated a total of 24,000+ tonnes, making it the top reporting …" at bounding box center [728, 592] width 360 height 244
click at [787, 634] on li "Supercritical serviced 14 purchasers in 30 separate deals totalling 3,803 tonne…" at bounding box center [736, 609] width 344 height 51
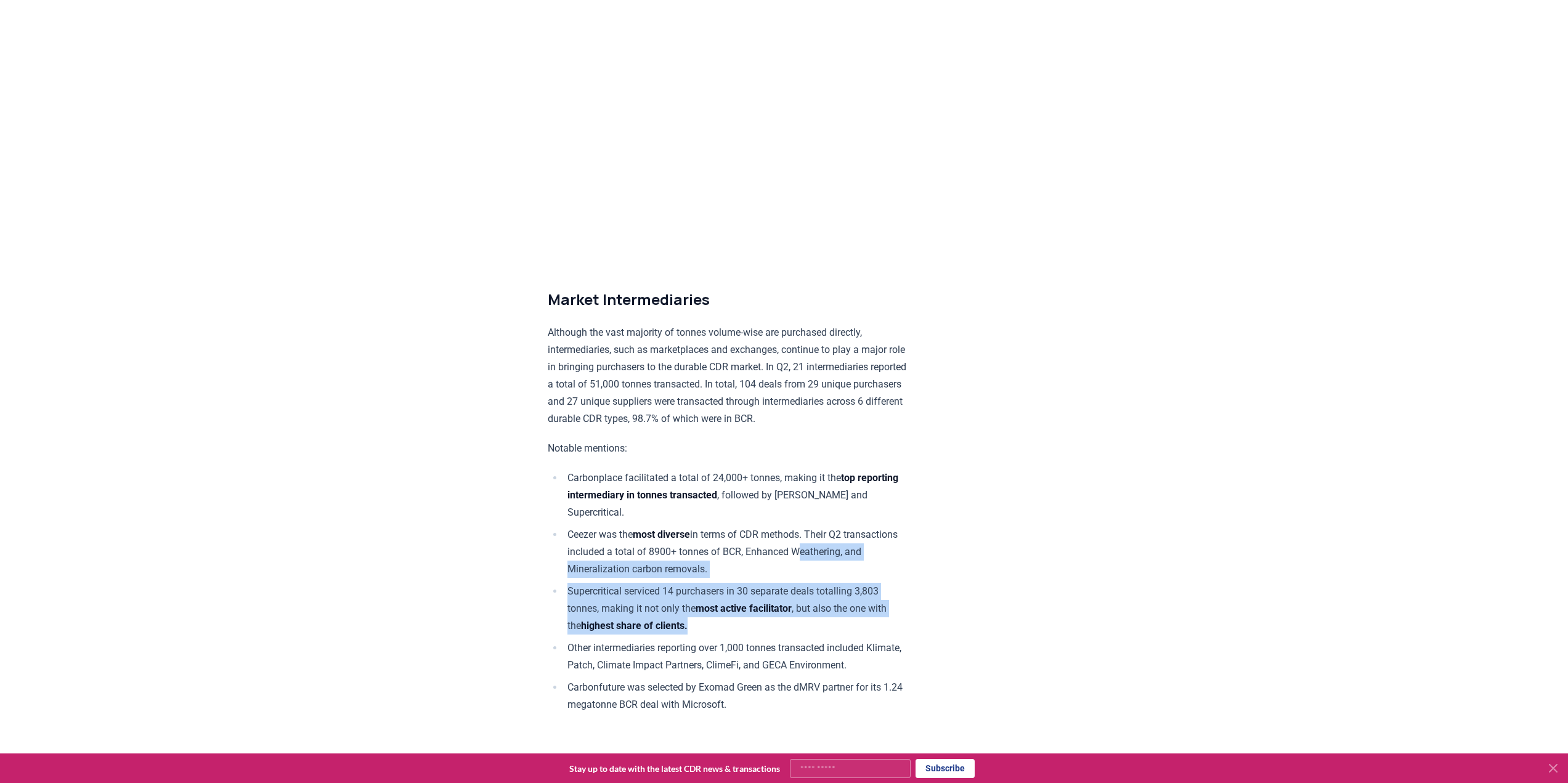
drag, startPoint x: 475, startPoint y: 613, endPoint x: 459, endPoint y: 607, distance: 17.1
click at [623, 578] on li "Ceezer was the most diverse in terms of CDR methods. Their Q2 transactions incl…" at bounding box center [736, 552] width 344 height 51
drag, startPoint x: 523, startPoint y: 613, endPoint x: 835, endPoint y: 664, distance: 316.1
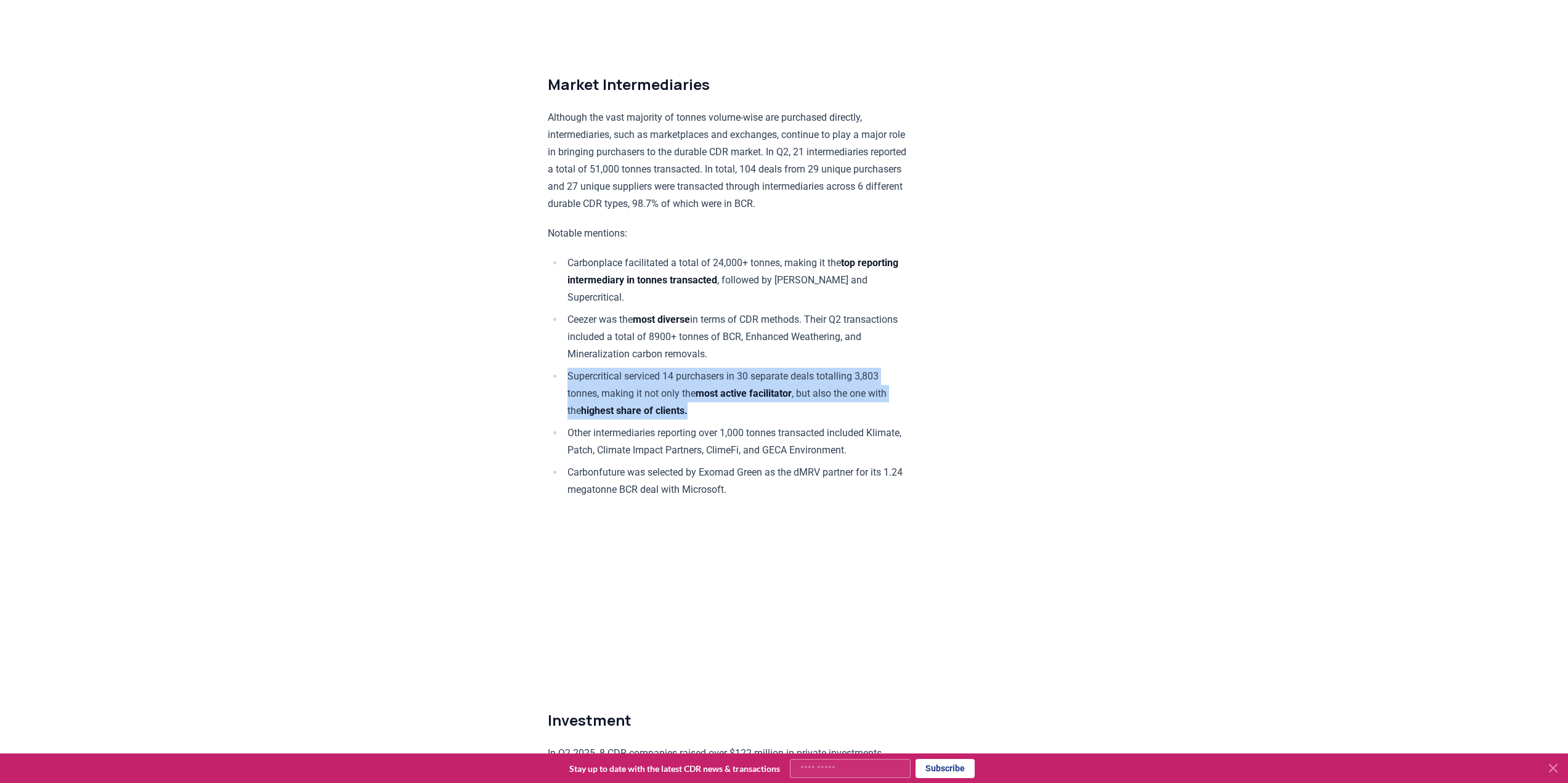
scroll to position [6749, 0]
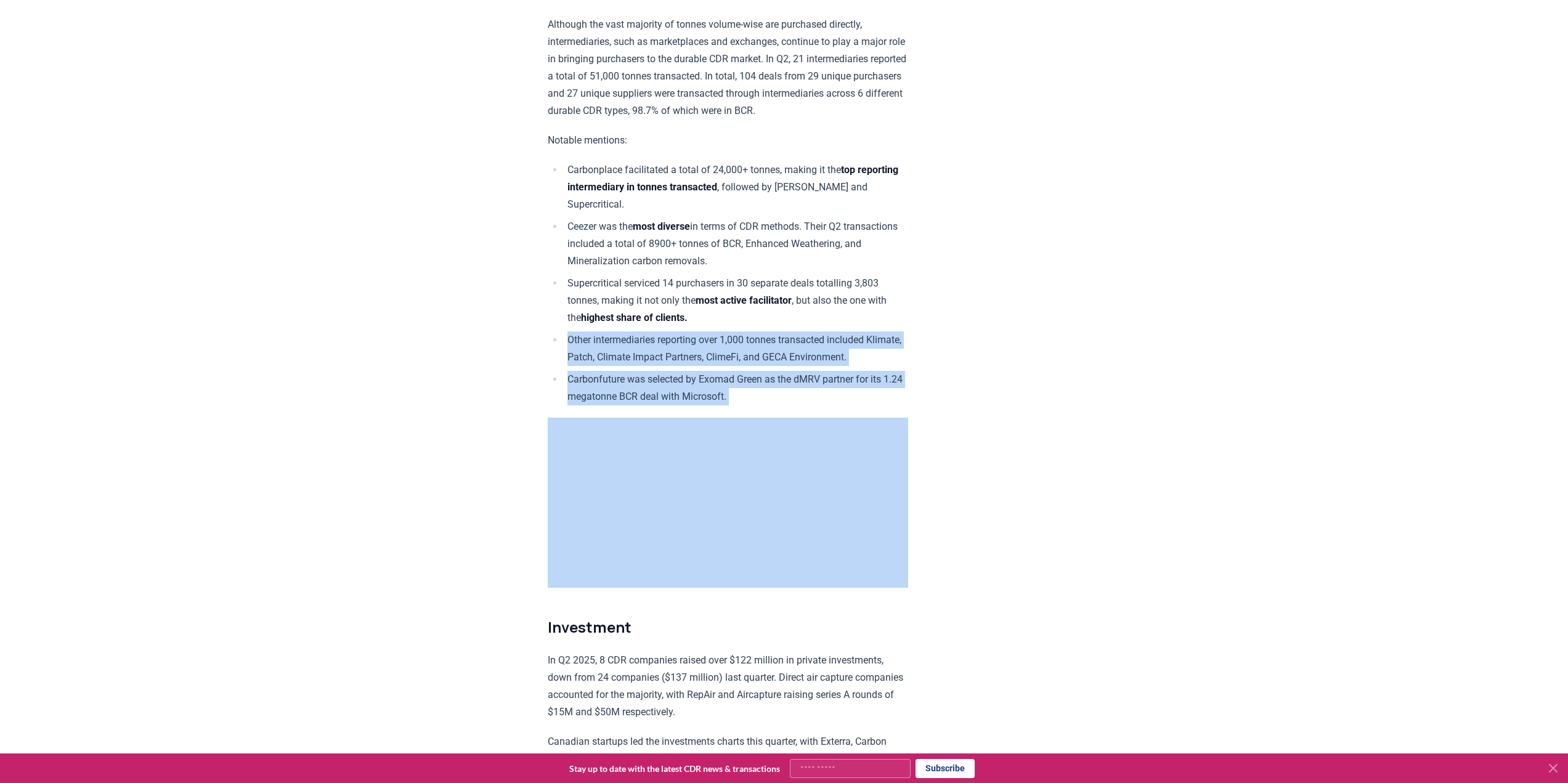
drag, startPoint x: 513, startPoint y: 362, endPoint x: 828, endPoint y: 428, distance: 321.8
click at [732, 366] on li "Other intermediaries reporting over 1,000 tonnes transacted included Klimate, P…" at bounding box center [736, 349] width 344 height 34
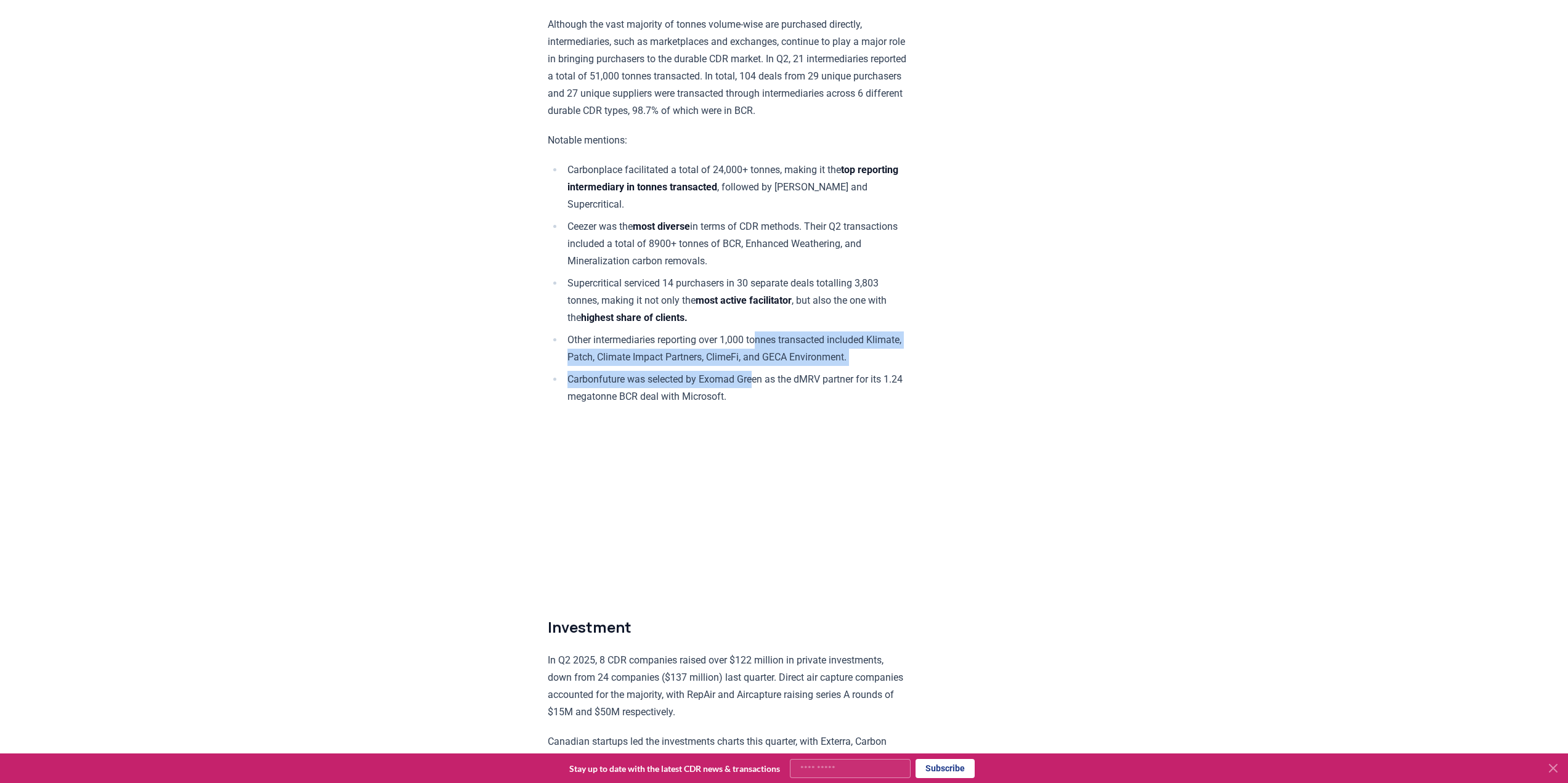
drag, startPoint x: 768, startPoint y: 362, endPoint x: 757, endPoint y: 419, distance: 58.1
click at [757, 405] on ul "Carbonplace facilitated a total of 24,000+ tonnes, making it the top reporting …" at bounding box center [728, 284] width 360 height 244
click at [757, 405] on li "Carbonfuture was selected by Exomad Green as the dMRV partner for its 1.24 mega…" at bounding box center [736, 388] width 344 height 34
drag, startPoint x: 760, startPoint y: 423, endPoint x: 548, endPoint y: 366, distance: 219.5
click at [548, 366] on ul "Carbonplace facilitated a total of 24,000+ tonnes, making it the top reporting …" at bounding box center [728, 284] width 360 height 244
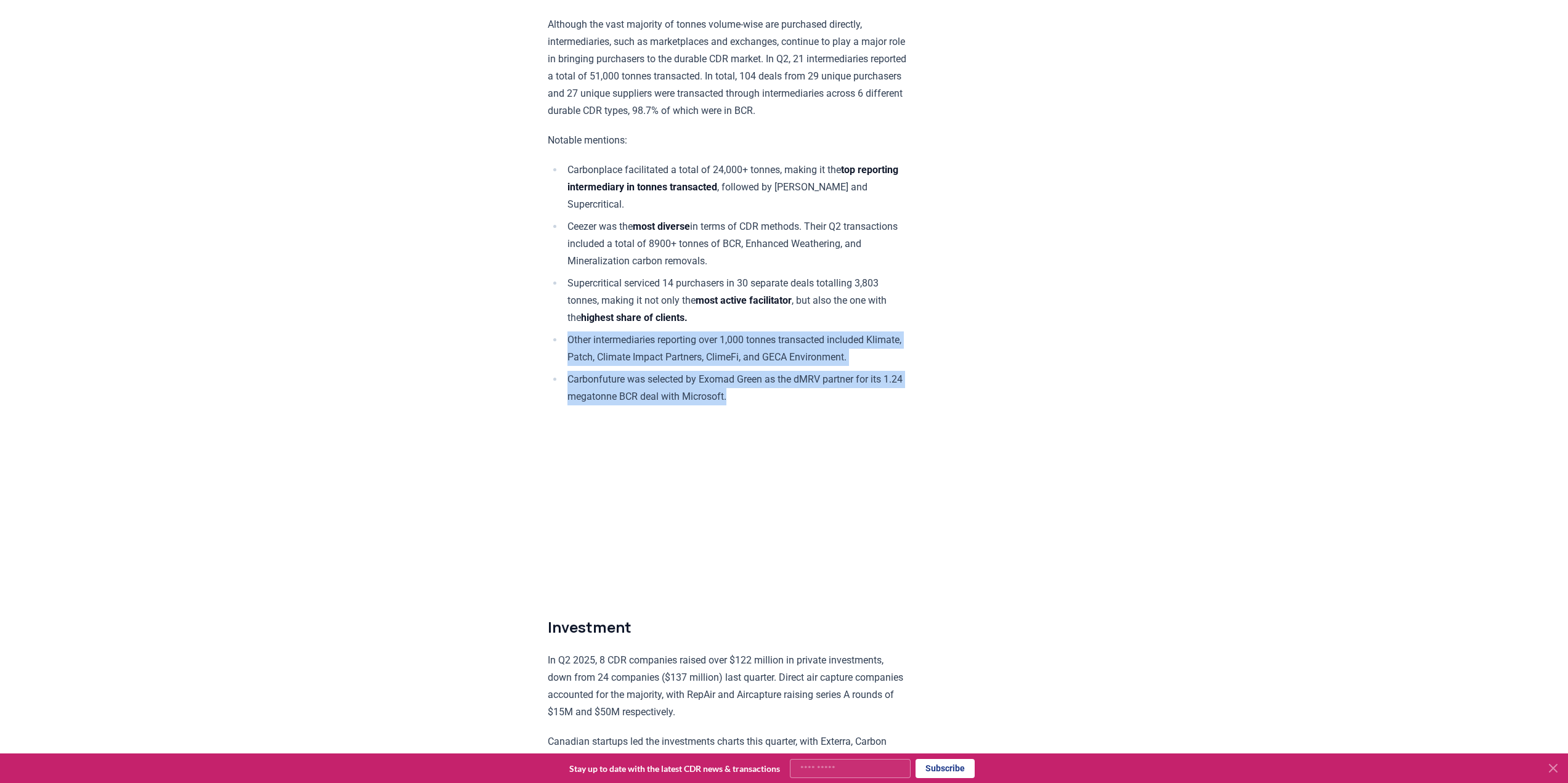
click at [574, 363] on li "Other intermediaries reporting over 1,000 tonnes transacted included Klimate, P…" at bounding box center [736, 349] width 344 height 34
drag, startPoint x: 572, startPoint y: 371, endPoint x: 882, endPoint y: 426, distance: 314.8
click at [882, 405] on ul "Carbonplace facilitated a total of 24,000+ tonnes, making it the top reporting …" at bounding box center [728, 284] width 360 height 244
click at [882, 405] on li "Carbonfuture was selected by Exomad Green as the dMRV partner for its 1.24 mega…" at bounding box center [736, 388] width 344 height 34
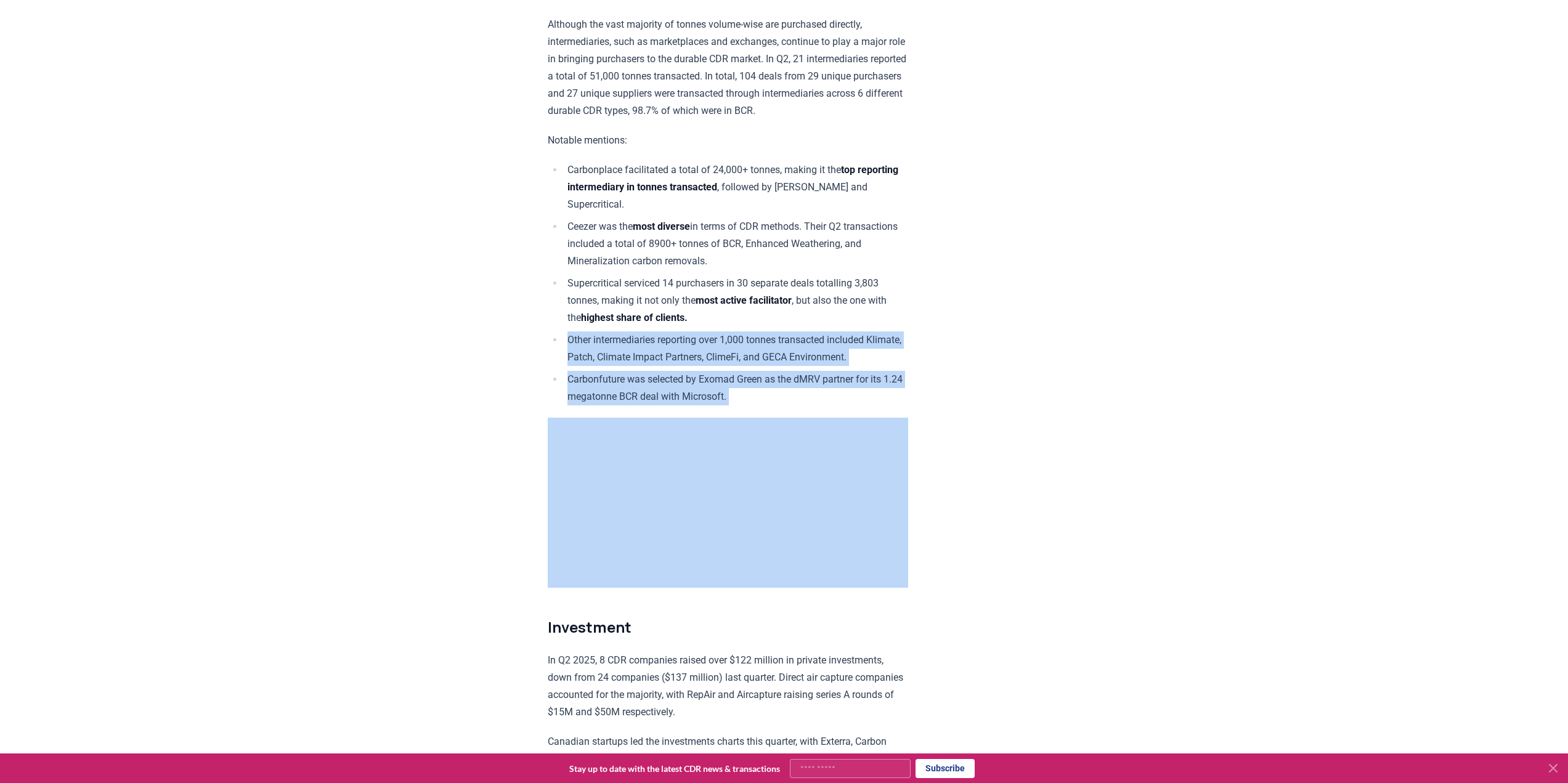
drag, startPoint x: 880, startPoint y: 425, endPoint x: 511, endPoint y: 372, distance: 372.8
click at [670, 366] on li "Other intermediaries reporting over 1,000 tonnes transacted included Klimate, P…" at bounding box center [736, 349] width 344 height 34
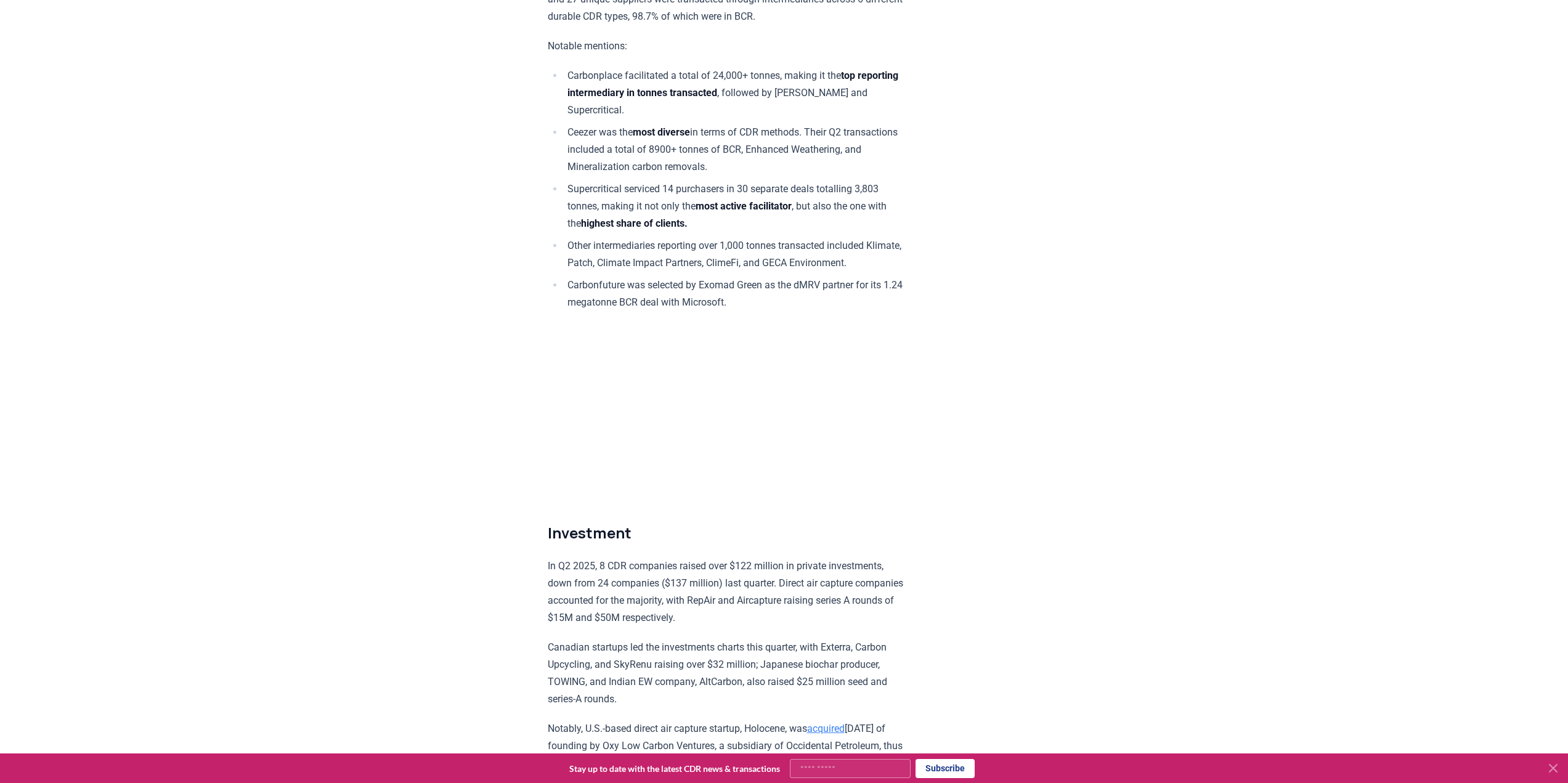
scroll to position [6933, 0]
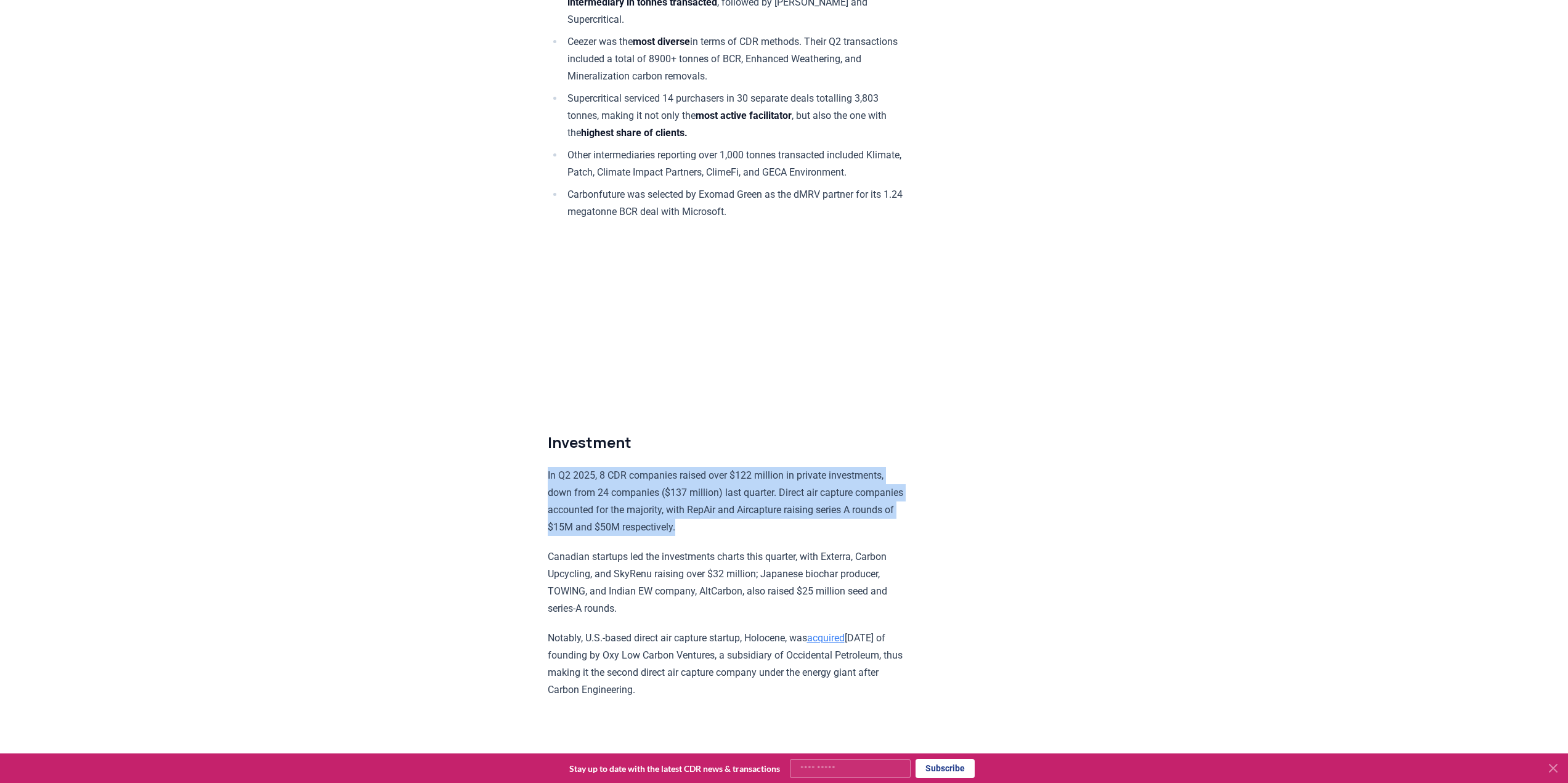
drag, startPoint x: 547, startPoint y: 506, endPoint x: 756, endPoint y: 564, distance: 216.9
click at [700, 507] on p "In Q2 2025, 8 CDR companies raised over $122 million in private investments, do…" at bounding box center [728, 502] width 360 height 69
drag, startPoint x: 542, startPoint y: 508, endPoint x: 798, endPoint y: 563, distance: 261.8
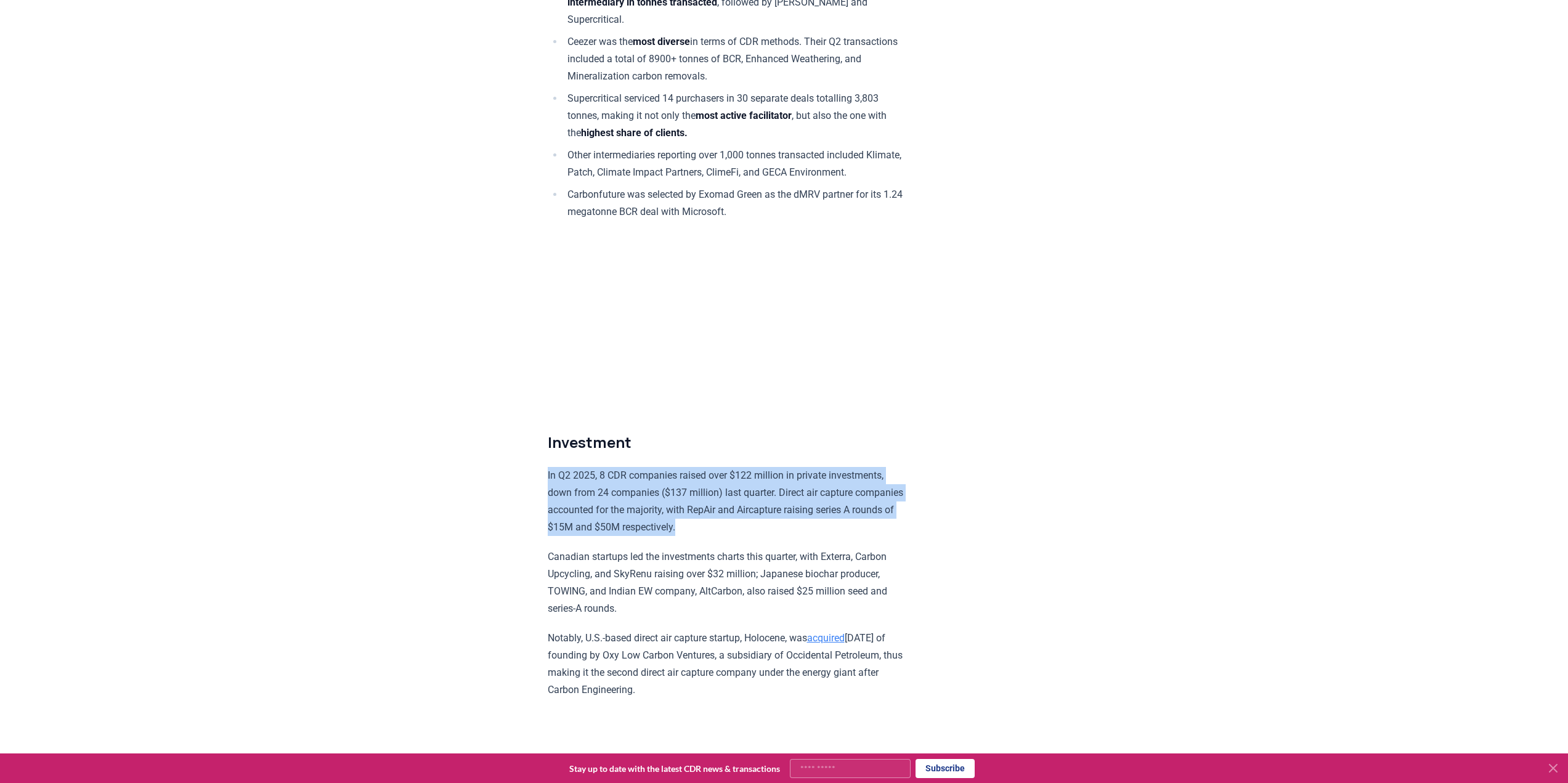
click at [756, 516] on p "In Q2 2025, 8 CDR companies raised over $122 million in private investments, do…" at bounding box center [728, 502] width 360 height 69
drag, startPoint x: 737, startPoint y: 559, endPoint x: 493, endPoint y: 510, distance: 248.9
click at [573, 516] on p "In Q2 2025, 8 CDR companies raised over $122 million in private investments, do…" at bounding box center [728, 502] width 360 height 69
drag, startPoint x: 535, startPoint y: 508, endPoint x: 825, endPoint y: 561, distance: 294.8
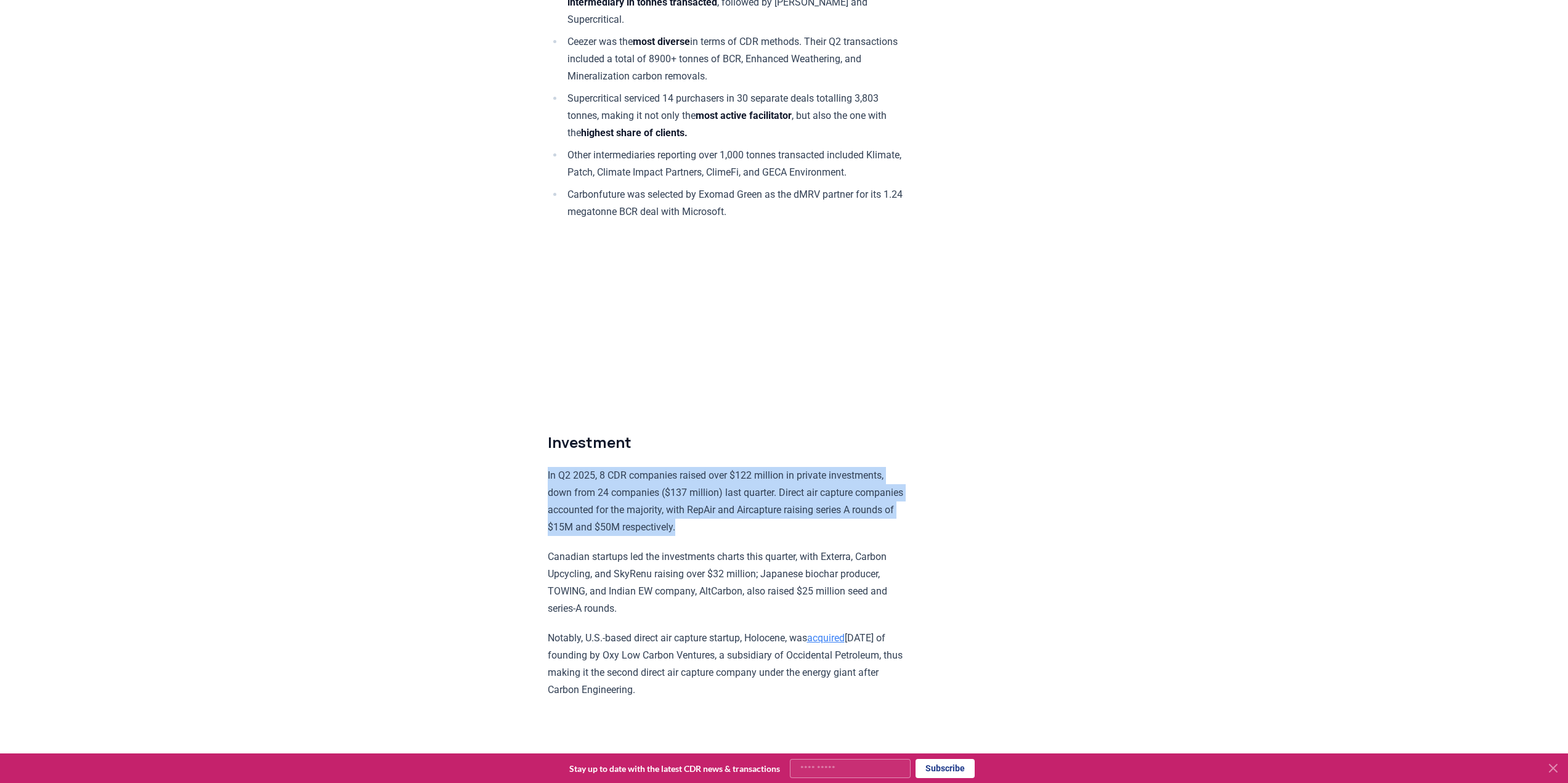
click at [715, 502] on p "In Q2 2025, 8 CDR companies raised over $122 million in private investments, do…" at bounding box center [728, 502] width 360 height 69
drag, startPoint x: 715, startPoint y: 502, endPoint x: 757, endPoint y: 570, distance: 79.9
click at [757, 536] on p "In Q2 2025, 8 CDR companies raised over $122 million in private investments, do…" at bounding box center [728, 502] width 360 height 69
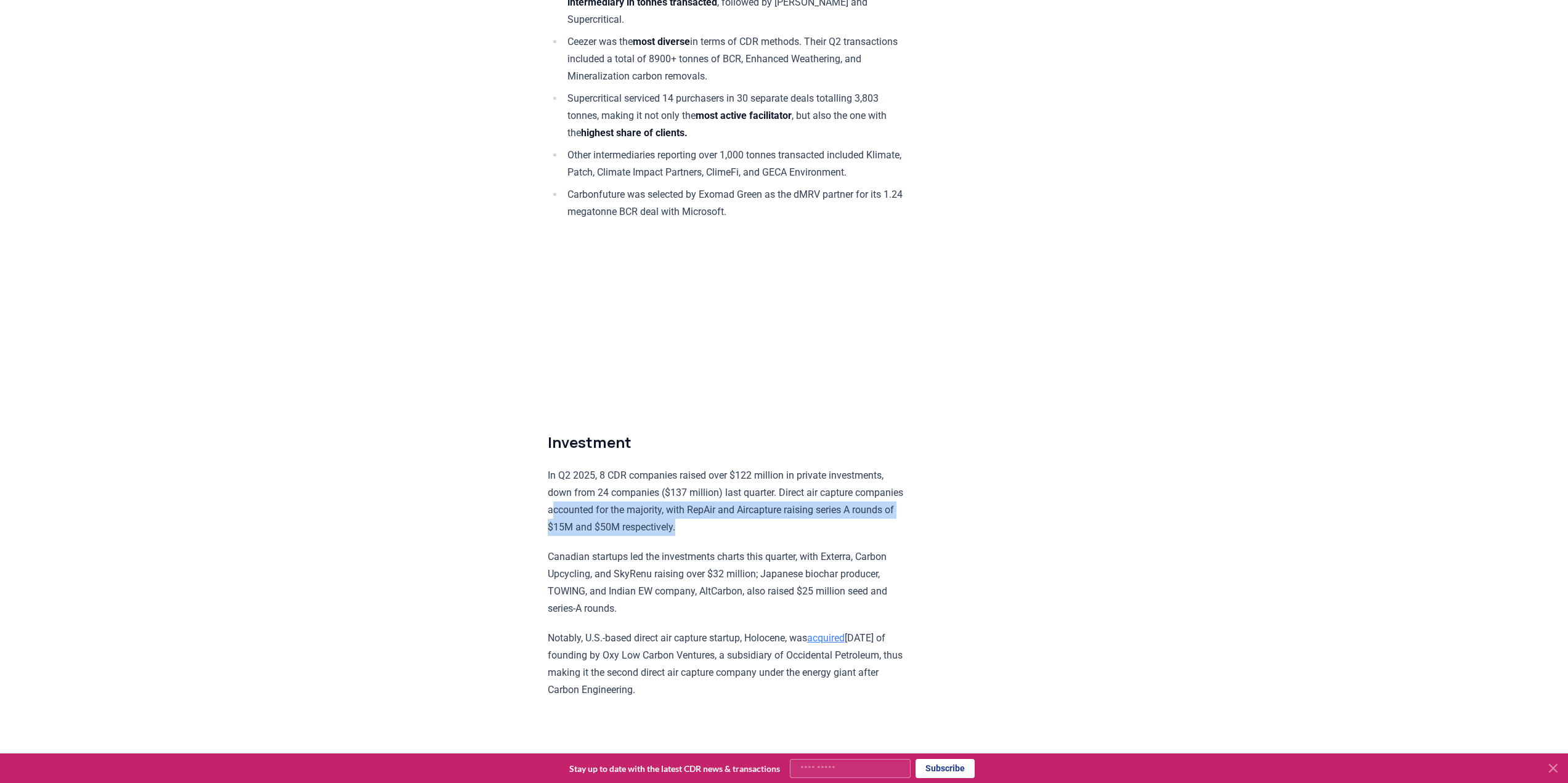
drag, startPoint x: 757, startPoint y: 555, endPoint x: 575, endPoint y: 531, distance: 183.6
click at [575, 532] on p "In Q2 2025, 8 CDR companies raised over $122 million in private investments, do…" at bounding box center [728, 502] width 360 height 69
click at [575, 531] on p "In Q2 2025, 8 CDR companies raised over $122 million in private investments, do…" at bounding box center [728, 502] width 360 height 69
drag, startPoint x: 585, startPoint y: 514, endPoint x: 743, endPoint y: 561, distance: 164.8
click at [743, 536] on p "In Q2 2025, 8 CDR companies raised over $122 million in private investments, do…" at bounding box center [728, 502] width 360 height 69
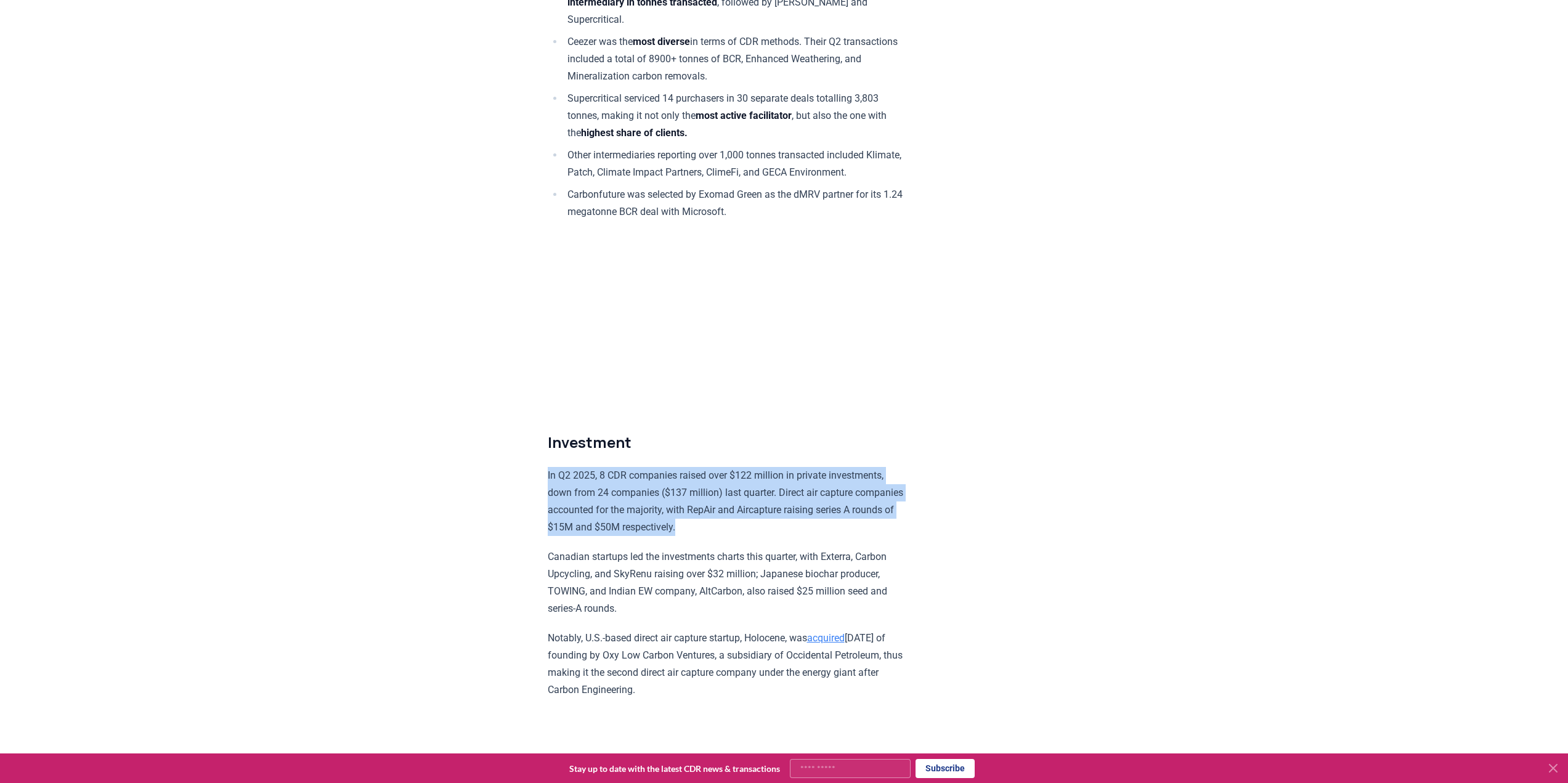
click at [743, 536] on p "In Q2 2025, 8 CDR companies raised over $122 million in private investments, do…" at bounding box center [728, 502] width 360 height 69
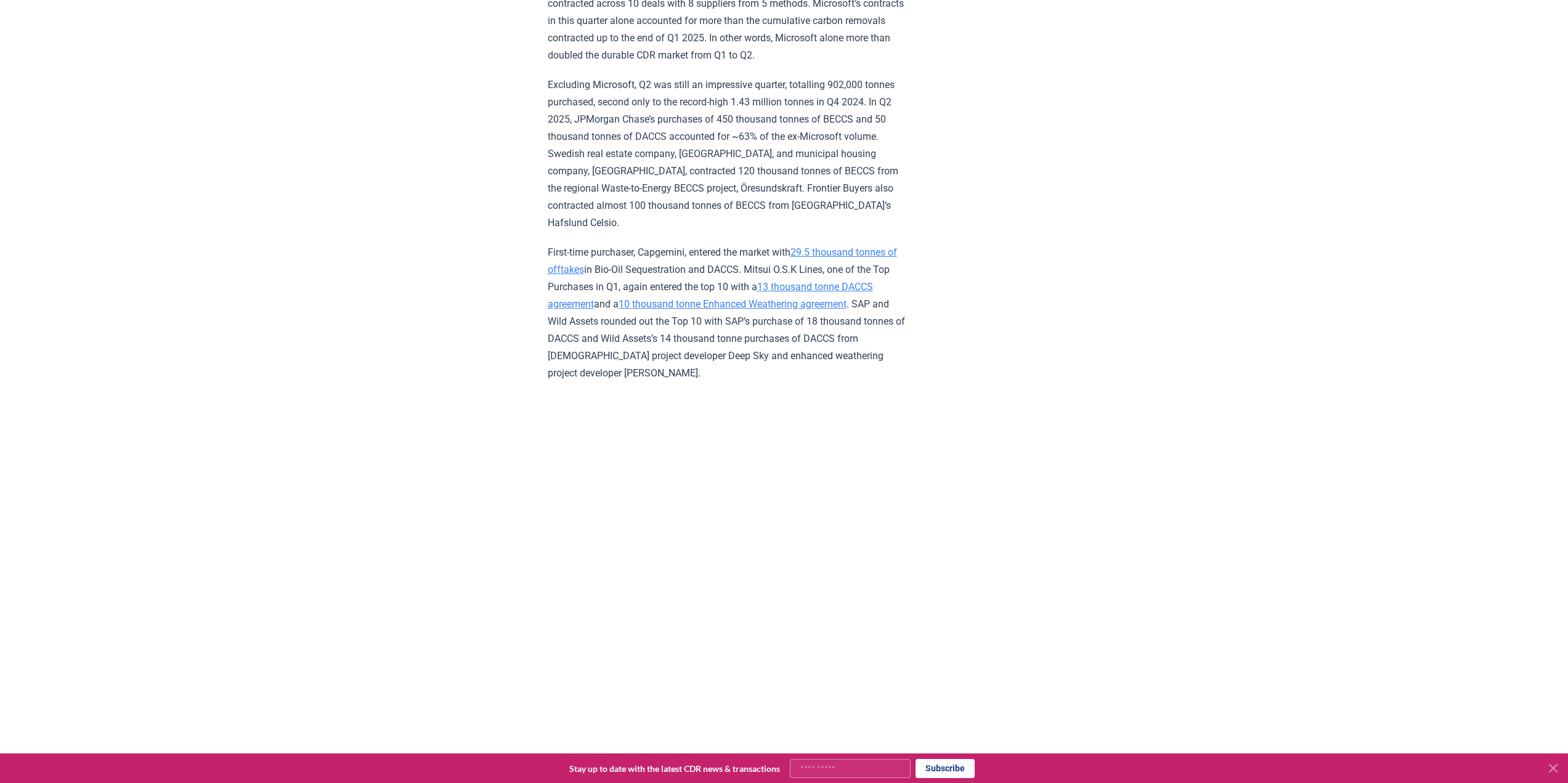
scroll to position [3051, 0]
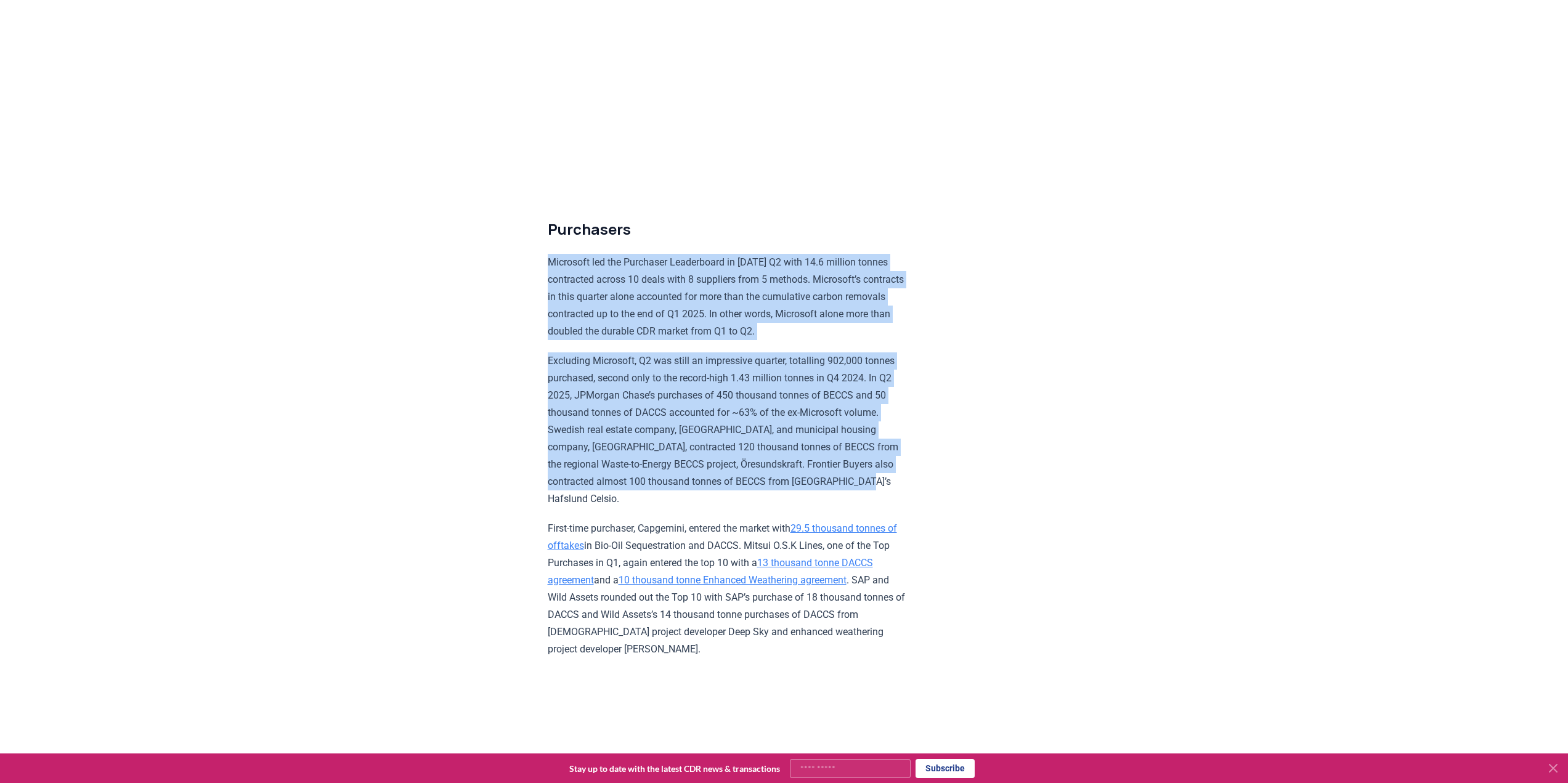
drag, startPoint x: 529, startPoint y: 309, endPoint x: 755, endPoint y: 554, distance: 333.3
copy div "Microsoft led the Purchaser Leaderboard in 2025 Q2 with 14.6 million tonnes con…"
